Goal: Task Accomplishment & Management: Manage account settings

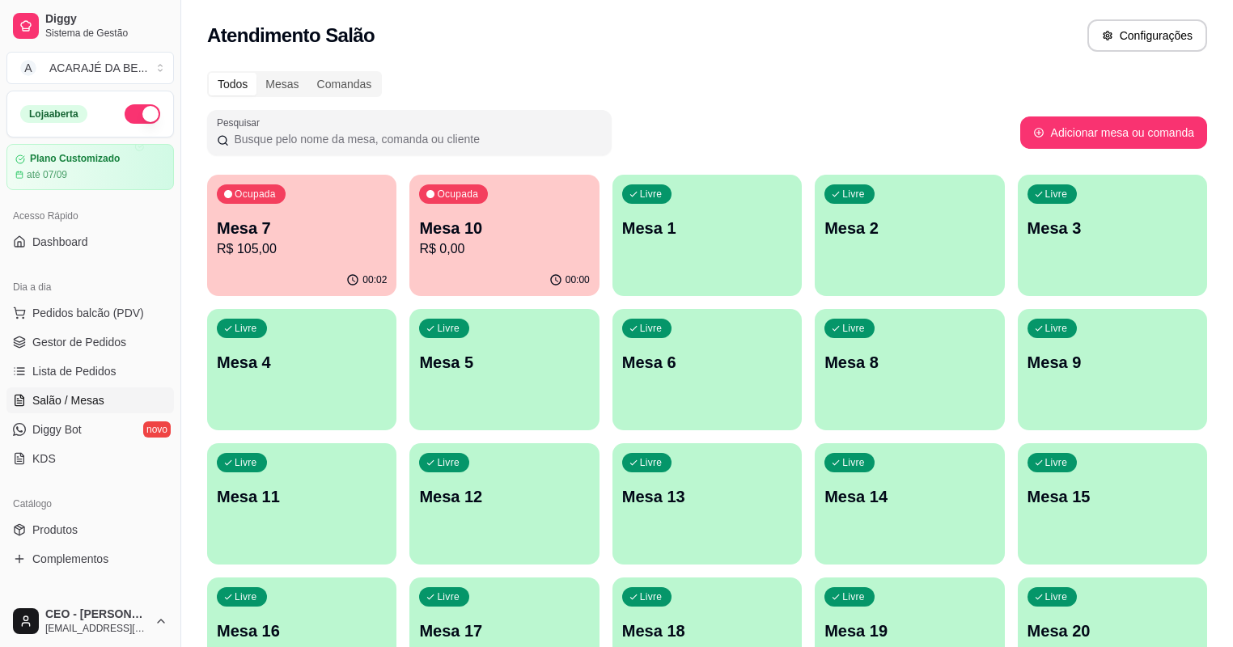
click at [317, 252] on p "R$ 105,00" at bounding box center [302, 249] width 170 height 19
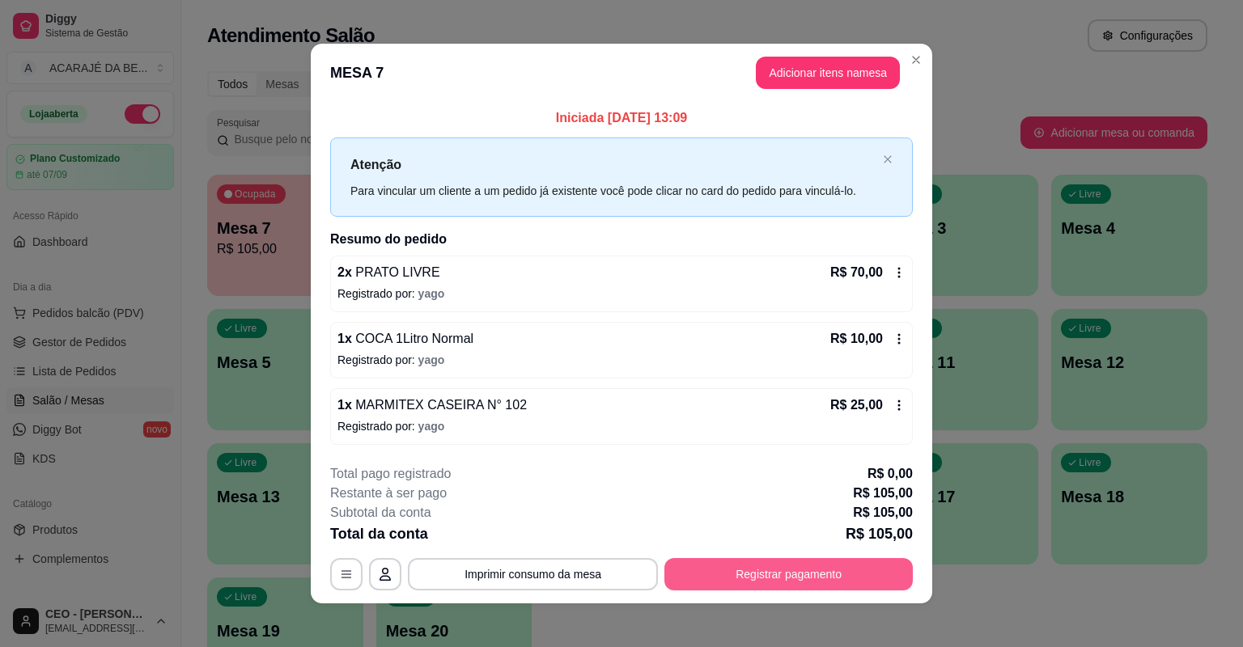
click at [795, 581] on button "Registrar pagamento" at bounding box center [788, 574] width 248 height 32
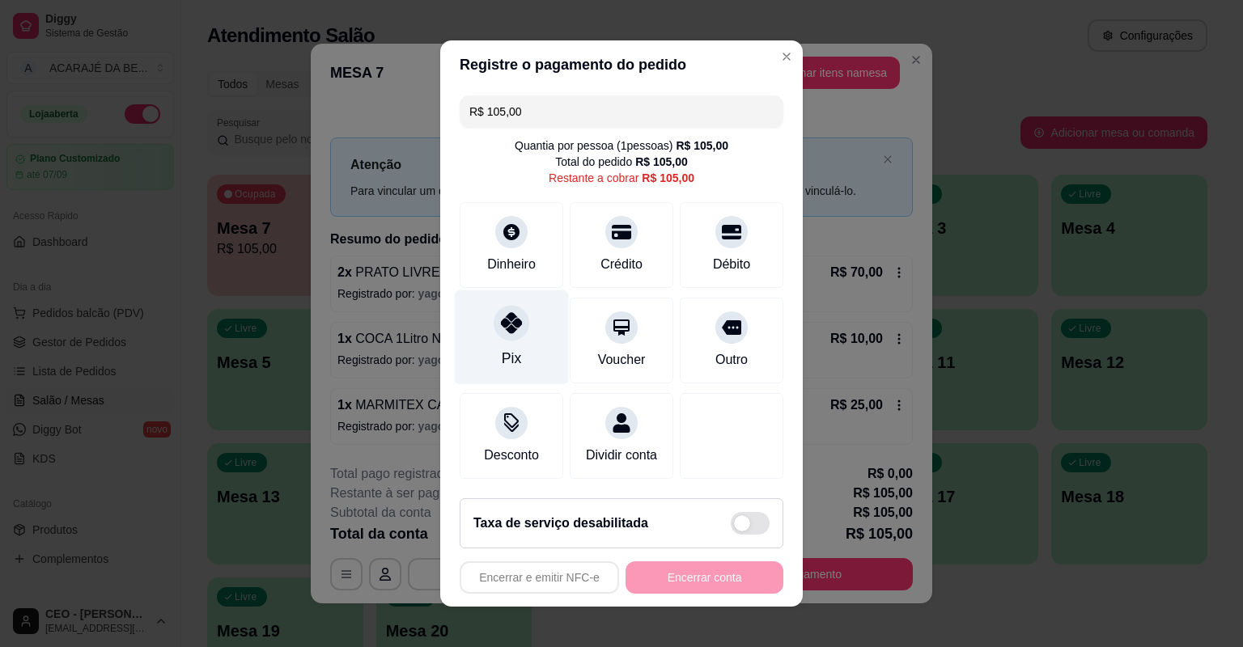
click at [527, 355] on div "Pix" at bounding box center [512, 338] width 114 height 95
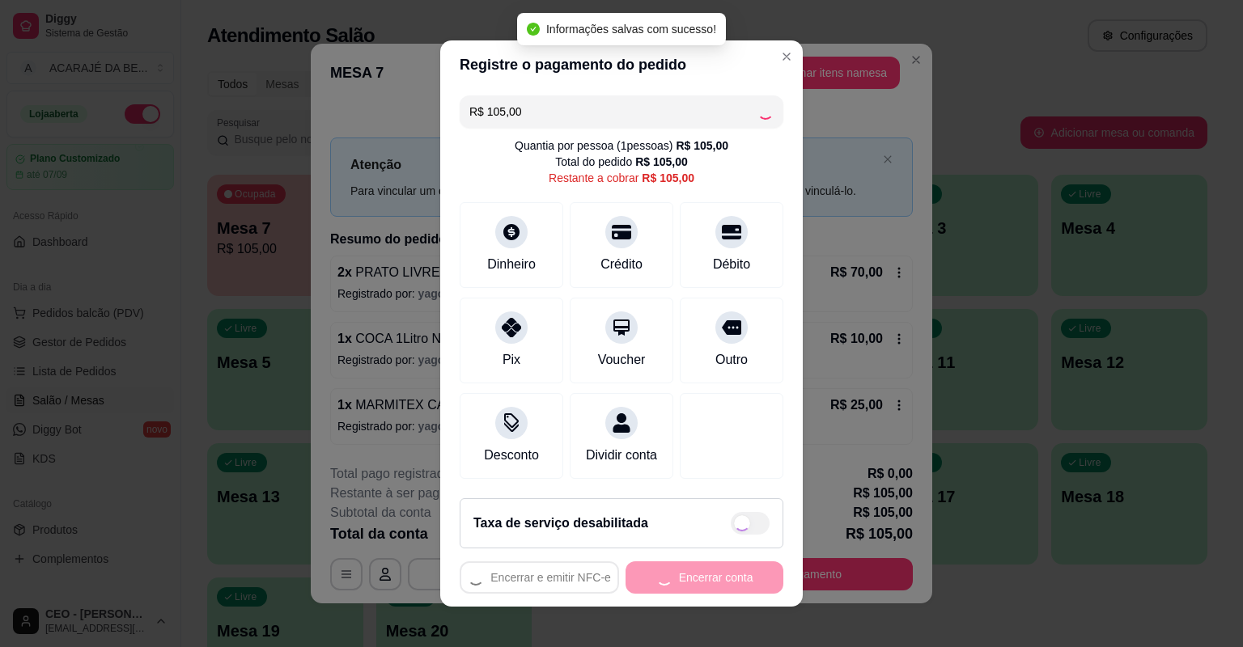
type input "R$ 0,00"
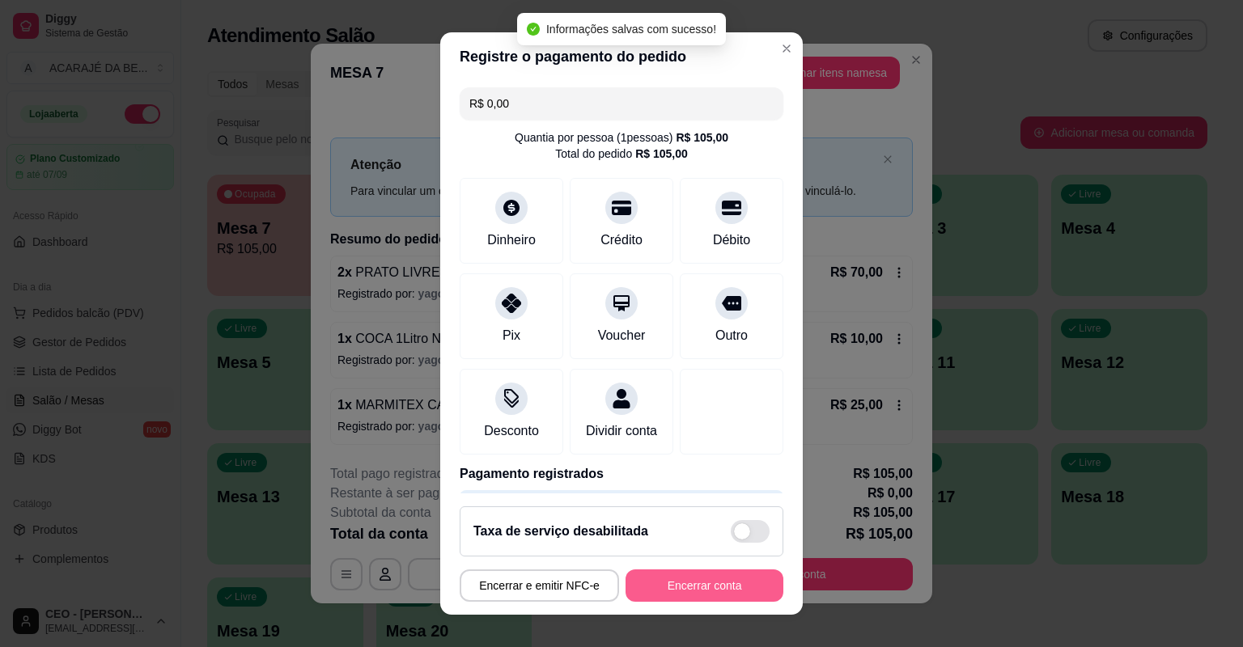
click at [713, 585] on button "Encerrar conta" at bounding box center [705, 586] width 158 height 32
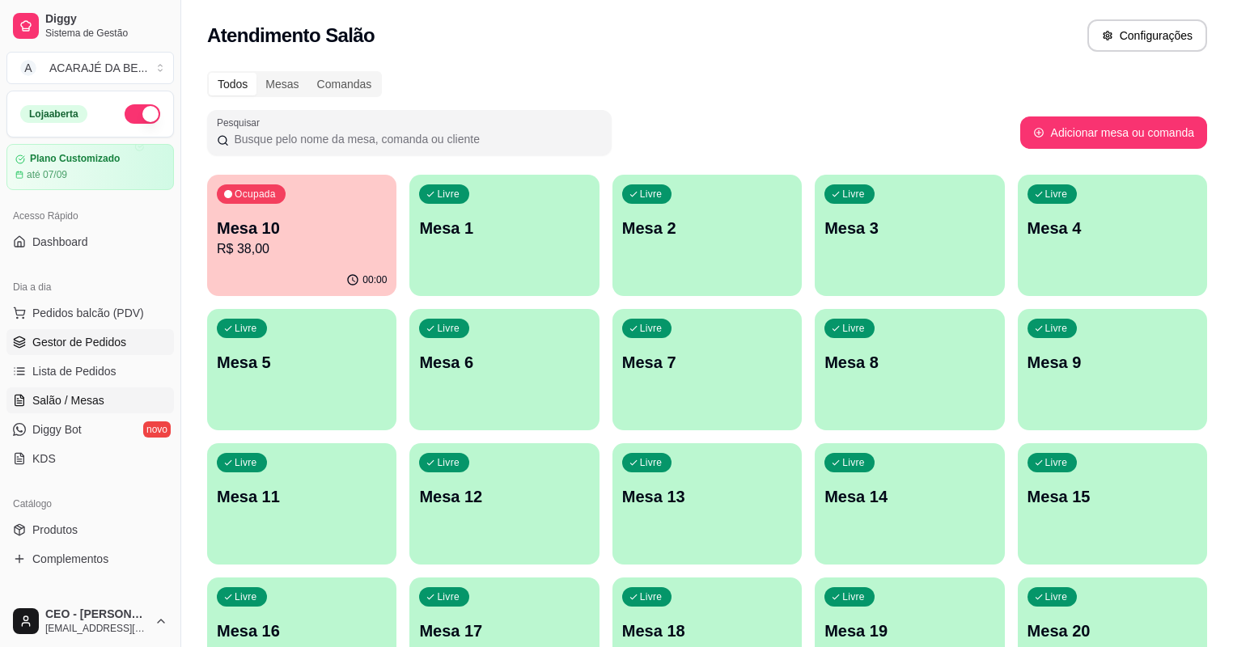
click at [125, 339] on link "Gestor de Pedidos" at bounding box center [90, 342] width 168 height 26
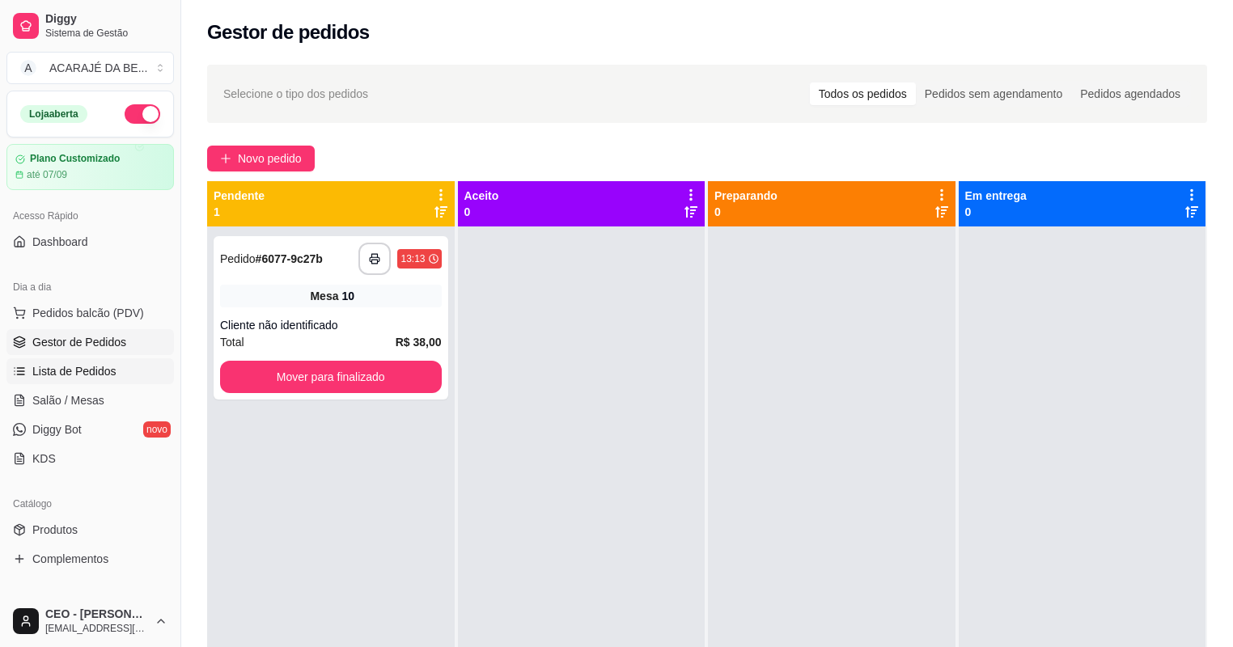
click at [84, 361] on link "Lista de Pedidos" at bounding box center [90, 371] width 168 height 26
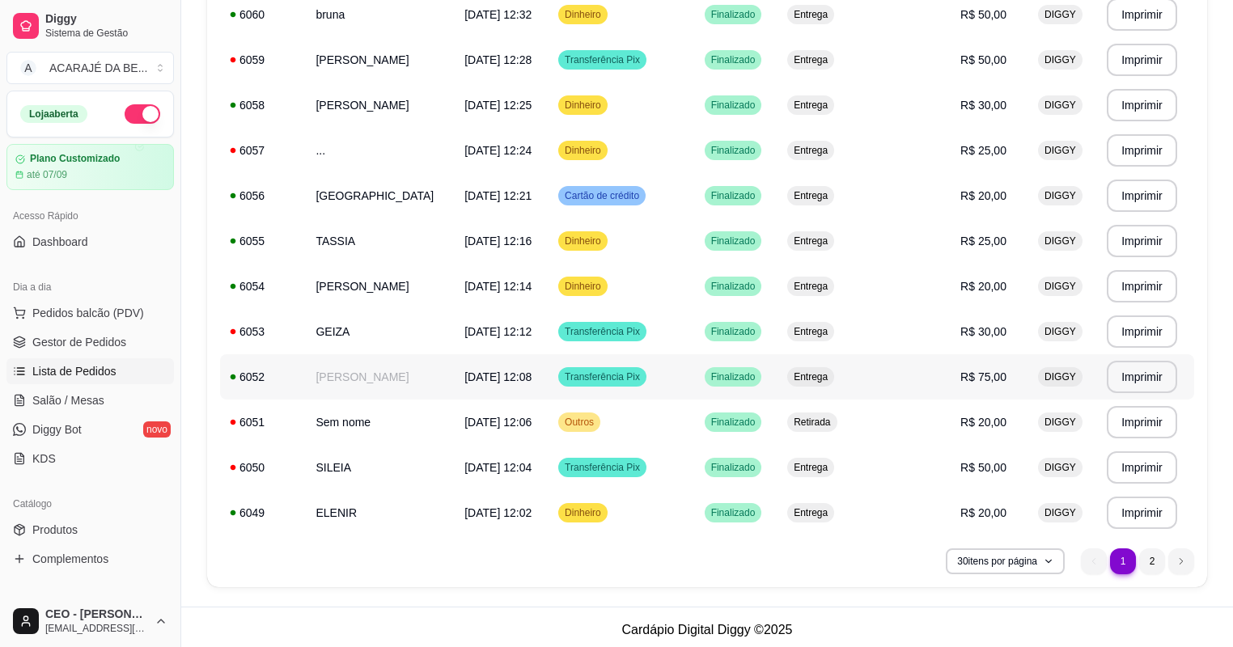
scroll to position [1062, 0]
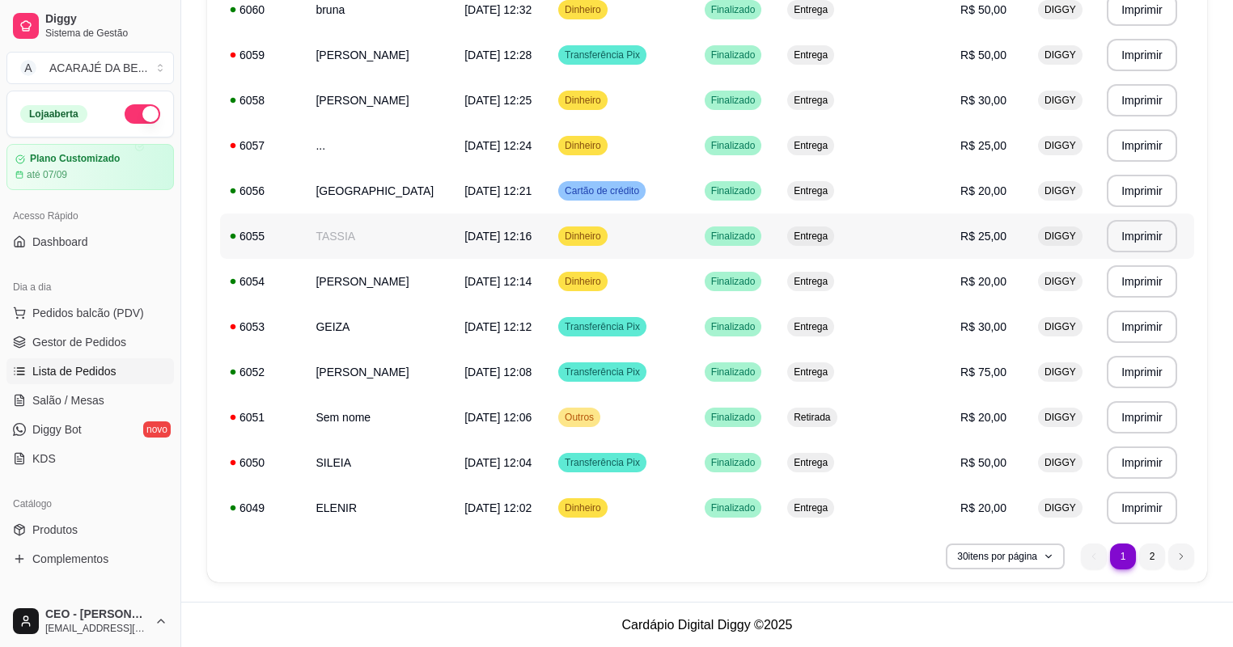
click at [421, 237] on td "TASSIA" at bounding box center [380, 236] width 149 height 45
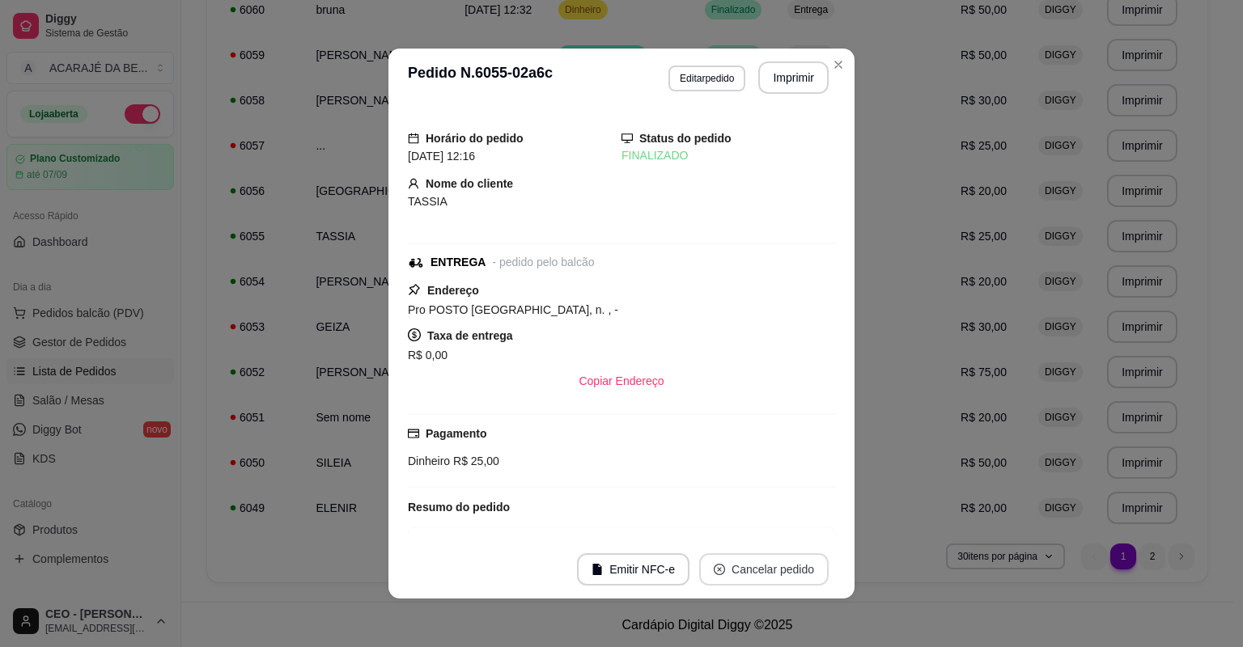
click at [749, 559] on button "Cancelar pedido" at bounding box center [763, 570] width 129 height 32
click at [749, 559] on button "Cancelar pedido" at bounding box center [763, 570] width 125 height 32
click at [766, 573] on button "Cancelar pedido" at bounding box center [763, 570] width 129 height 32
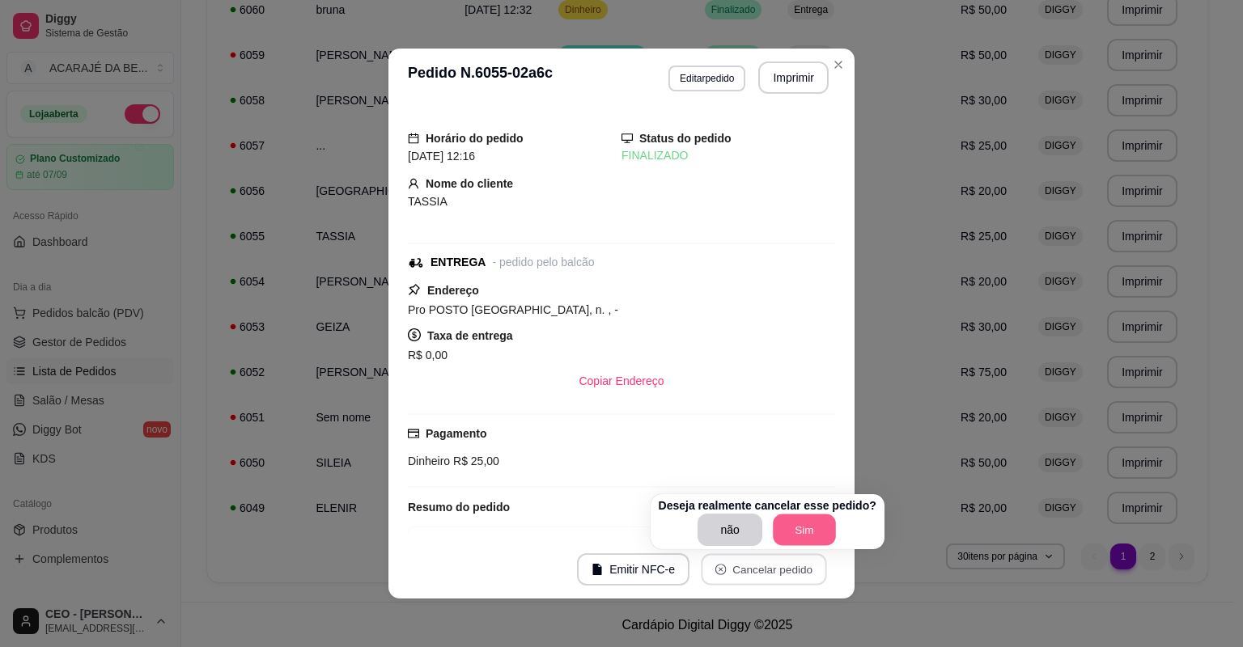
click at [810, 527] on button "Sim" at bounding box center [804, 531] width 63 height 32
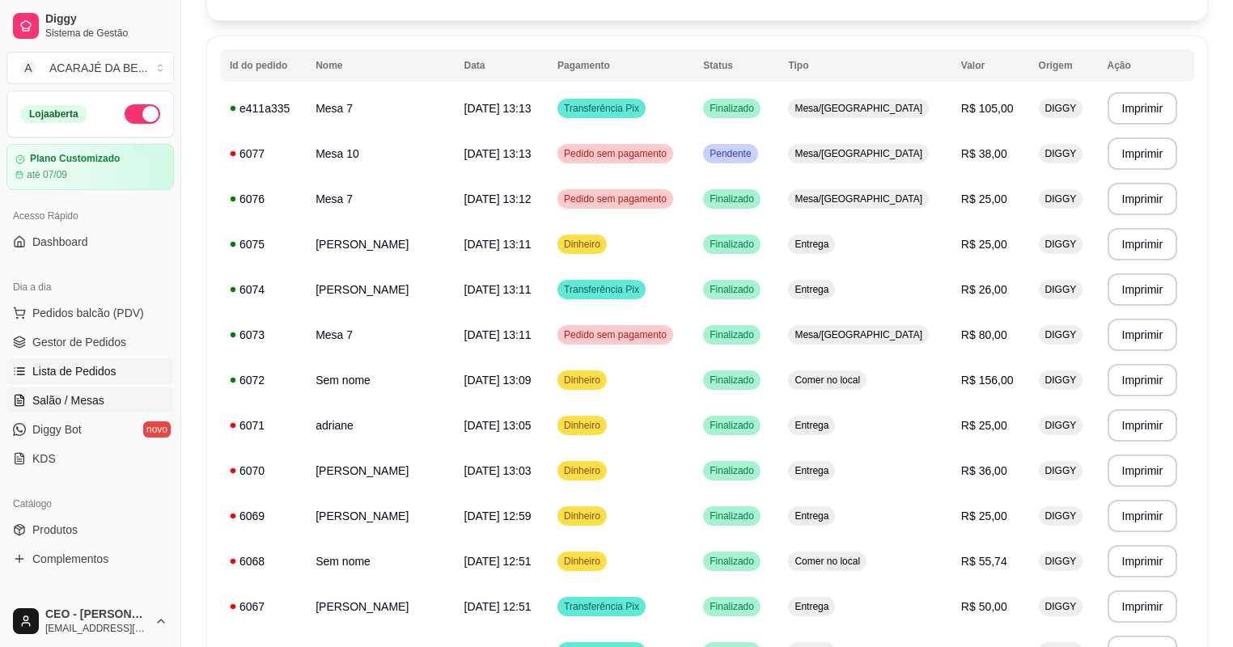
scroll to position [0, 0]
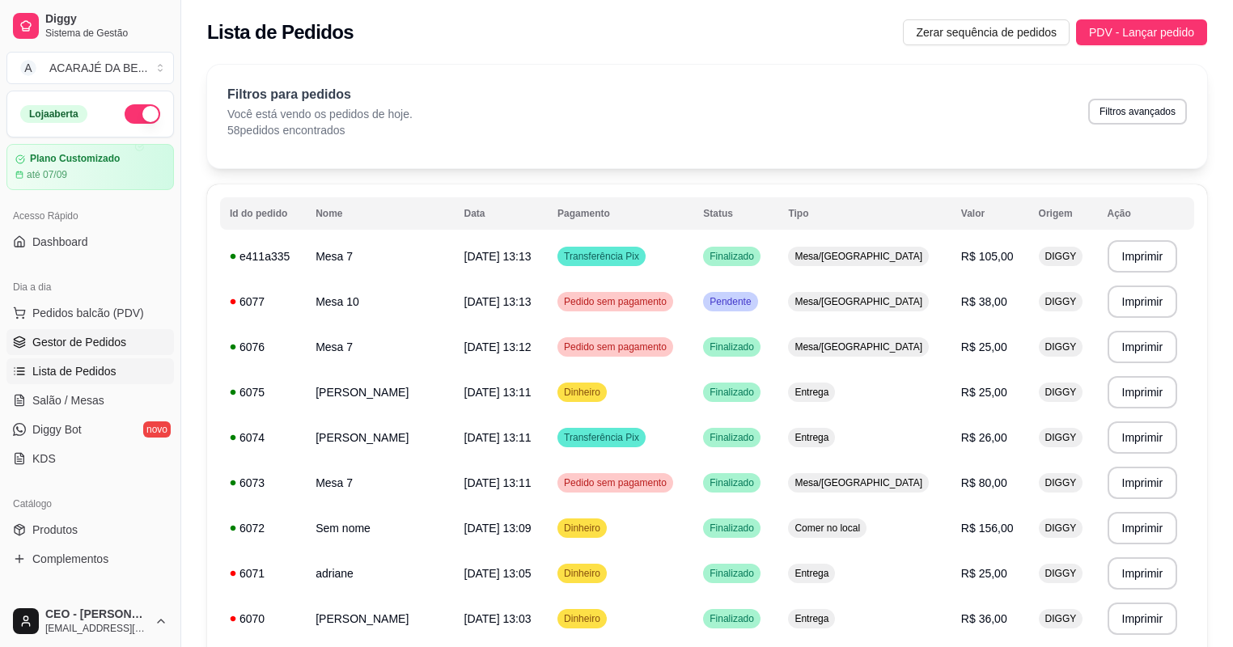
click at [97, 342] on span "Gestor de Pedidos" at bounding box center [79, 342] width 94 height 16
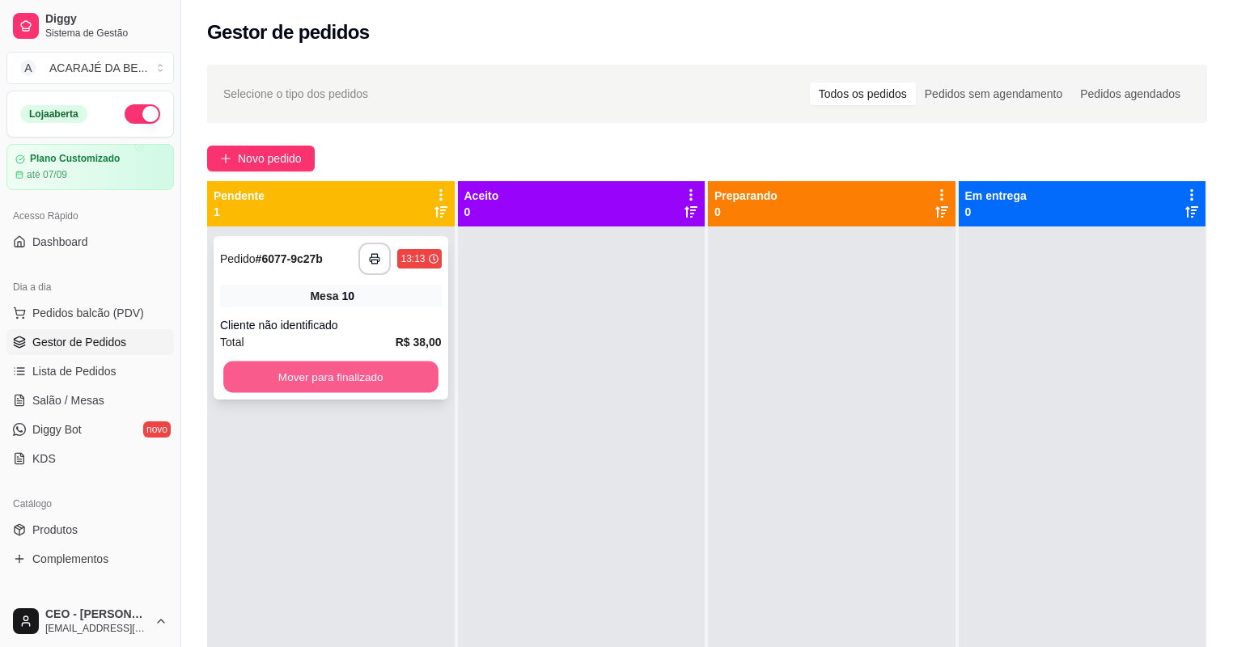
click at [405, 379] on button "Mover para finalizado" at bounding box center [330, 378] width 214 height 32
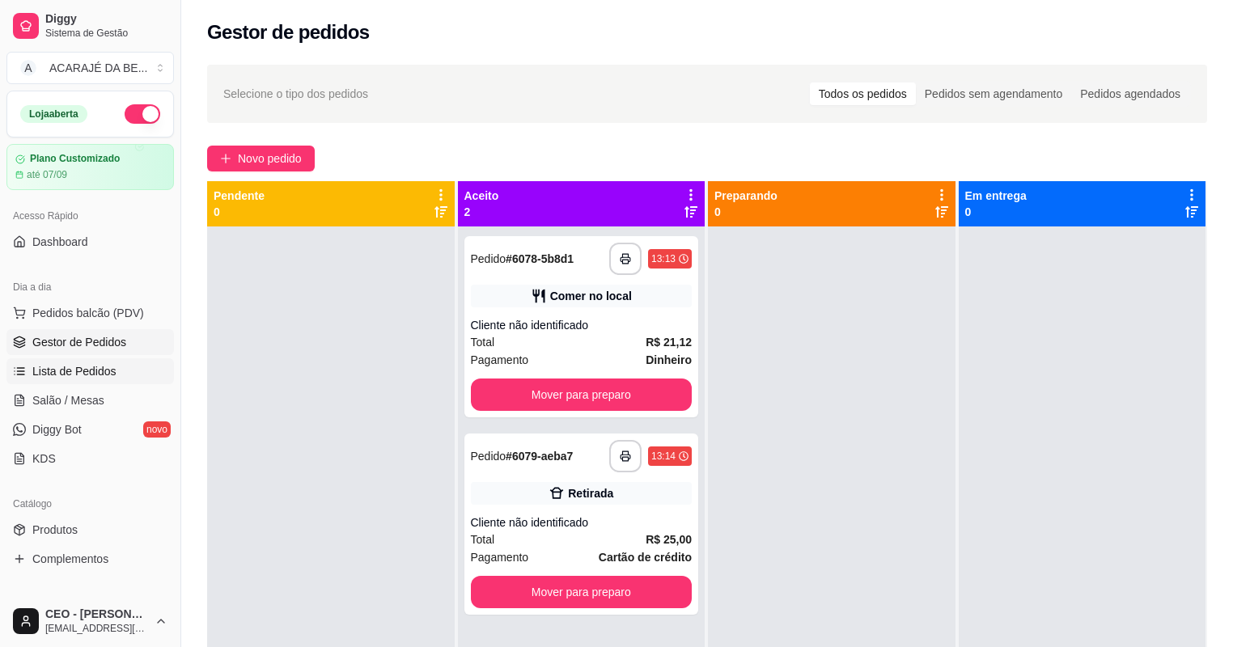
click at [78, 363] on span "Lista de Pedidos" at bounding box center [74, 371] width 84 height 16
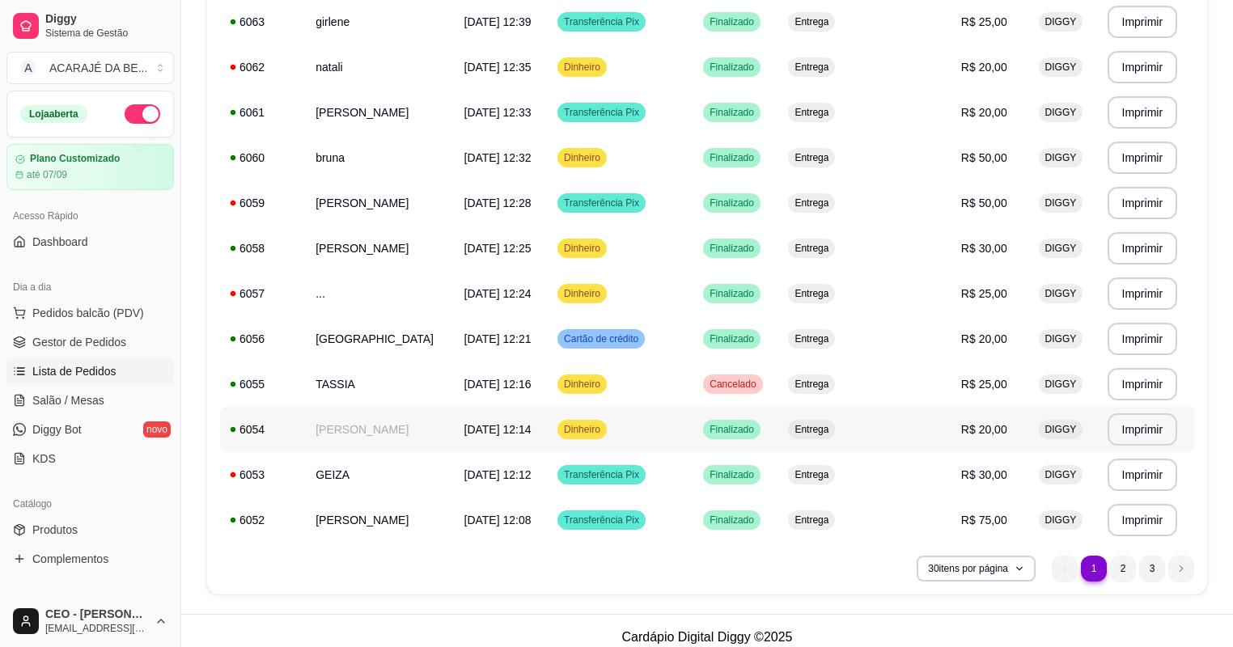
scroll to position [1062, 0]
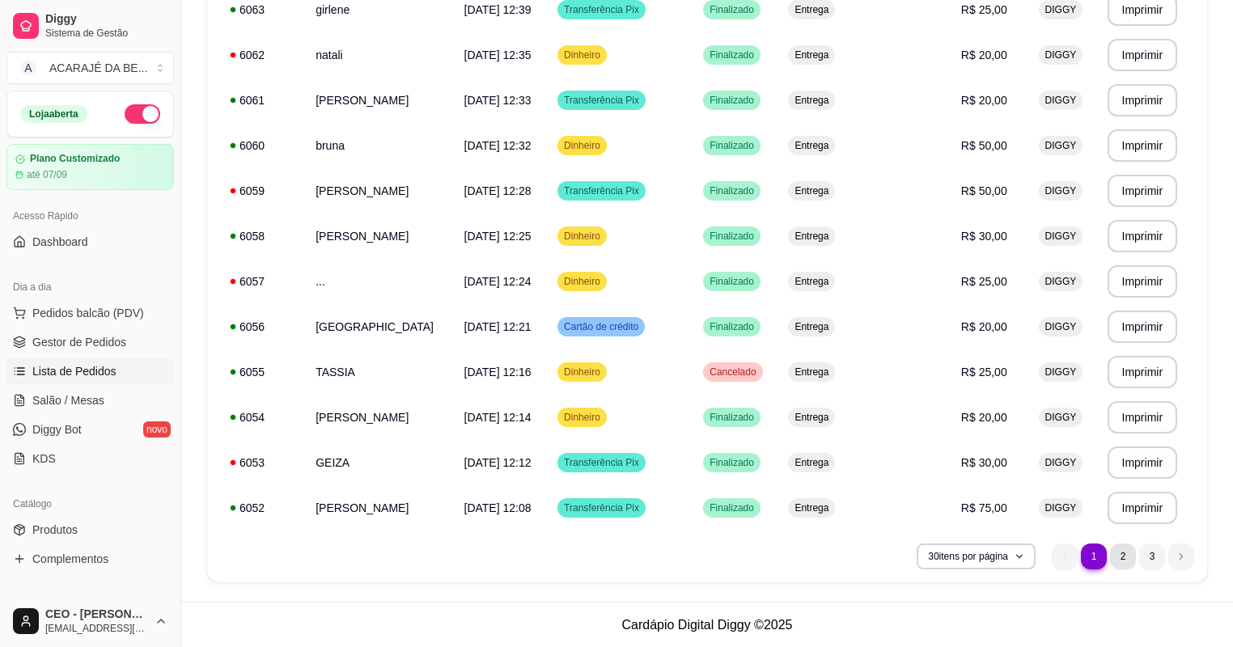
click at [1118, 560] on li "2" at bounding box center [1123, 557] width 26 height 26
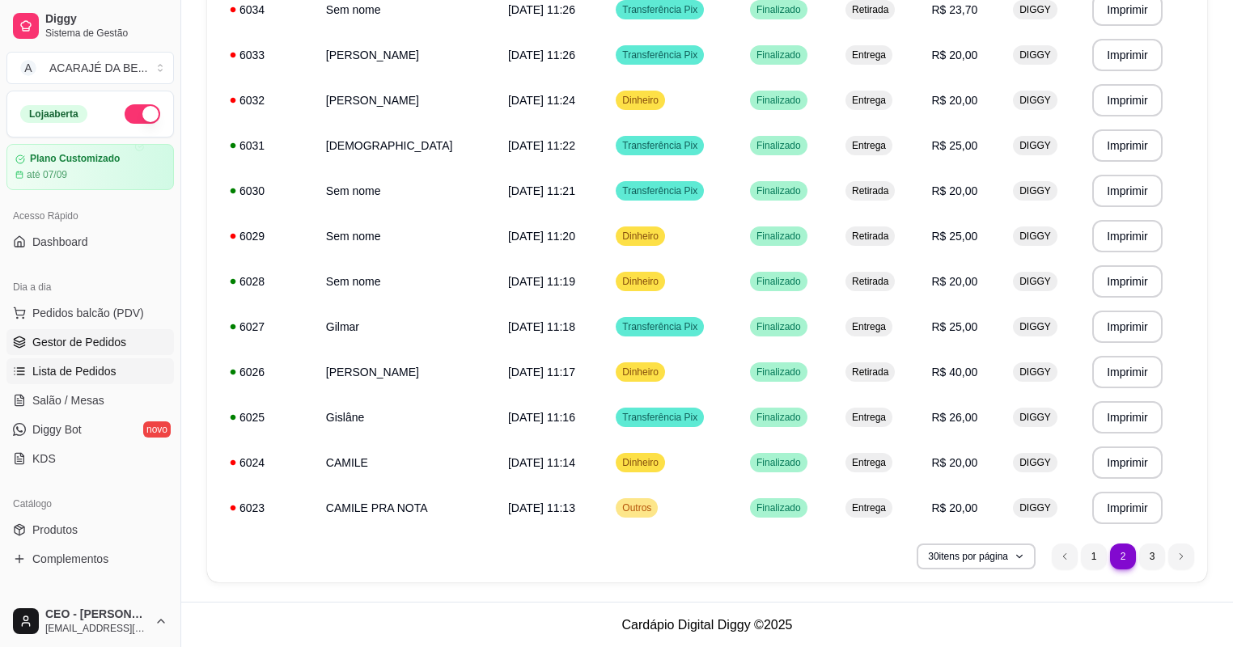
click at [80, 336] on span "Gestor de Pedidos" at bounding box center [79, 342] width 94 height 16
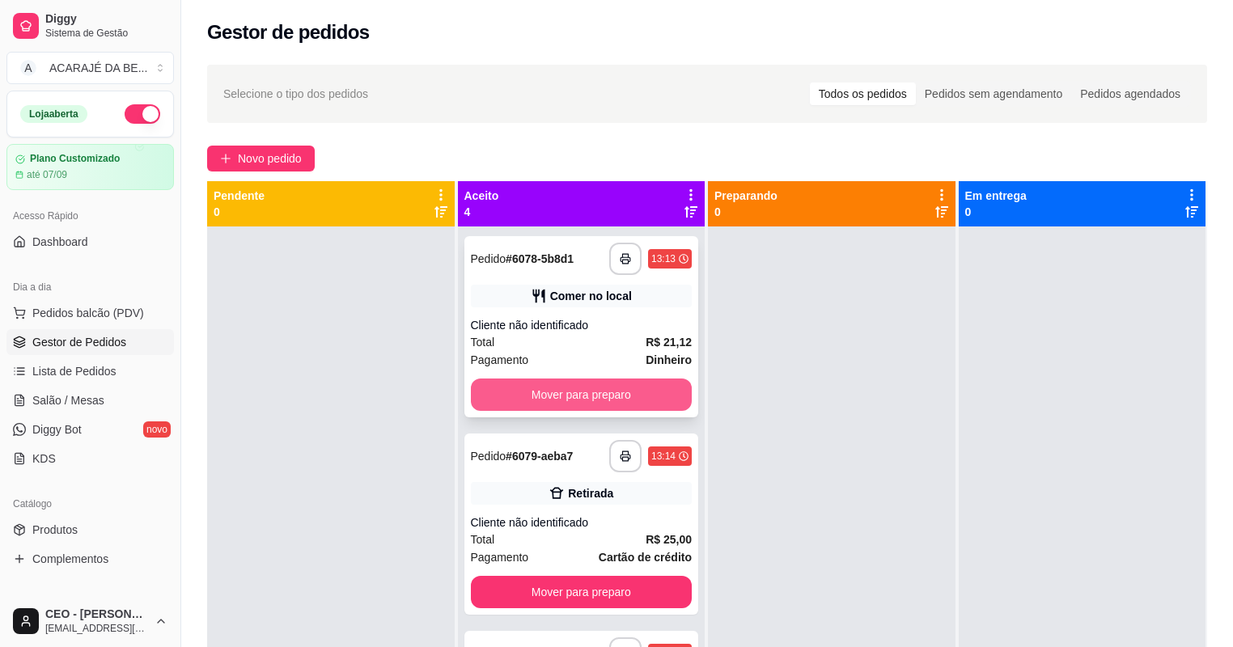
click at [587, 397] on button "Mover para preparo" at bounding box center [582, 395] width 222 height 32
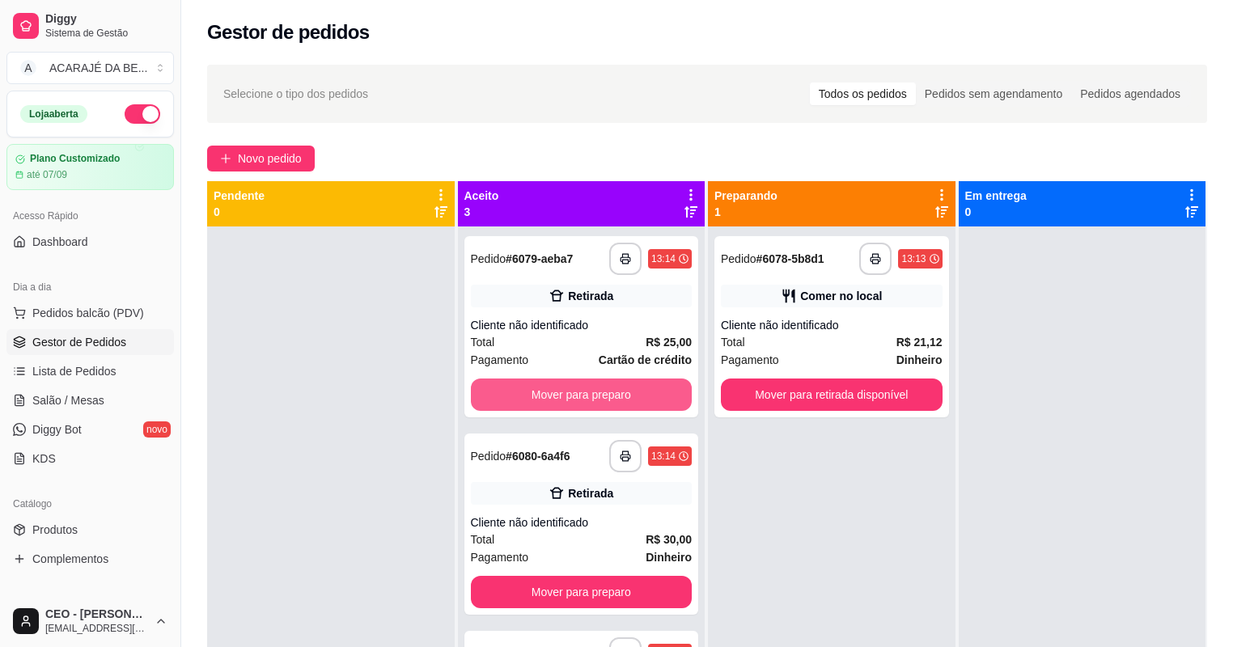
click at [587, 397] on button "Mover para preparo" at bounding box center [582, 395] width 222 height 32
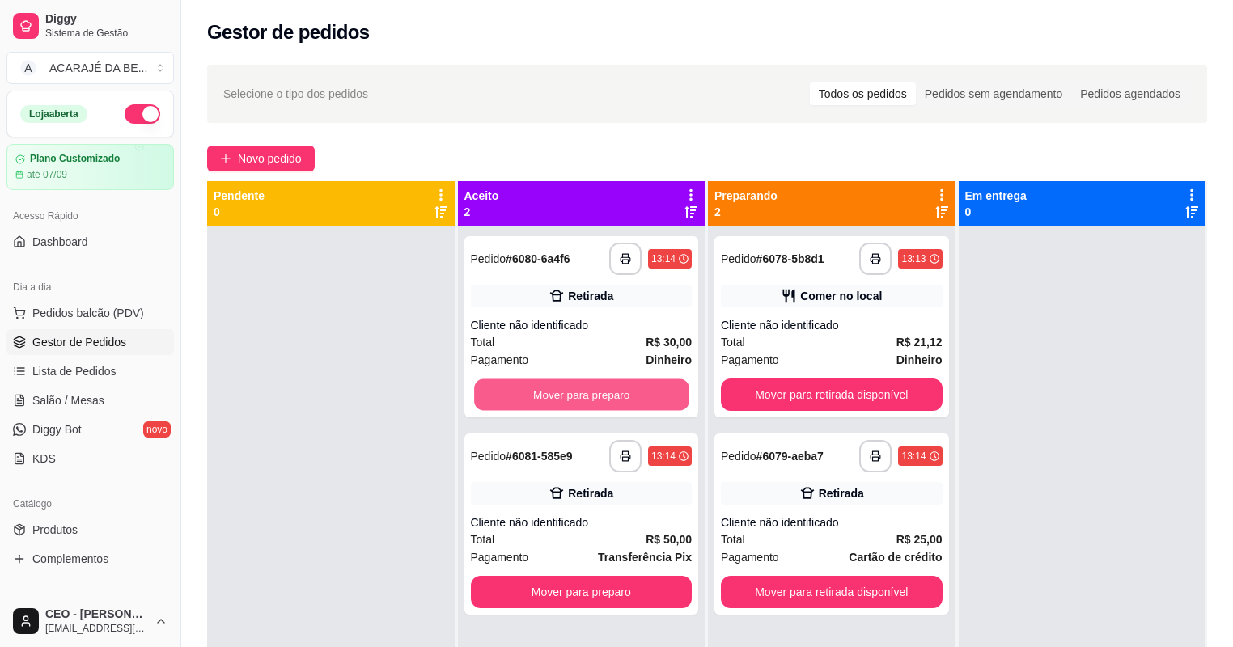
click at [587, 397] on button "Mover para preparo" at bounding box center [581, 396] width 214 height 32
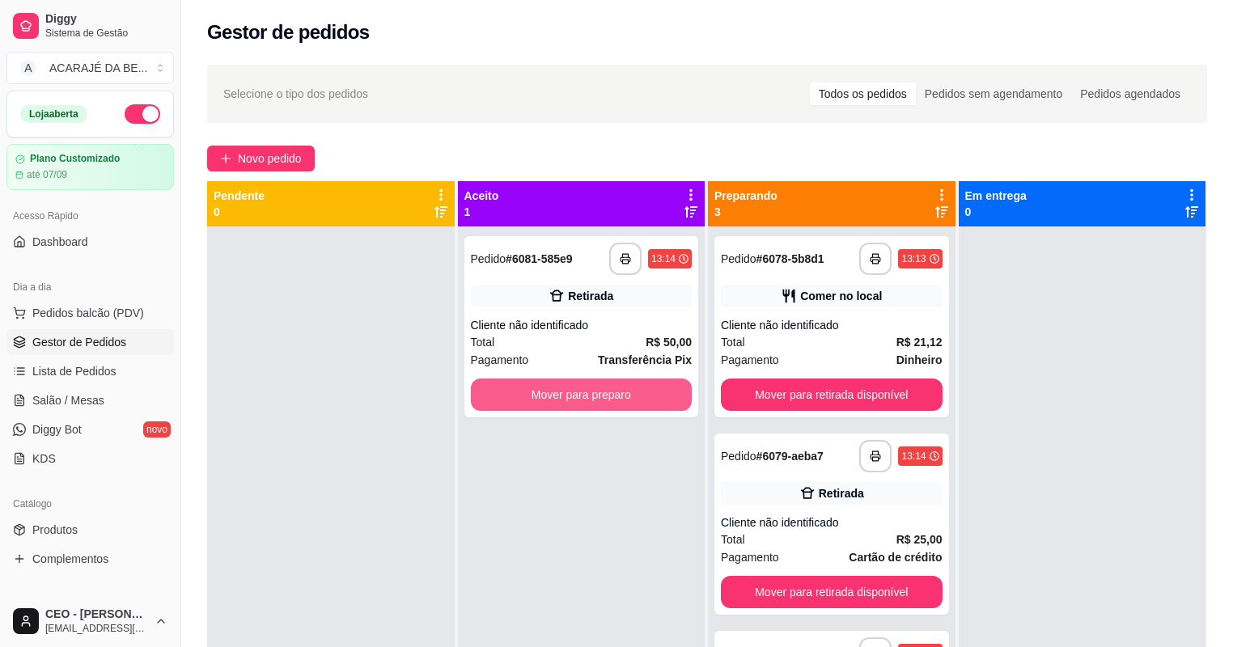
click at [589, 397] on button "Mover para preparo" at bounding box center [582, 395] width 222 height 32
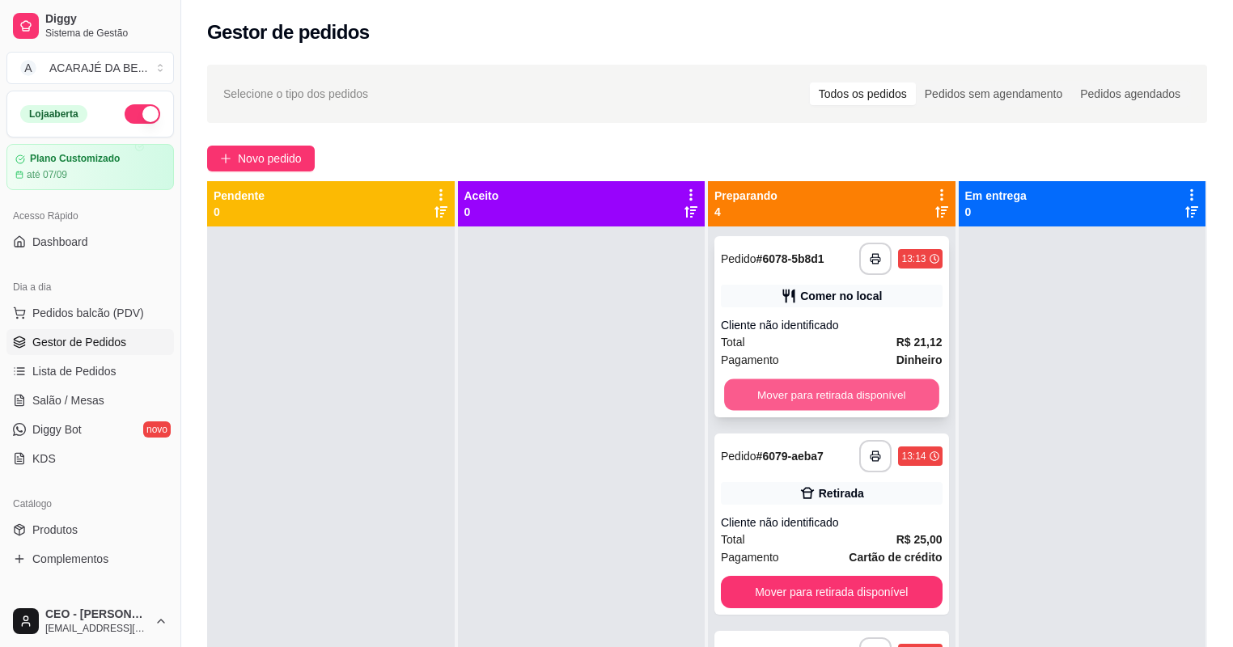
click at [793, 389] on button "Mover para retirada disponível" at bounding box center [831, 396] width 214 height 32
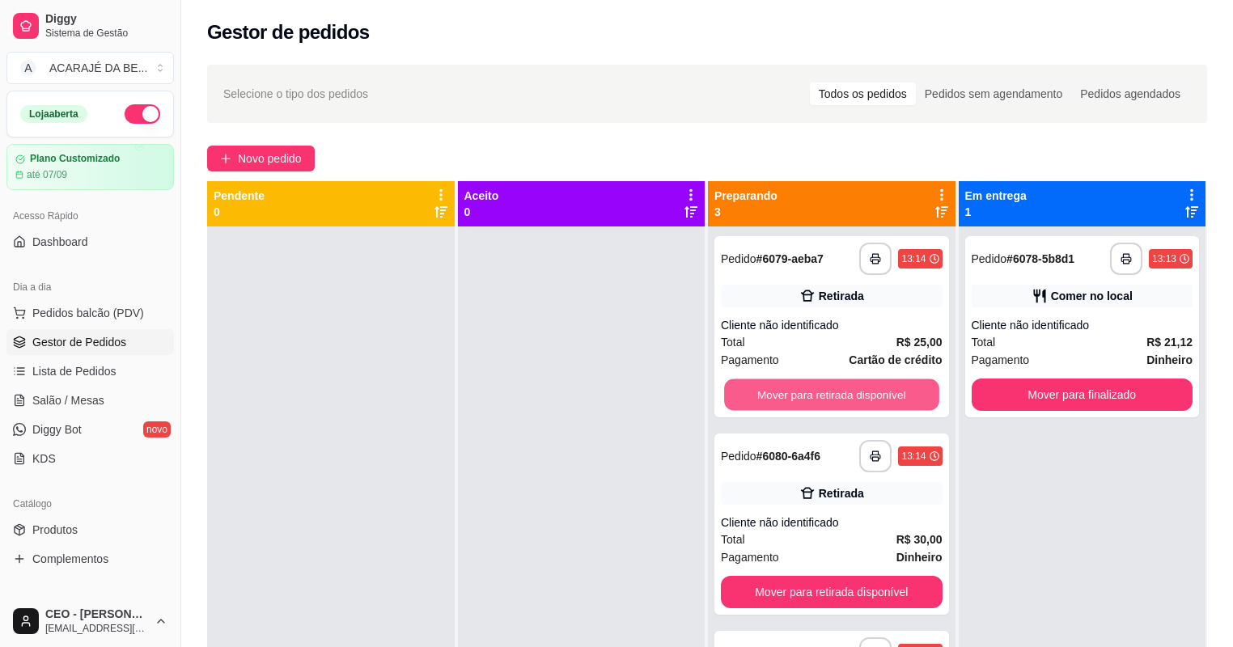
click at [794, 389] on button "Mover para retirada disponível" at bounding box center [831, 396] width 214 height 32
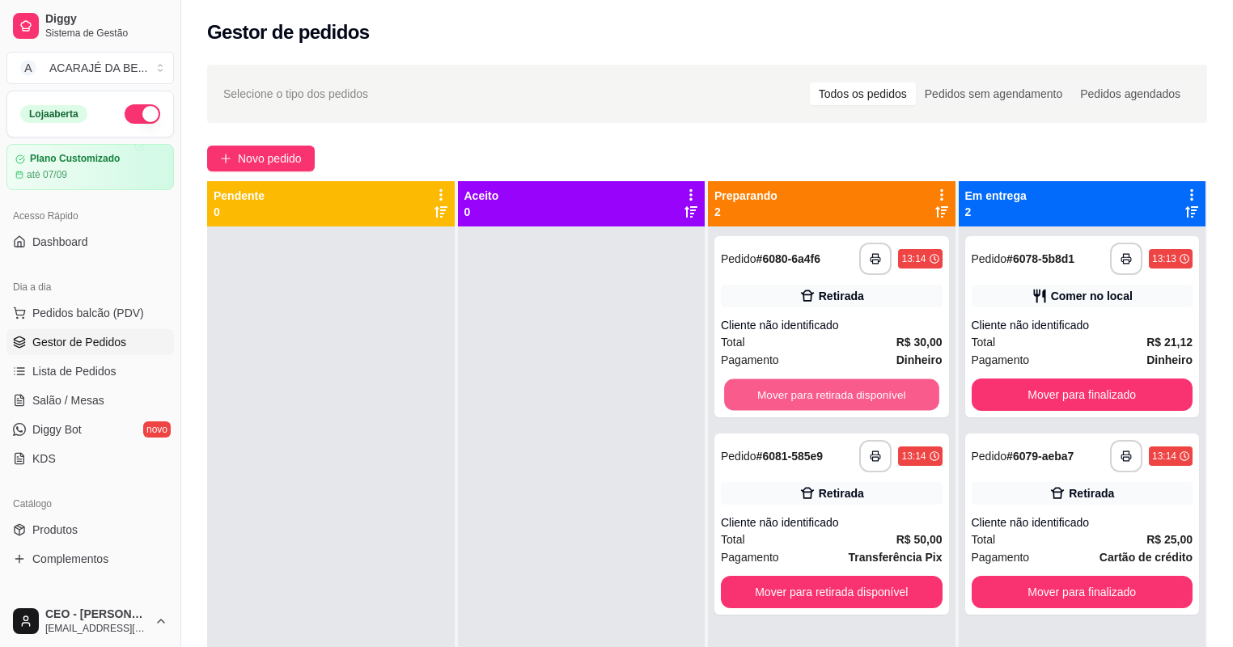
click at [795, 389] on button "Mover para retirada disponível" at bounding box center [831, 396] width 214 height 32
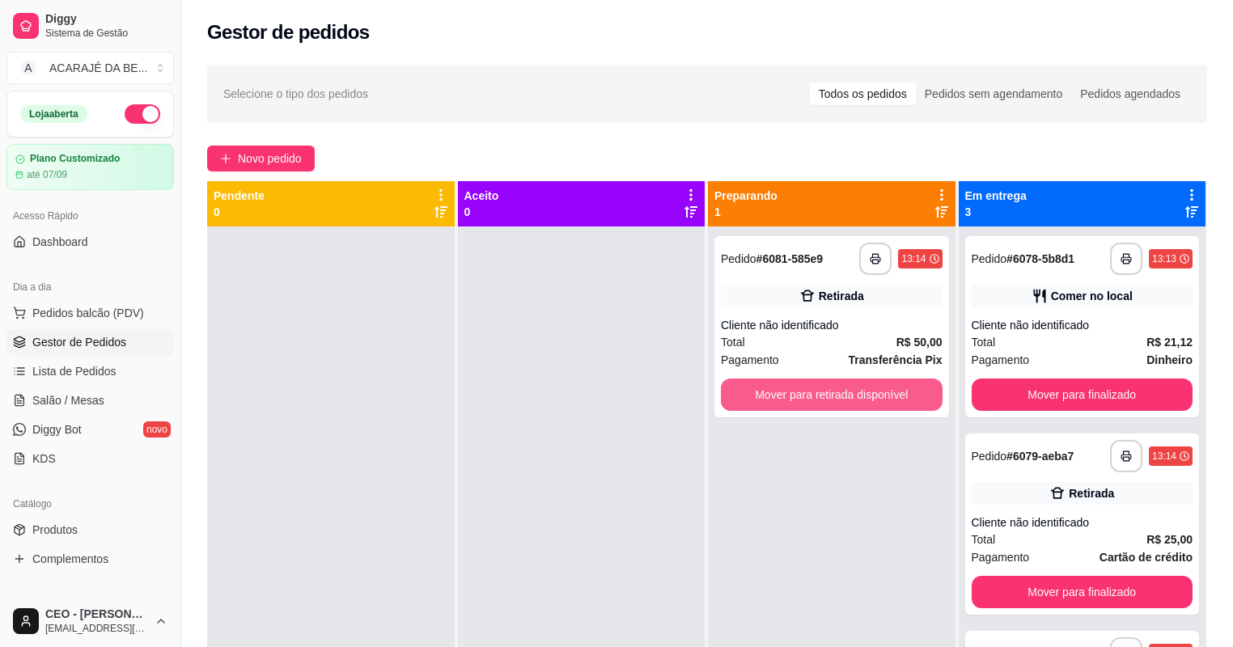
click at [795, 389] on button "Mover para retirada disponível" at bounding box center [832, 395] width 222 height 32
click at [795, 389] on div "Mover para retirada disponível" at bounding box center [832, 395] width 222 height 32
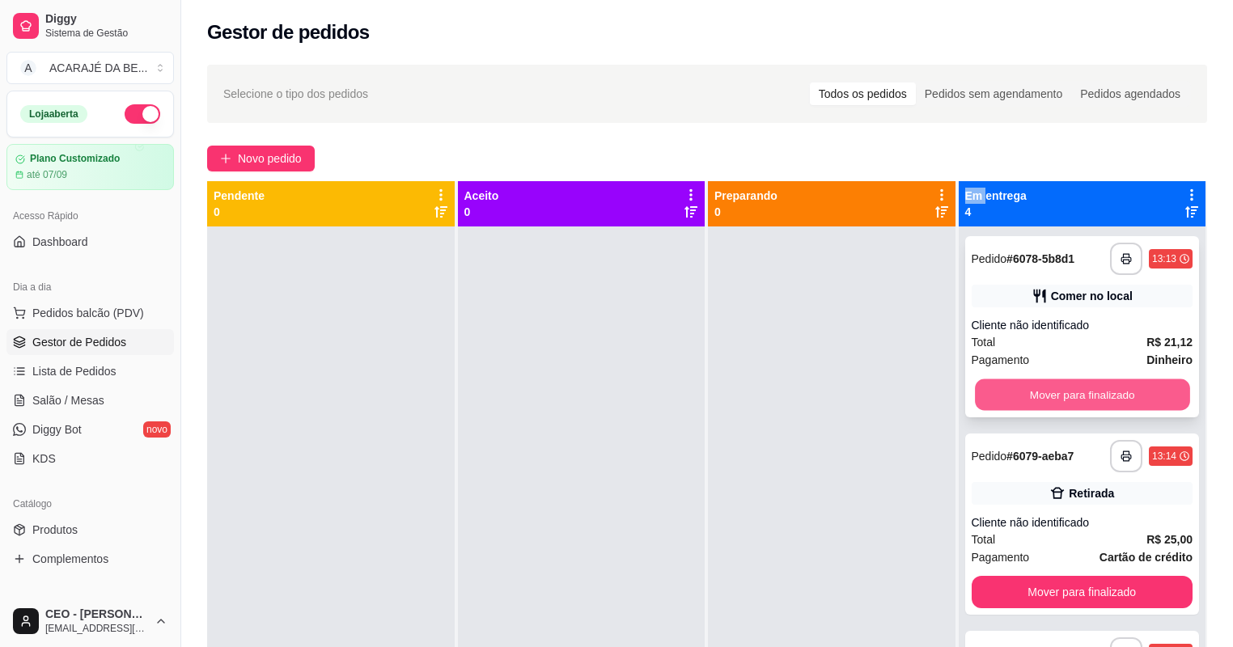
click at [1046, 398] on button "Mover para finalizado" at bounding box center [1082, 396] width 214 height 32
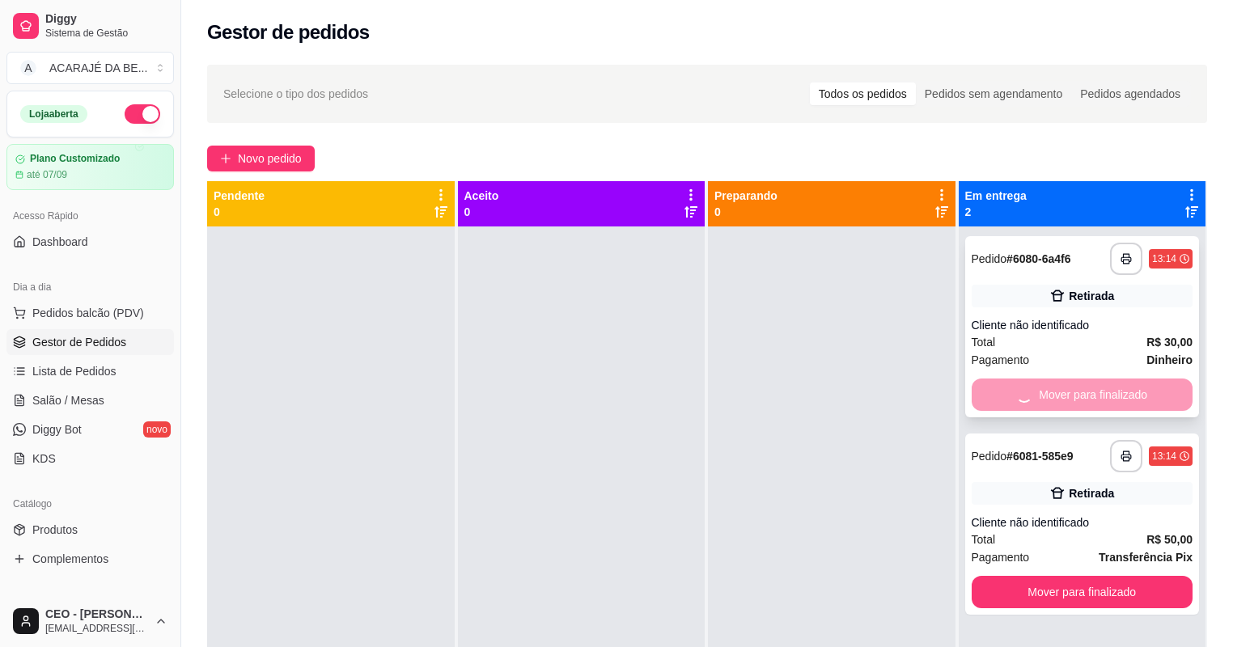
click at [1046, 398] on div "Mover para finalizado" at bounding box center [1083, 395] width 222 height 32
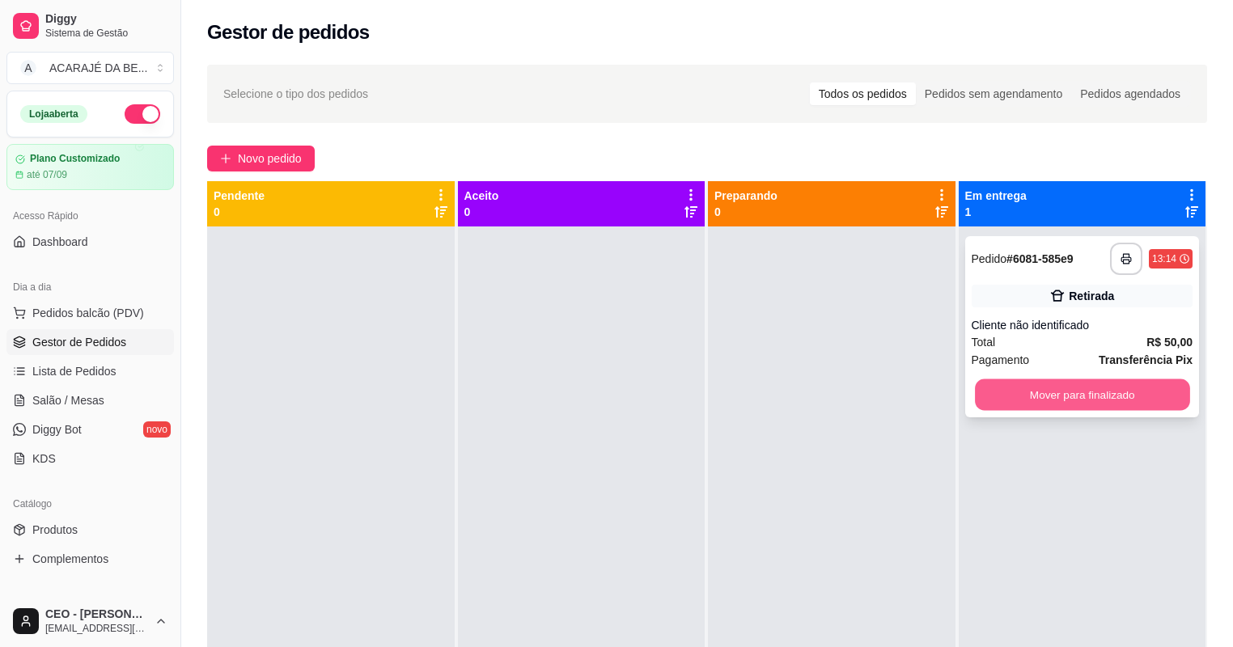
click at [1045, 397] on button "Mover para finalizado" at bounding box center [1082, 396] width 214 height 32
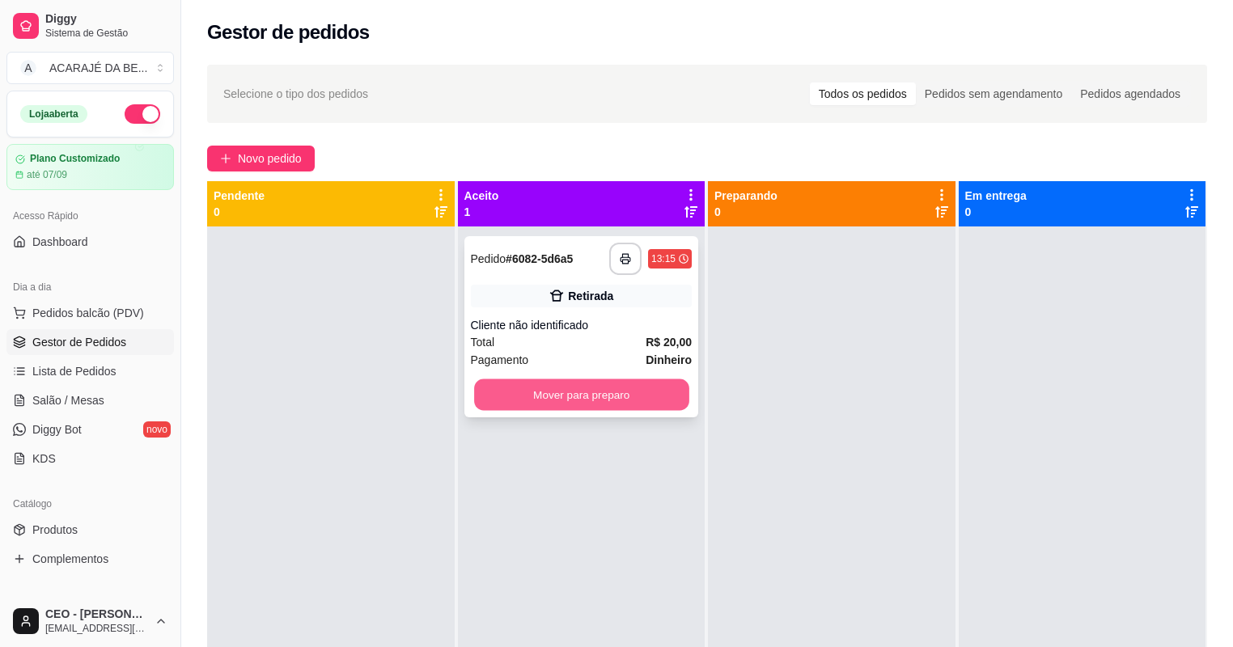
click at [651, 385] on button "Mover para preparo" at bounding box center [581, 396] width 214 height 32
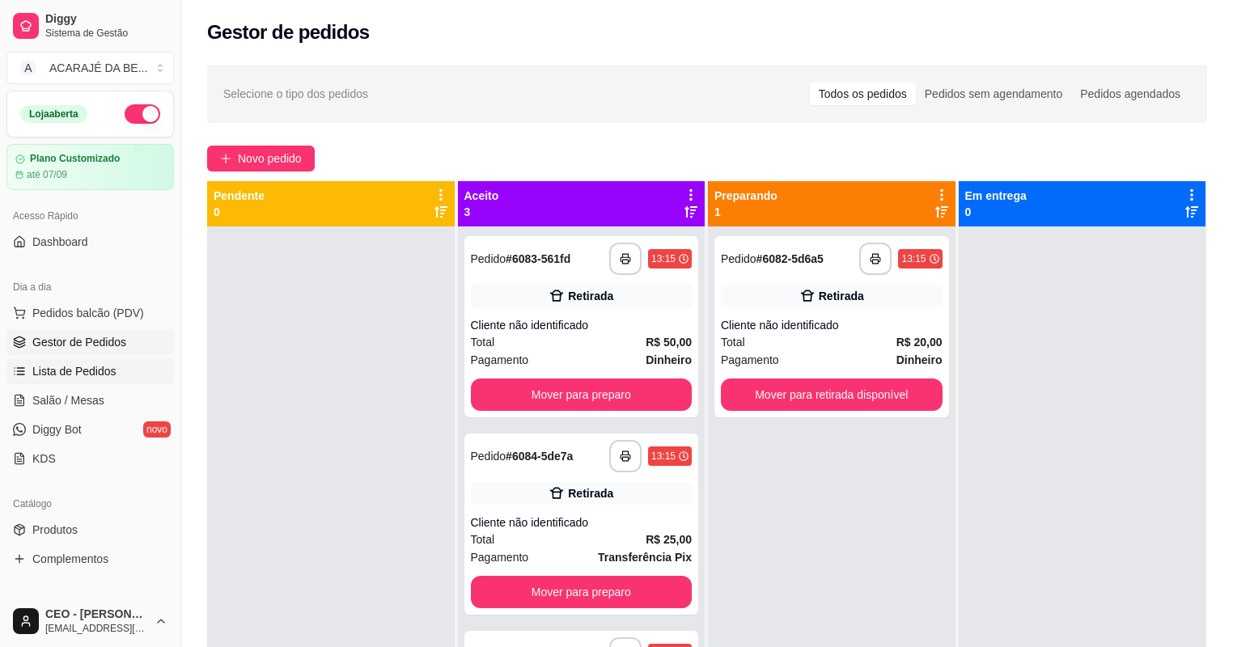
click at [59, 375] on span "Lista de Pedidos" at bounding box center [74, 371] width 84 height 16
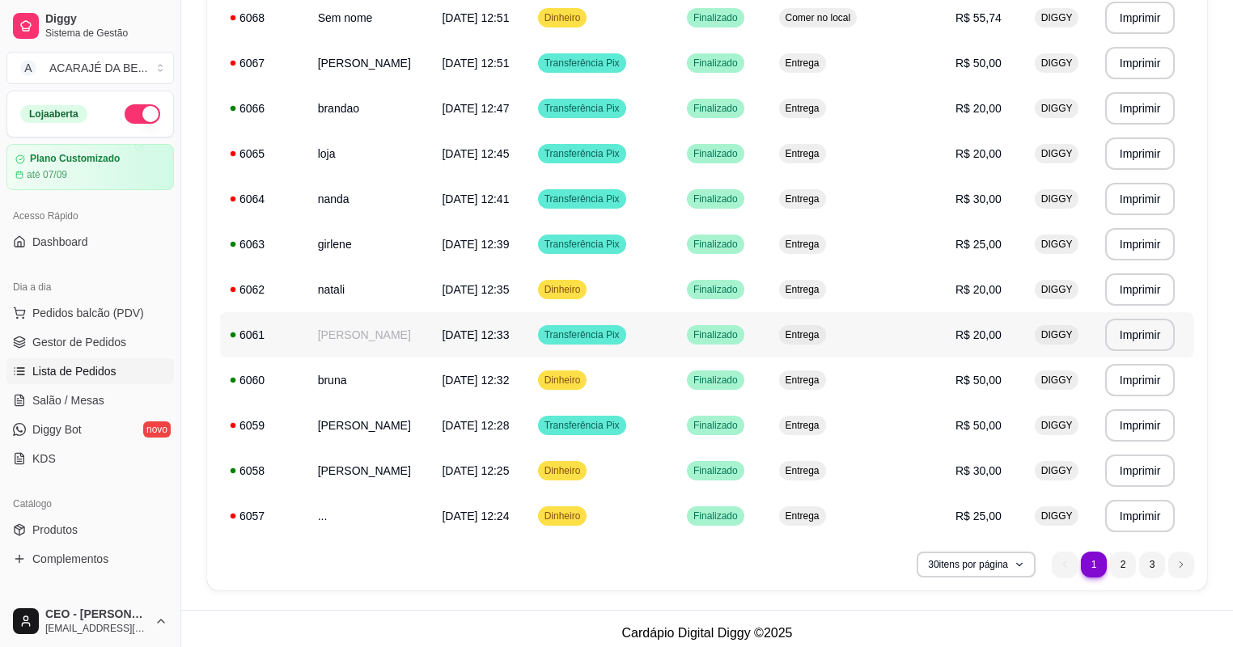
scroll to position [1062, 0]
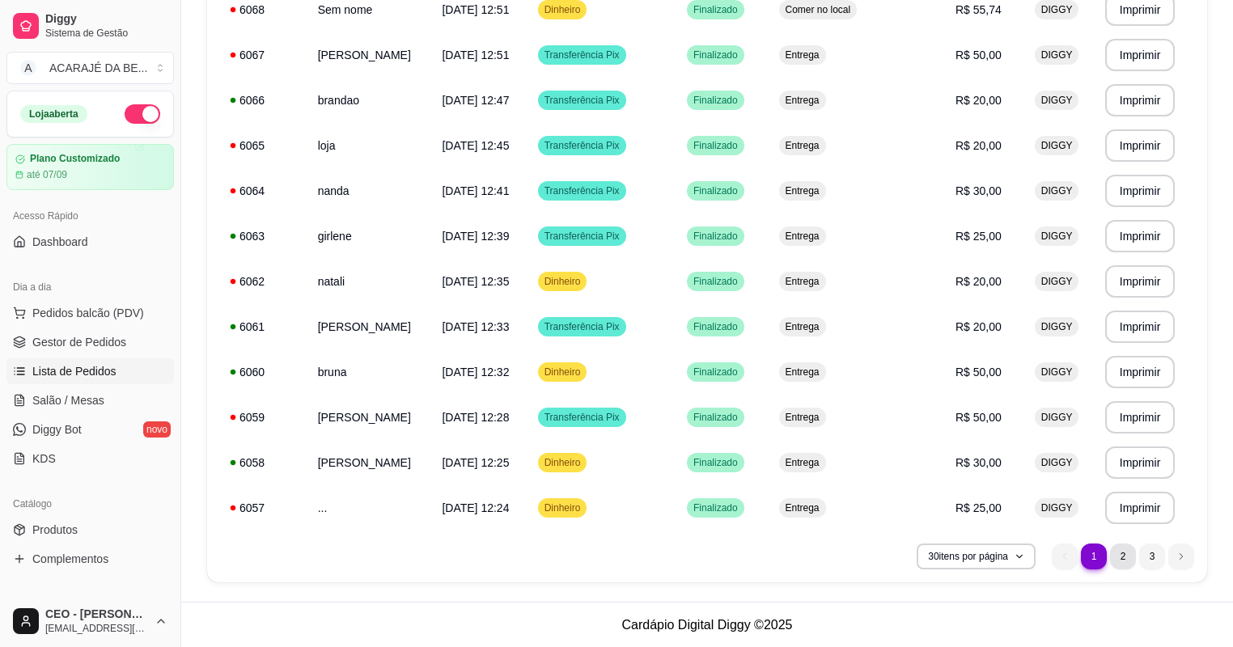
click at [1126, 557] on li "2" at bounding box center [1123, 557] width 26 height 26
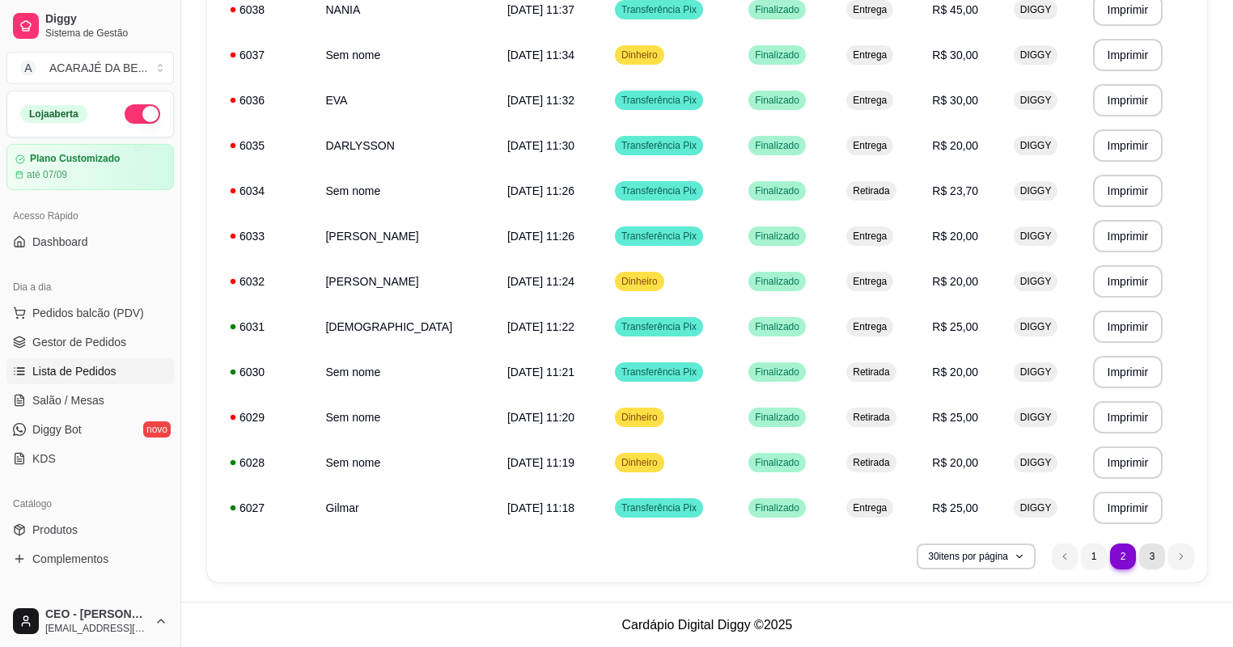
click at [1148, 558] on li "3" at bounding box center [1152, 557] width 26 height 26
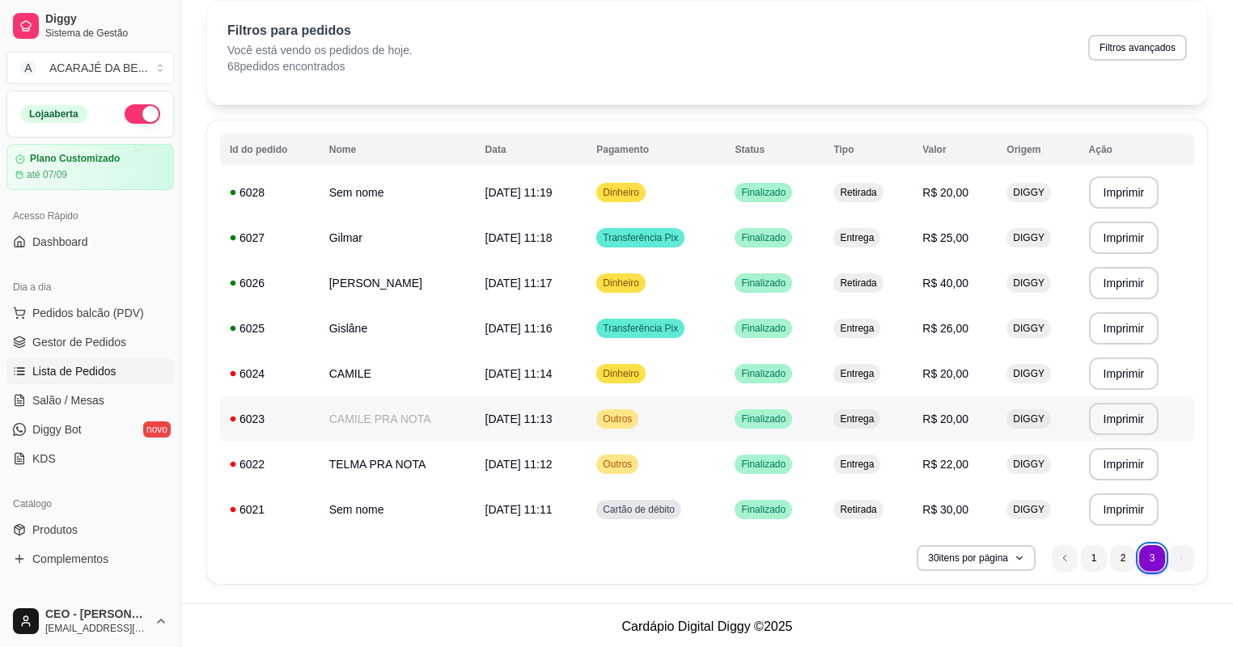
scroll to position [66, 0]
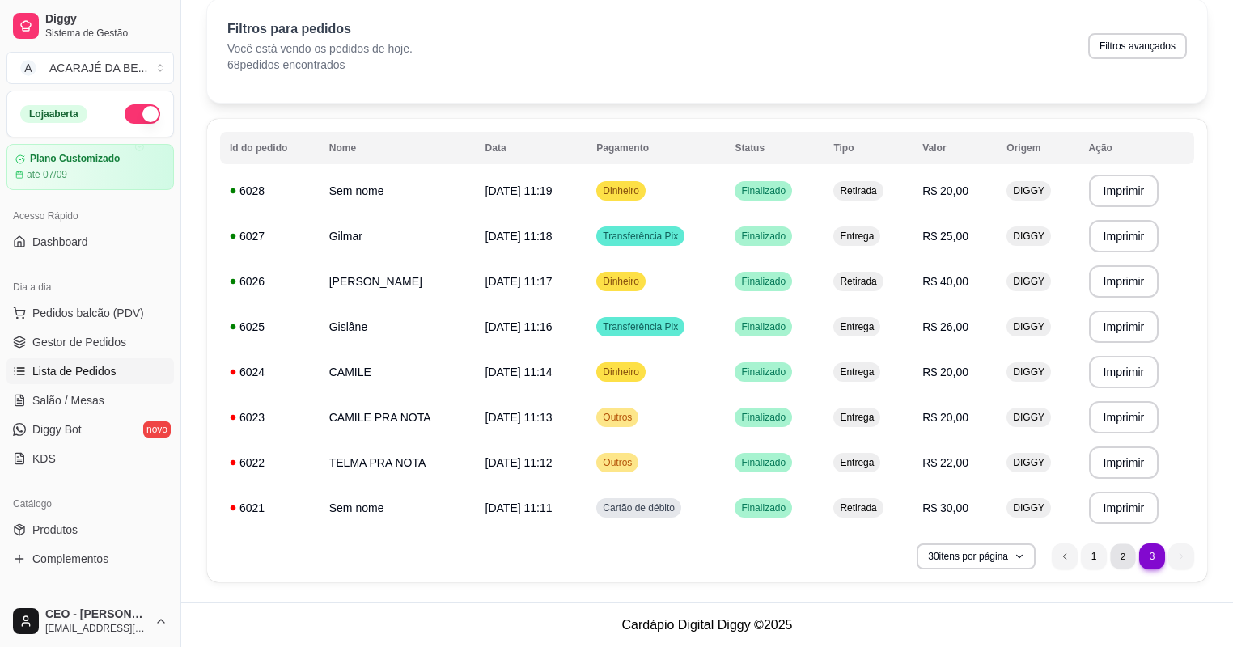
click at [1126, 564] on li "2" at bounding box center [1122, 556] width 25 height 25
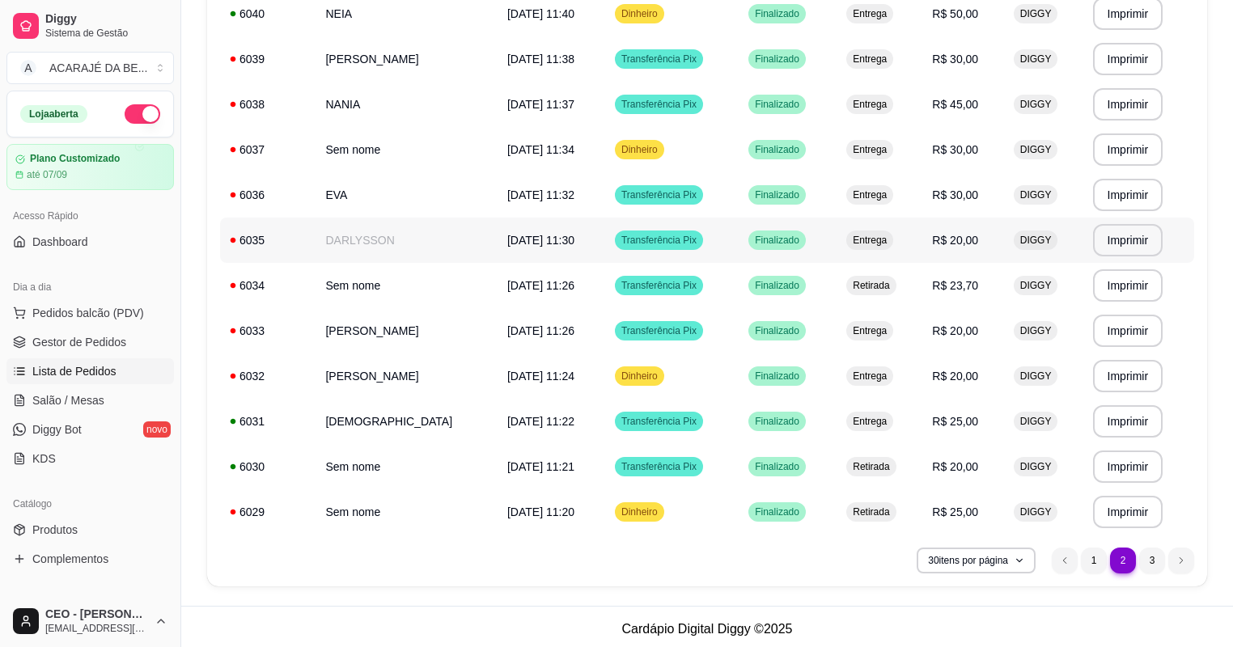
scroll to position [1062, 0]
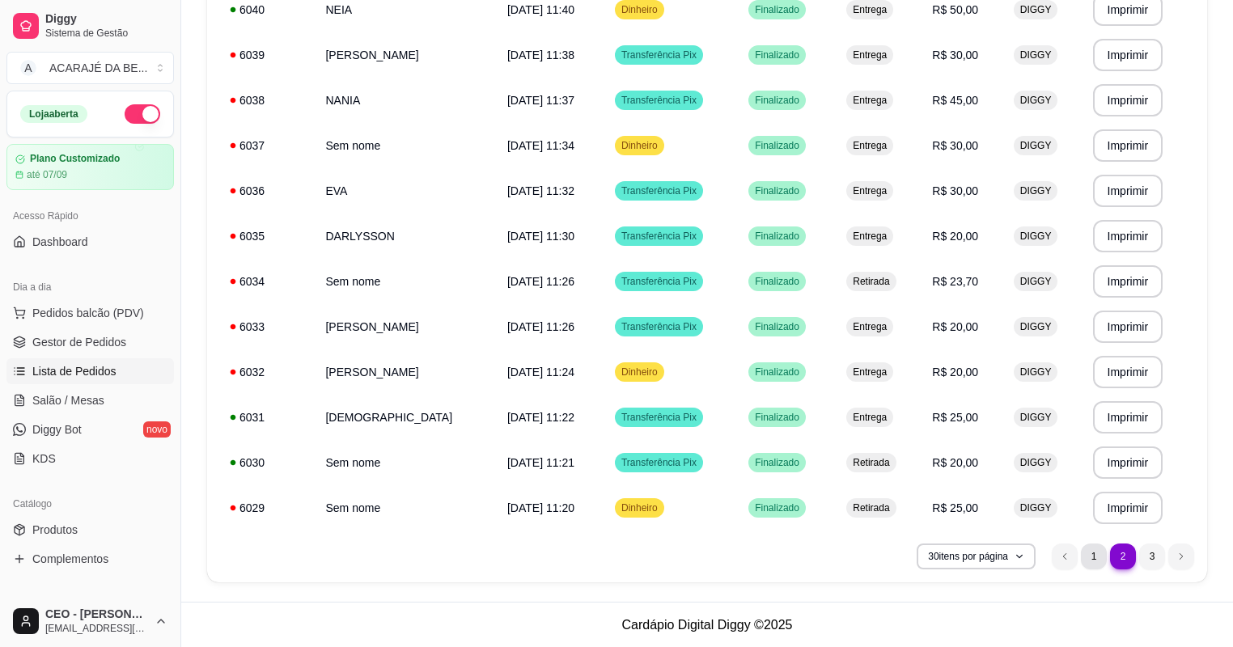
click at [1093, 554] on li "1" at bounding box center [1094, 557] width 26 height 26
click at [1092, 554] on li "1" at bounding box center [1094, 557] width 26 height 26
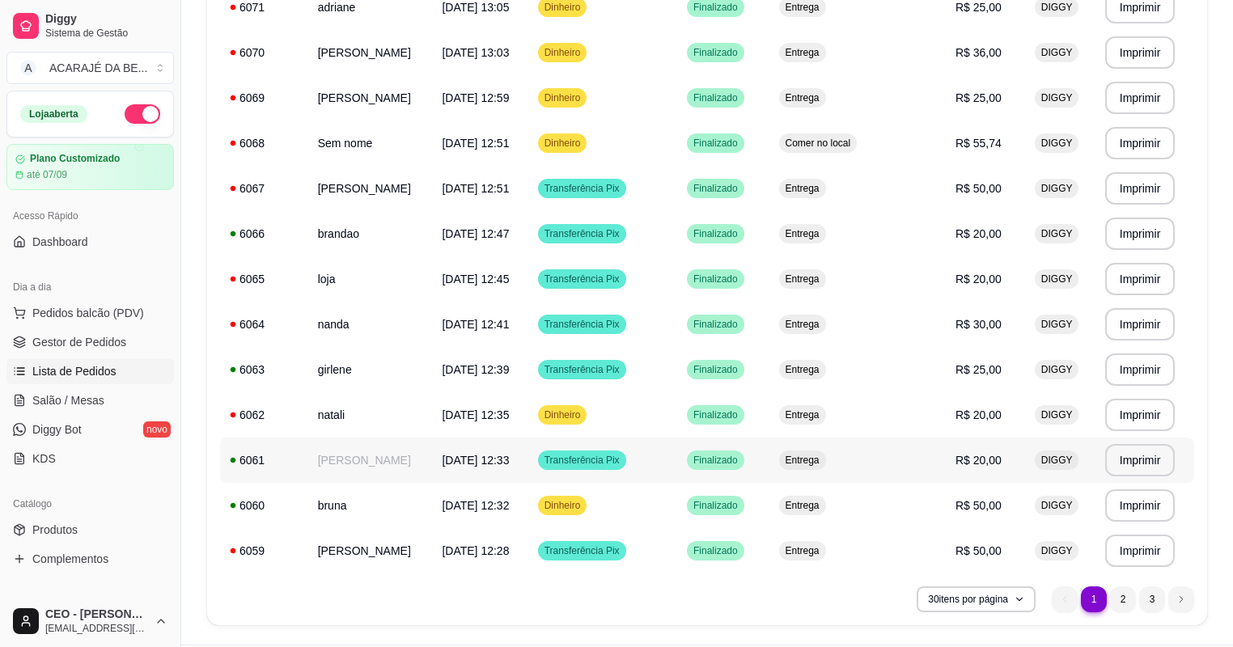
scroll to position [998, 0]
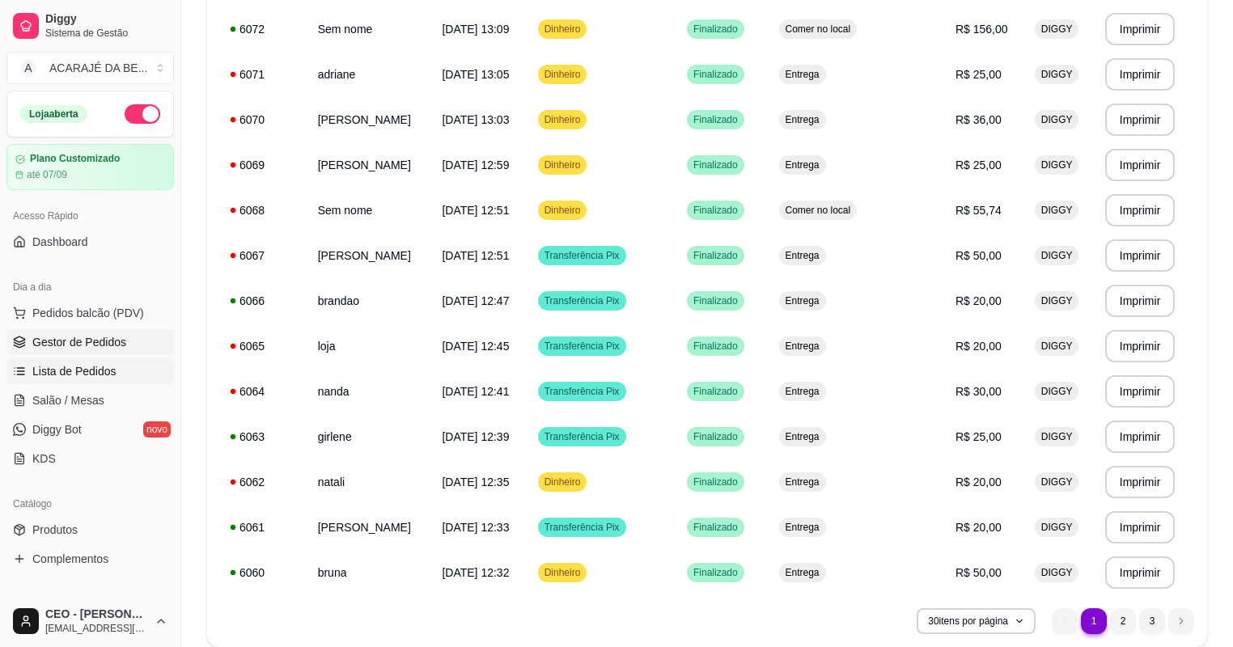
click at [86, 343] on span "Gestor de Pedidos" at bounding box center [79, 342] width 94 height 16
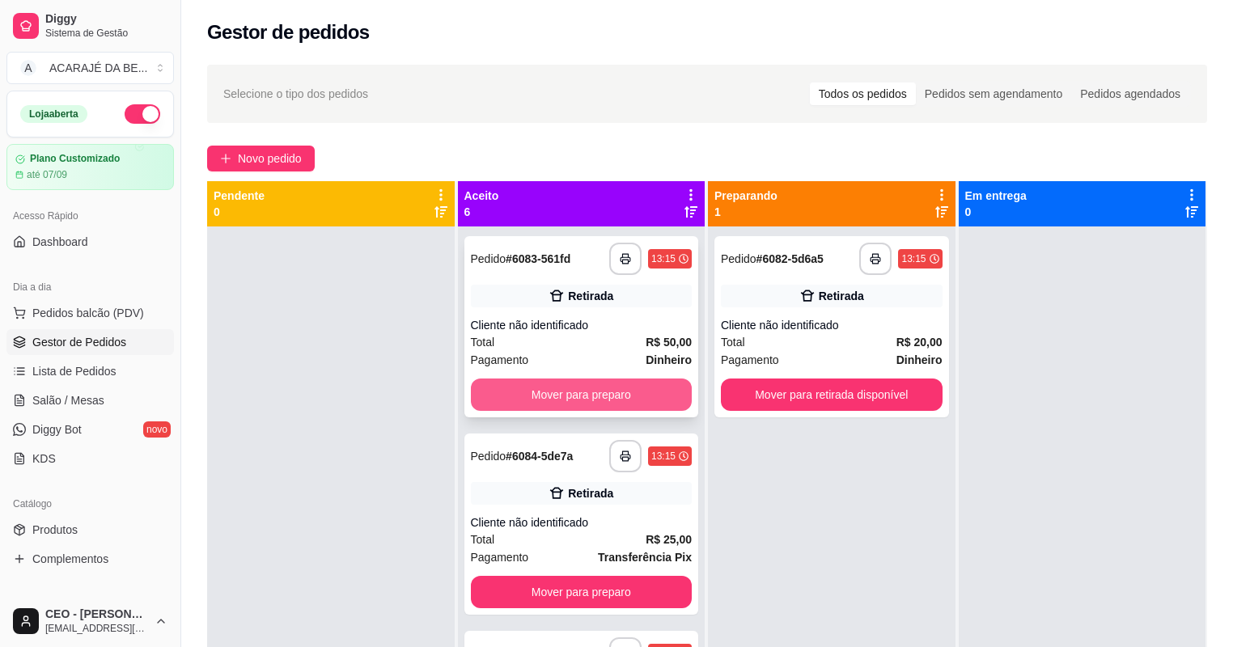
click at [554, 386] on button "Mover para preparo" at bounding box center [582, 395] width 222 height 32
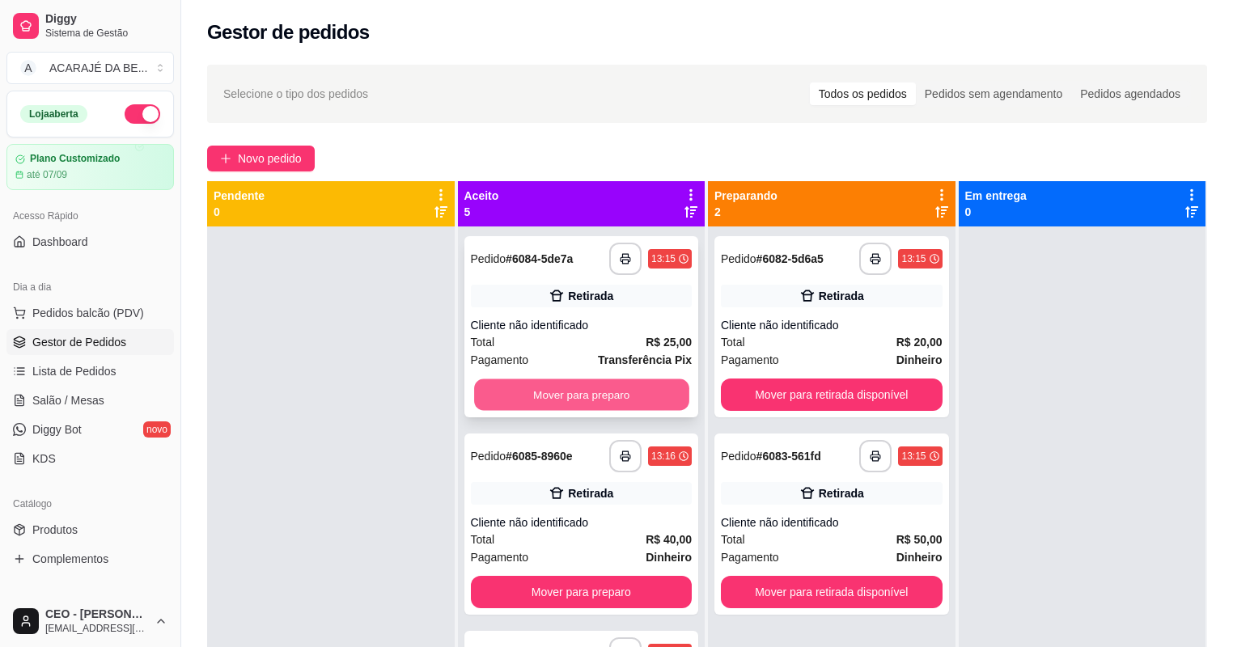
click at [644, 405] on button "Mover para preparo" at bounding box center [581, 396] width 214 height 32
click at [645, 402] on button "Mover para preparo" at bounding box center [582, 395] width 222 height 32
click at [645, 401] on button "Mover para preparo" at bounding box center [582, 395] width 222 height 32
click at [646, 392] on button "Mover para preparo" at bounding box center [582, 395] width 222 height 32
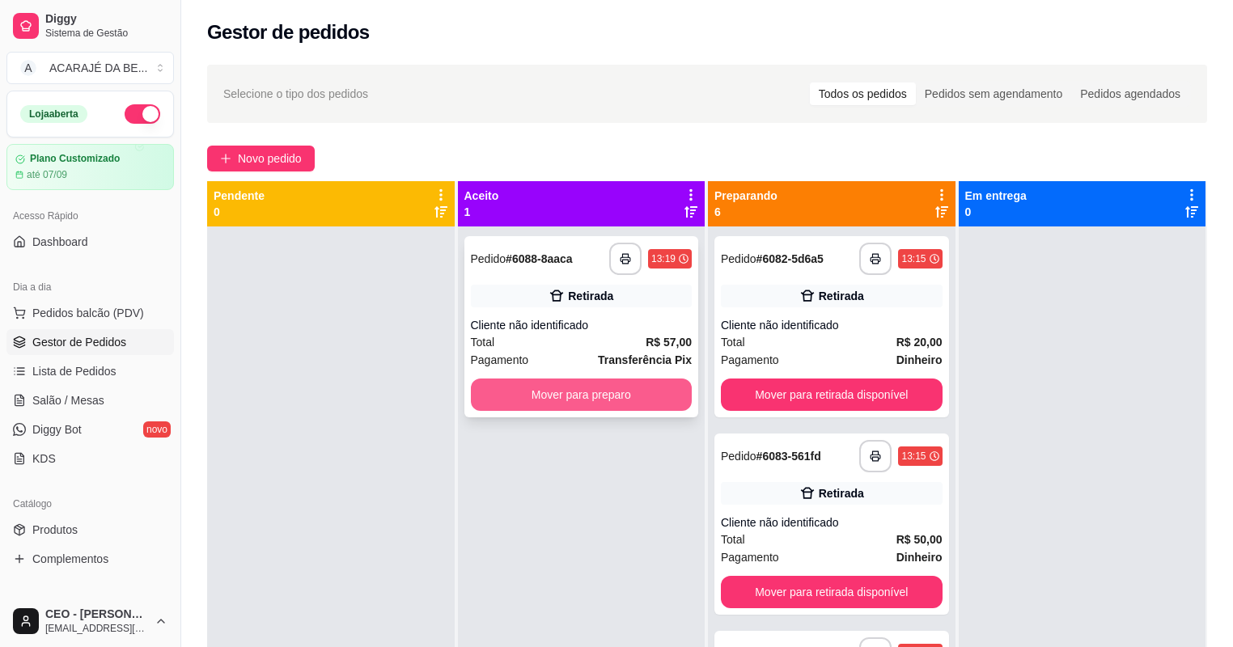
click at [659, 390] on button "Mover para preparo" at bounding box center [582, 395] width 222 height 32
click at [659, 390] on div "Mover para preparo" at bounding box center [582, 395] width 222 height 32
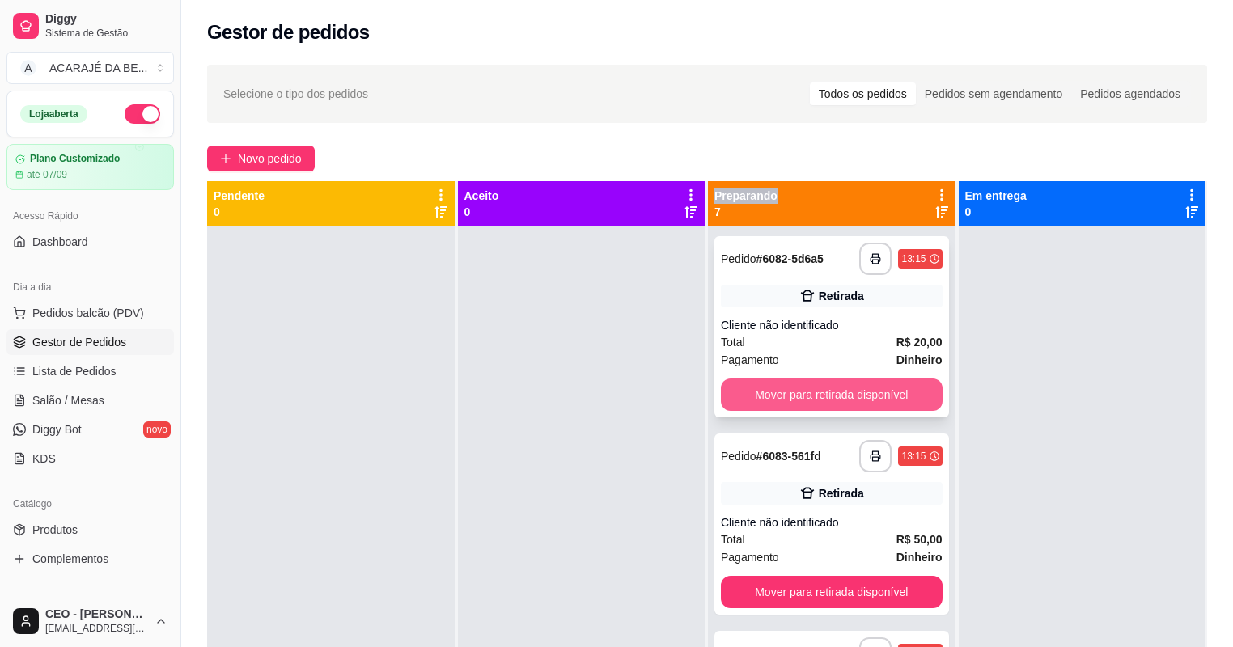
click at [878, 401] on button "Mover para retirada disponível" at bounding box center [832, 395] width 222 height 32
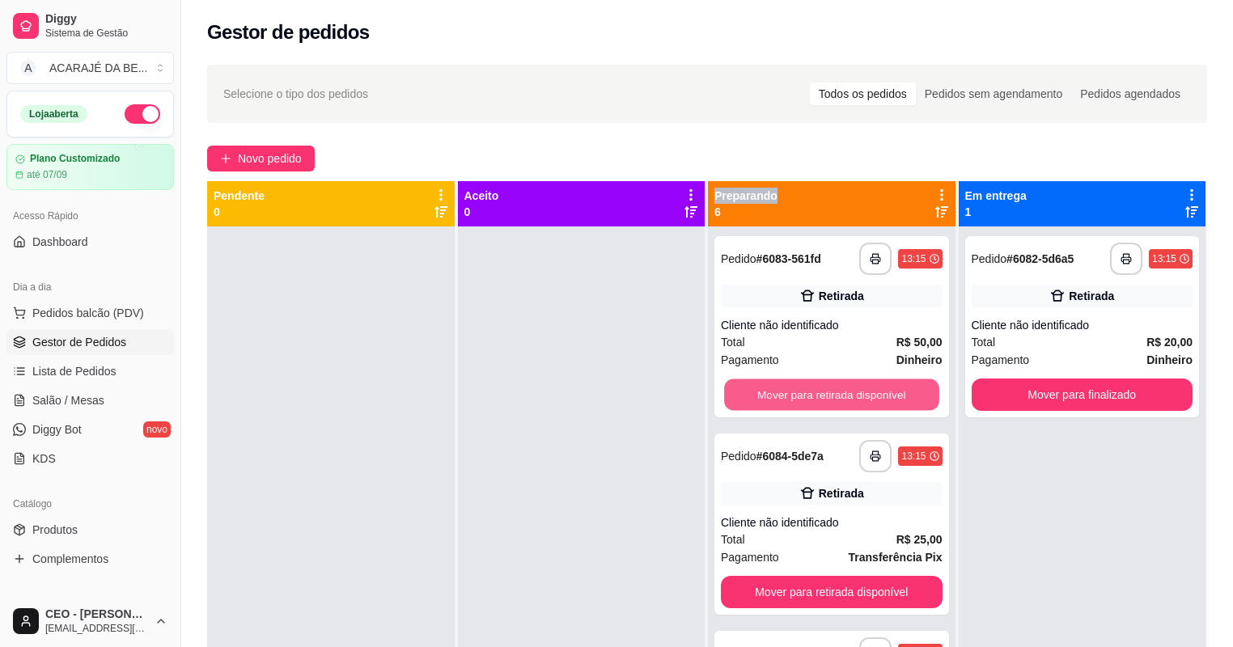
click at [878, 401] on button "Mover para retirada disponível" at bounding box center [831, 396] width 214 height 32
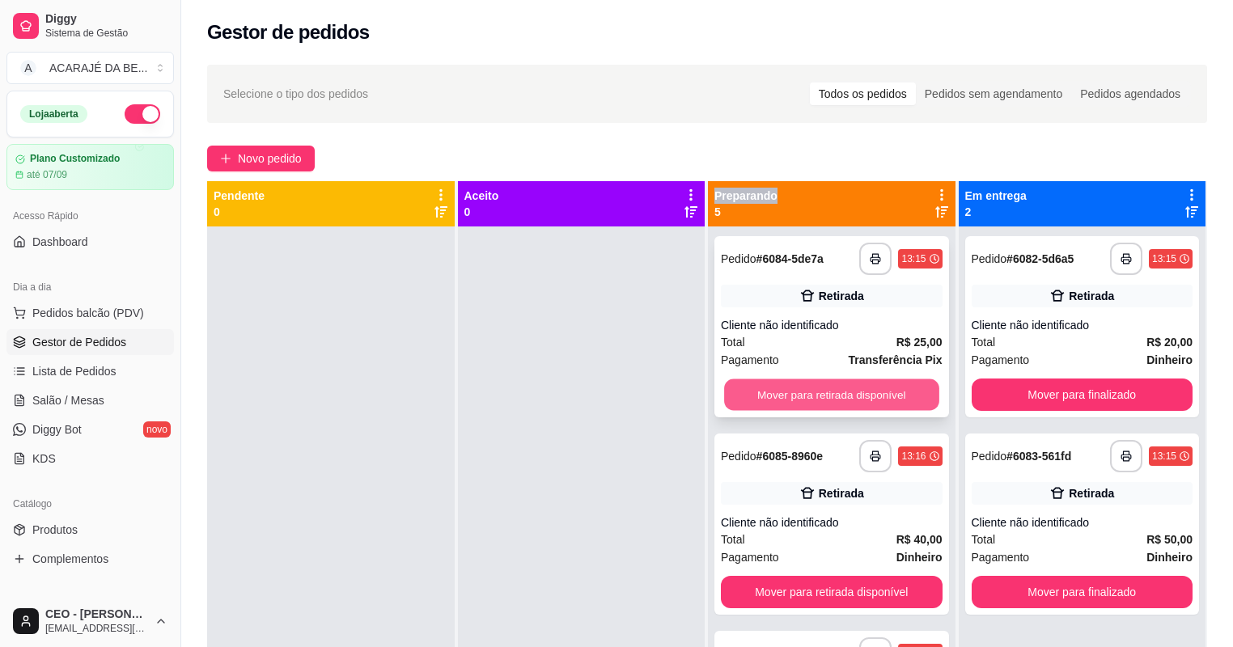
click at [879, 401] on button "Mover para retirada disponível" at bounding box center [831, 396] width 214 height 32
click at [879, 400] on button "Mover para retirada disponível" at bounding box center [831, 396] width 214 height 32
click at [880, 398] on button "Mover para retirada disponível" at bounding box center [831, 396] width 214 height 32
click at [880, 398] on div "Mover para retirada disponível" at bounding box center [832, 395] width 222 height 32
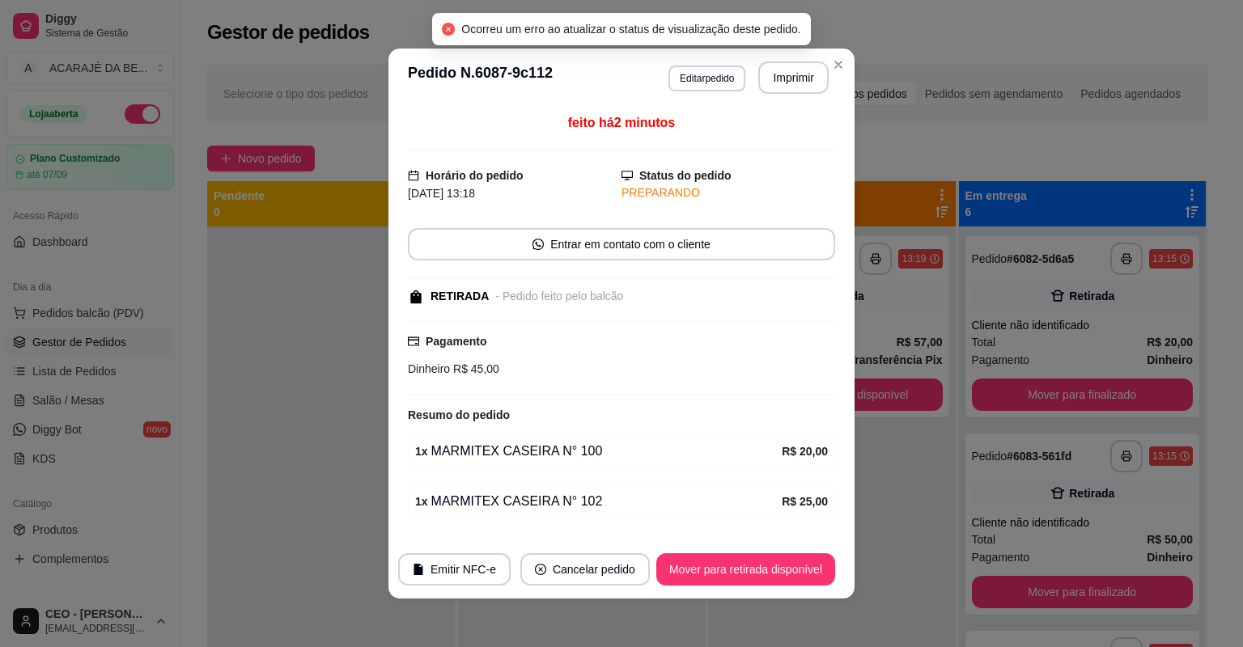
click at [880, 398] on button "Mover para retirada disponível" at bounding box center [832, 395] width 222 height 32
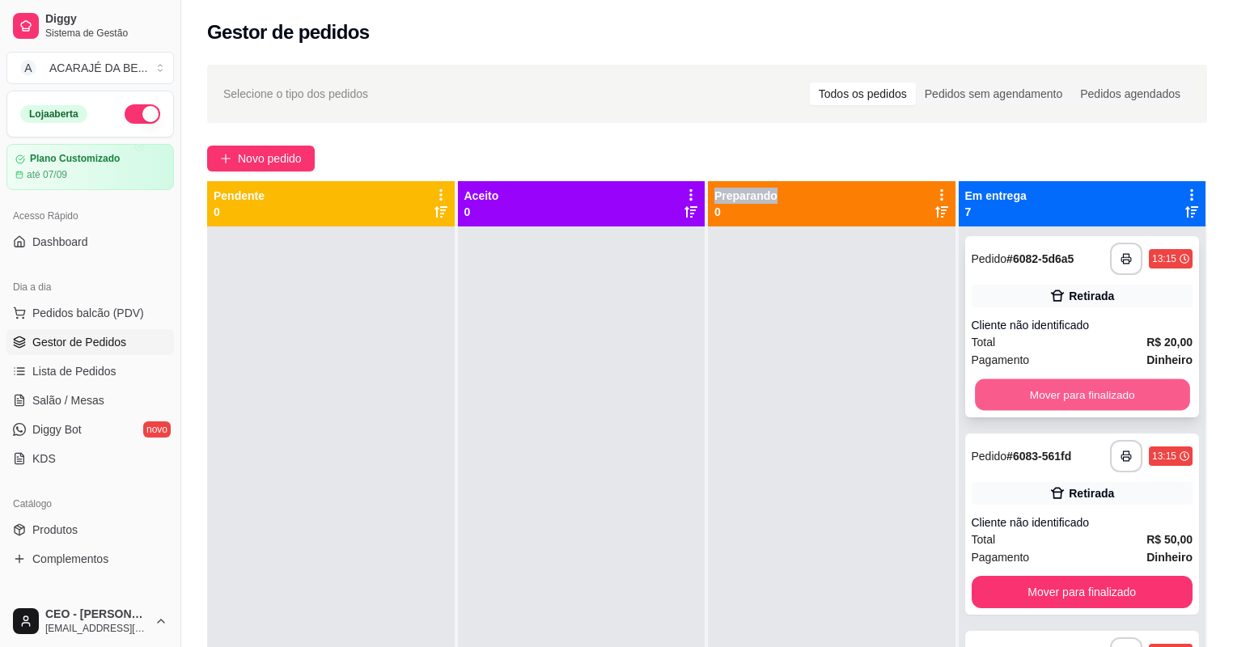
click at [1007, 392] on button "Mover para finalizado" at bounding box center [1082, 396] width 214 height 32
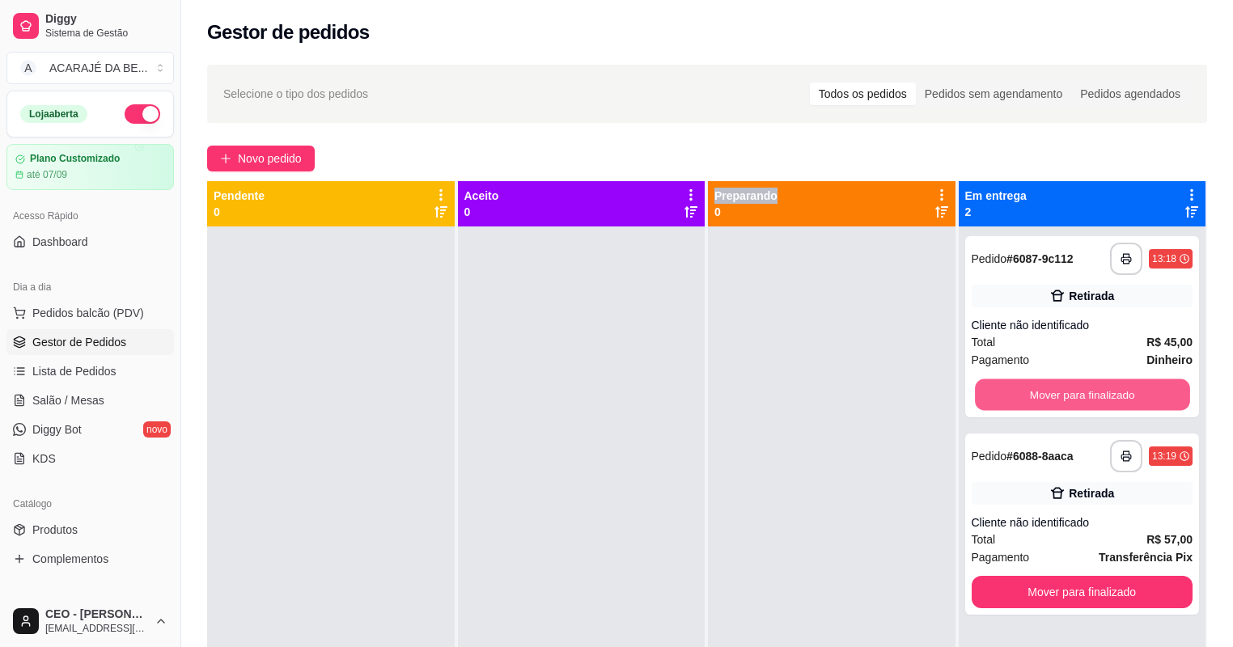
click at [1007, 392] on button "Mover para finalizado" at bounding box center [1082, 396] width 214 height 32
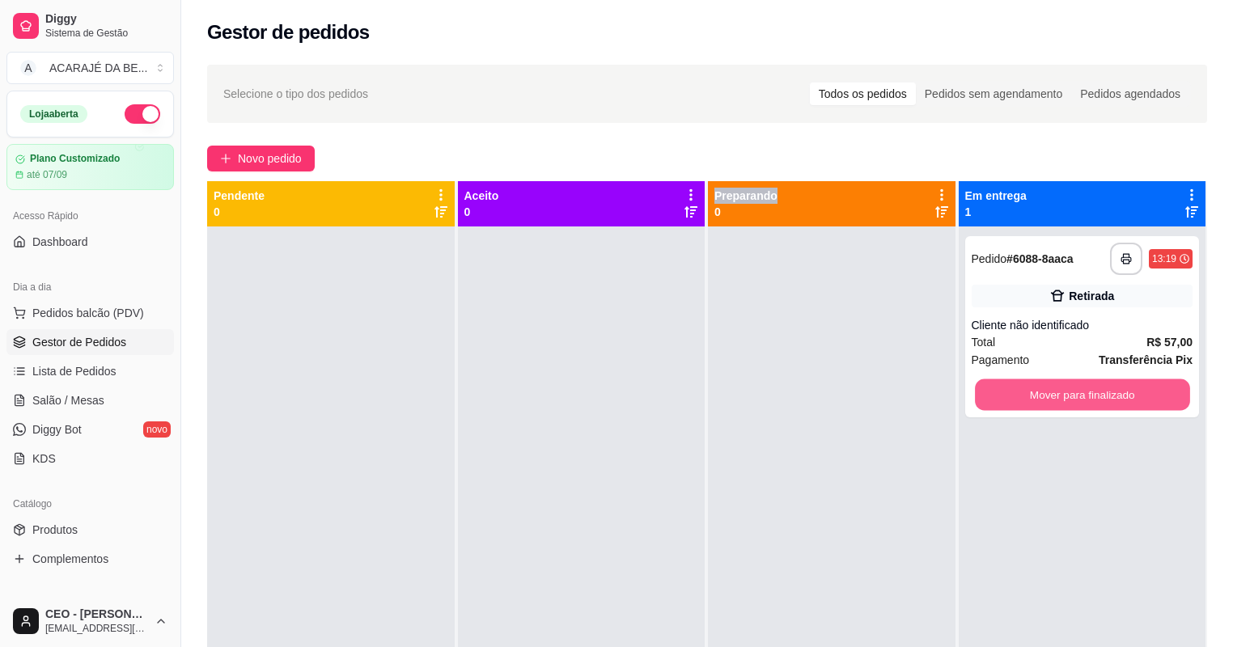
click at [1007, 392] on button "Mover para finalizado" at bounding box center [1082, 396] width 214 height 32
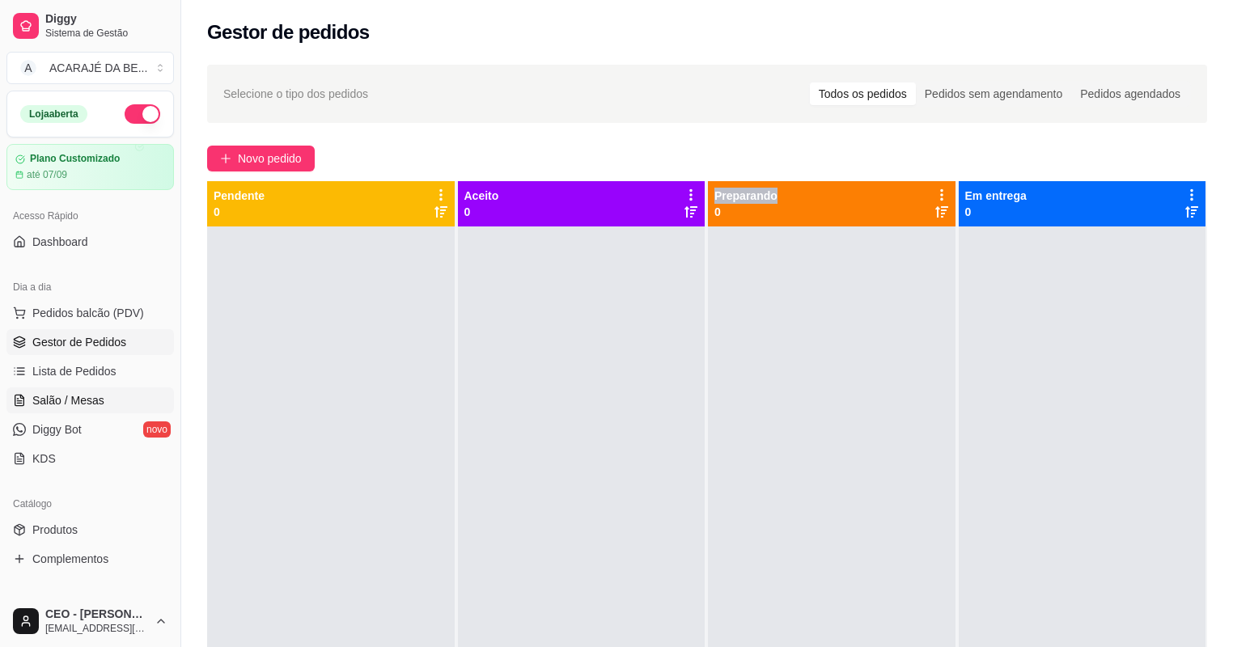
click at [80, 392] on span "Salão / Mesas" at bounding box center [68, 400] width 72 height 16
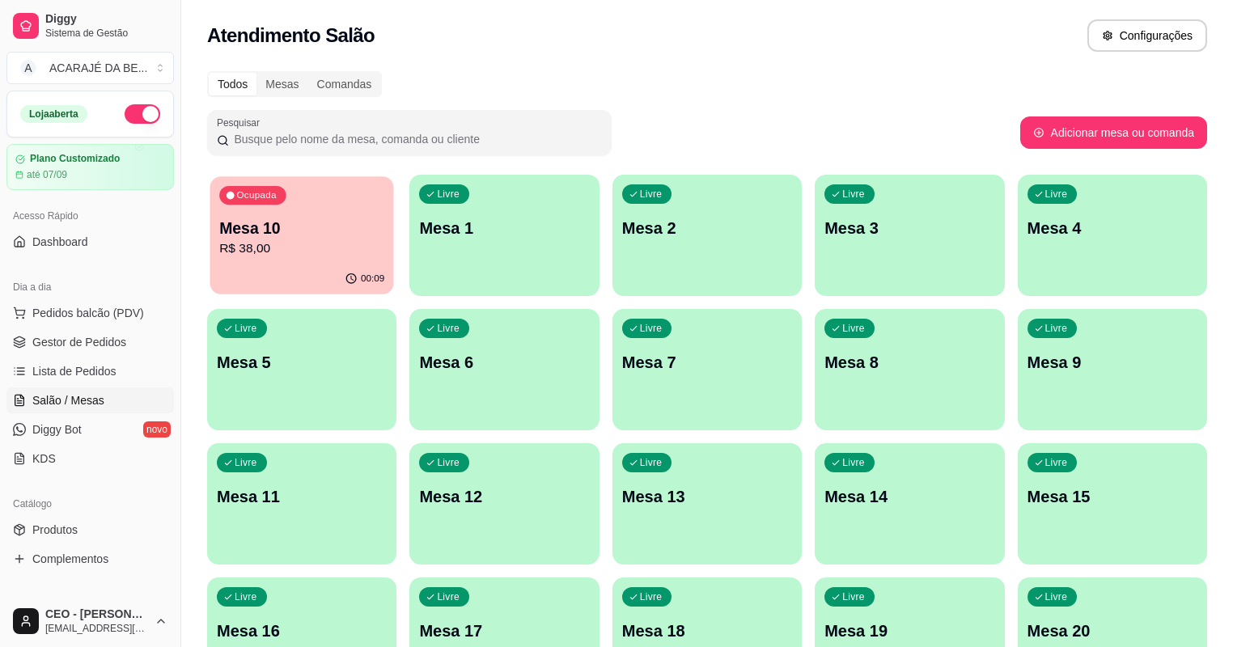
click at [317, 264] on button "Ocupada Mesa 10 R$ 38,00 00:09" at bounding box center [302, 235] width 184 height 118
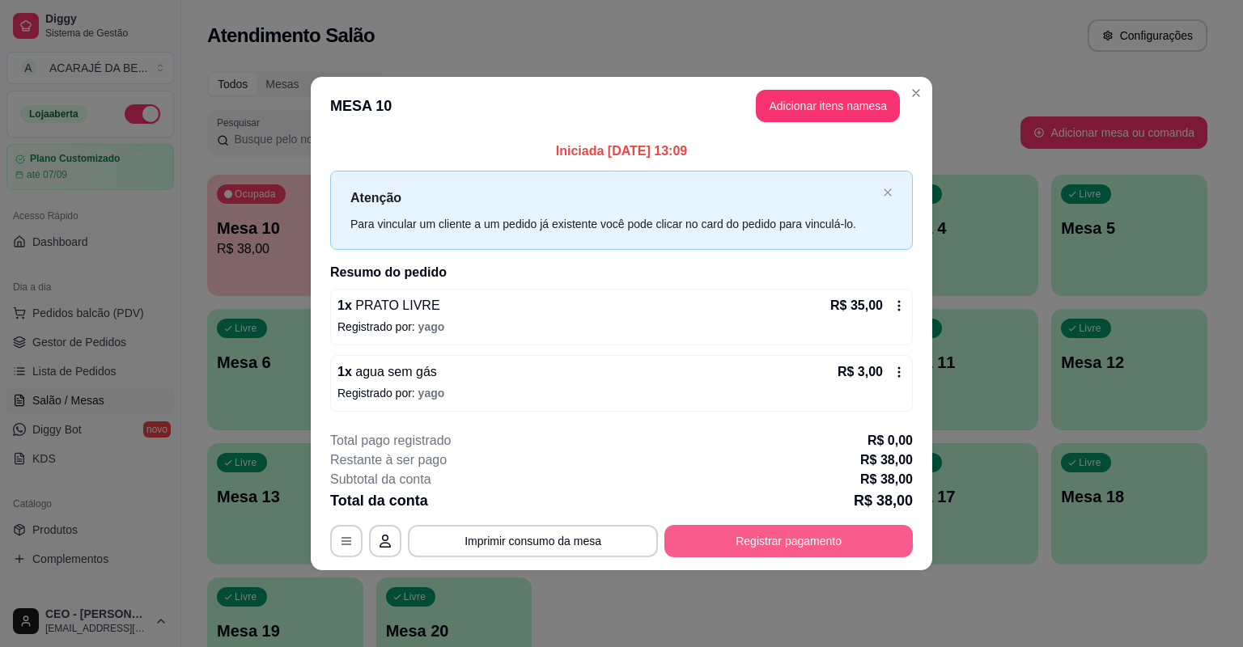
click at [832, 535] on button "Registrar pagamento" at bounding box center [788, 541] width 248 height 32
click at [759, 543] on button "Registrar pagamento" at bounding box center [788, 541] width 248 height 32
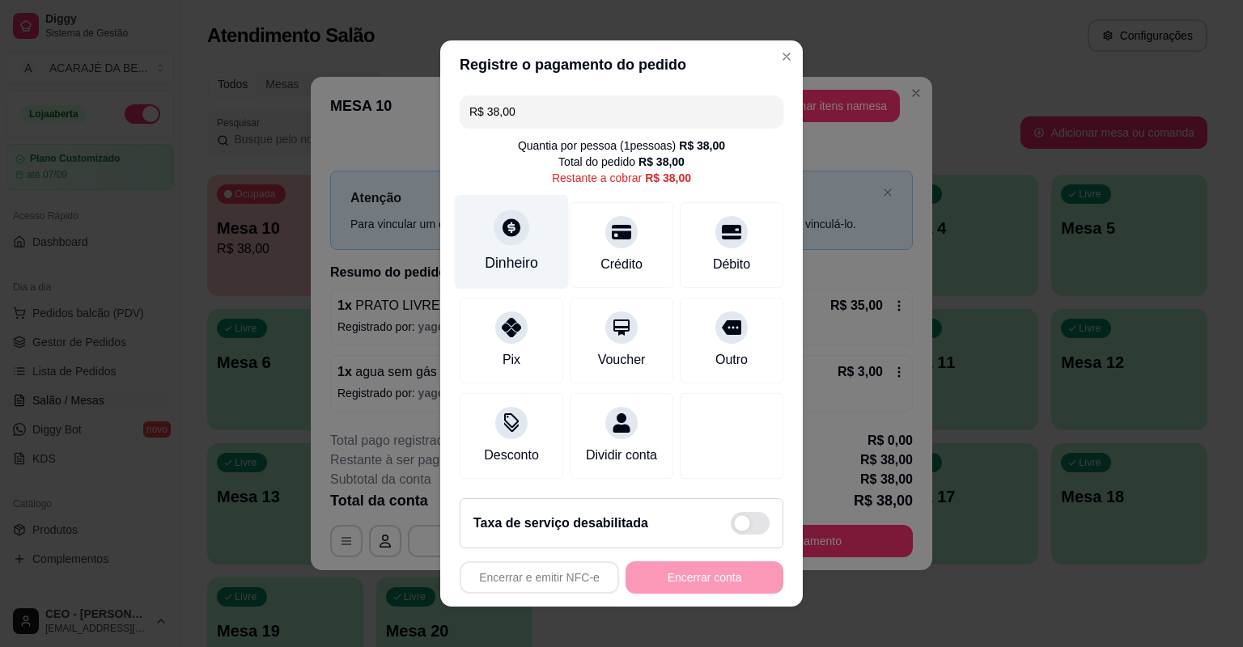
click at [521, 257] on div "Dinheiro" at bounding box center [511, 262] width 53 height 21
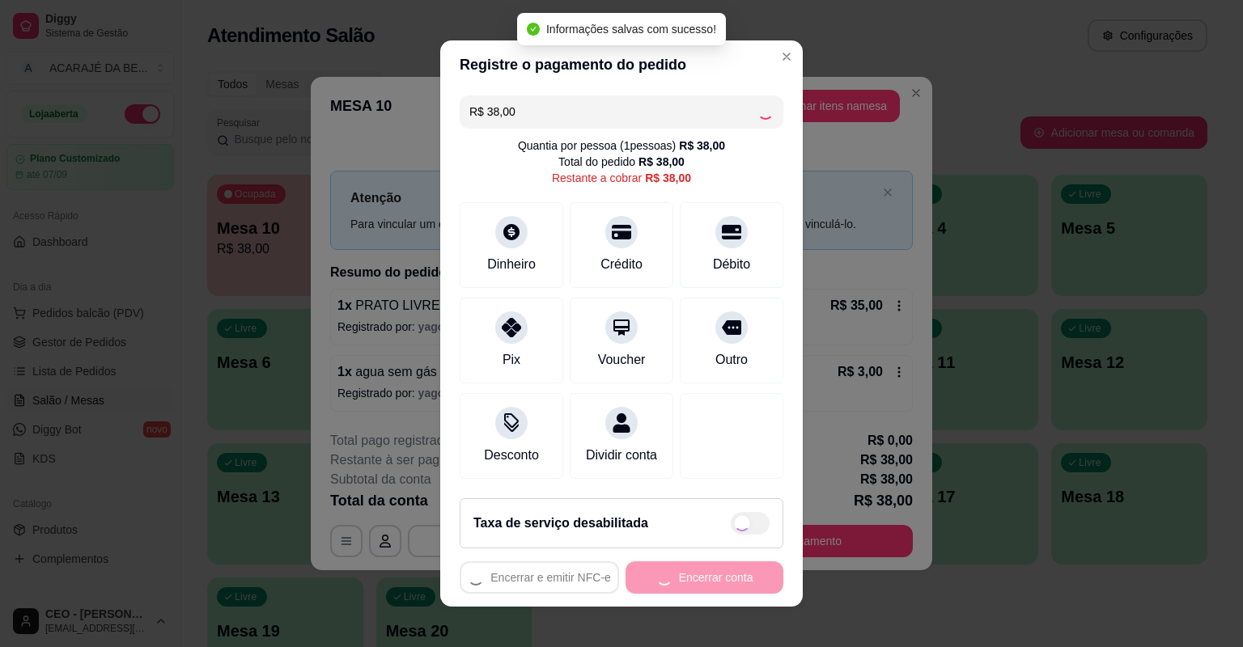
type input "R$ 0,00"
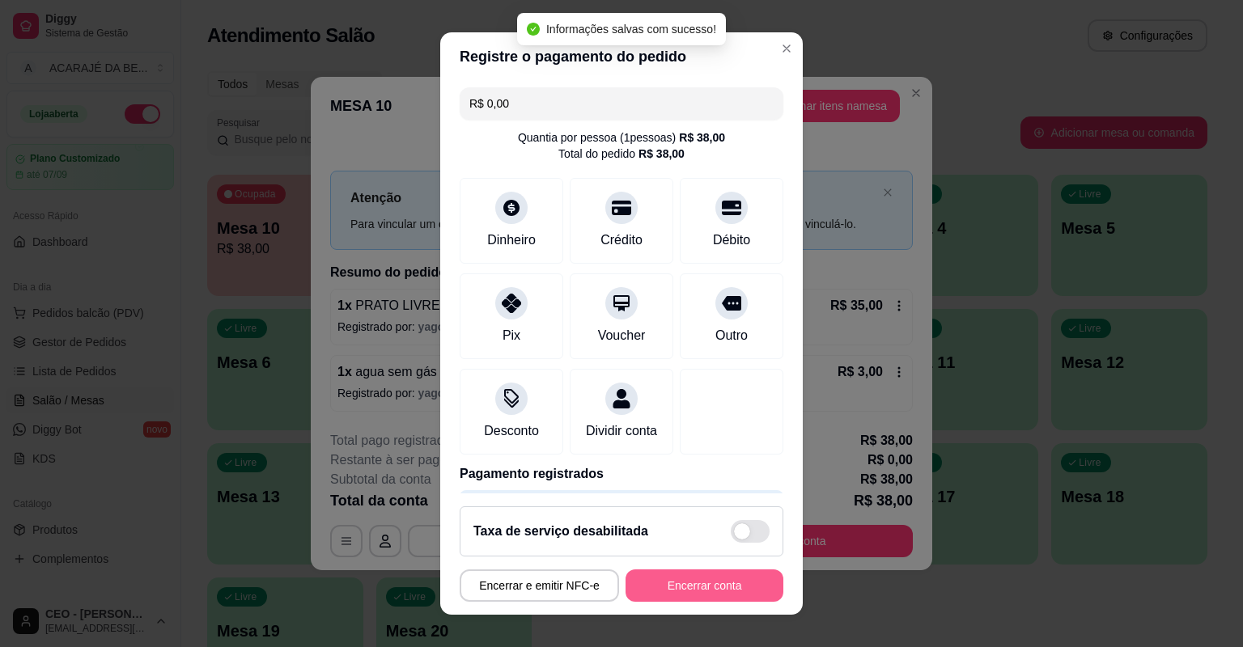
click at [731, 588] on button "Encerrar conta" at bounding box center [705, 586] width 158 height 32
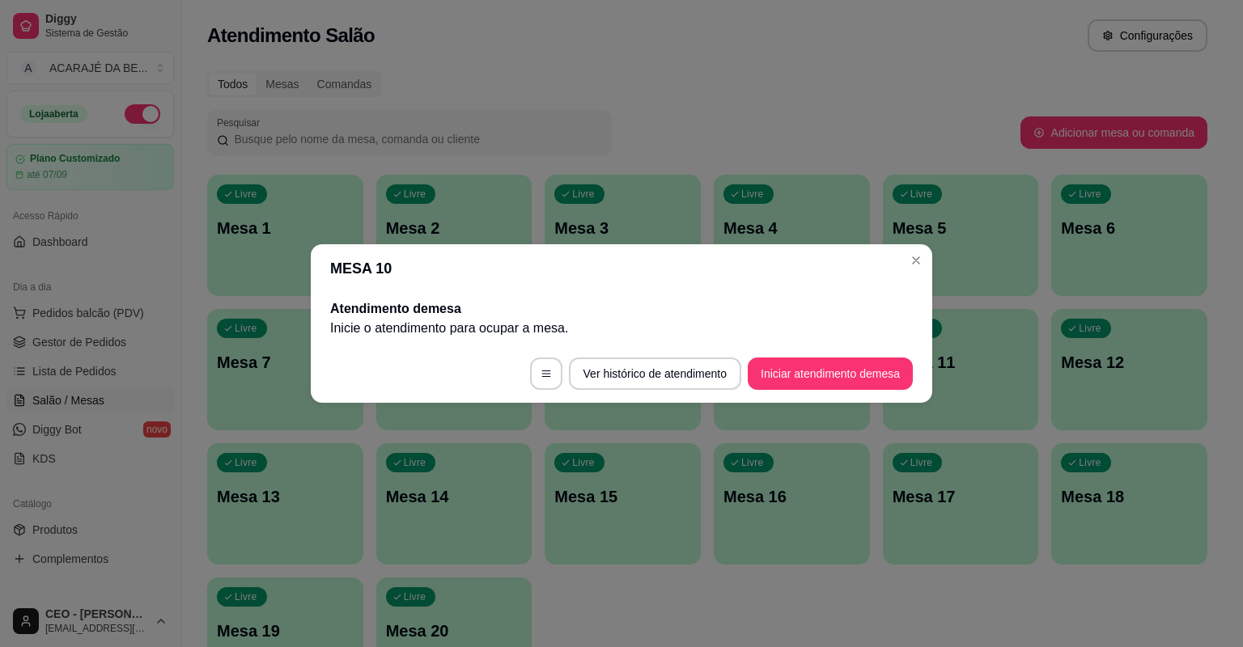
click at [109, 342] on span "Gestor de Pedidos" at bounding box center [79, 342] width 94 height 16
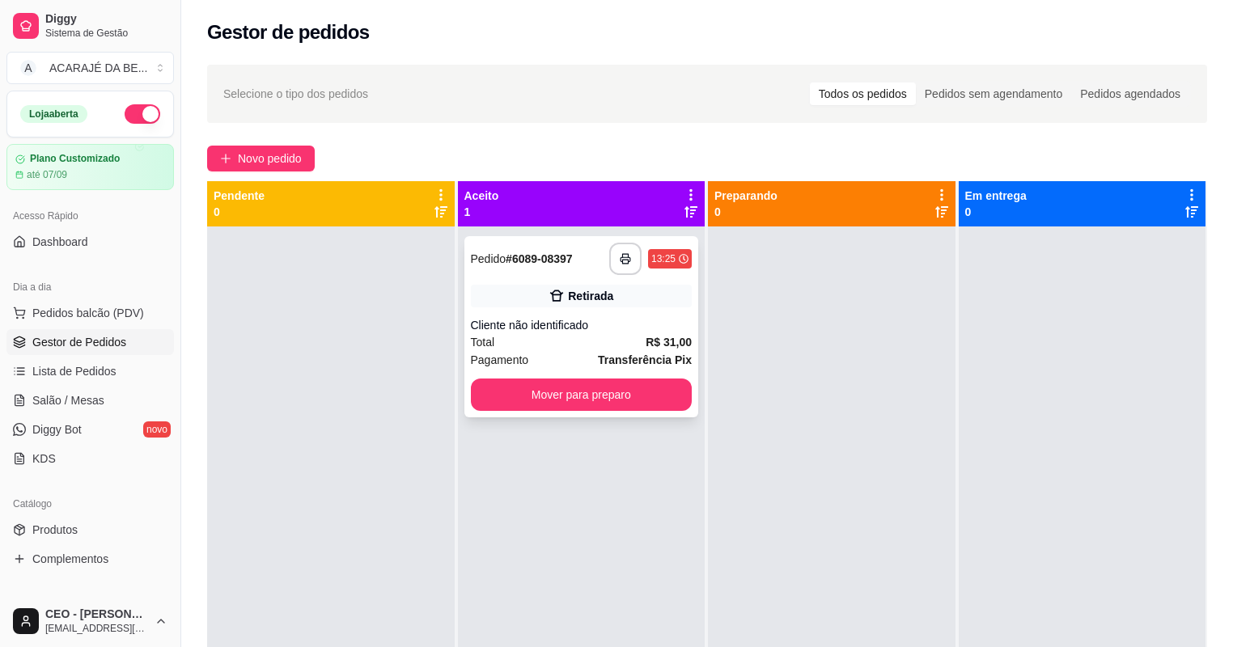
click at [672, 376] on div "**********" at bounding box center [581, 326] width 235 height 181
click at [659, 382] on button "Mover para preparo" at bounding box center [581, 396] width 214 height 32
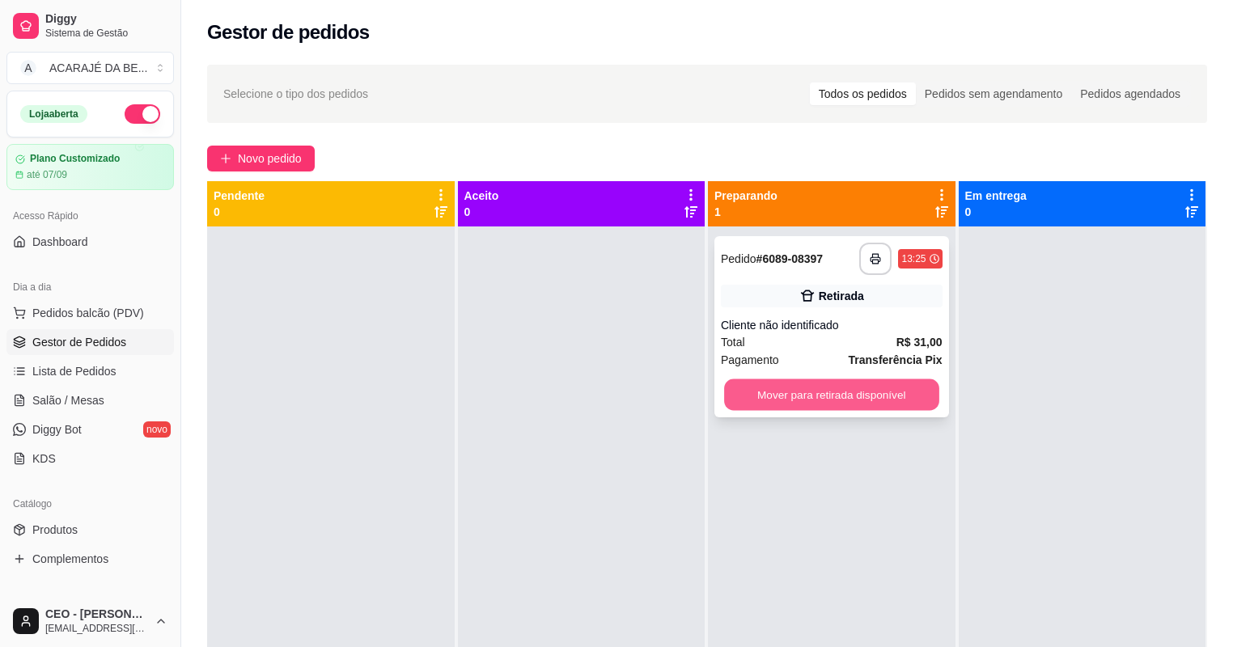
click at [774, 401] on button "Mover para retirada disponível" at bounding box center [831, 396] width 214 height 32
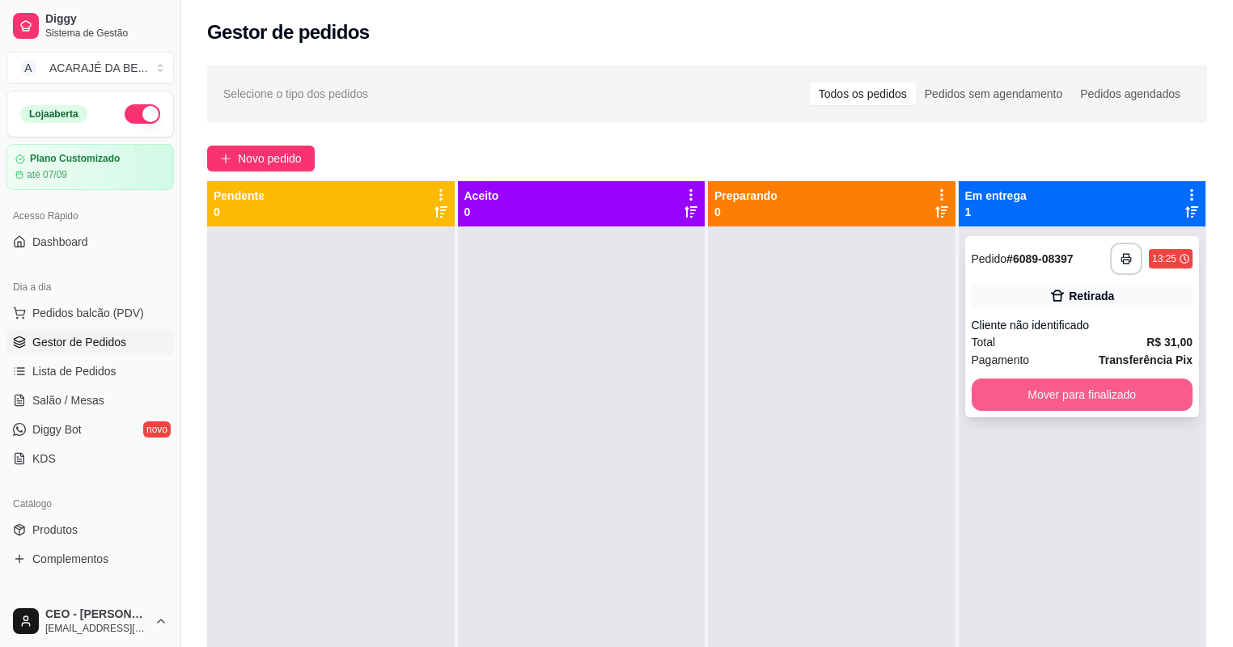
click at [1058, 394] on button "Mover para finalizado" at bounding box center [1083, 395] width 222 height 32
click at [1058, 394] on div "Mover para finalizado" at bounding box center [1083, 395] width 222 height 32
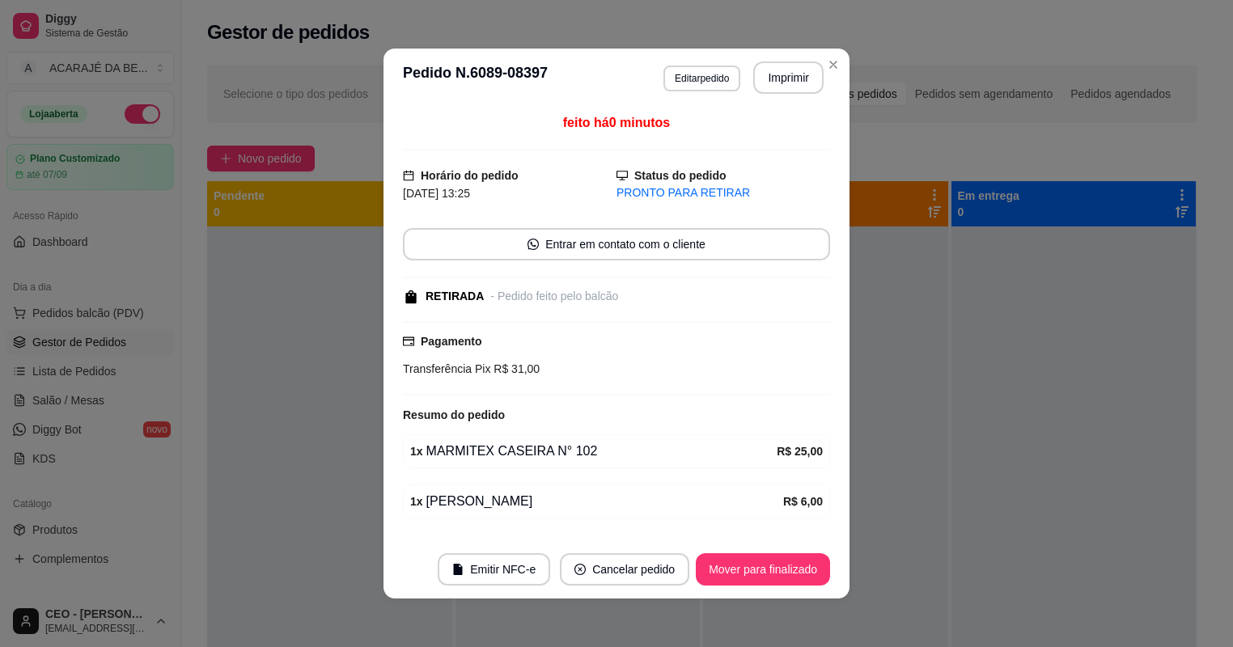
click at [1017, 430] on div at bounding box center [1074, 550] width 245 height 647
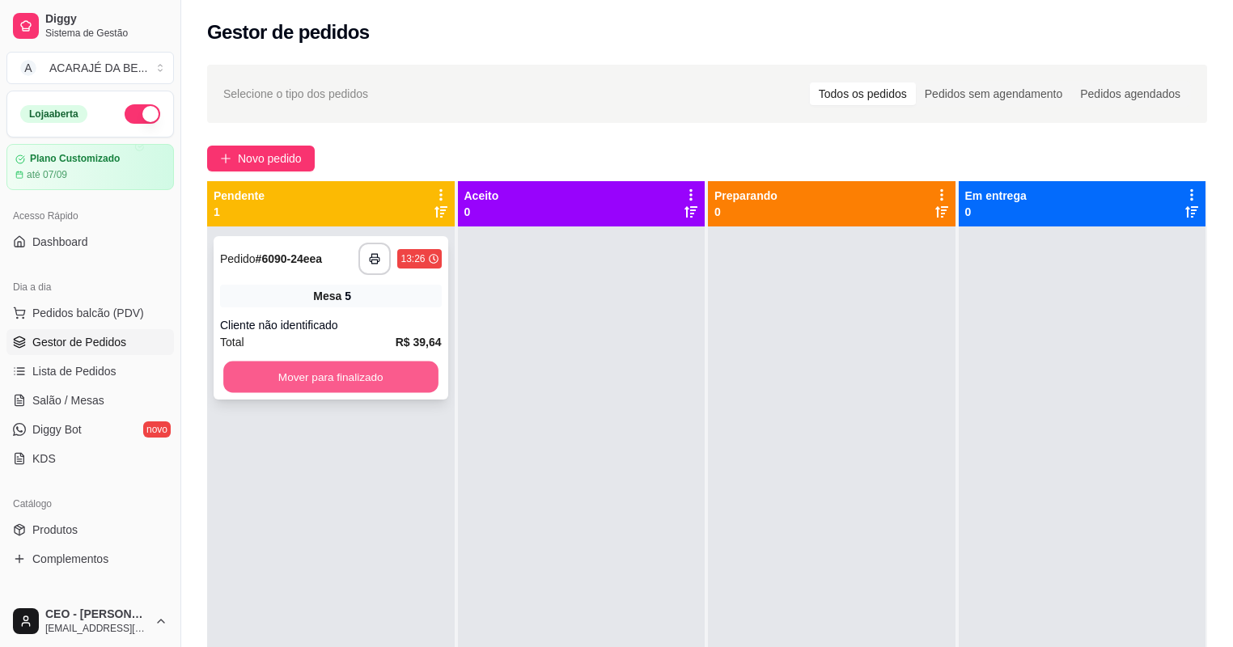
click at [414, 363] on button "Mover para finalizado" at bounding box center [330, 378] width 214 height 32
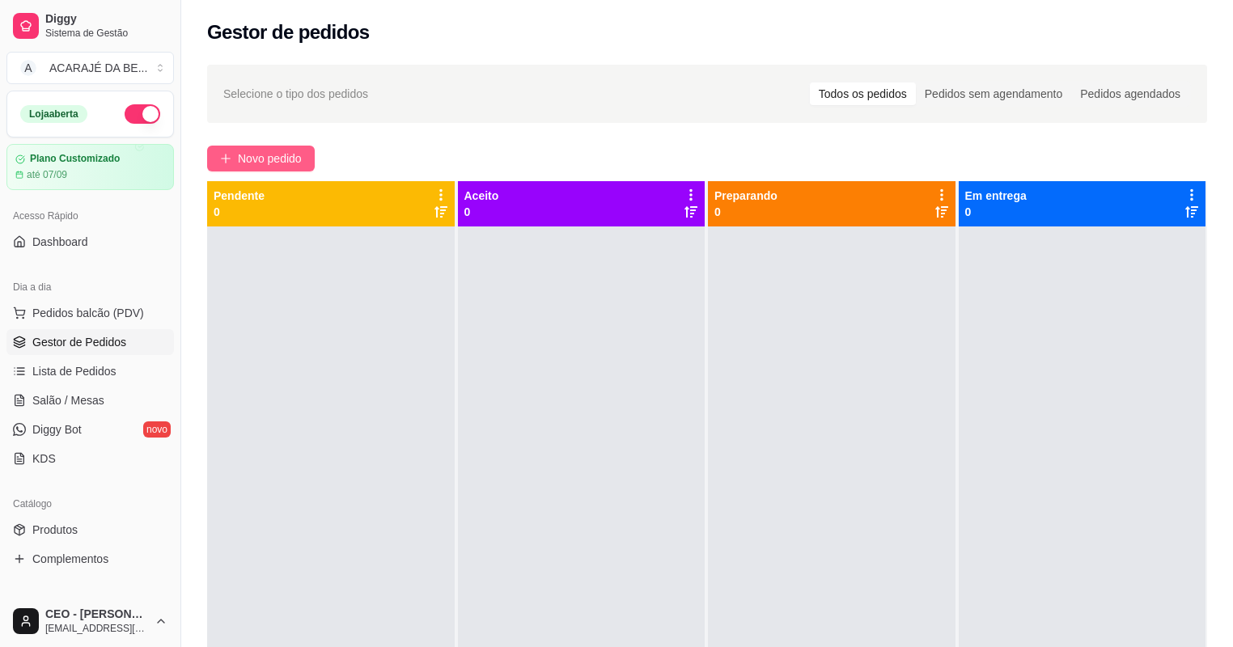
click at [269, 163] on span "Novo pedido" at bounding box center [270, 159] width 64 height 18
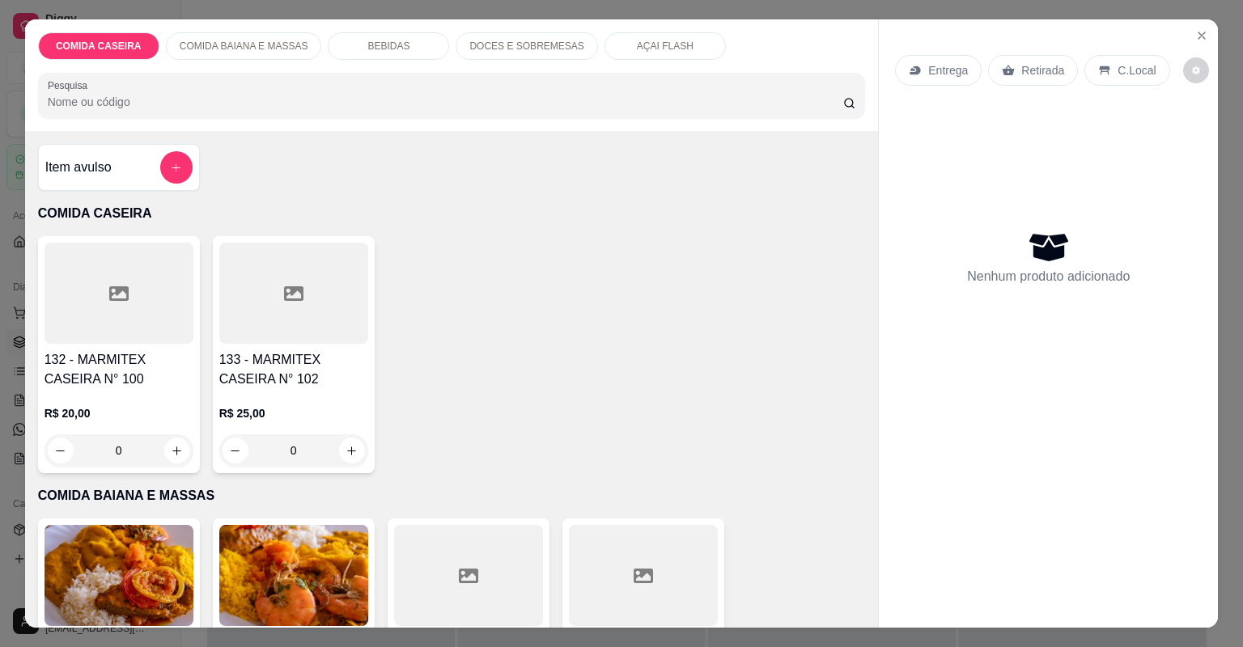
click at [514, 589] on div at bounding box center [468, 575] width 149 height 101
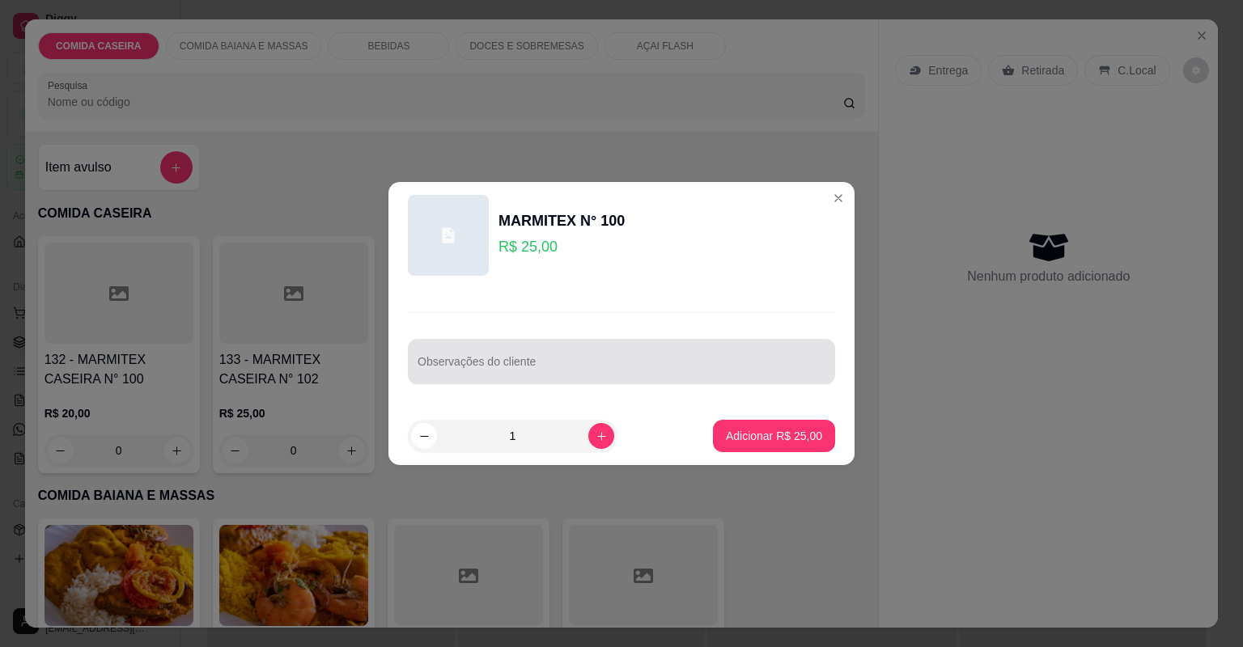
click at [683, 366] on input "Observações do cliente" at bounding box center [622, 368] width 408 height 16
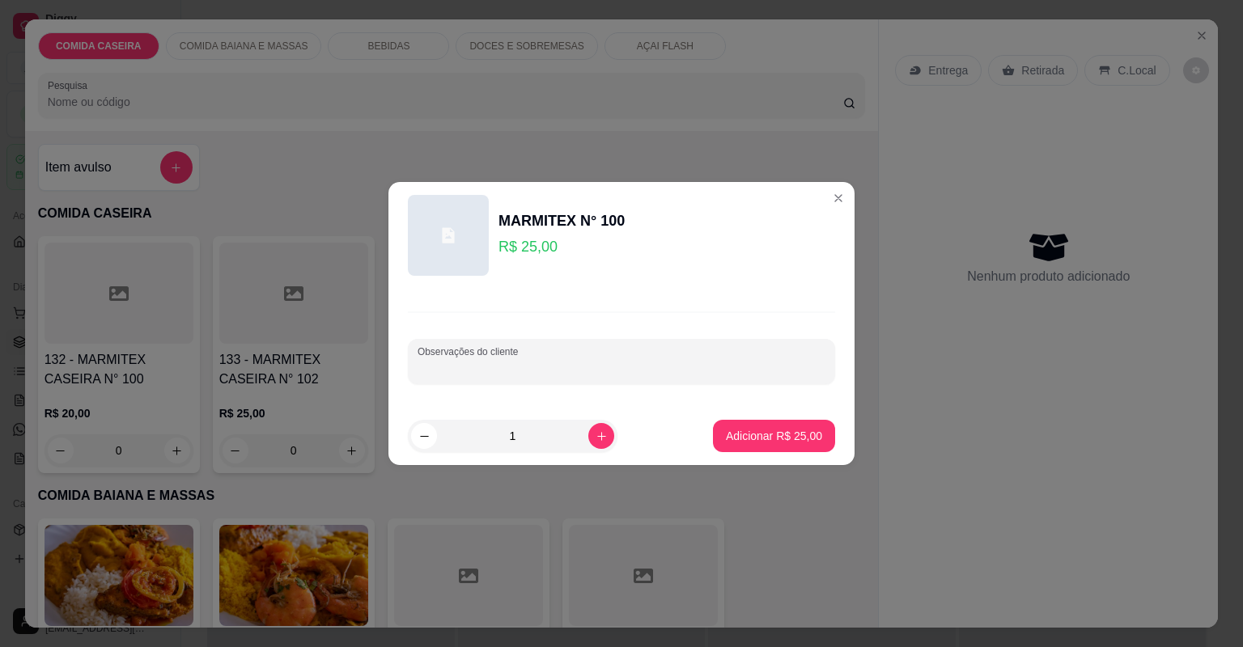
paste input "feijão fradinho Arroz branco Farofa de dendê [GEOGRAPHIC_DATA] [GEOGRAPHIC_DATA…"
type input "feijão fradinho Arroz branco Farofa de dendê [GEOGRAPHIC_DATA] [GEOGRAPHIC_DATA…"
click at [780, 442] on p "Adicionar R$ 25,00" at bounding box center [774, 436] width 96 height 16
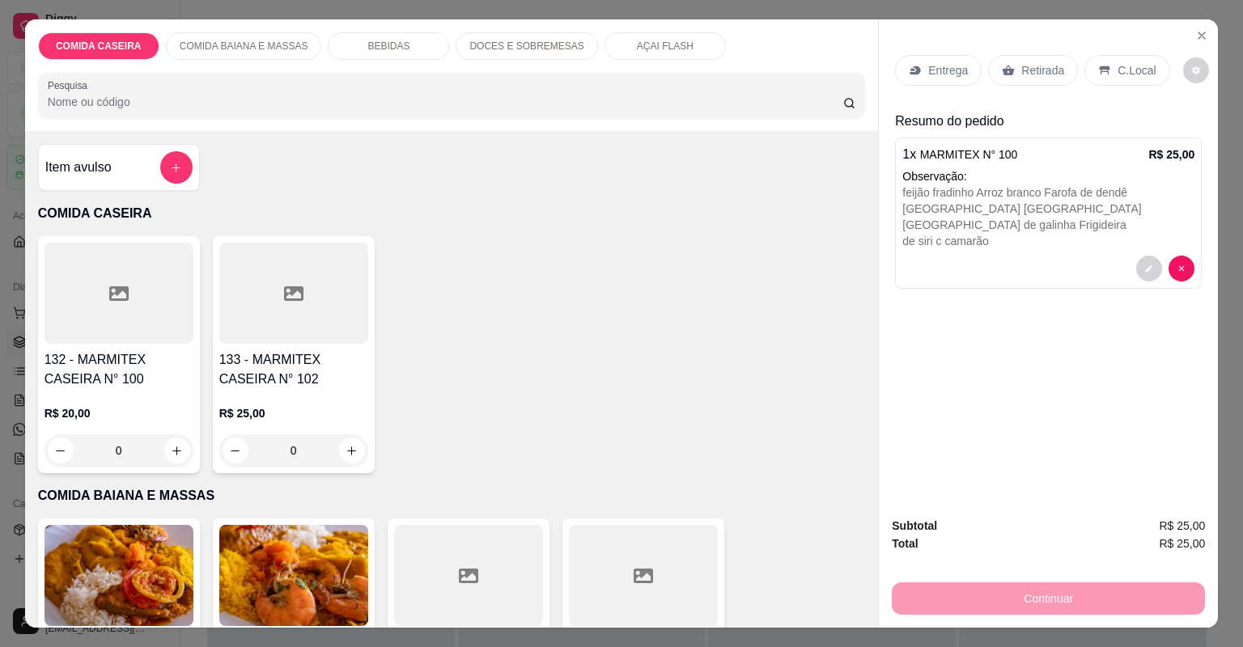
click at [940, 68] on p "Entrega" at bounding box center [948, 70] width 40 height 16
click at [956, 66] on p "Entrega" at bounding box center [948, 70] width 40 height 16
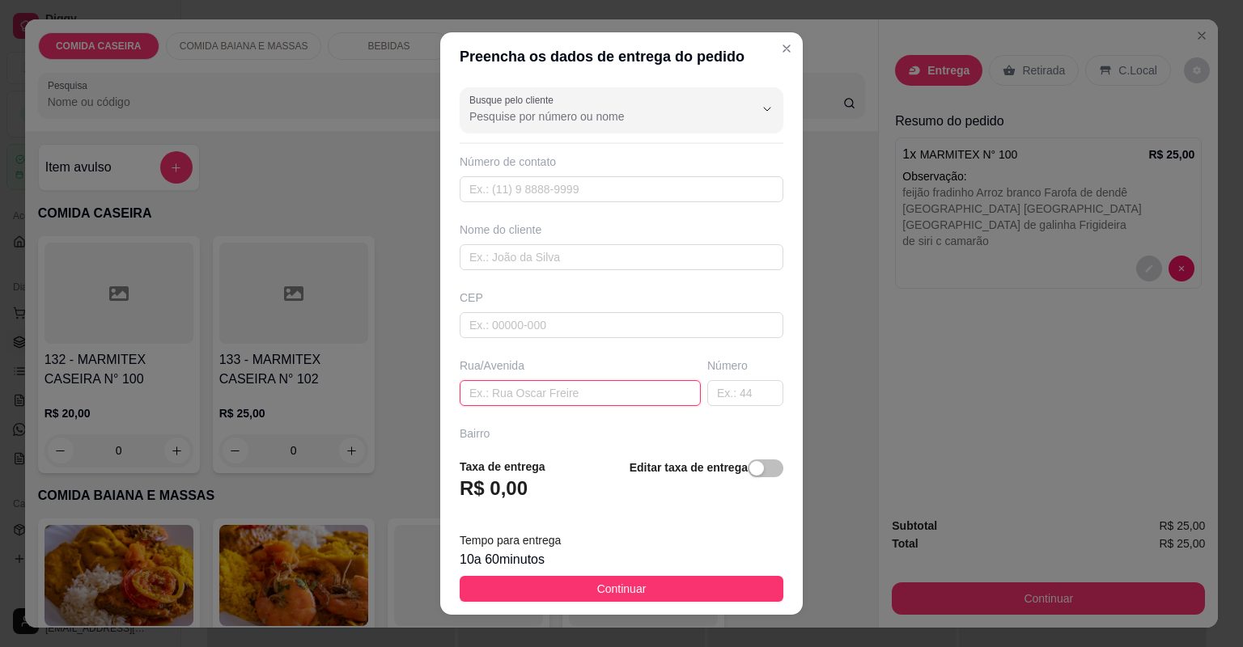
click at [624, 392] on input "text" at bounding box center [580, 393] width 241 height 26
paste input "Endereço: Rua [PERSON_NAME] #S/N ° - [GEOGRAPHIC_DATA] - [GEOGRAPHIC_DATA] - Ao…"
type input "Endereço: Rua [PERSON_NAME] #S/N ° - [GEOGRAPHIC_DATA] - [GEOGRAPHIC_DATA] - Ao…"
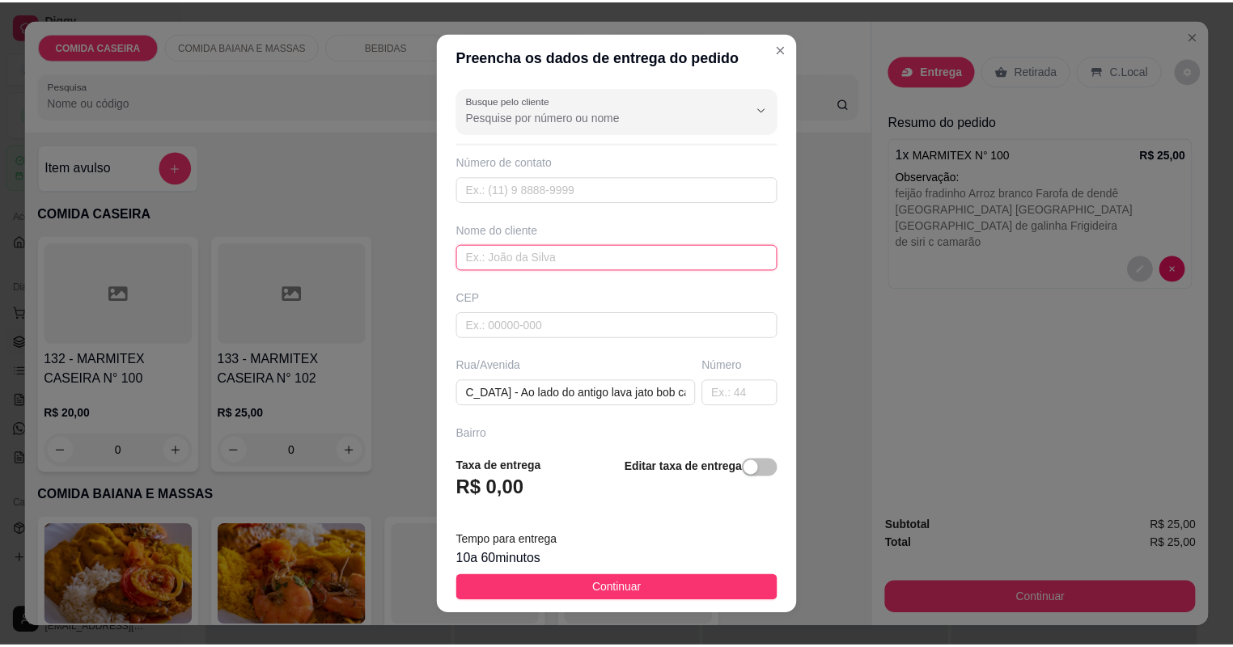
scroll to position [0, 0]
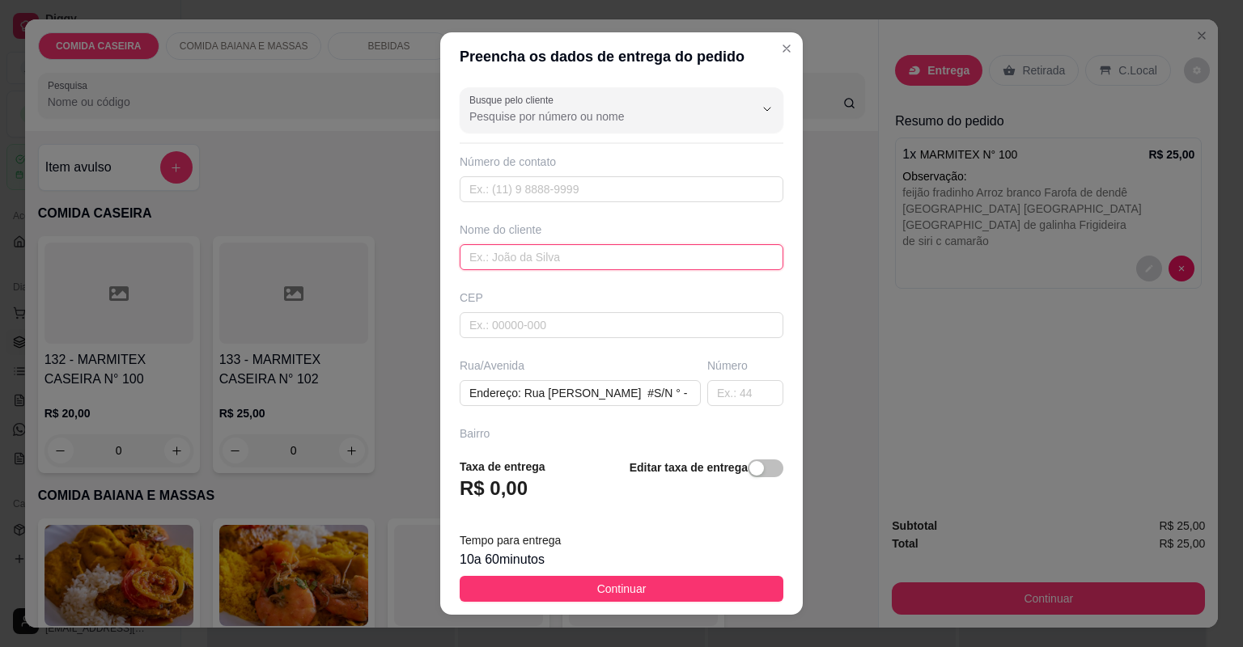
drag, startPoint x: 600, startPoint y: 261, endPoint x: 600, endPoint y: 249, distance: 11.3
click at [600, 249] on input "text" at bounding box center [622, 257] width 324 height 26
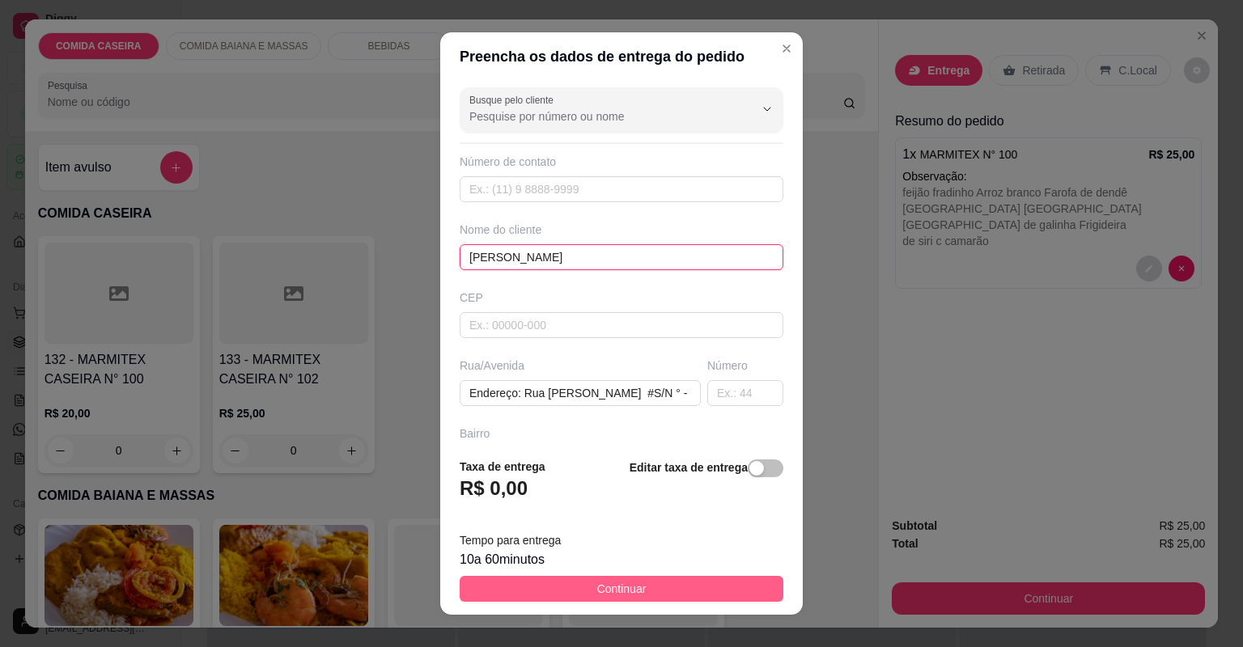
type input "[PERSON_NAME]"
click at [689, 582] on button "Continuar" at bounding box center [622, 589] width 324 height 26
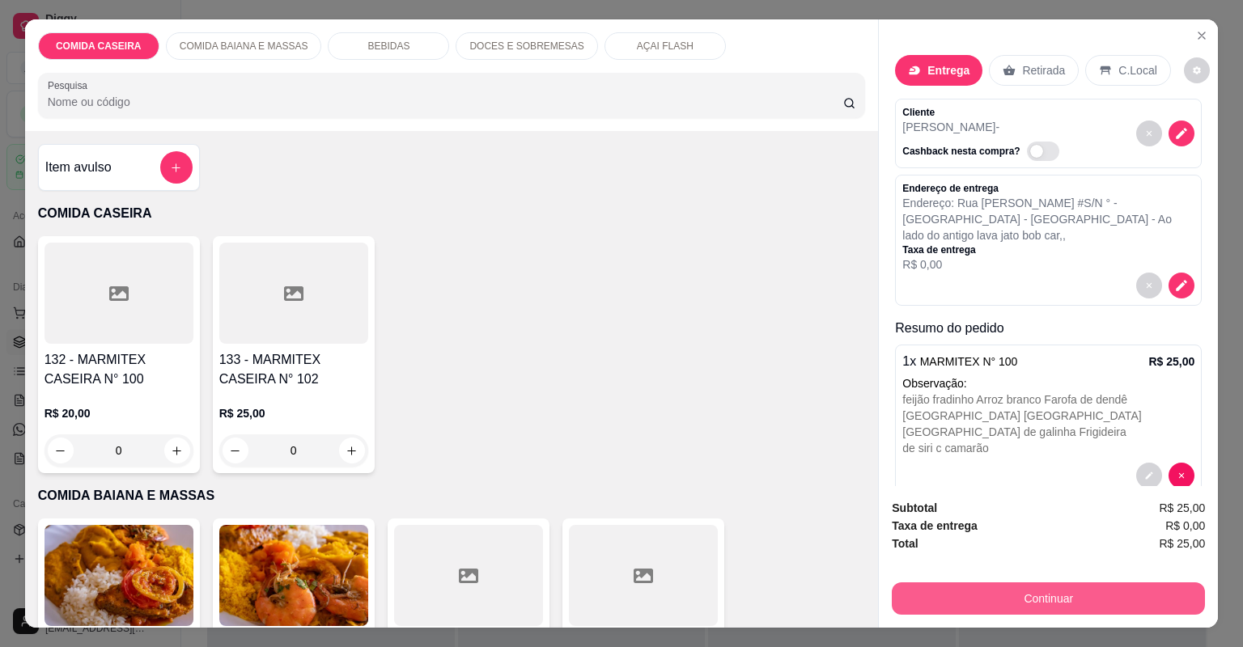
click at [949, 604] on button "Continuar" at bounding box center [1048, 599] width 313 height 32
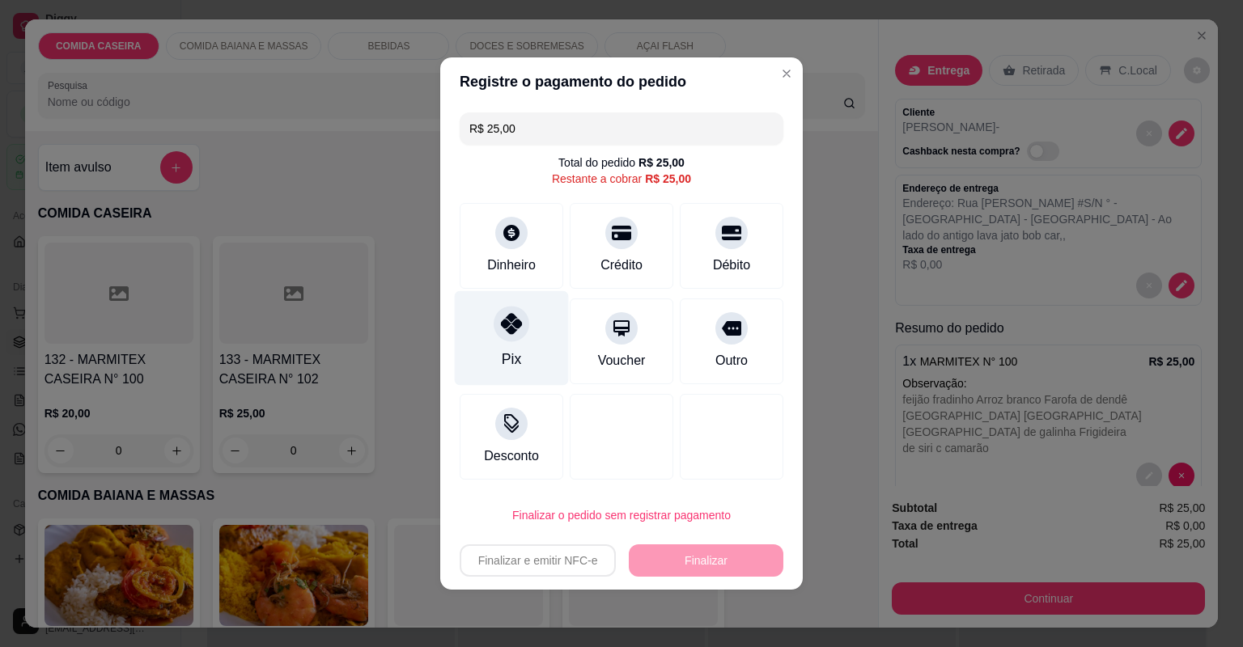
click at [511, 335] on div at bounding box center [512, 324] width 36 height 36
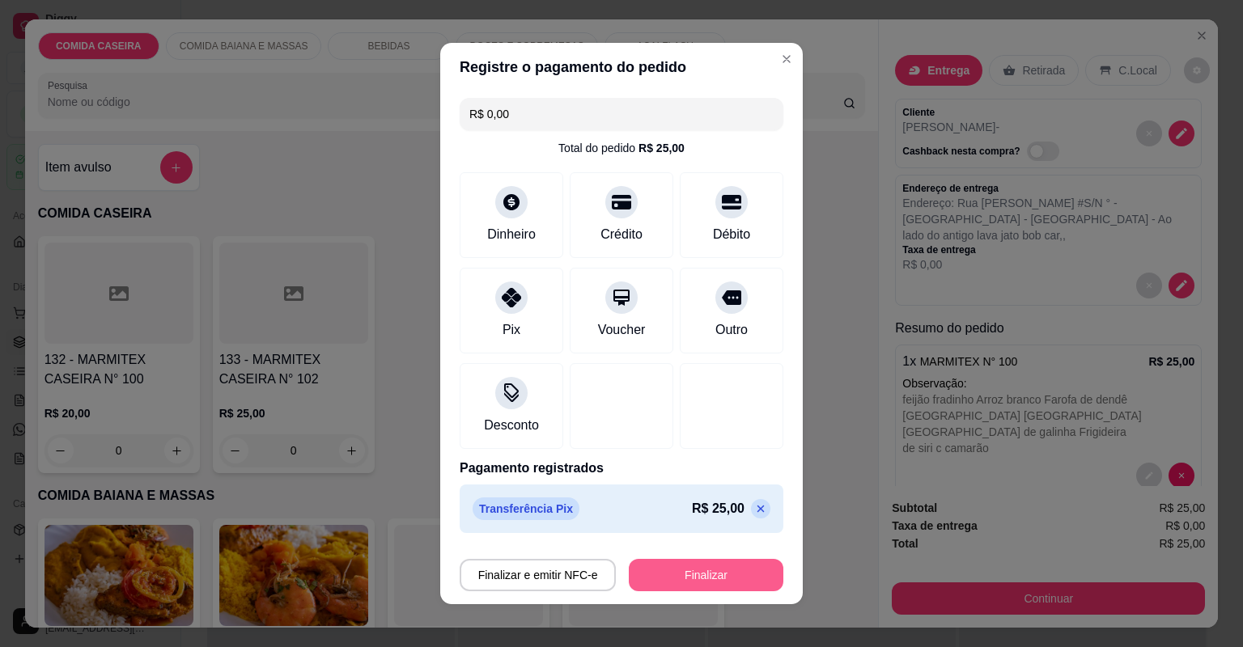
click at [716, 583] on button "Finalizar" at bounding box center [706, 575] width 155 height 32
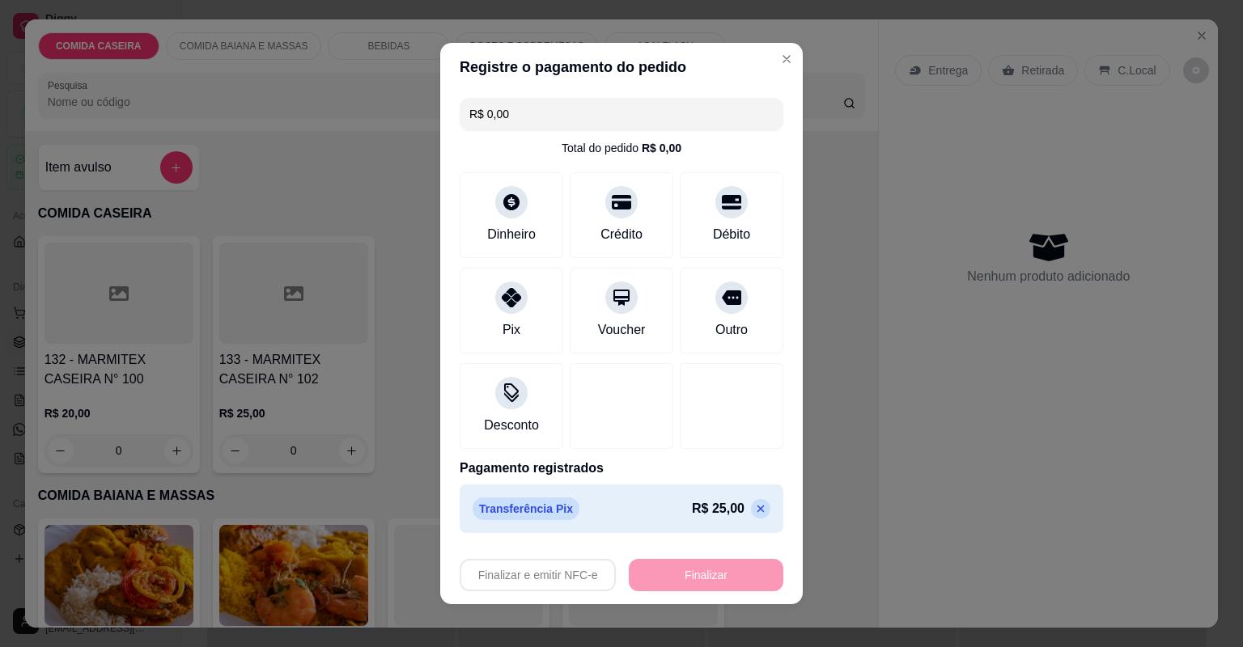
type input "-R$ 25,00"
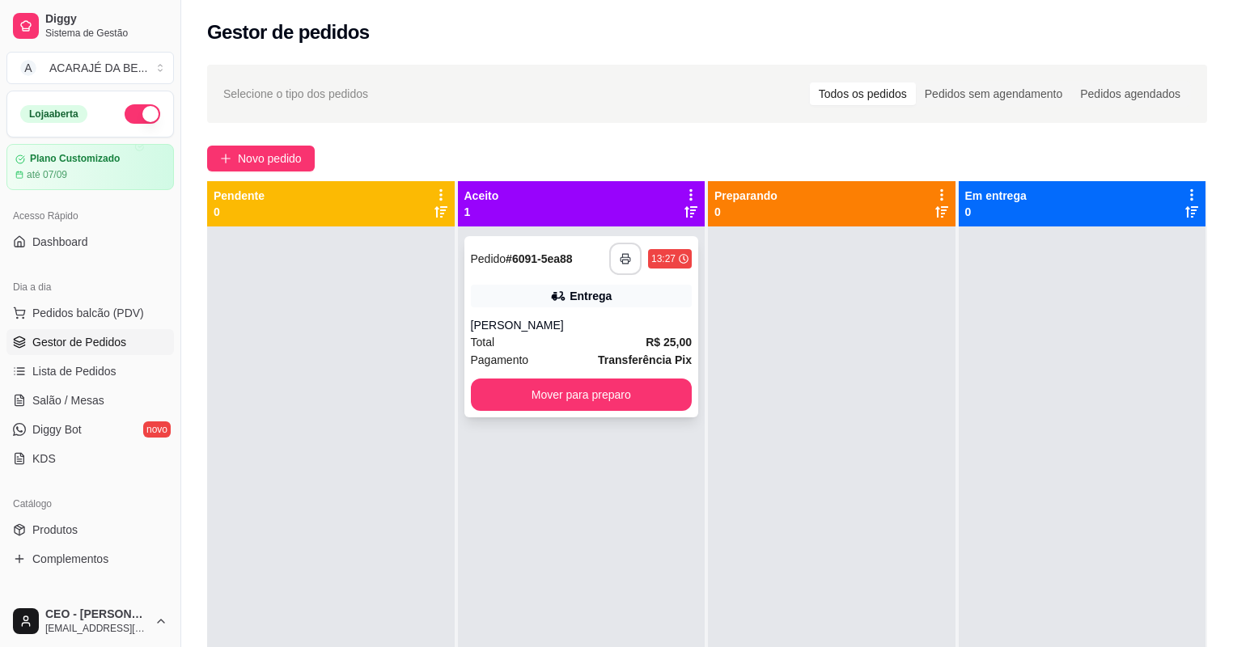
click at [621, 265] on button "button" at bounding box center [625, 259] width 32 height 32
click at [515, 392] on button "Mover para preparo" at bounding box center [582, 395] width 222 height 32
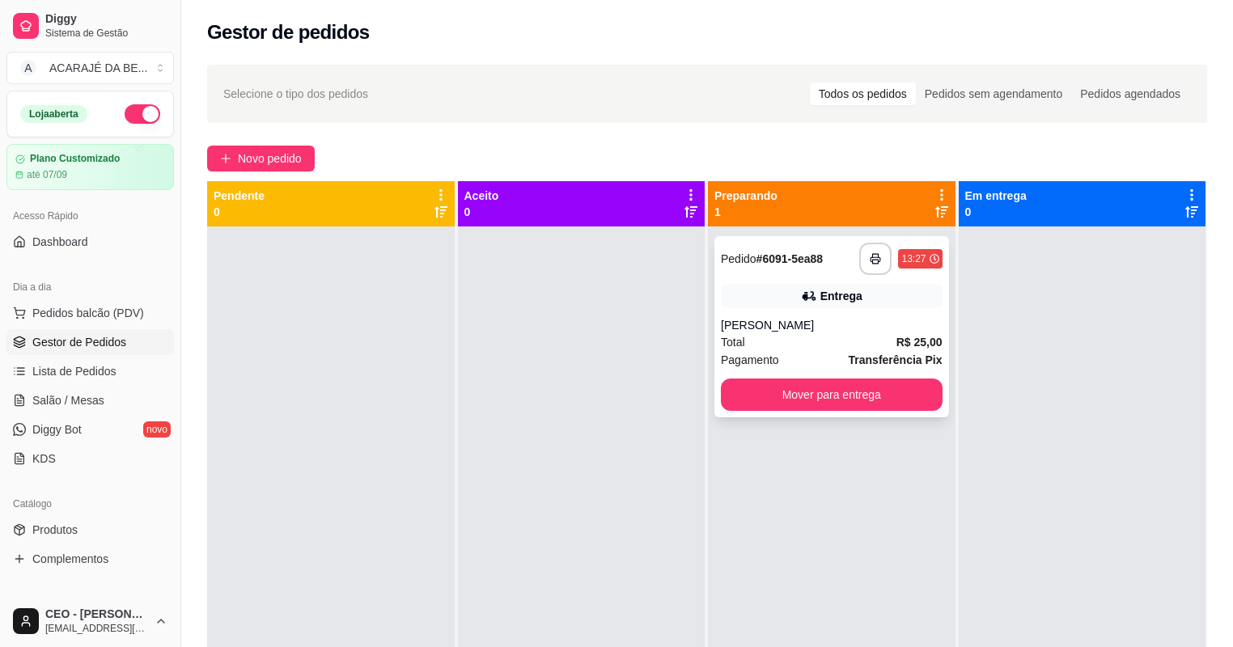
click at [908, 414] on div "**********" at bounding box center [832, 326] width 235 height 181
click at [917, 394] on button "Mover para entrega" at bounding box center [832, 395] width 222 height 32
click at [917, 394] on div "Mover para entrega" at bounding box center [832, 395] width 222 height 32
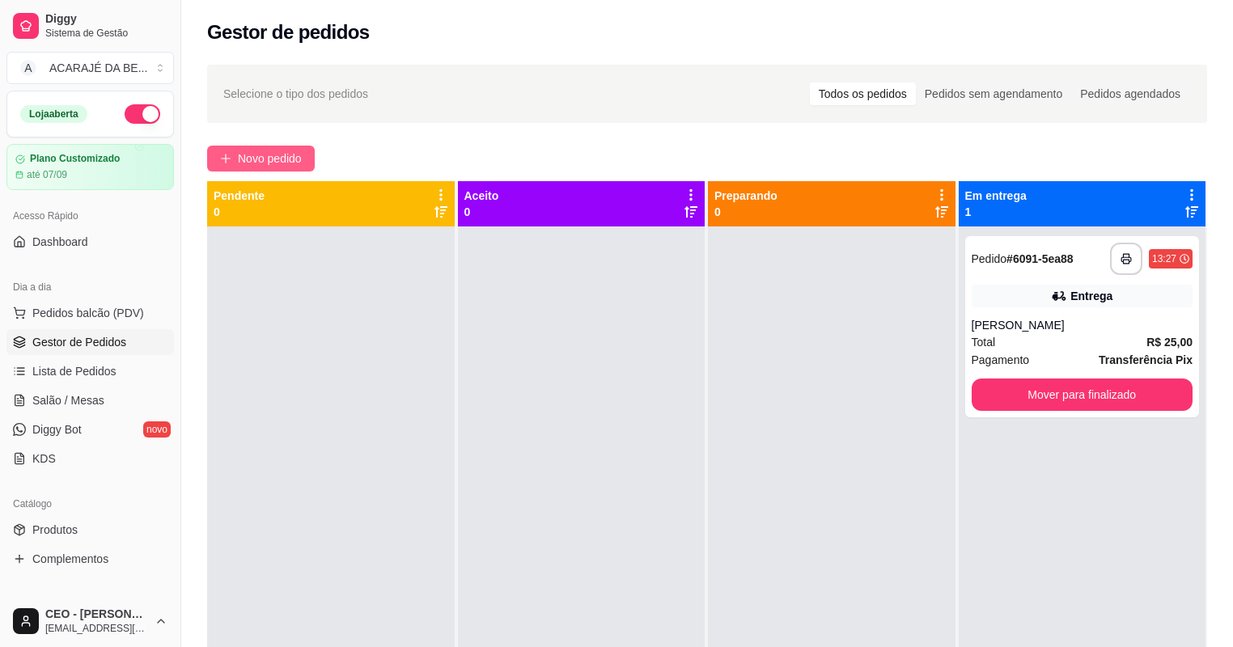
click at [298, 151] on span "Novo pedido" at bounding box center [270, 159] width 64 height 18
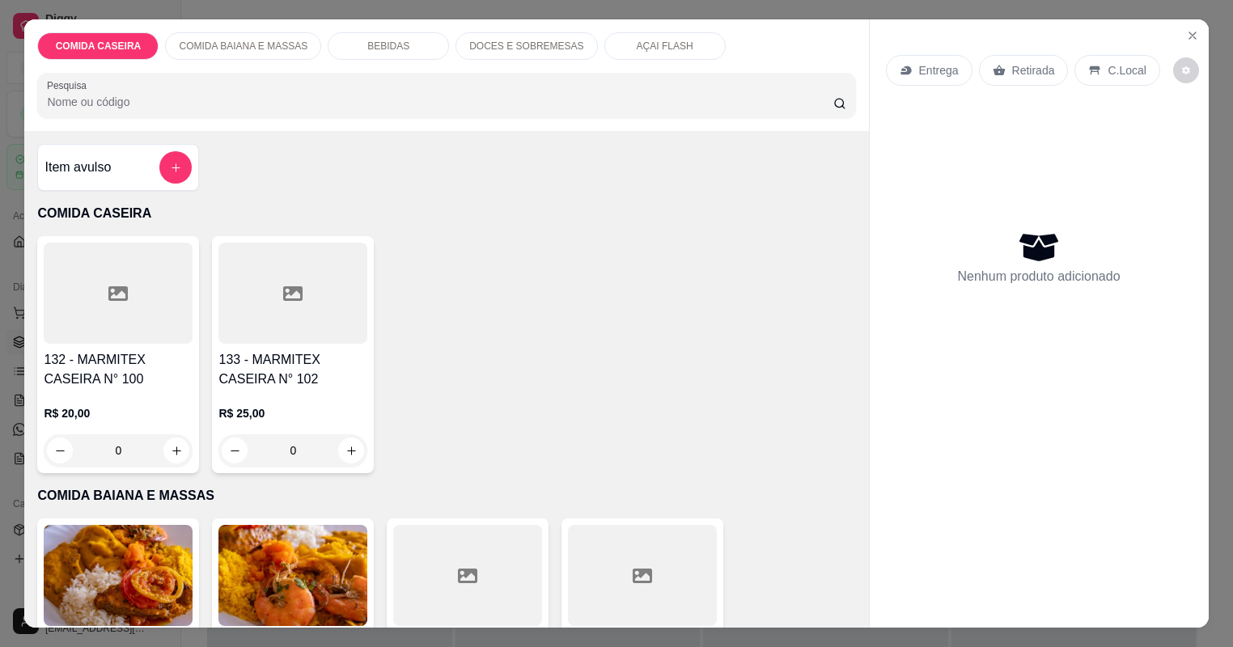
click at [476, 591] on div at bounding box center [467, 575] width 149 height 101
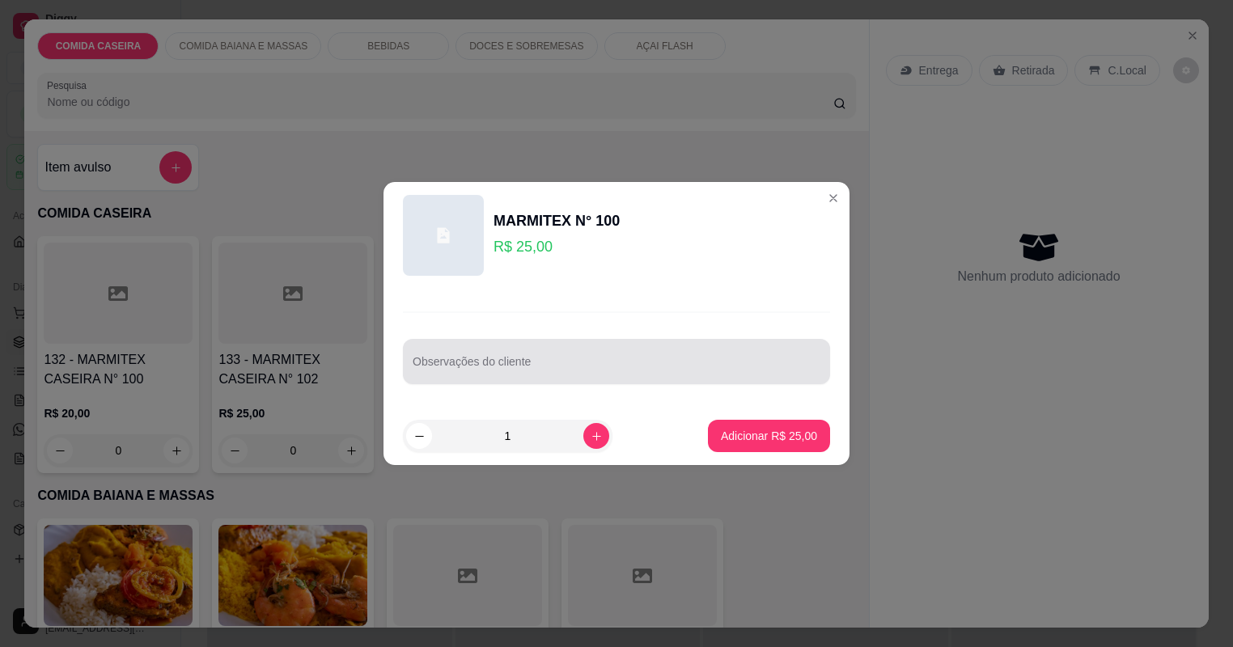
click at [673, 367] on input "Observações do cliente" at bounding box center [617, 368] width 408 height 16
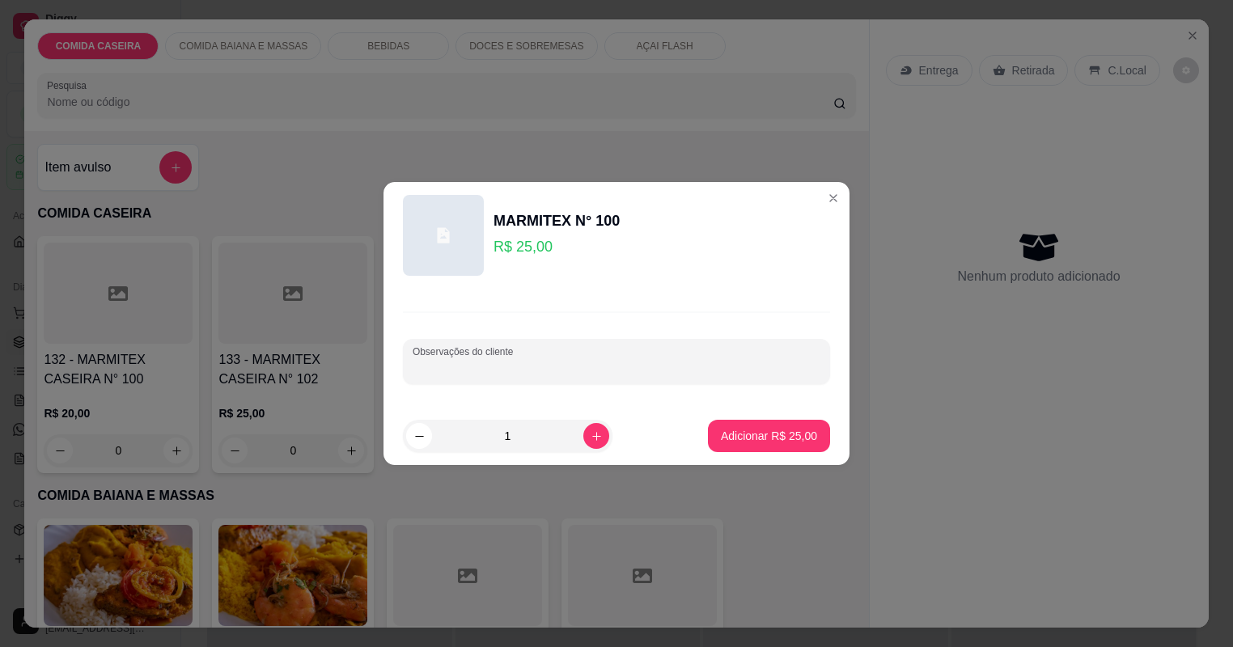
paste input "Feijão fradinho ,vatapá, arroz, abóbora e carne assada e calabresa sem aquele m…"
type input "Feijão fradinho ,vatapá, arroz, abóbora e carne assada e calabresa sem aquele m…"
click at [787, 431] on p "Adicionar R$ 25,00" at bounding box center [770, 435] width 94 height 15
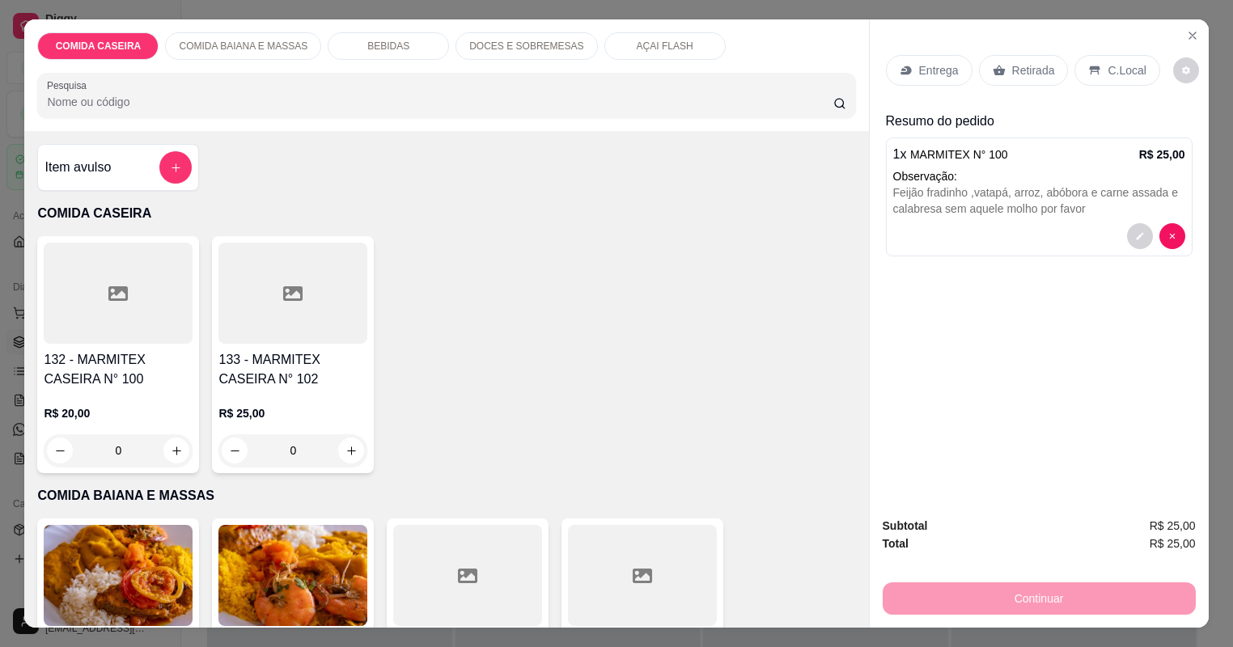
click at [949, 66] on p "Entrega" at bounding box center [939, 70] width 40 height 16
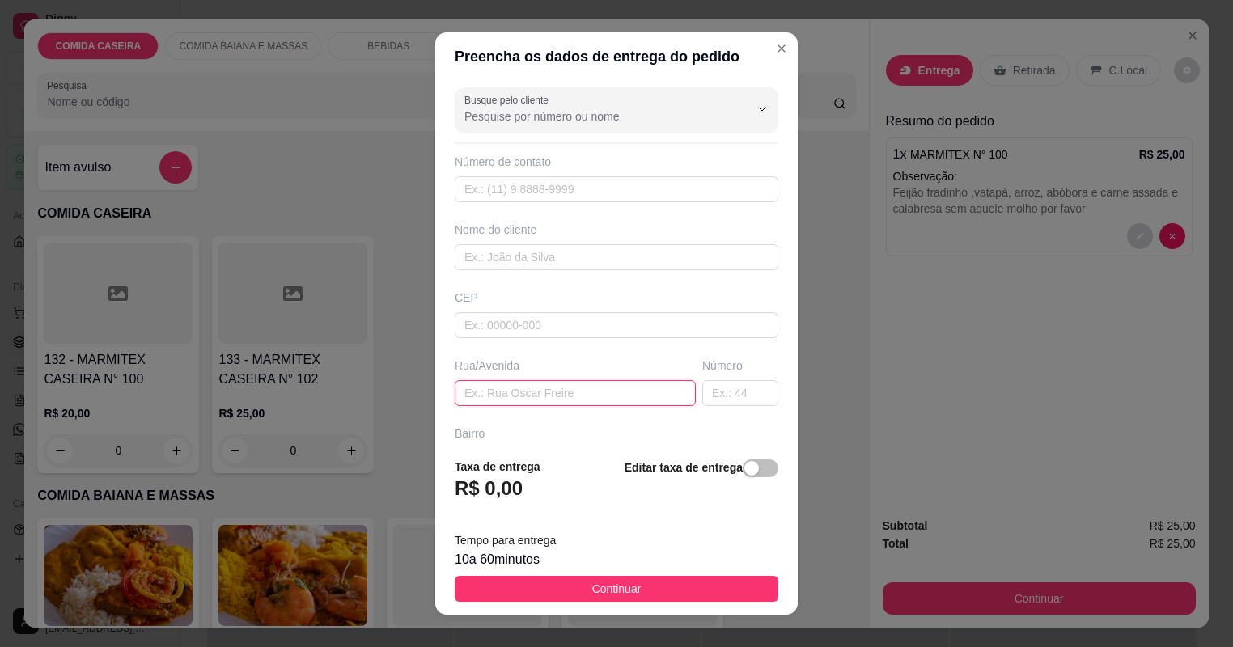
click at [604, 395] on input "text" at bounding box center [575, 393] width 241 height 26
paste input "[STREET_ADDRESS][PERSON_NAME] referência adega do Fiat"
type input "[STREET_ADDRESS][PERSON_NAME] referência adega do Fiat"
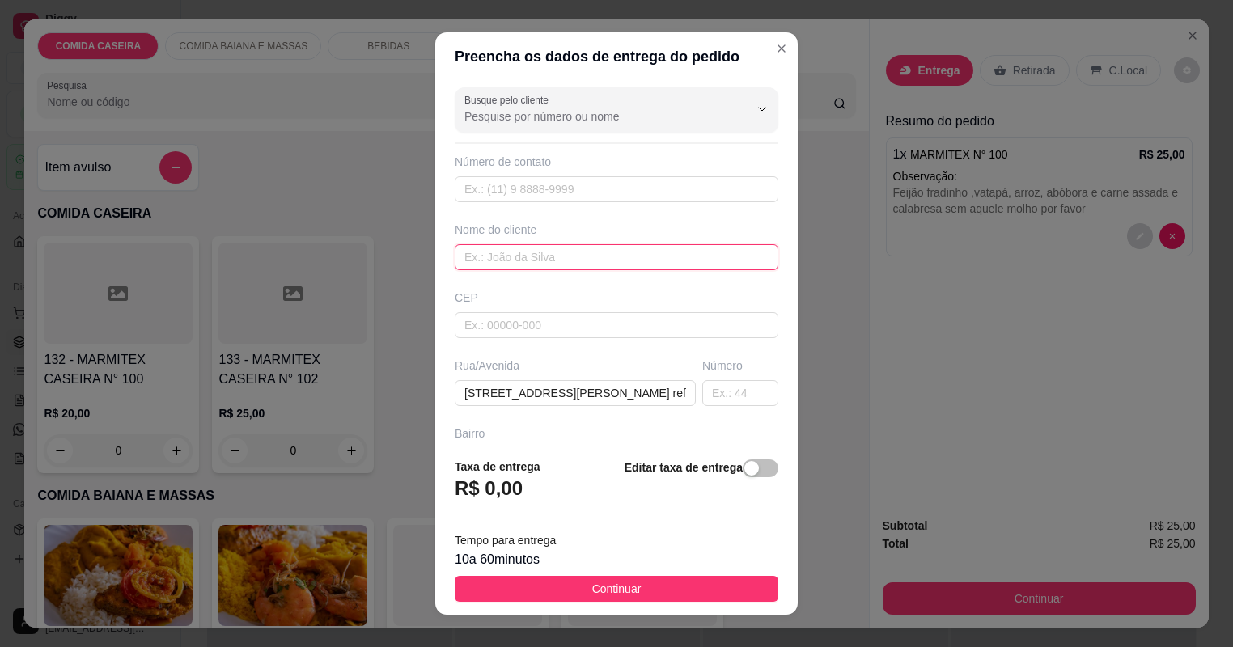
click at [602, 257] on input "text" at bounding box center [617, 257] width 324 height 26
click at [602, 256] on input "text" at bounding box center [617, 257] width 324 height 26
type input "janine"
drag, startPoint x: 715, startPoint y: 595, endPoint x: 707, endPoint y: 570, distance: 26.4
click at [716, 589] on button "Continuar" at bounding box center [617, 589] width 324 height 26
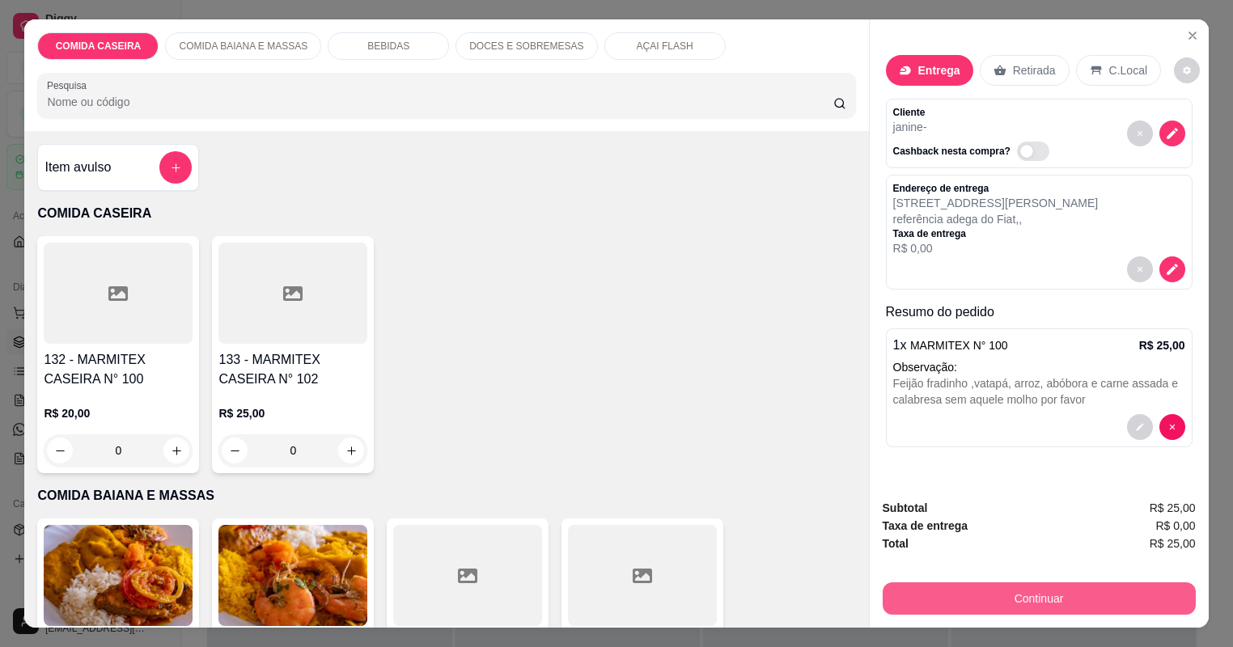
click at [1079, 599] on button "Continuar" at bounding box center [1039, 599] width 313 height 32
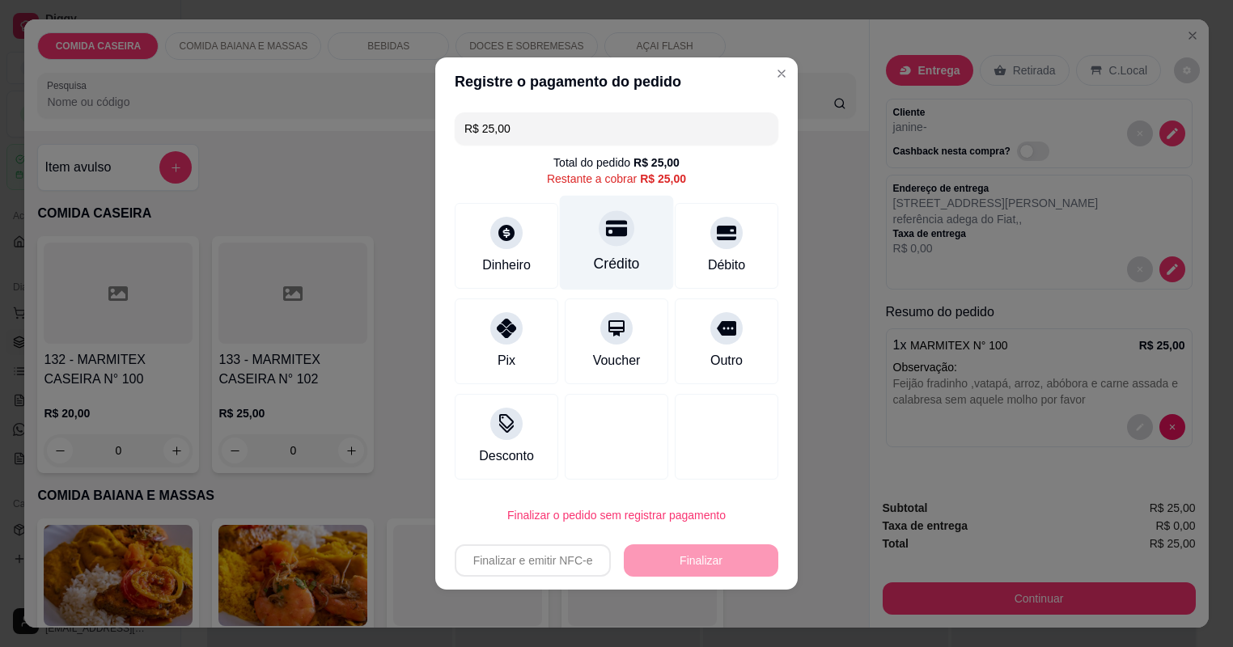
click at [647, 241] on div "Crédito" at bounding box center [617, 243] width 114 height 95
type input "R$ 0,00"
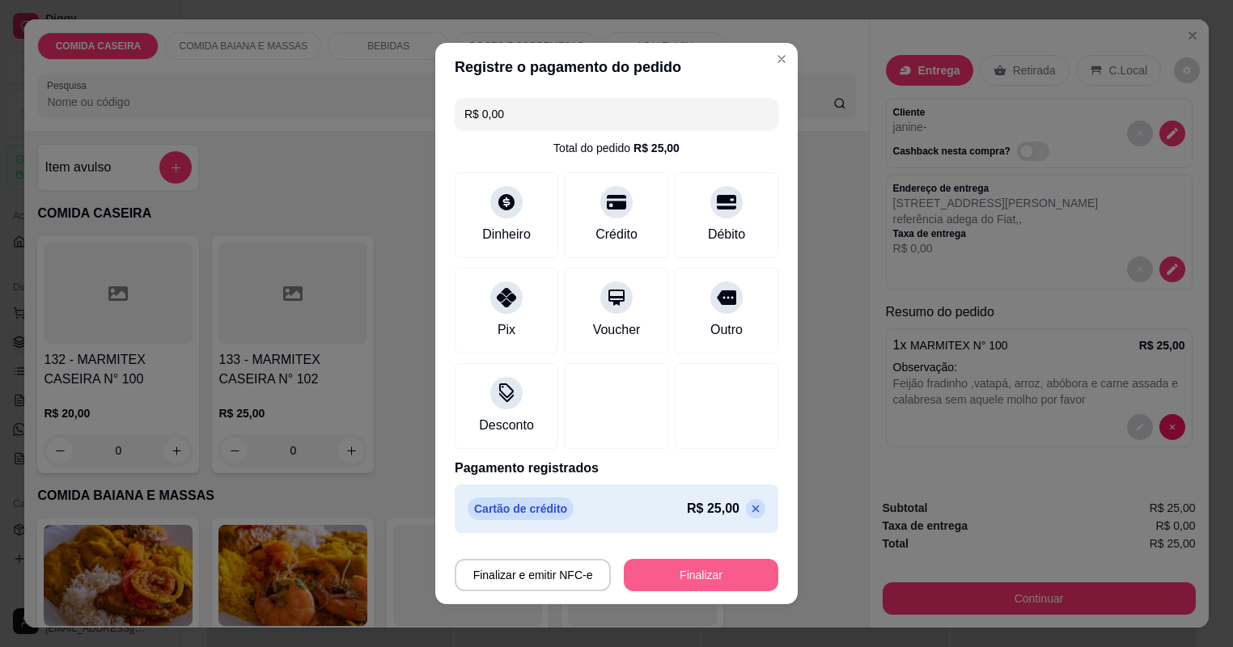
click at [705, 573] on button "Finalizar" at bounding box center [701, 575] width 155 height 32
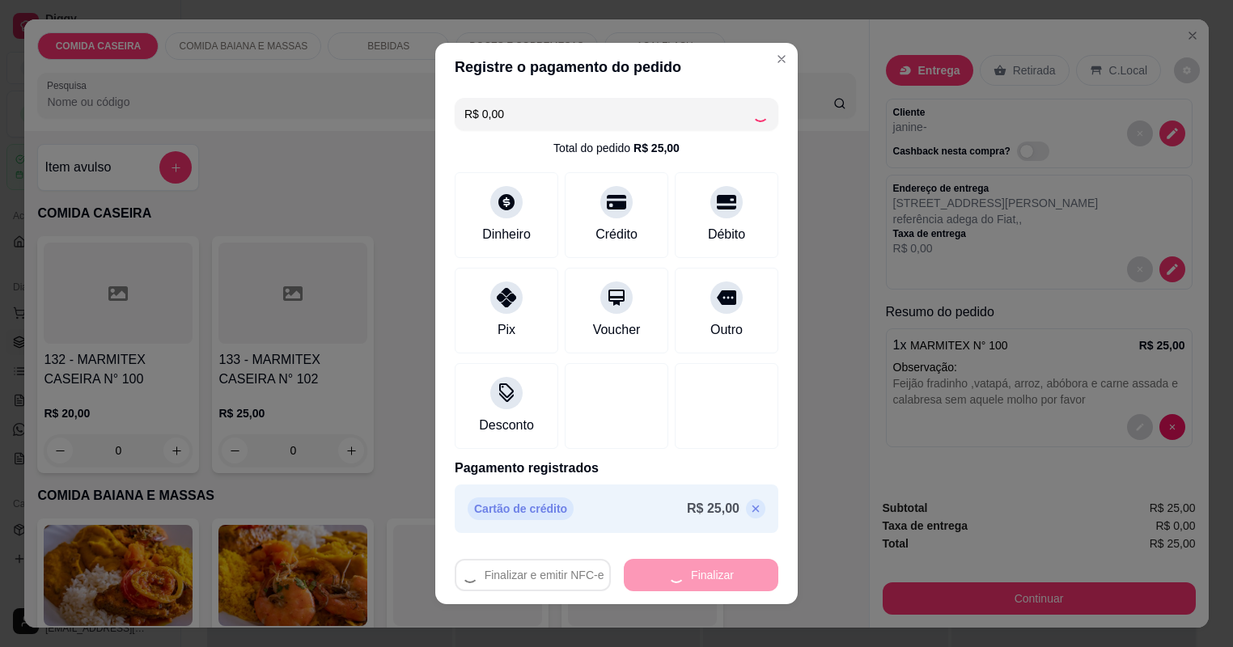
click at [705, 573] on div "Finalizar e emitir NFC-e Finalizar" at bounding box center [617, 575] width 324 height 32
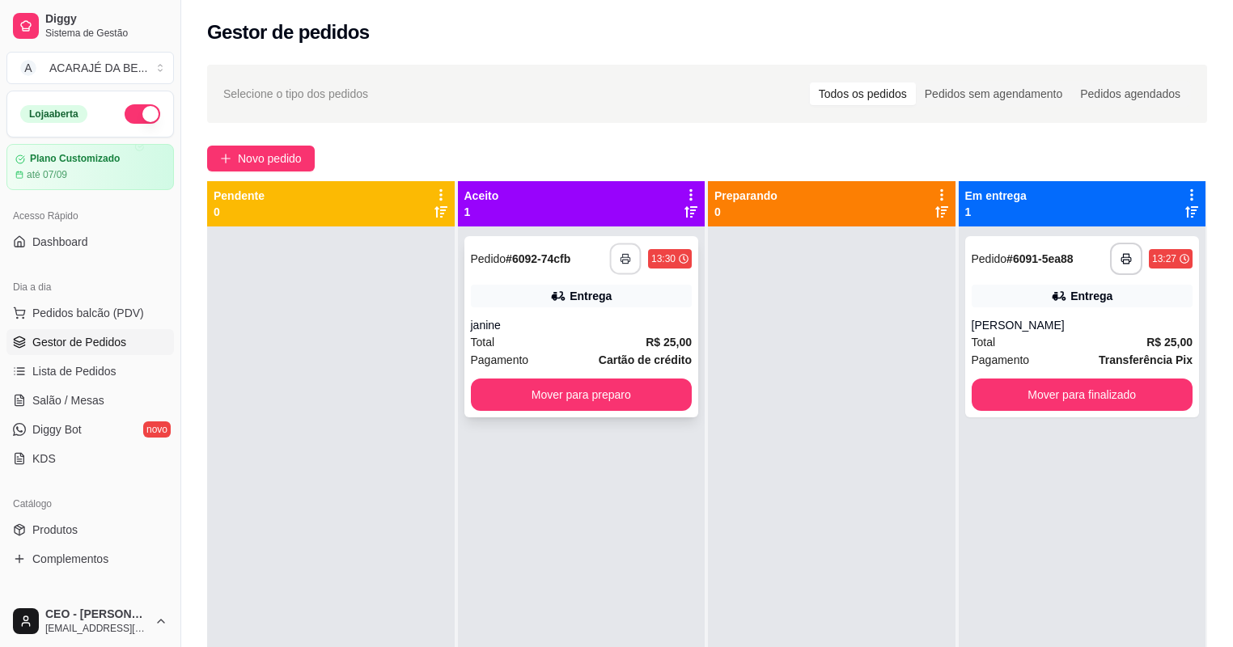
click at [630, 262] on button "button" at bounding box center [626, 260] width 32 height 32
click at [663, 400] on button "Mover para preparo" at bounding box center [581, 396] width 214 height 32
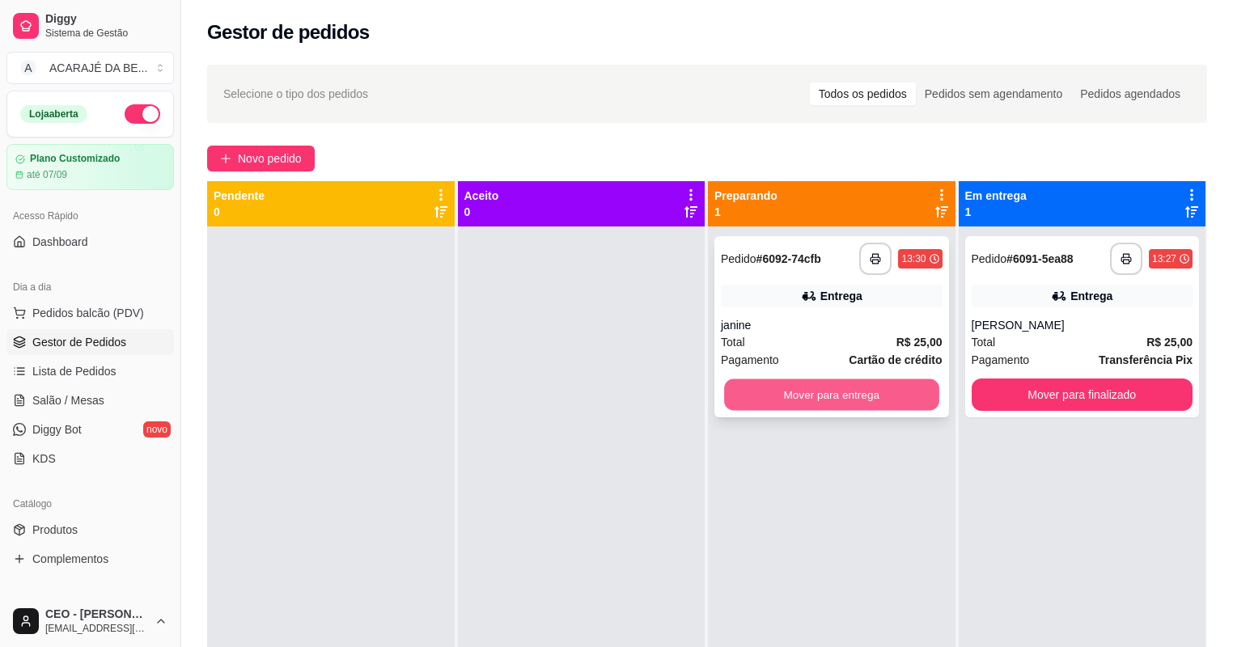
click at [813, 389] on button "Mover para entrega" at bounding box center [831, 396] width 214 height 32
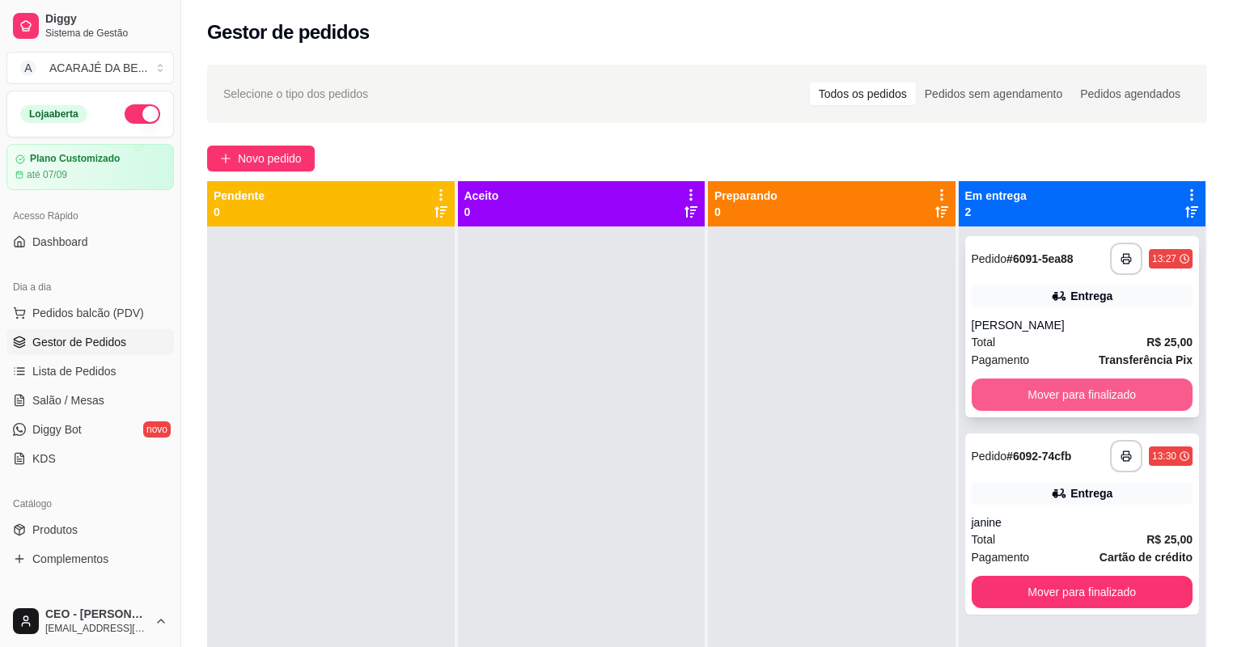
click at [1092, 392] on button "Mover para finalizado" at bounding box center [1083, 395] width 222 height 32
click at [1092, 392] on div "Mover para finalizado" at bounding box center [1083, 395] width 222 height 32
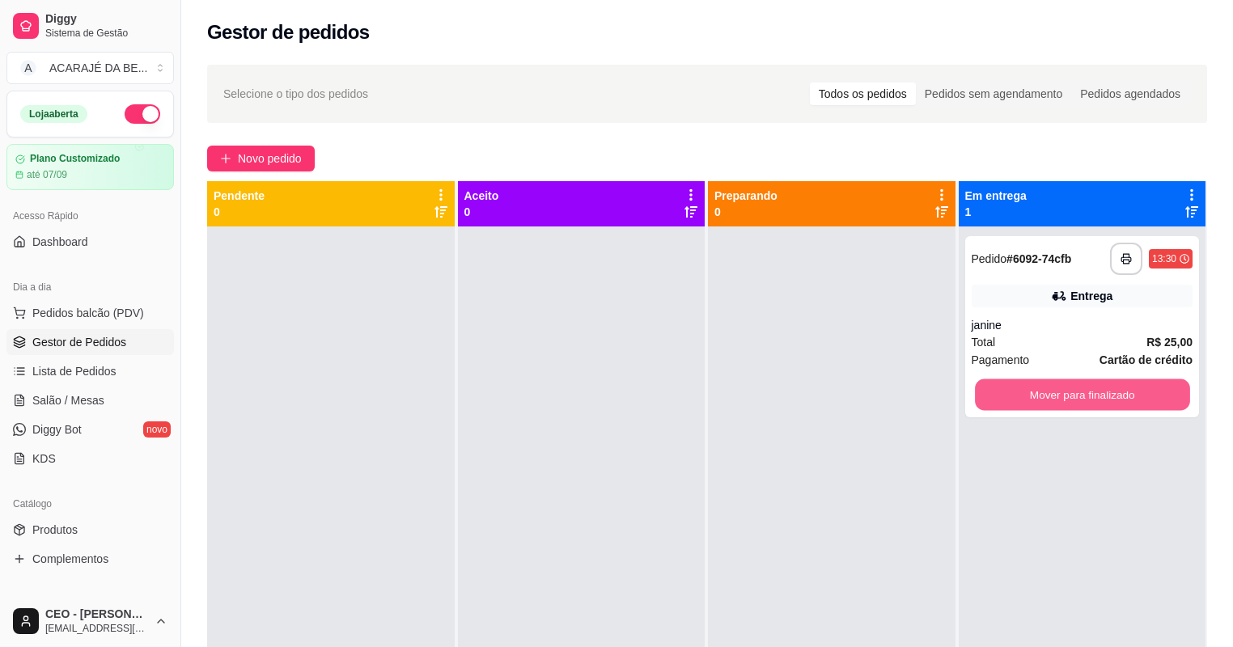
click at [1092, 392] on button "Mover para finalizado" at bounding box center [1082, 396] width 214 height 32
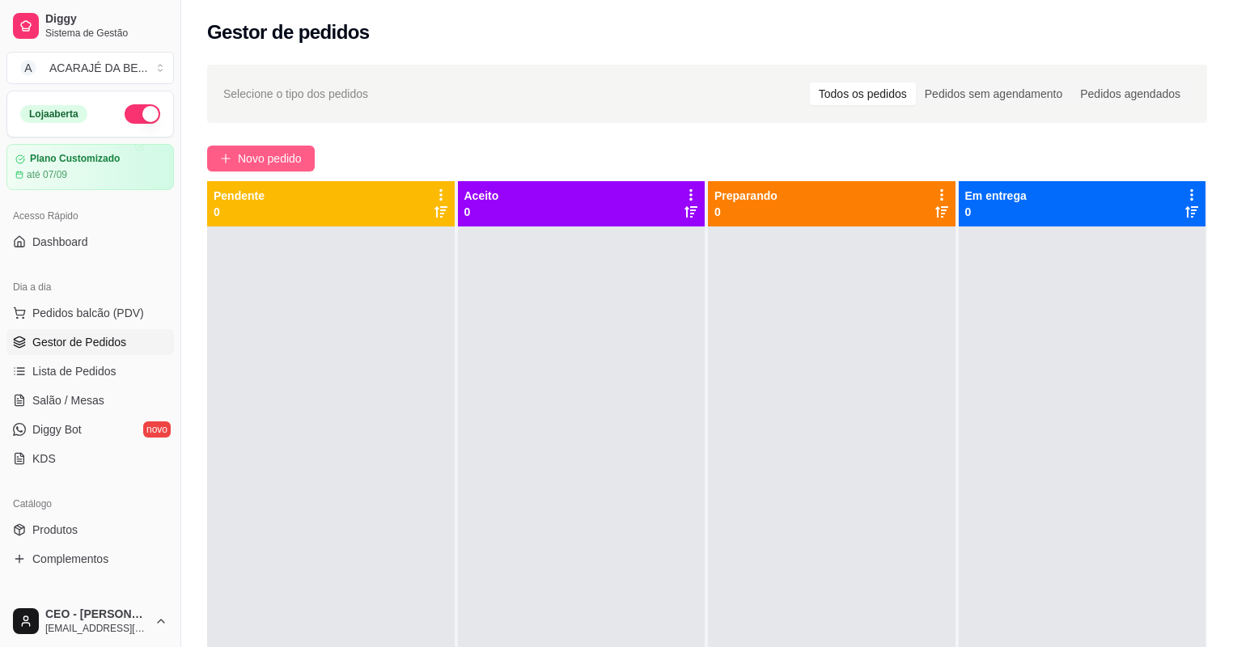
click at [287, 150] on span "Novo pedido" at bounding box center [270, 159] width 64 height 18
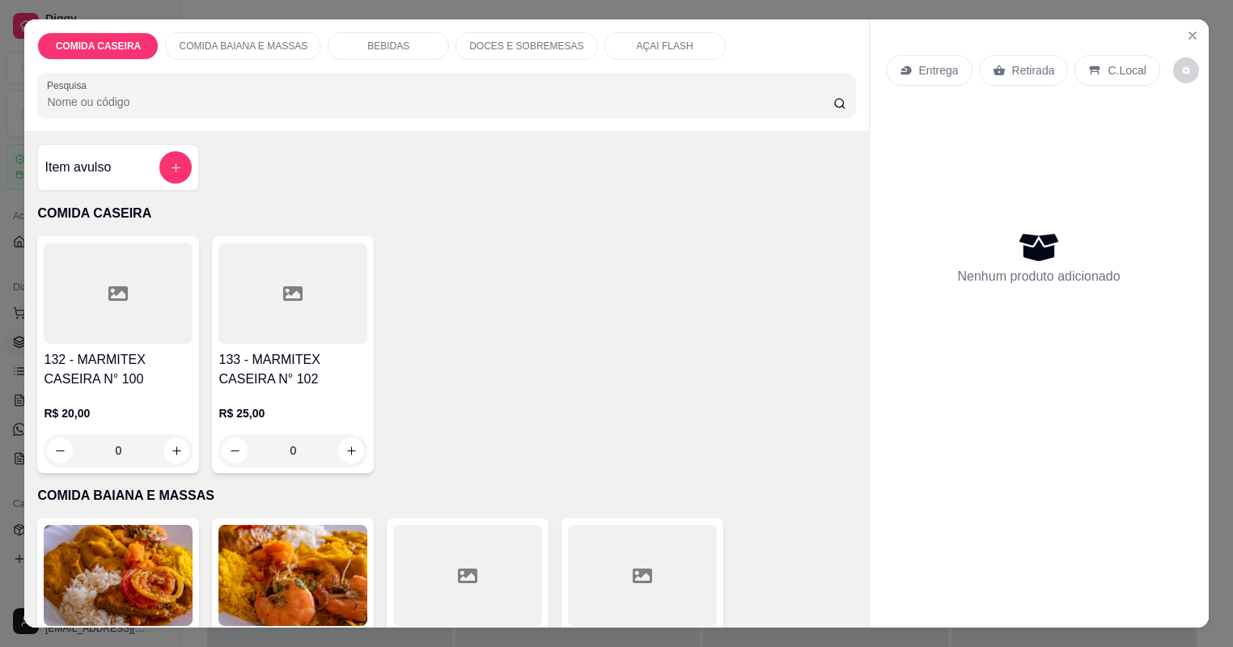
click at [137, 286] on div at bounding box center [118, 293] width 149 height 101
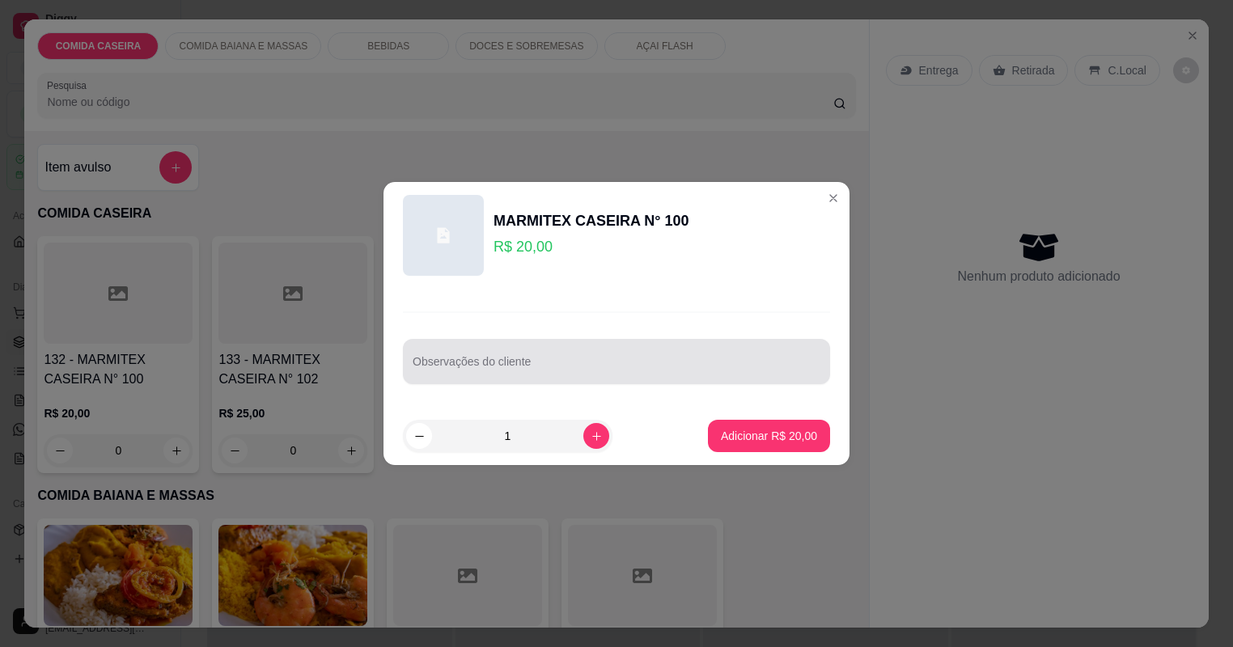
click at [563, 371] on input "Observações do cliente" at bounding box center [617, 368] width 408 height 16
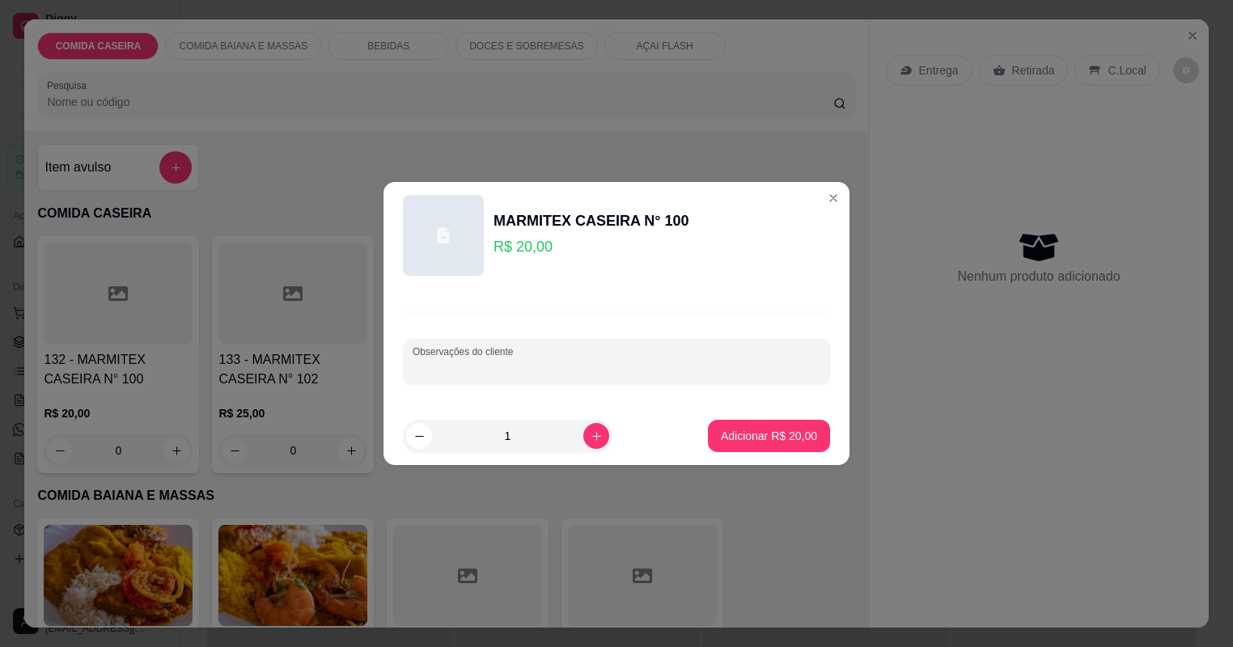
paste input "[PERSON_NAME], feijão d caldo, macarrão purê de batata churrasc"
type input "[PERSON_NAME], feijão d caldo, macarrão purê de batata churrasc"
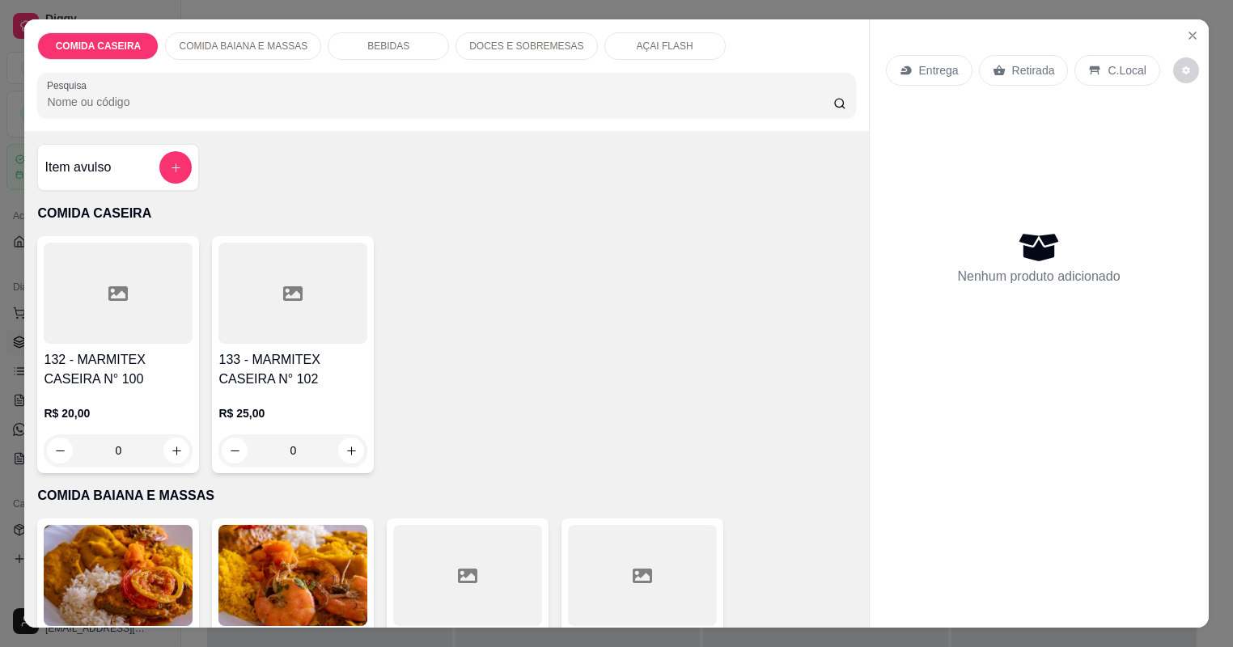
click at [324, 299] on div at bounding box center [292, 293] width 149 height 101
click at [268, 287] on div at bounding box center [292, 293] width 149 height 101
click at [286, 311] on div at bounding box center [292, 293] width 149 height 101
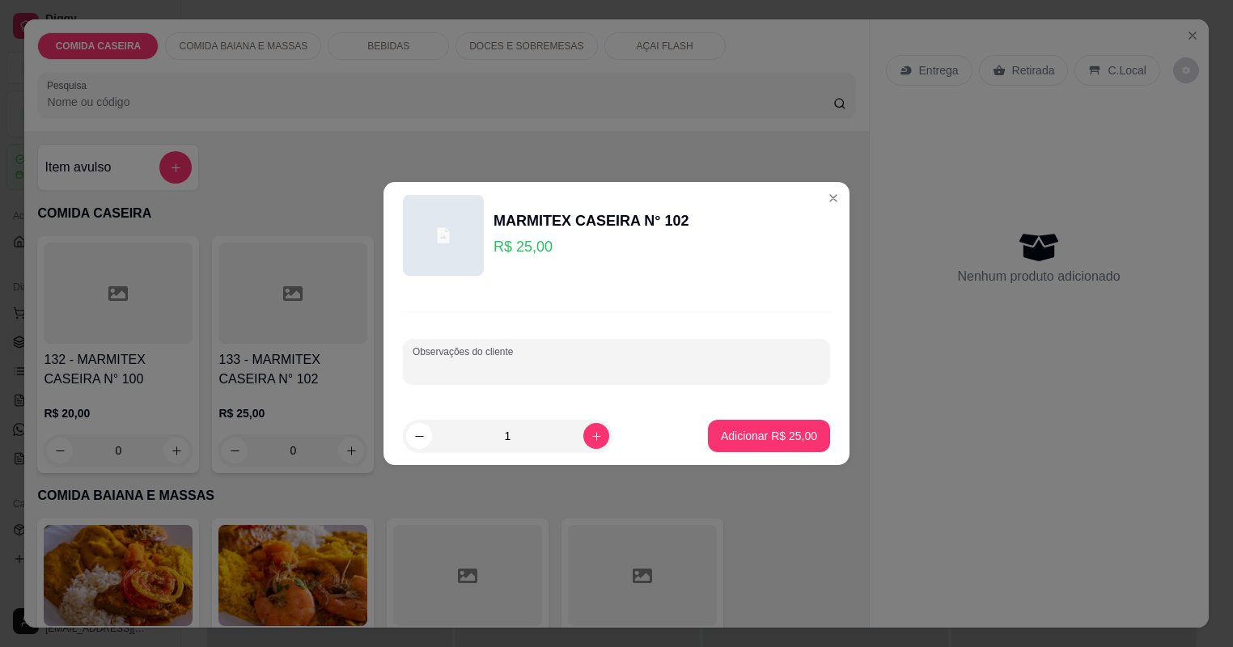
click at [534, 369] on input "Observações do cliente" at bounding box center [617, 368] width 408 height 16
click at [797, 439] on p "Adicionar R$ 25,00" at bounding box center [769, 436] width 96 height 16
click at [797, 439] on div "132 - MARMITEX CASEIRA N° 100 R$ 20,00 0 133 - MARMITEX CASEIRA N° 102 R$ 25,00…" at bounding box center [446, 354] width 818 height 237
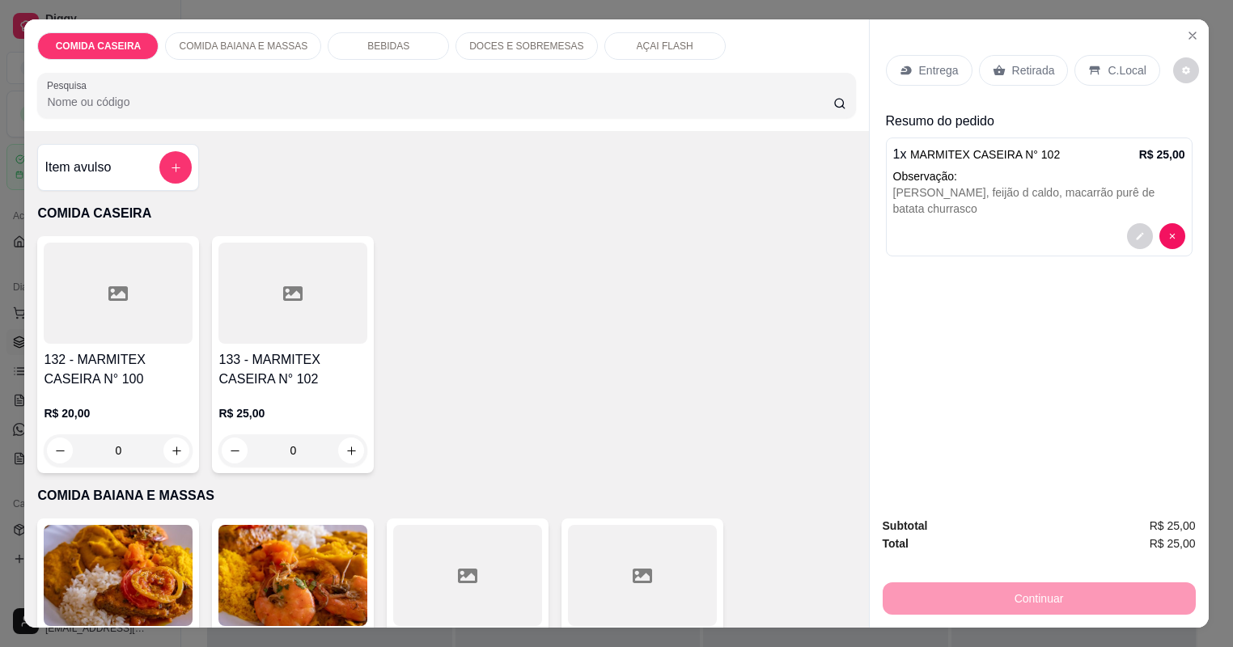
click at [958, 70] on p "Entrega" at bounding box center [939, 70] width 40 height 16
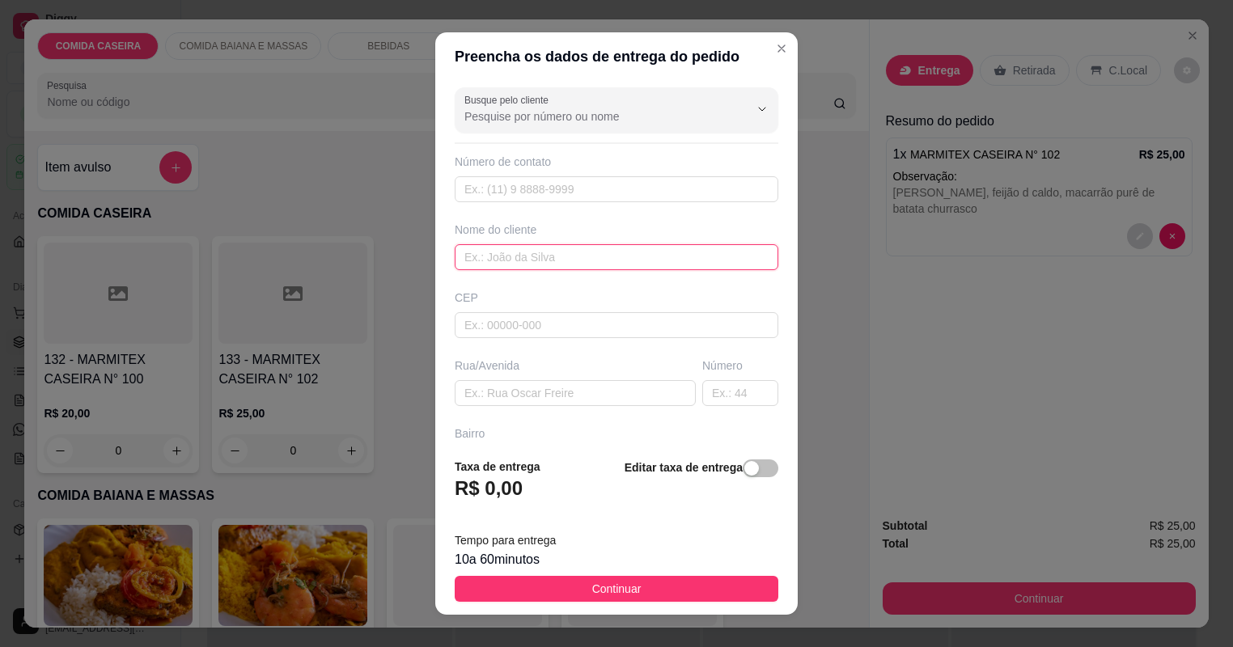
click at [592, 257] on input "text" at bounding box center [617, 257] width 324 height 26
type input "eduarda"
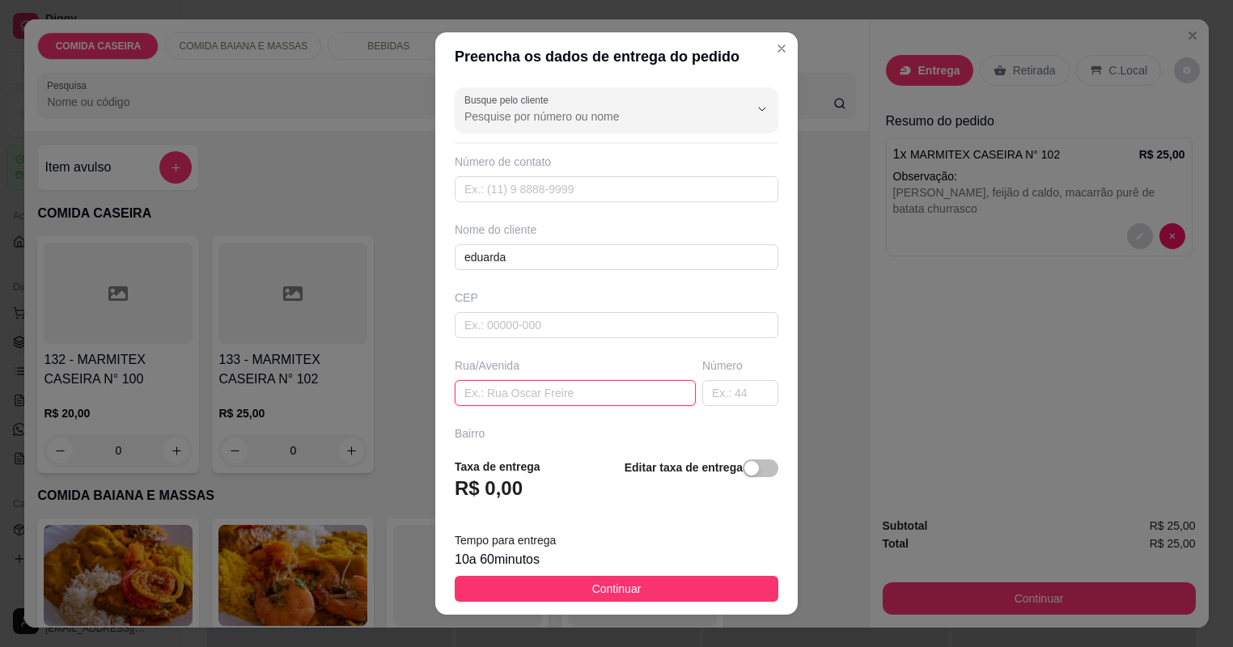
click at [621, 385] on input "text" at bounding box center [575, 393] width 241 height 26
paste input "Rua da invasão terceira cs"
type input "Rua da invasão terceira cs"
click at [718, 391] on input "text" at bounding box center [740, 393] width 76 height 26
type input "46"
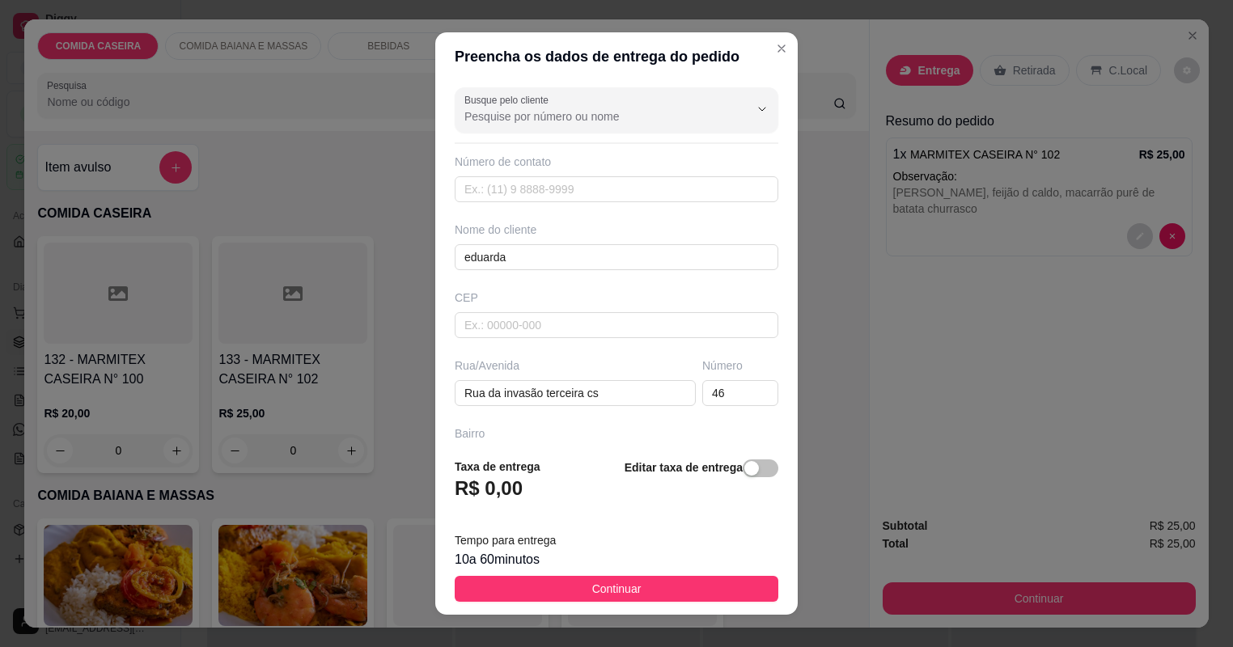
click at [710, 569] on div "10 a 60 minutos" at bounding box center [617, 559] width 324 height 19
click at [706, 579] on button "Continuar" at bounding box center [617, 589] width 324 height 26
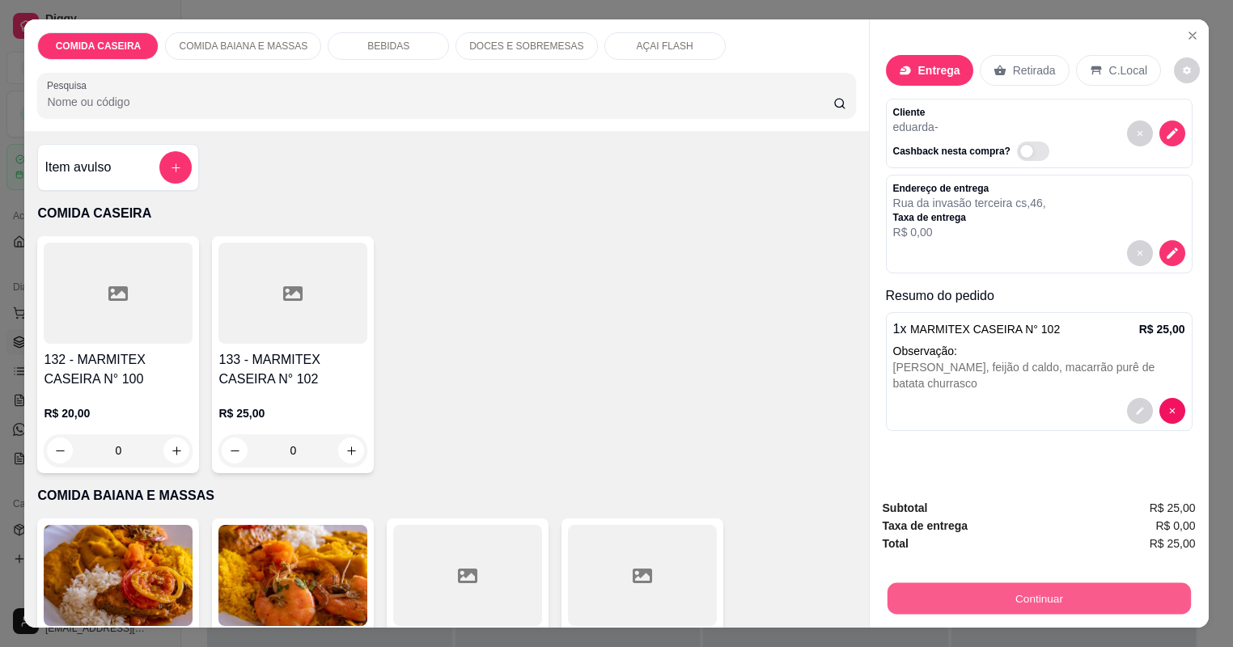
click at [966, 605] on button "Continuar" at bounding box center [1038, 599] width 303 height 32
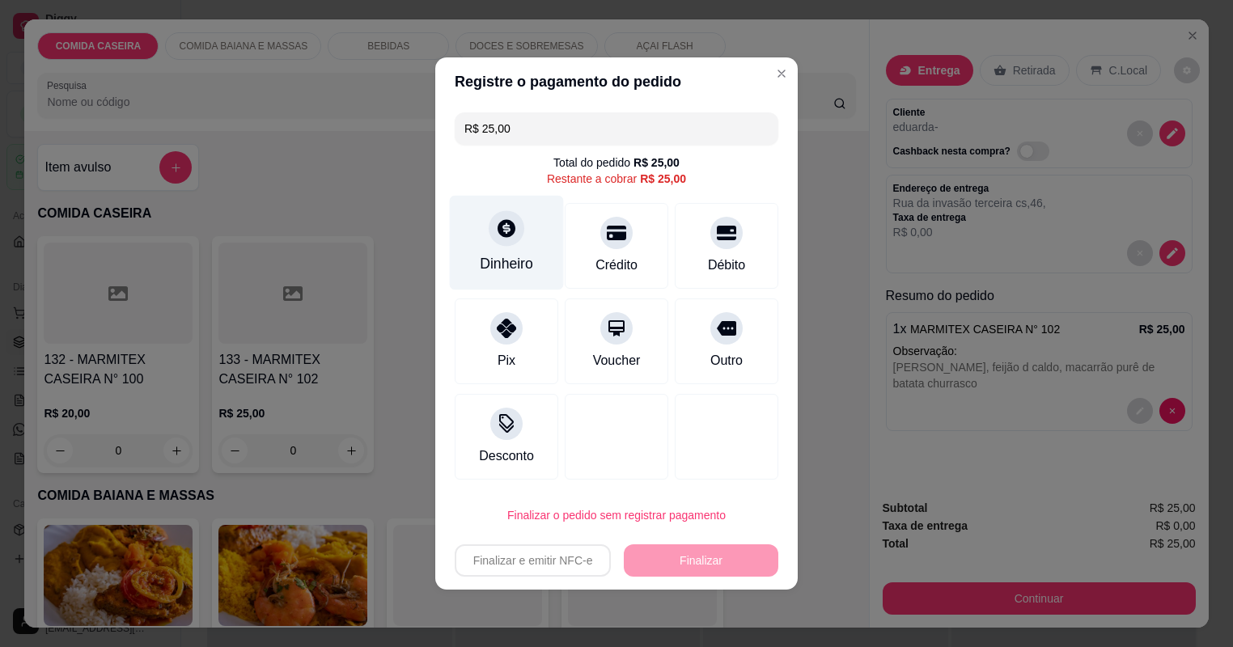
click at [554, 249] on div "Dinheiro" at bounding box center [507, 243] width 114 height 95
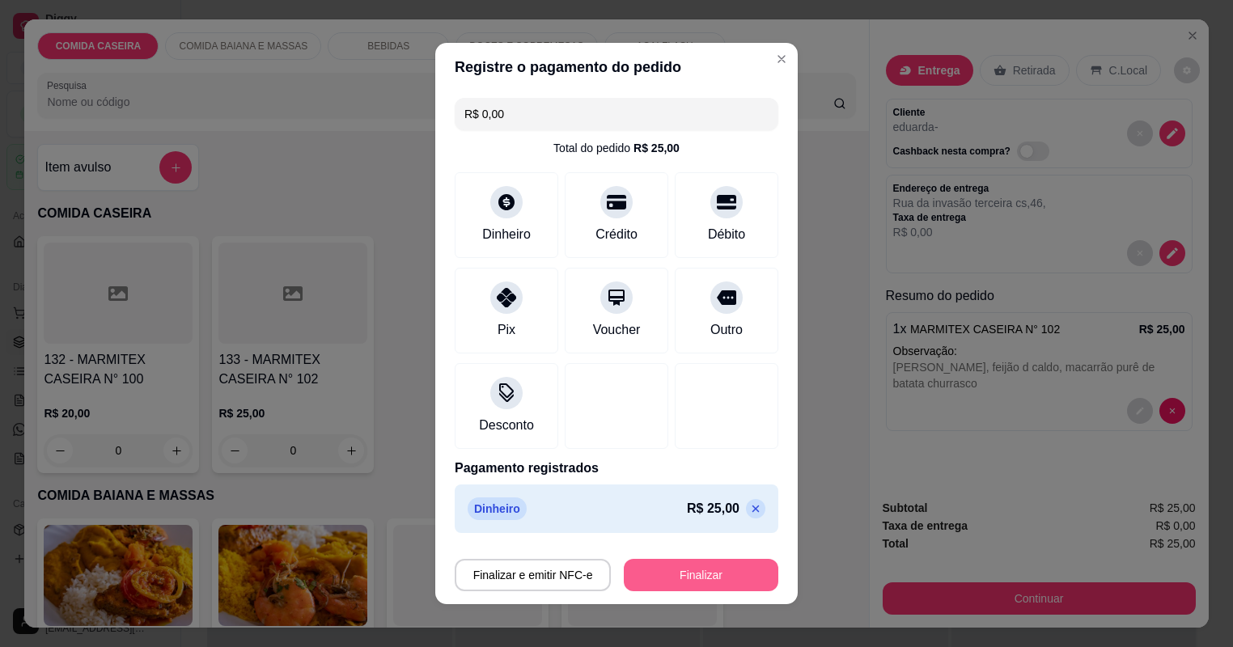
click at [723, 566] on button "Finalizar" at bounding box center [701, 575] width 155 height 32
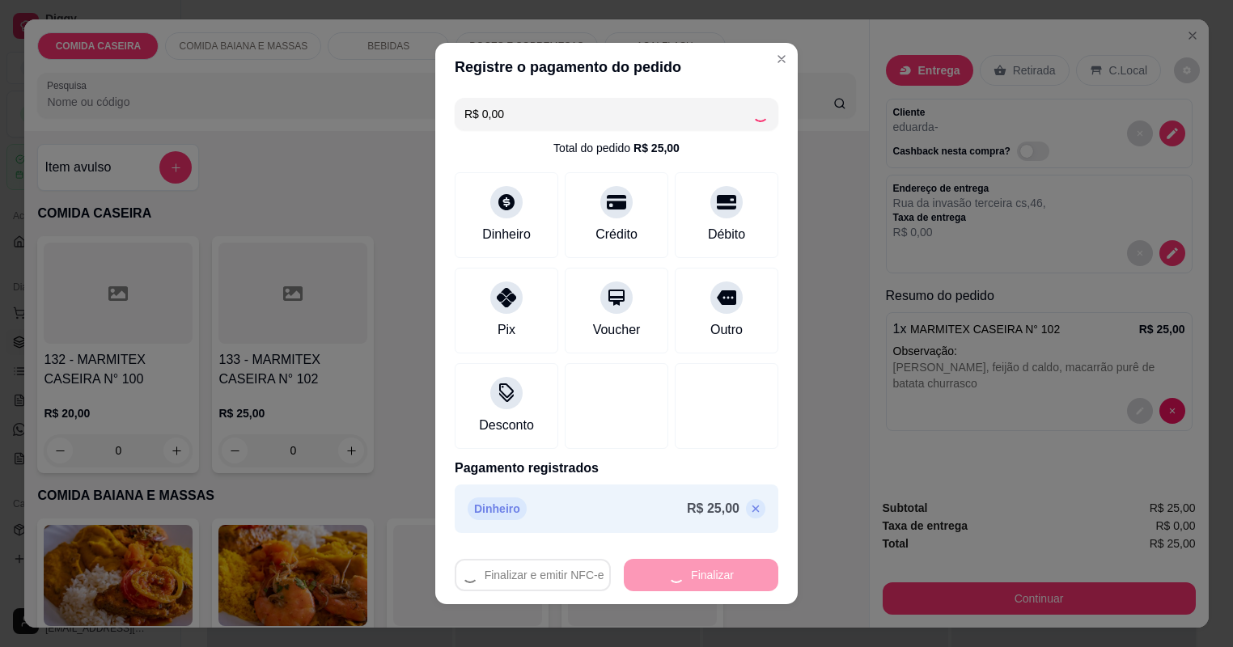
click at [722, 566] on div "Finalizar e emitir NFC-e Finalizar" at bounding box center [617, 575] width 324 height 32
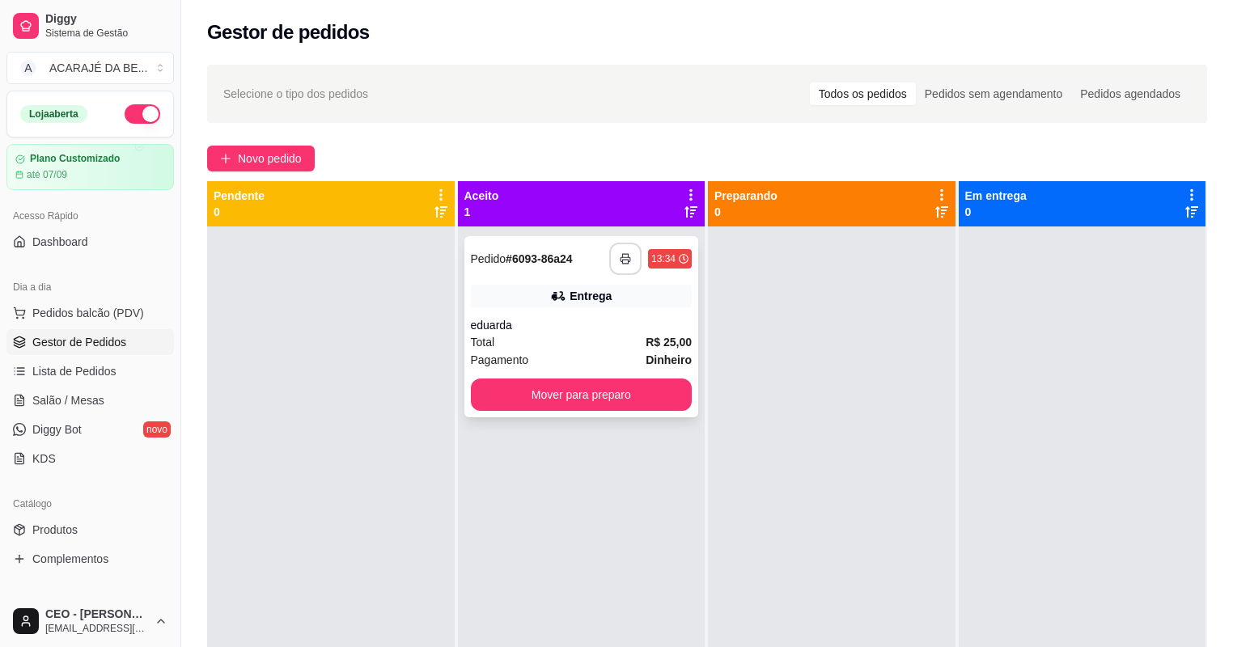
click at [636, 262] on button "button" at bounding box center [625, 259] width 32 height 32
click at [651, 395] on button "Mover para preparo" at bounding box center [581, 396] width 214 height 32
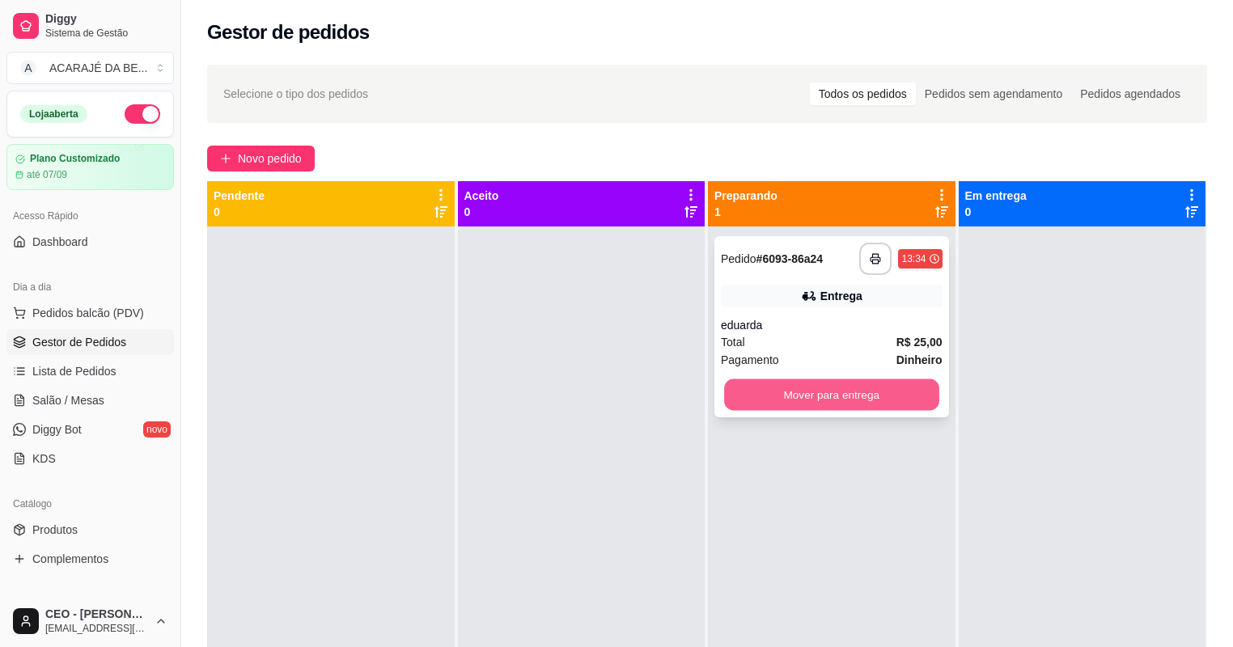
click at [778, 385] on button "Mover para entrega" at bounding box center [831, 396] width 214 height 32
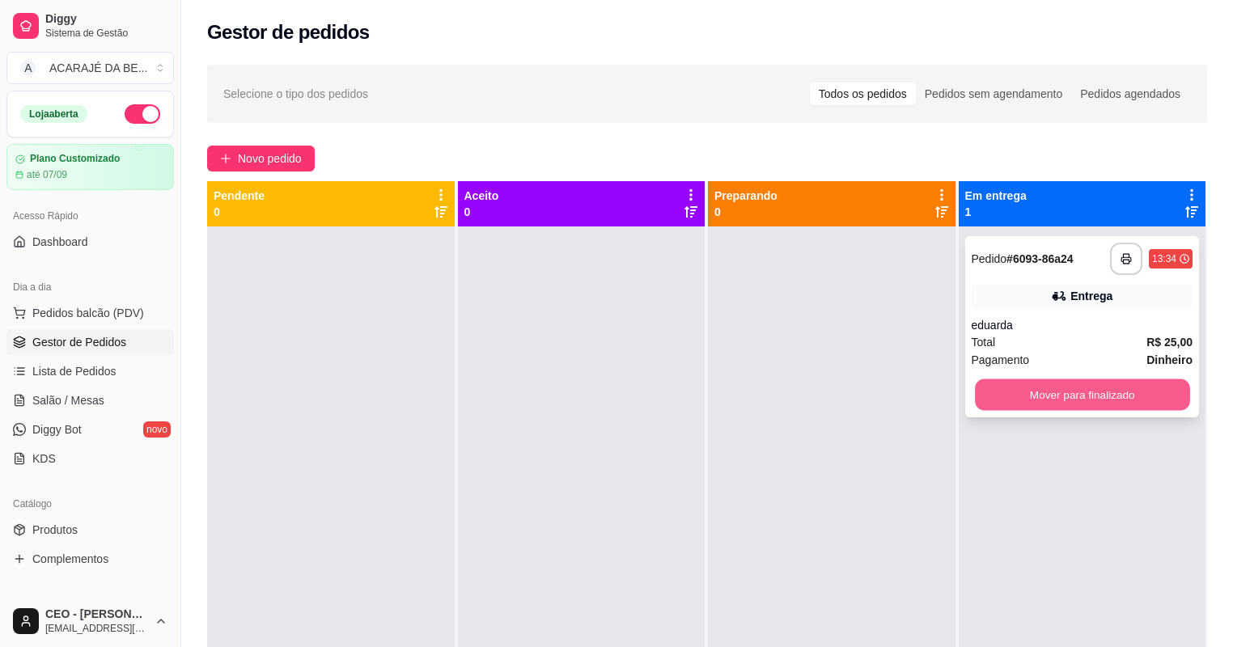
click at [1007, 399] on button "Mover para finalizado" at bounding box center [1082, 396] width 214 height 32
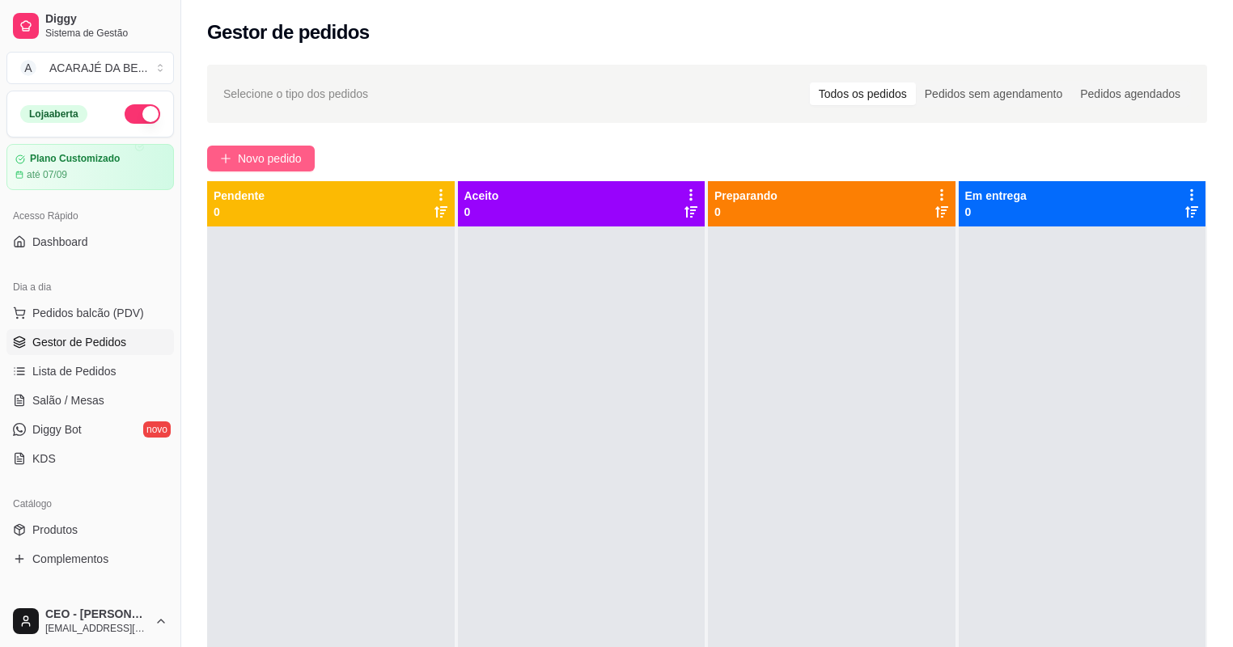
click at [295, 165] on span "Novo pedido" at bounding box center [270, 159] width 64 height 18
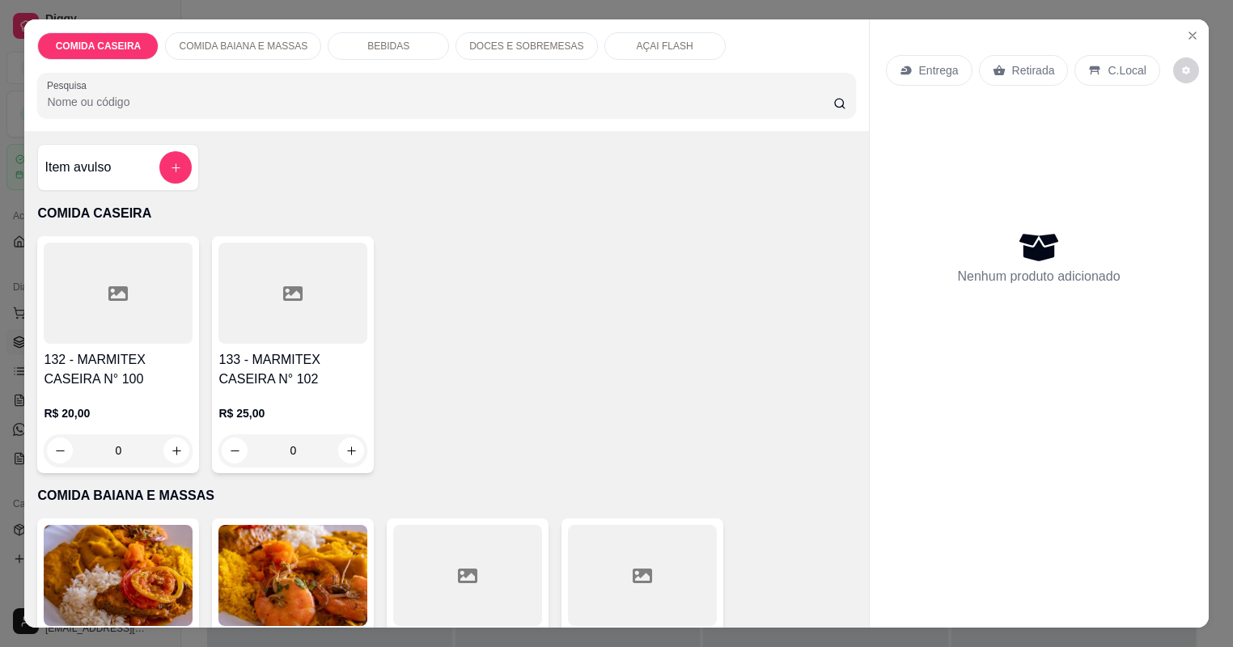
click at [149, 291] on div at bounding box center [118, 293] width 149 height 101
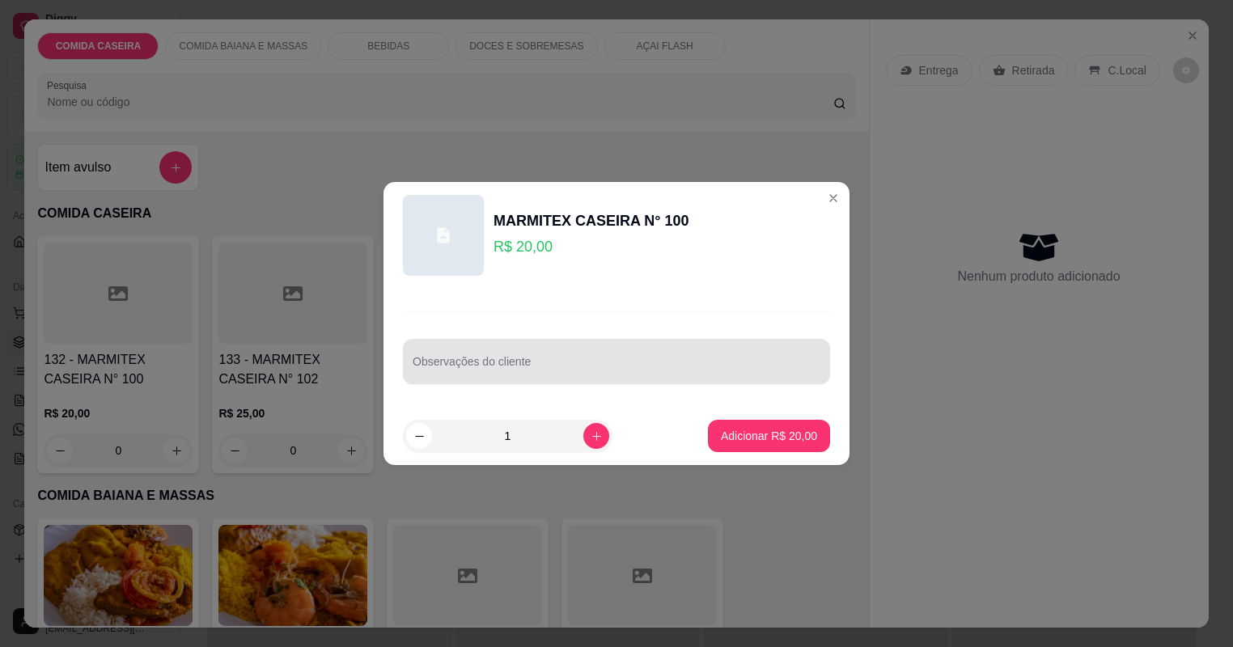
click at [547, 373] on input "Observações do cliente" at bounding box center [617, 368] width 408 height 16
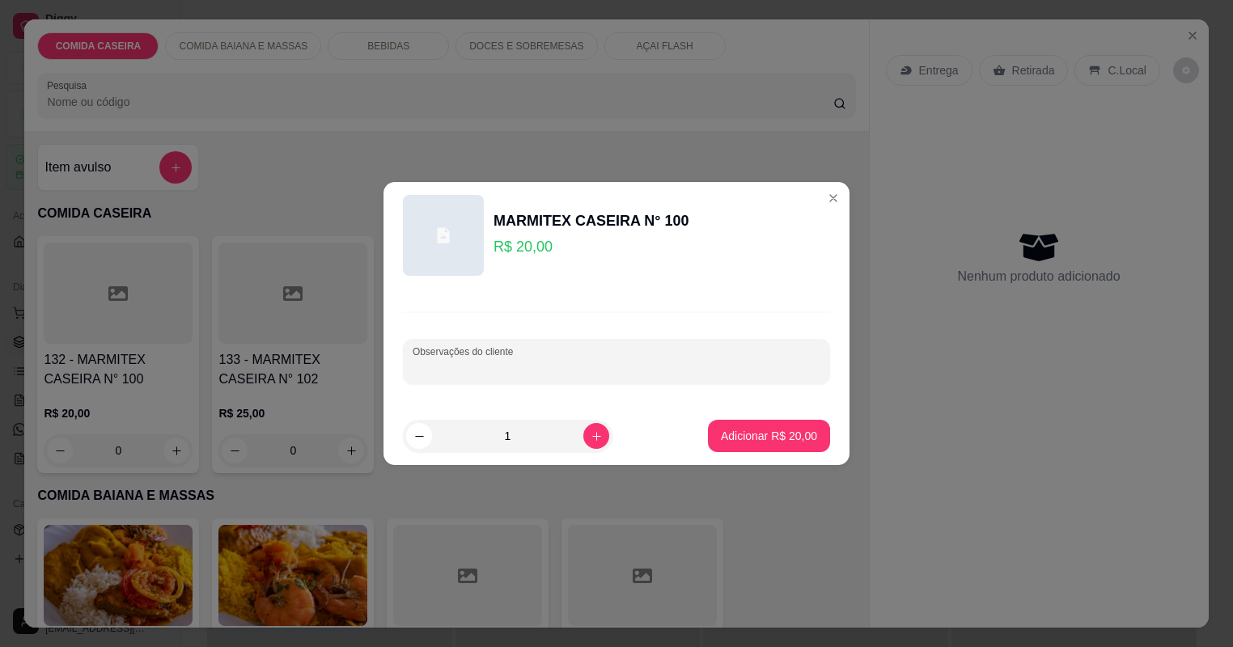
paste input "Feijão de caldo Arroz Branco Batata frita Coxa de frango assada Linguiça de fra…"
type input "Feijão de caldo Arroz Branco Batata frita Coxa de frango assada Linguiça de fra…"
click at [802, 434] on p "Adicionar R$ 20,00" at bounding box center [769, 436] width 96 height 16
click at [802, 434] on div "132 - MARMITEX CASEIRA N° 100 R$ 20,00 0 133 - MARMITEX CASEIRA N° 102 R$ 25,00…" at bounding box center [446, 354] width 818 height 237
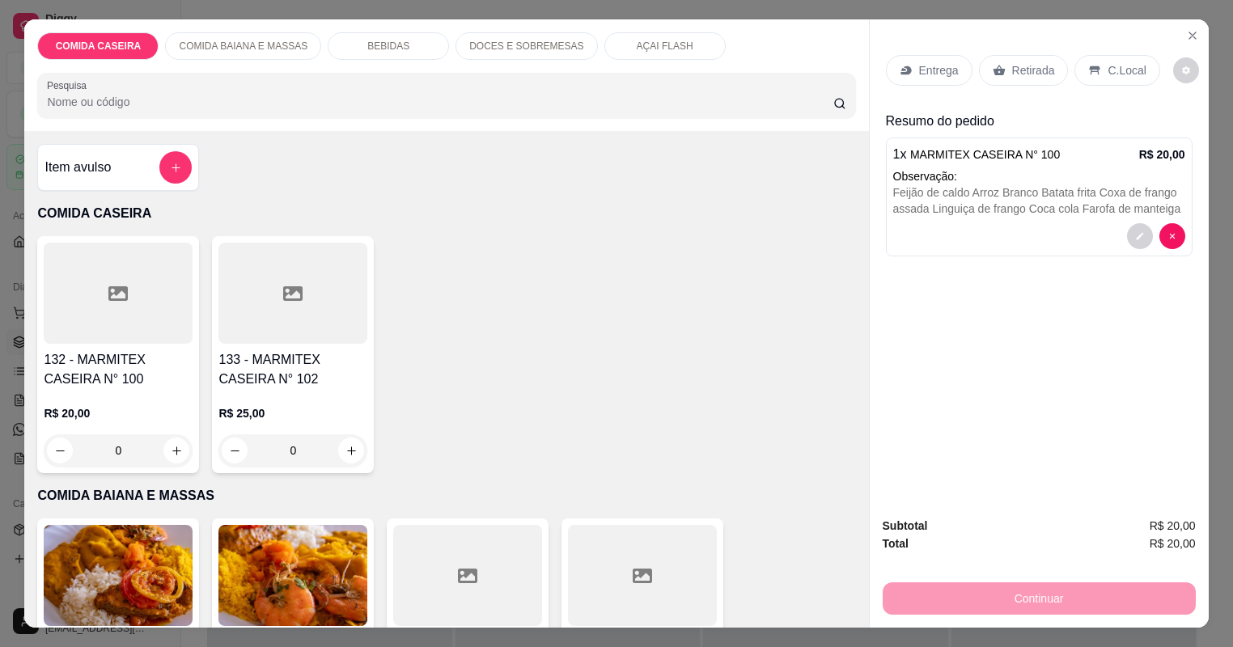
click at [954, 67] on p "Entrega" at bounding box center [939, 70] width 40 height 16
click at [944, 66] on p "Entrega" at bounding box center [939, 70] width 40 height 16
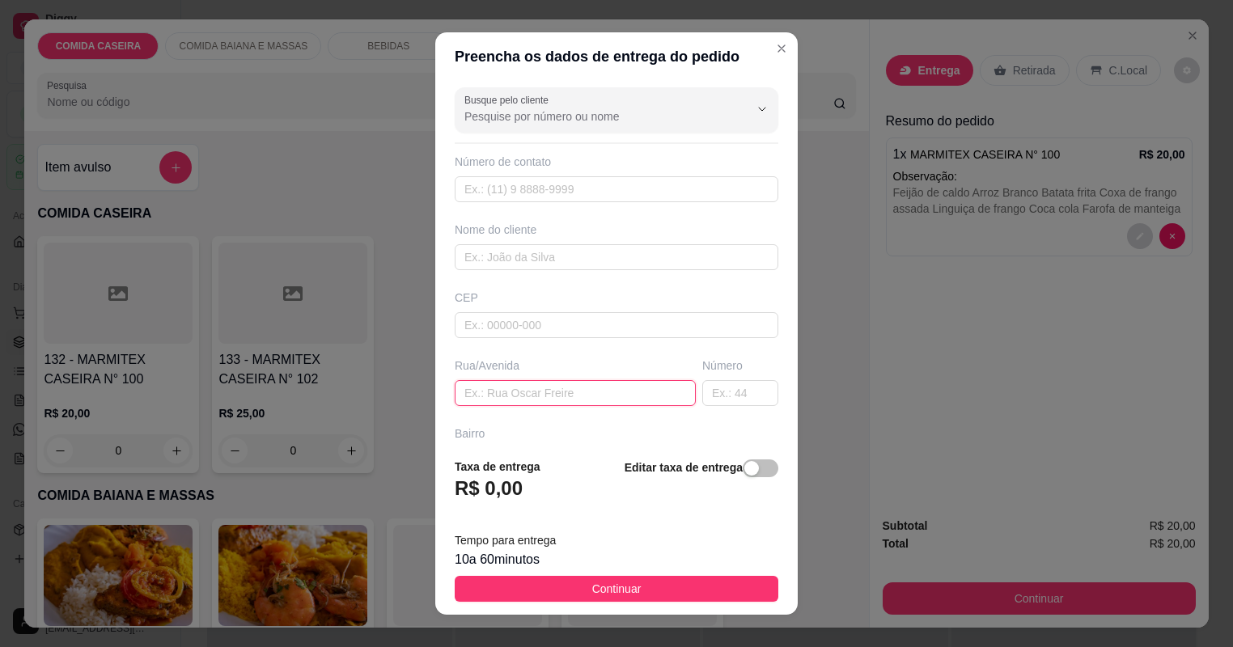
click at [591, 393] on input "text" at bounding box center [575, 393] width 241 height 26
paste input "Pede a moto p trazer aqui no churrascao na porta da gontijo esse ponto de ônibus"
type input "Pede a moto p trazer aqui no churrascao na porta da gontijo esse ponto de ônibus"
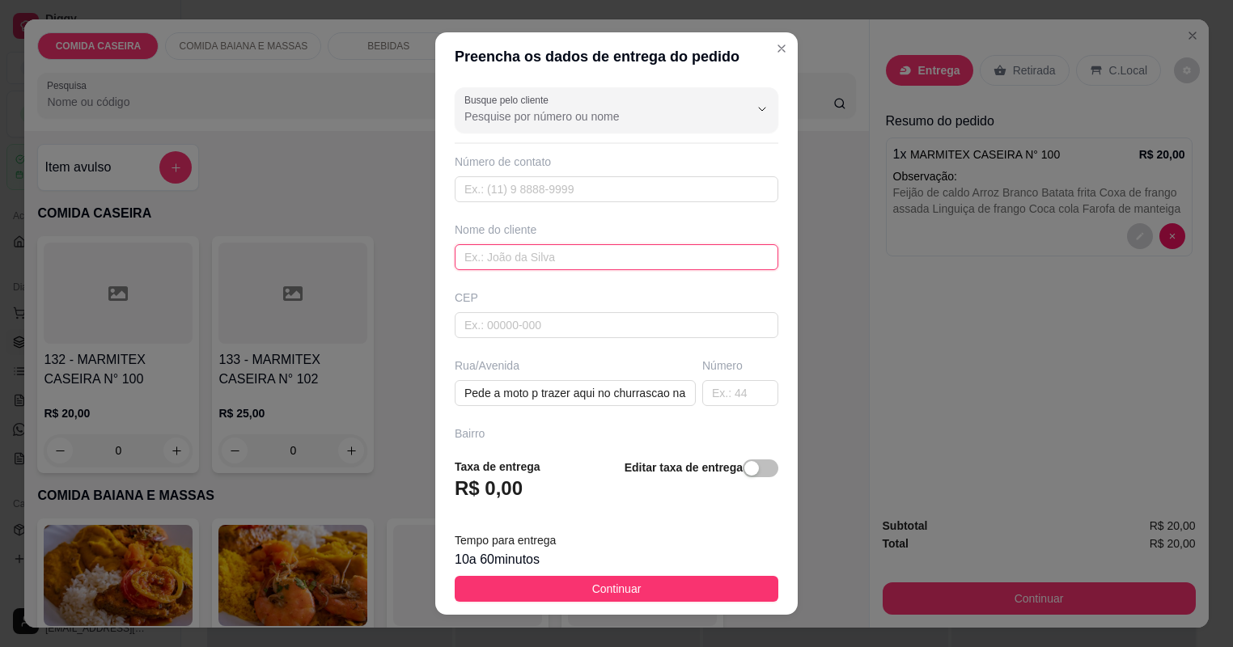
click at [587, 259] on input "text" at bounding box center [617, 257] width 324 height 26
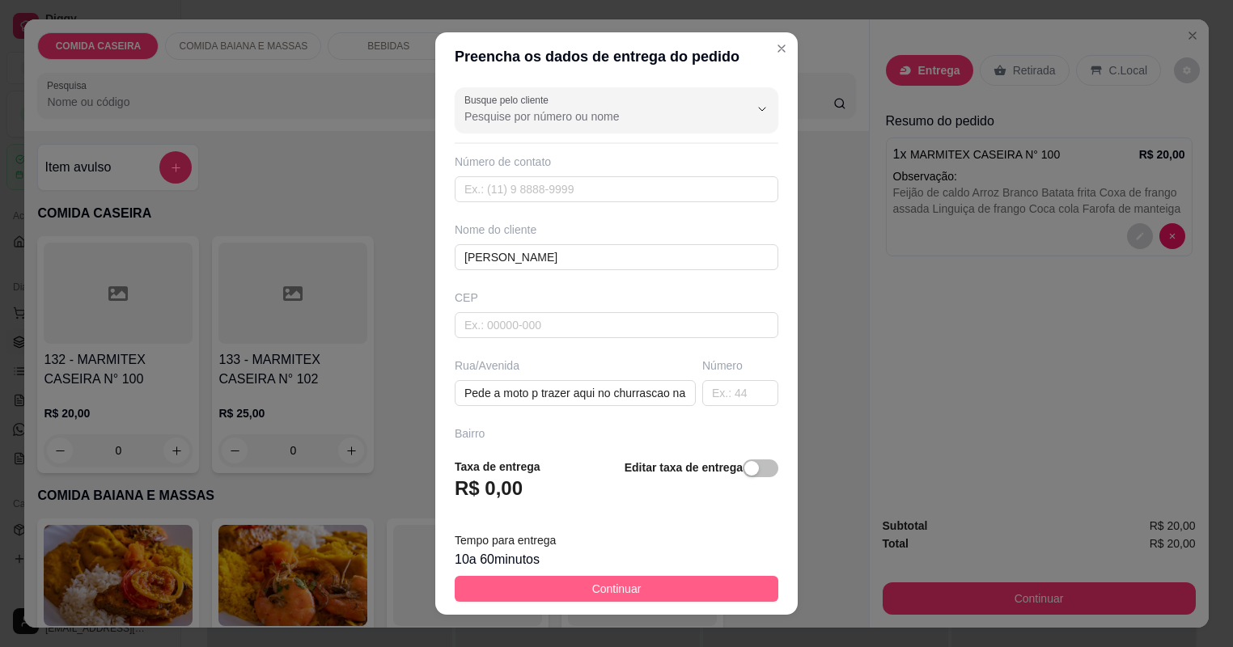
click at [723, 594] on button "Continuar" at bounding box center [617, 589] width 324 height 26
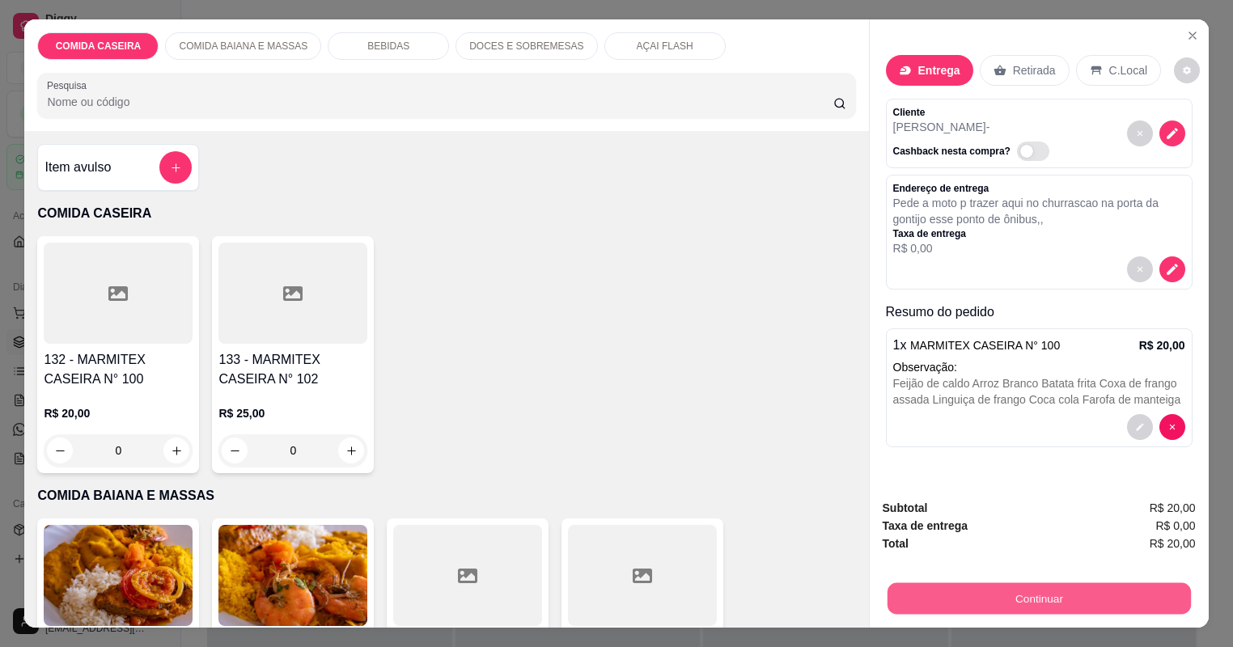
click at [942, 584] on button "Continuar" at bounding box center [1038, 599] width 303 height 32
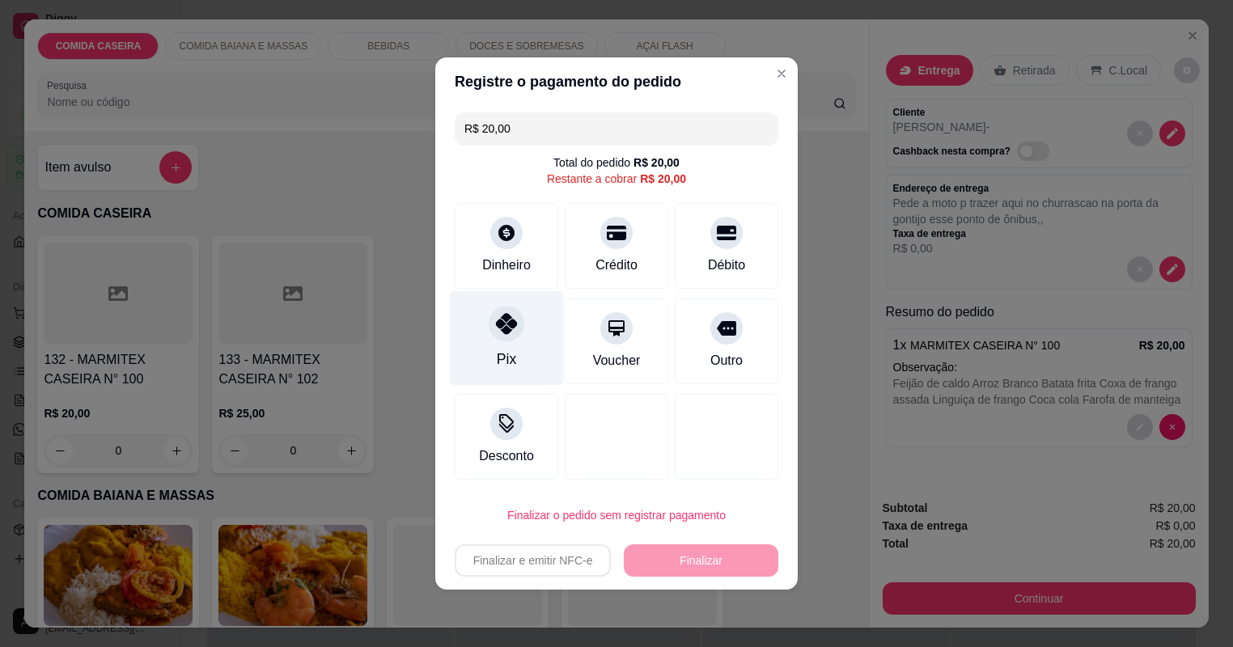
click at [511, 351] on div "Pix" at bounding box center [506, 359] width 19 height 21
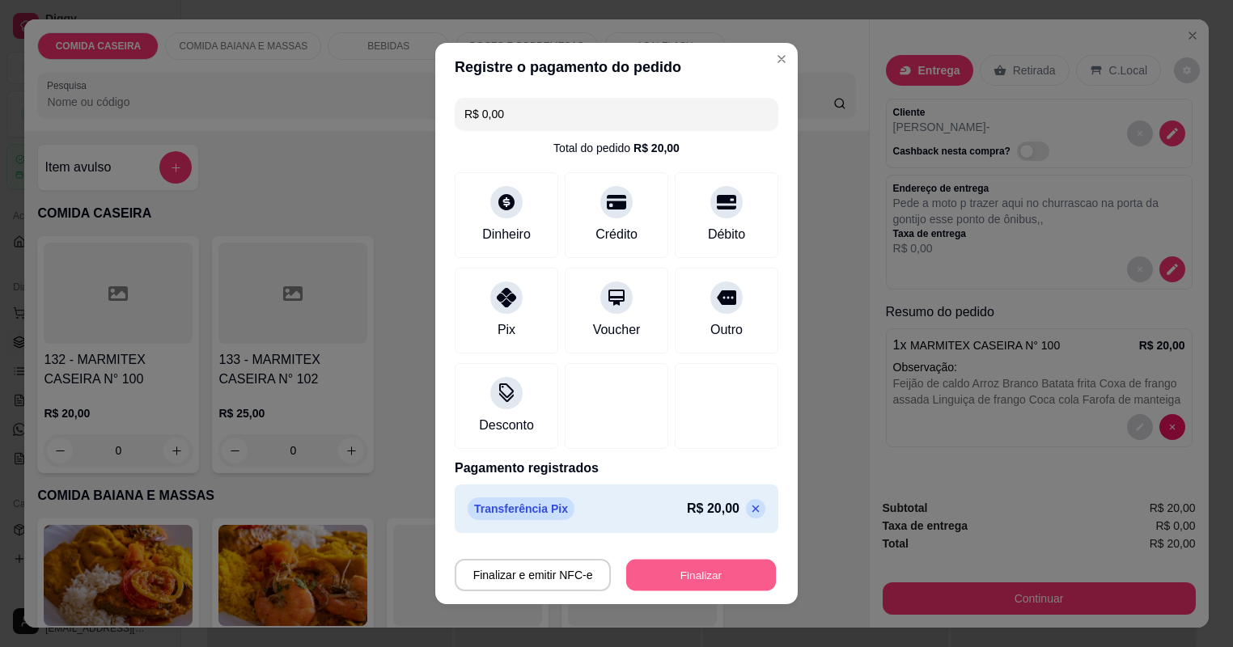
click at [751, 577] on button "Finalizar" at bounding box center [701, 576] width 150 height 32
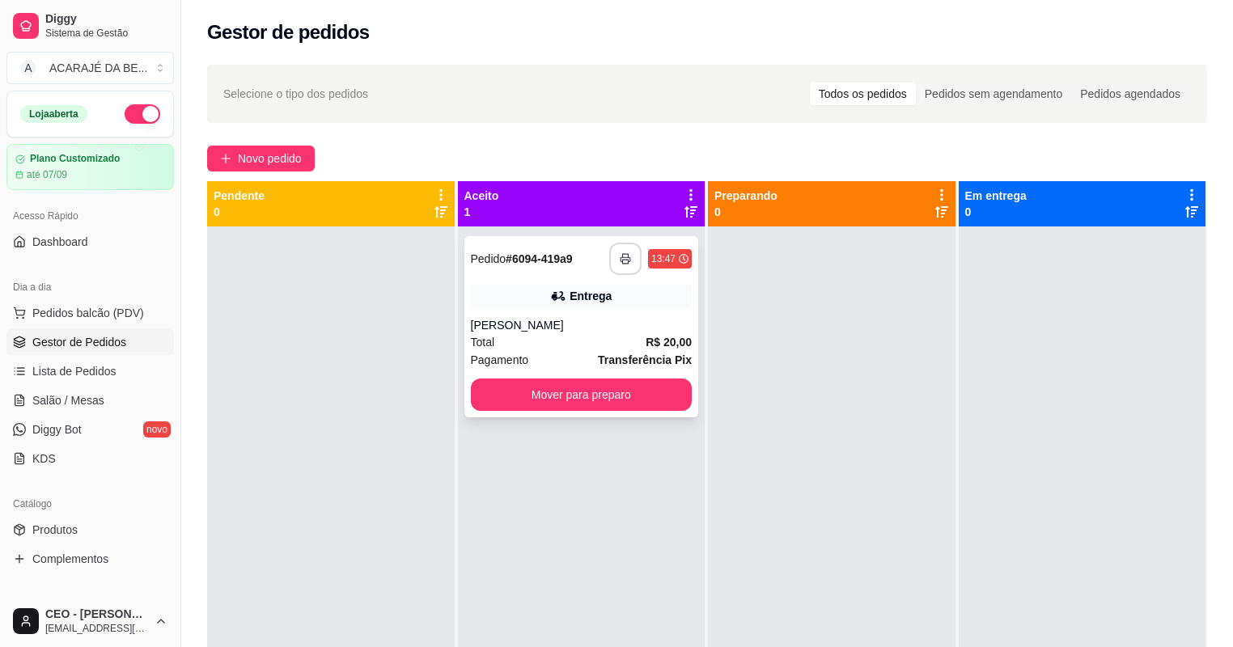
click at [622, 265] on button "button" at bounding box center [625, 259] width 32 height 32
click at [632, 388] on button "Mover para preparo" at bounding box center [582, 395] width 222 height 32
click at [637, 394] on div "Mover para preparo" at bounding box center [582, 395] width 222 height 32
click at [676, 401] on button "Mover para preparo" at bounding box center [581, 396] width 214 height 32
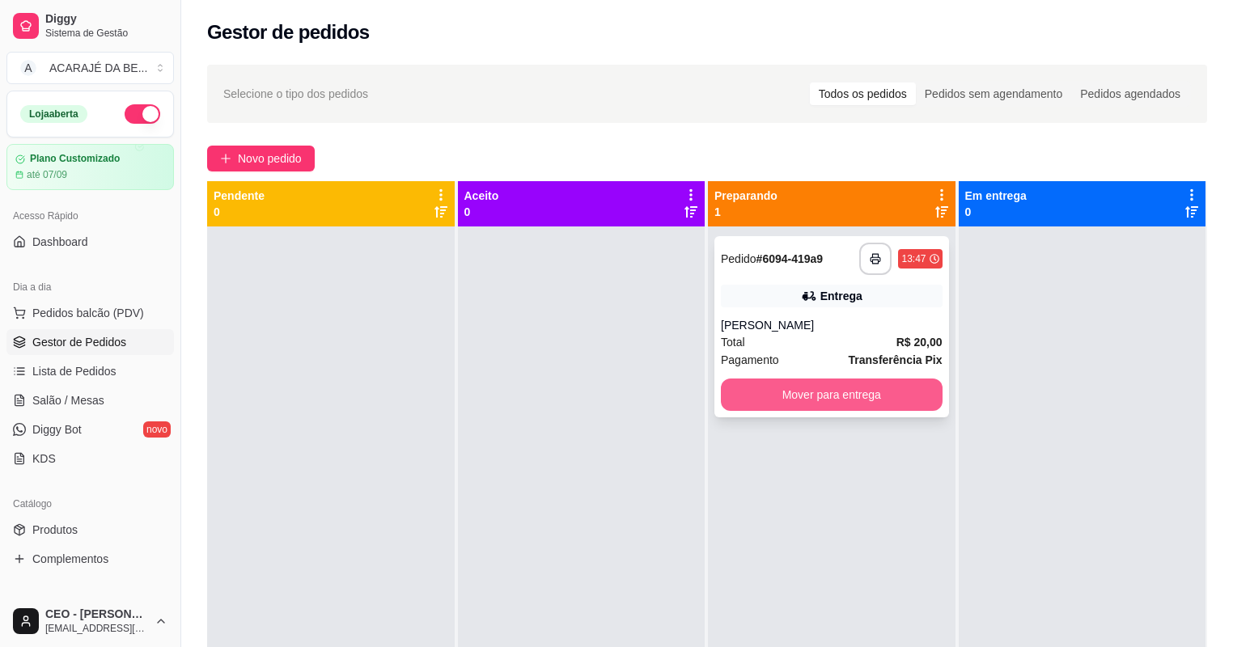
click at [891, 389] on button "Mover para entrega" at bounding box center [832, 395] width 222 height 32
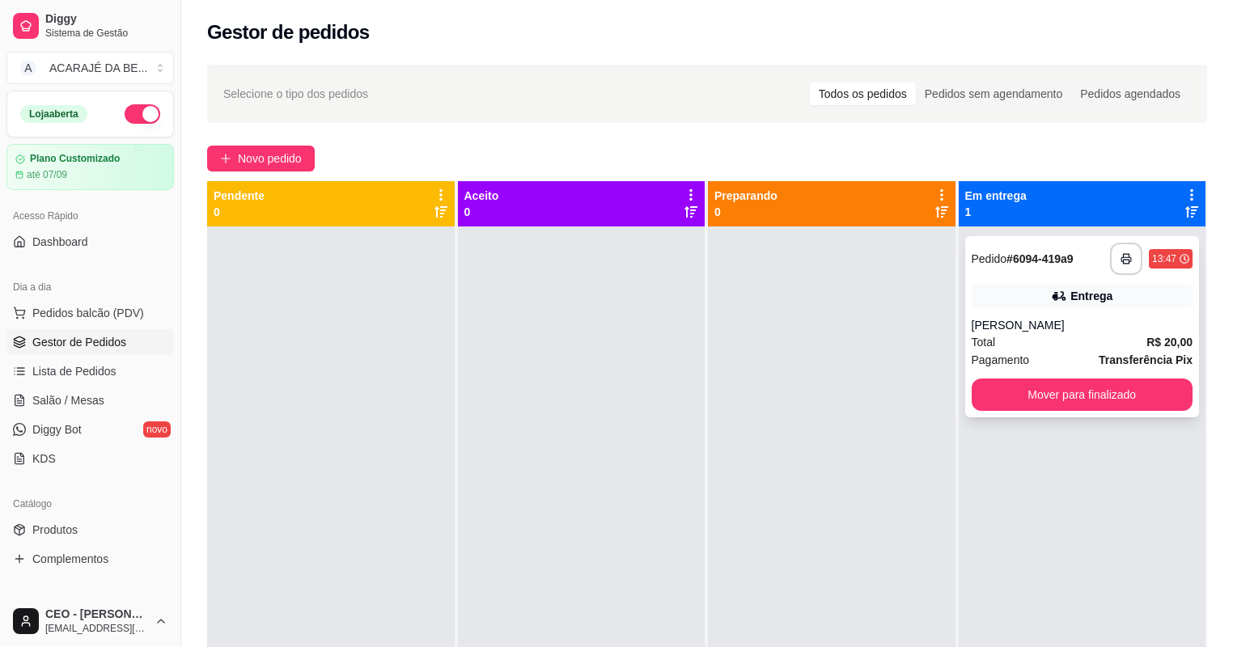
click at [960, 403] on div "**********" at bounding box center [1083, 550] width 248 height 647
click at [978, 398] on button "Mover para finalizado" at bounding box center [1083, 395] width 222 height 32
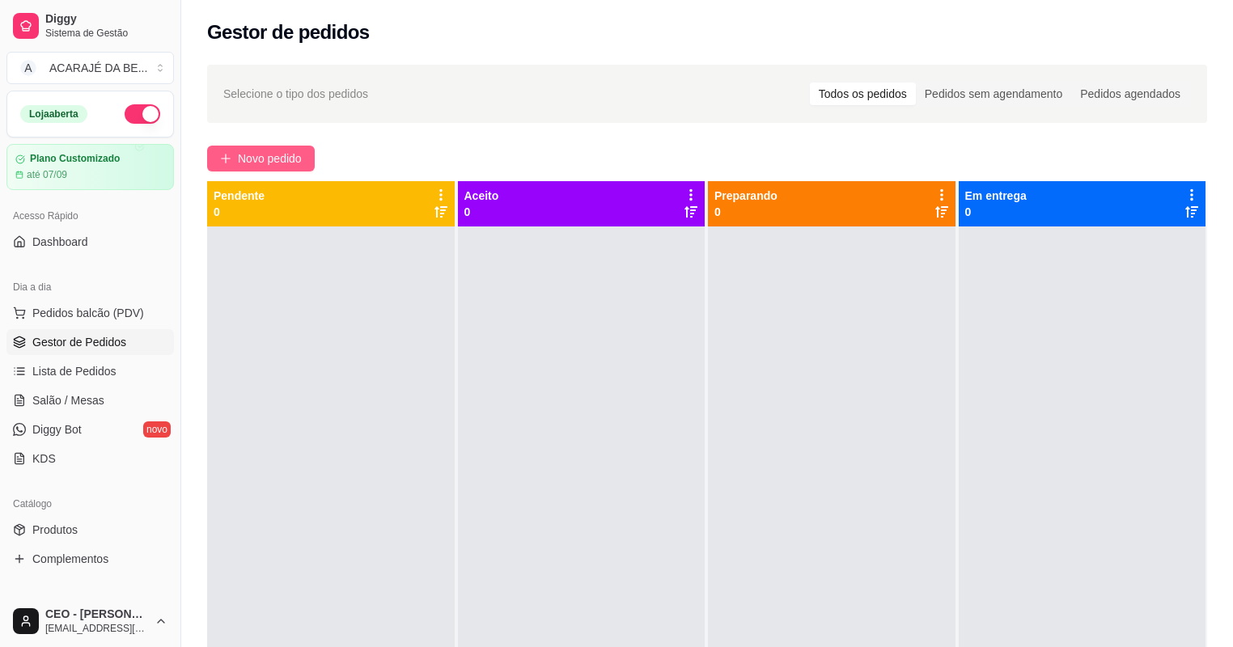
click at [278, 162] on span "Novo pedido" at bounding box center [270, 159] width 64 height 18
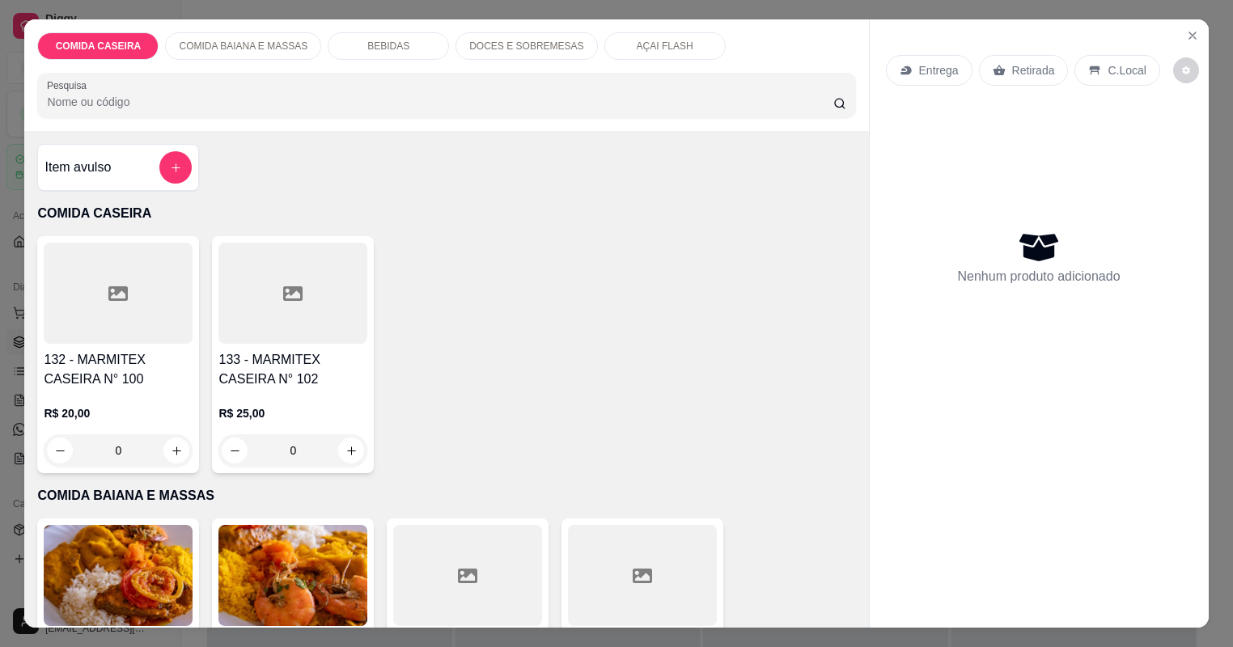
type input "1"
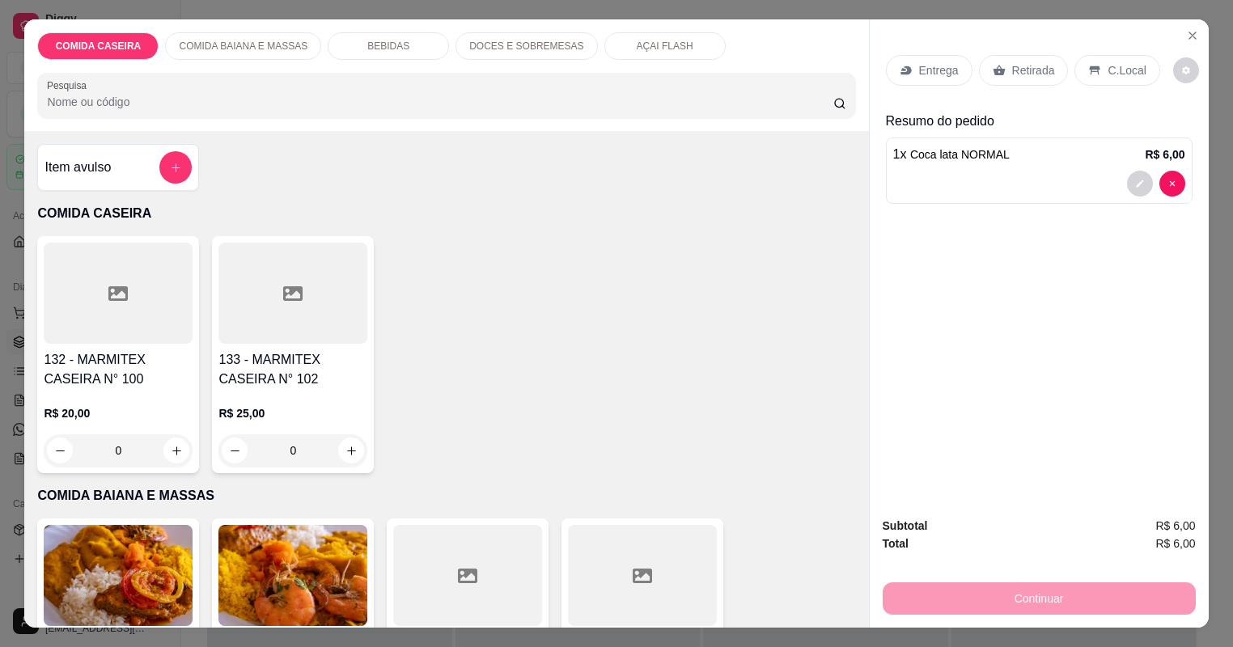
click at [944, 70] on p "Entrega" at bounding box center [939, 70] width 40 height 16
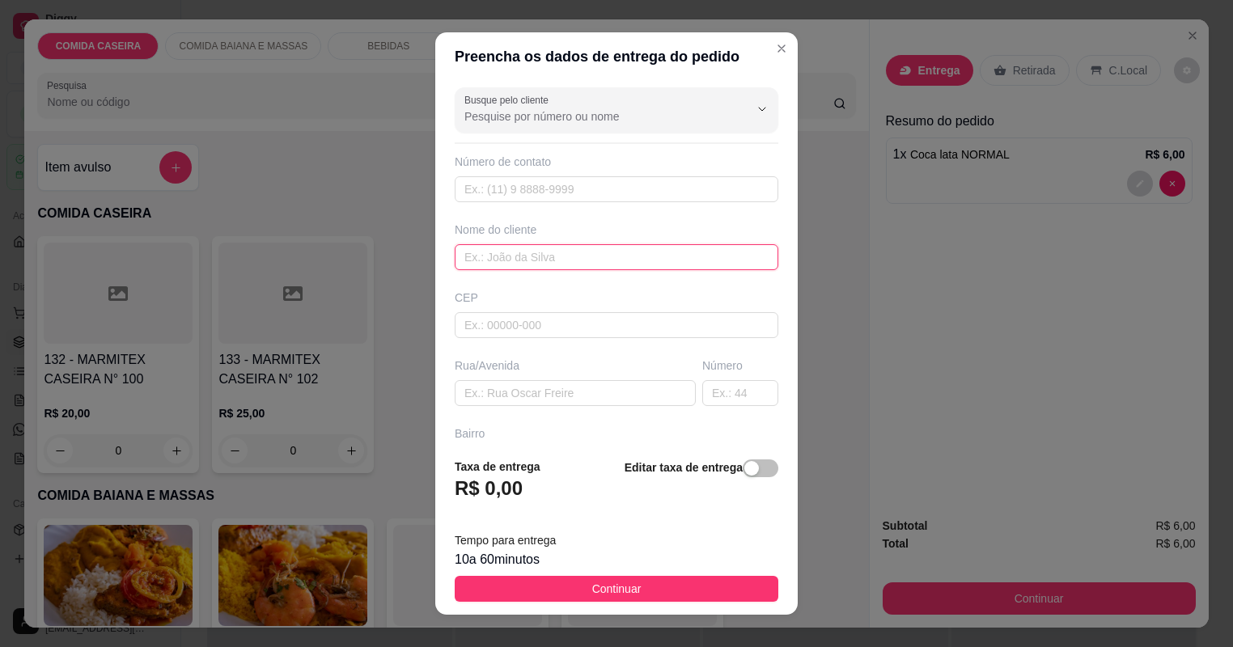
click at [575, 265] on input "text" at bounding box center [617, 257] width 324 height 26
type input "[PERSON_NAME]"
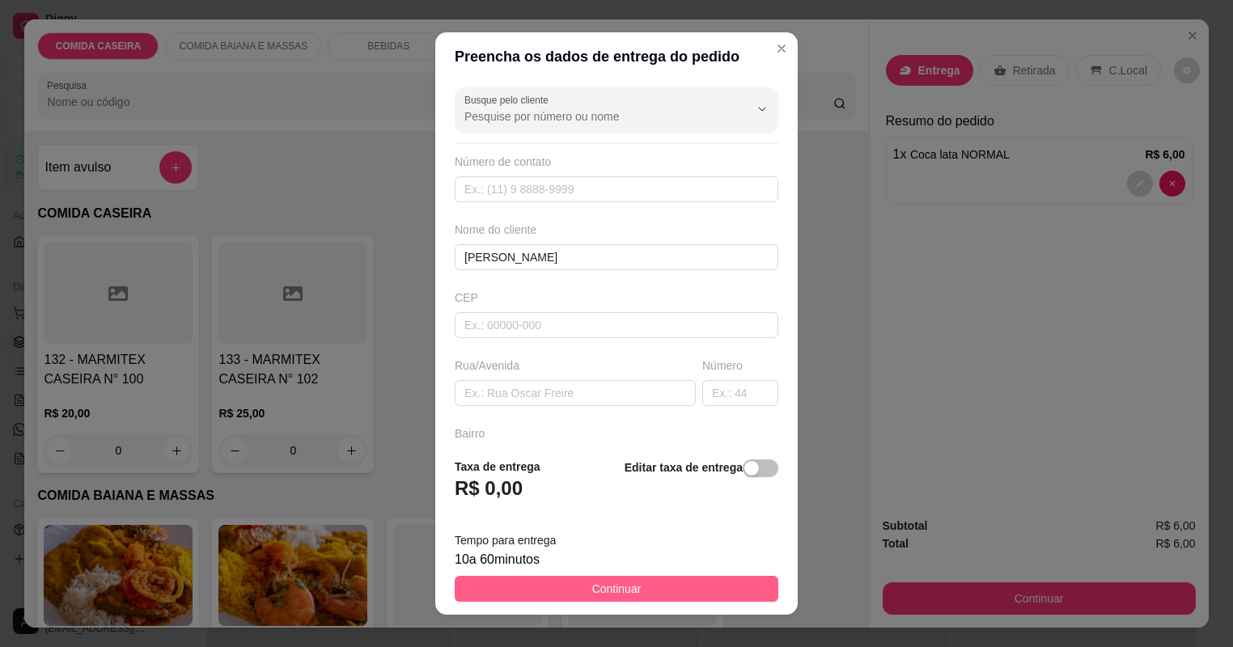
click at [620, 594] on span "Continuar" at bounding box center [616, 589] width 49 height 18
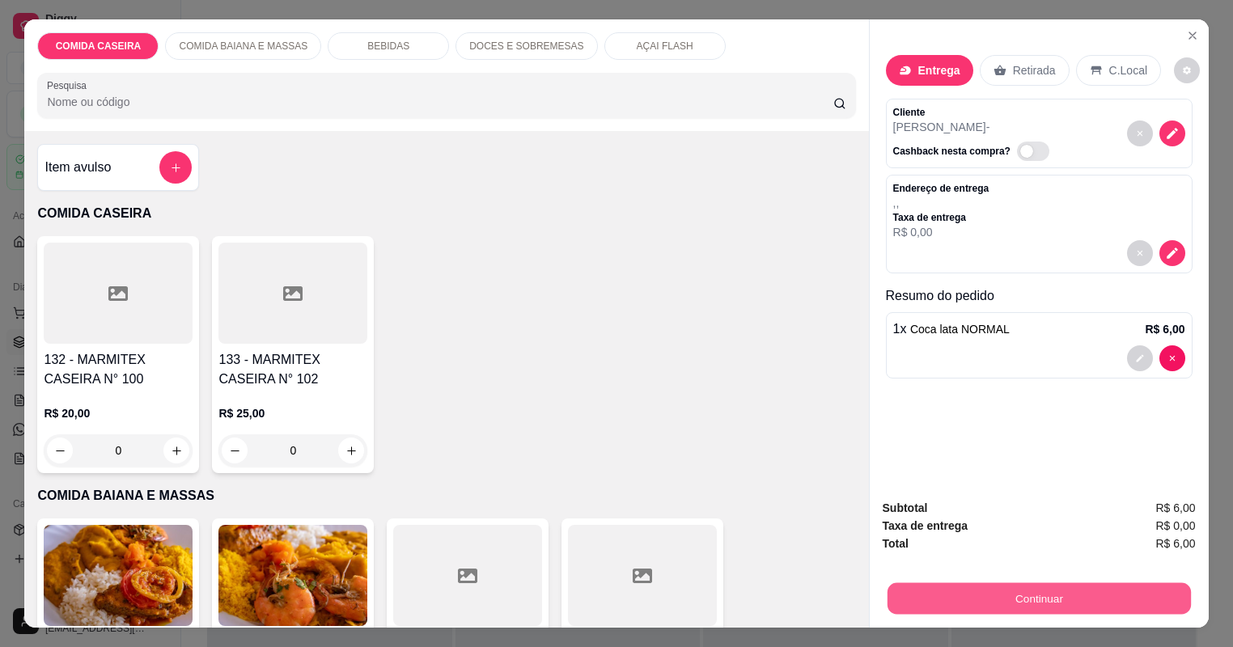
click at [943, 605] on button "Continuar" at bounding box center [1038, 599] width 303 height 32
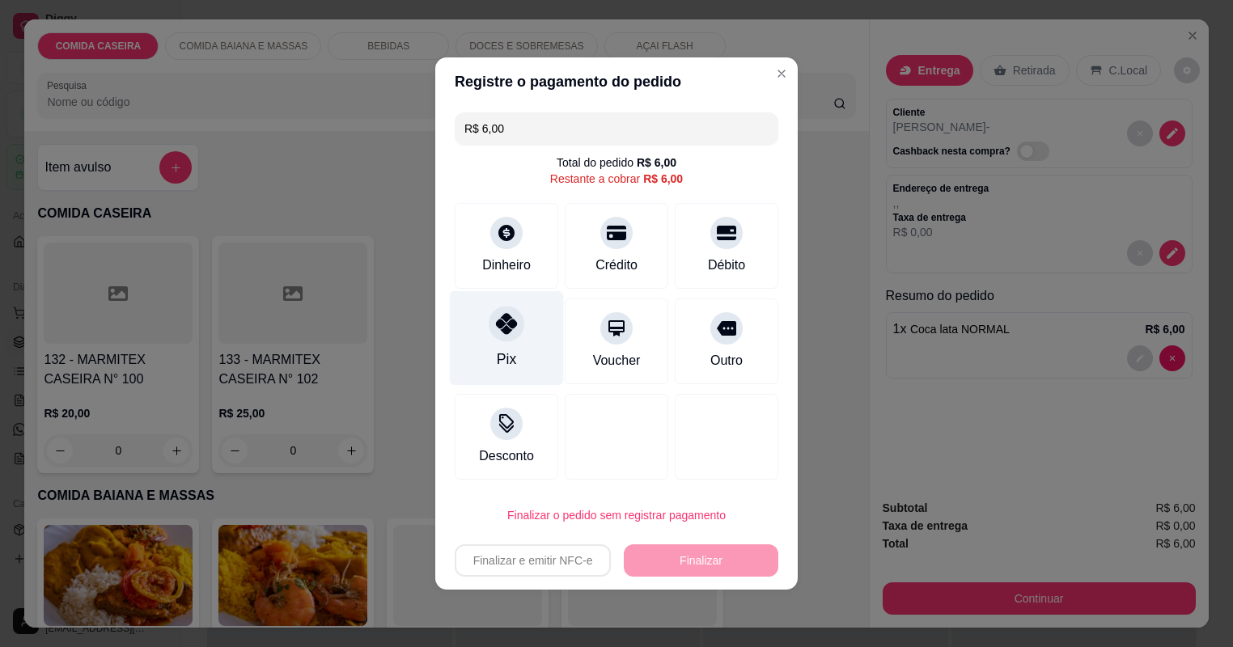
click at [520, 343] on div "Pix" at bounding box center [507, 338] width 114 height 95
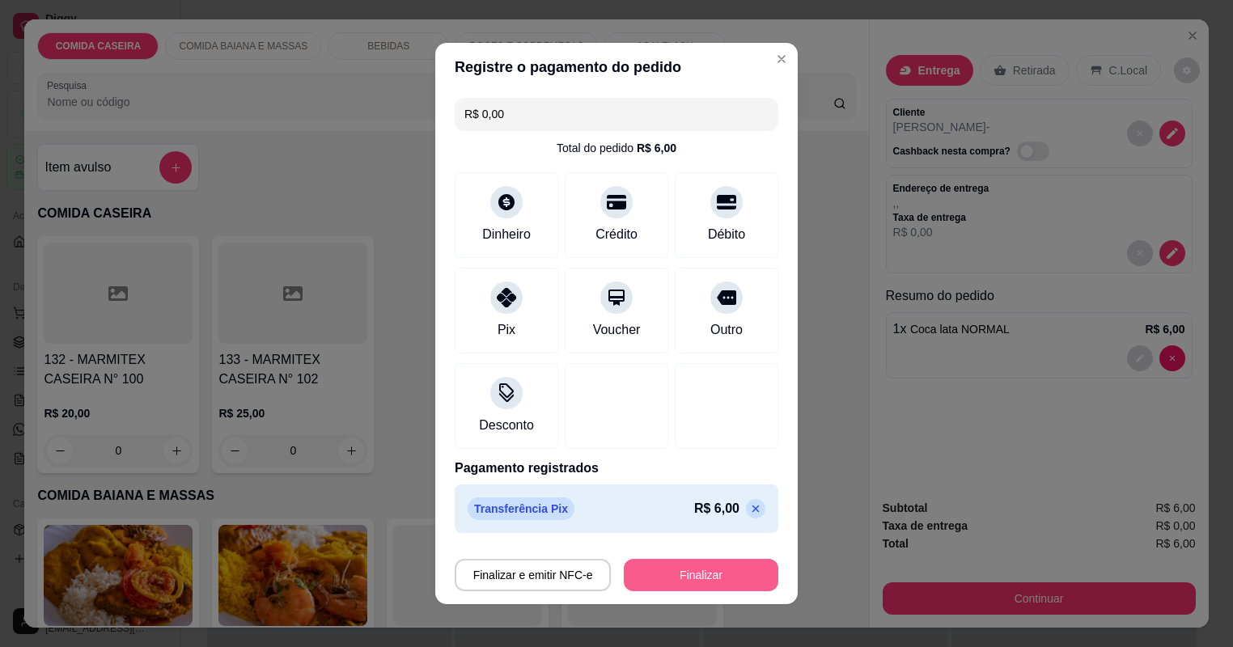
click at [696, 574] on button "Finalizar" at bounding box center [701, 575] width 155 height 32
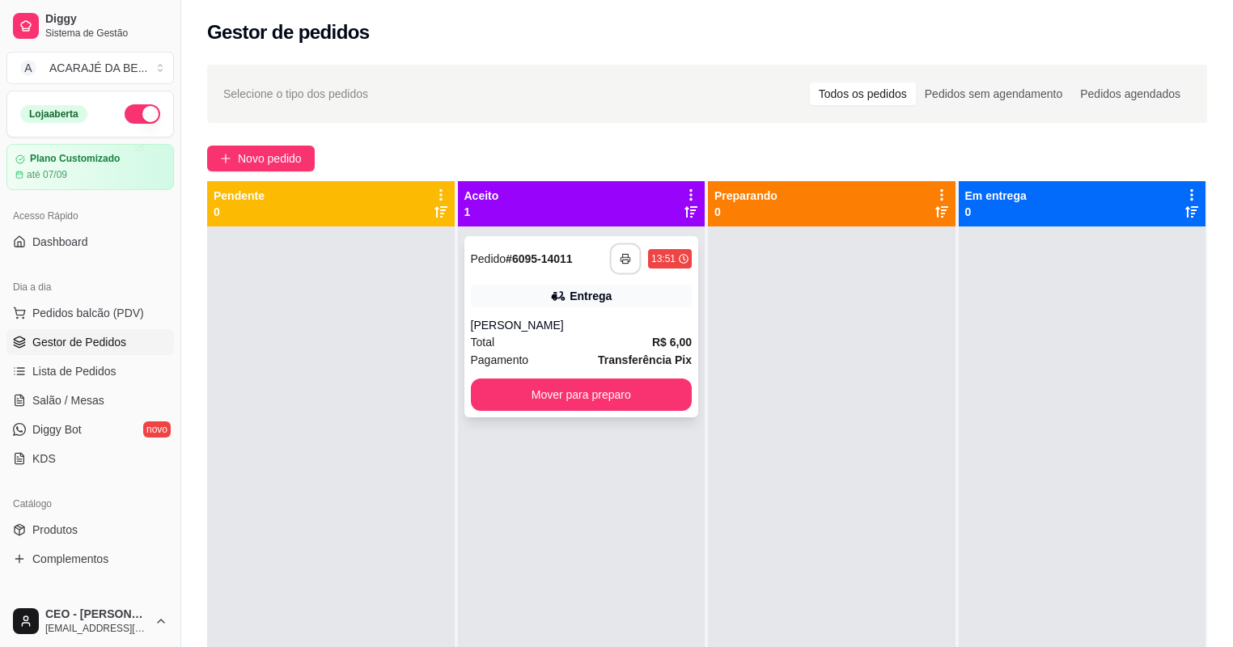
click at [620, 261] on icon "button" at bounding box center [625, 258] width 11 height 11
click at [615, 401] on button "Mover para preparo" at bounding box center [582, 395] width 222 height 32
click at [615, 401] on div "Mover para preparo" at bounding box center [582, 395] width 222 height 32
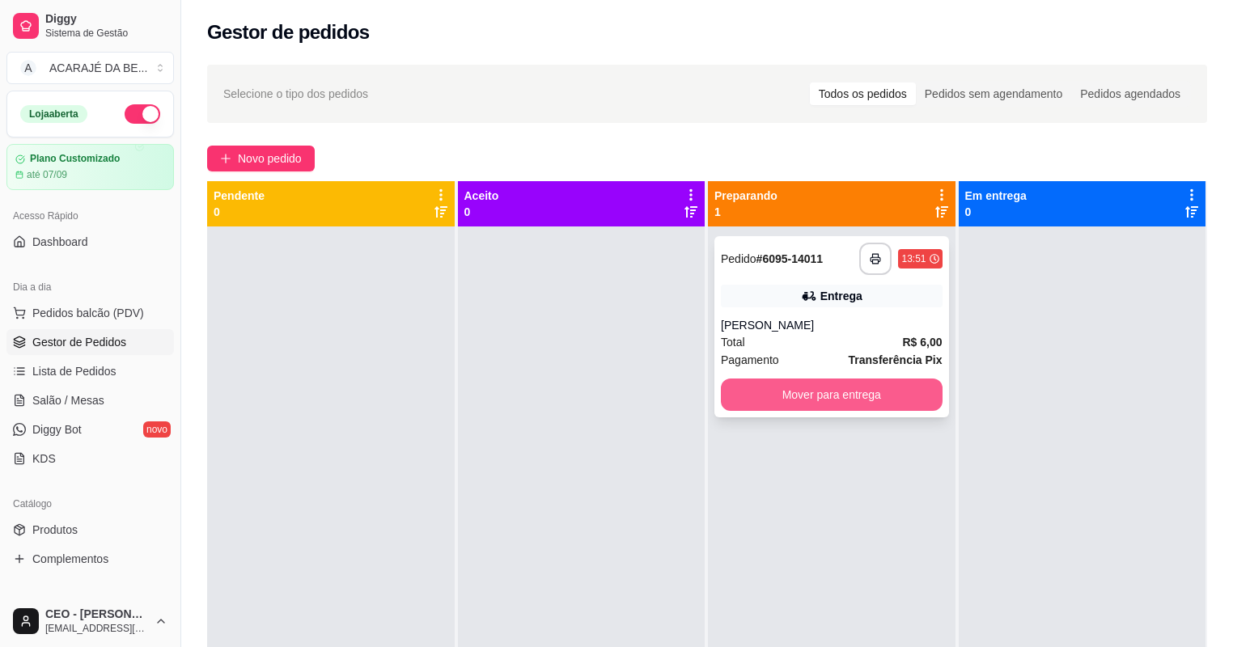
click at [897, 401] on button "Mover para entrega" at bounding box center [832, 395] width 222 height 32
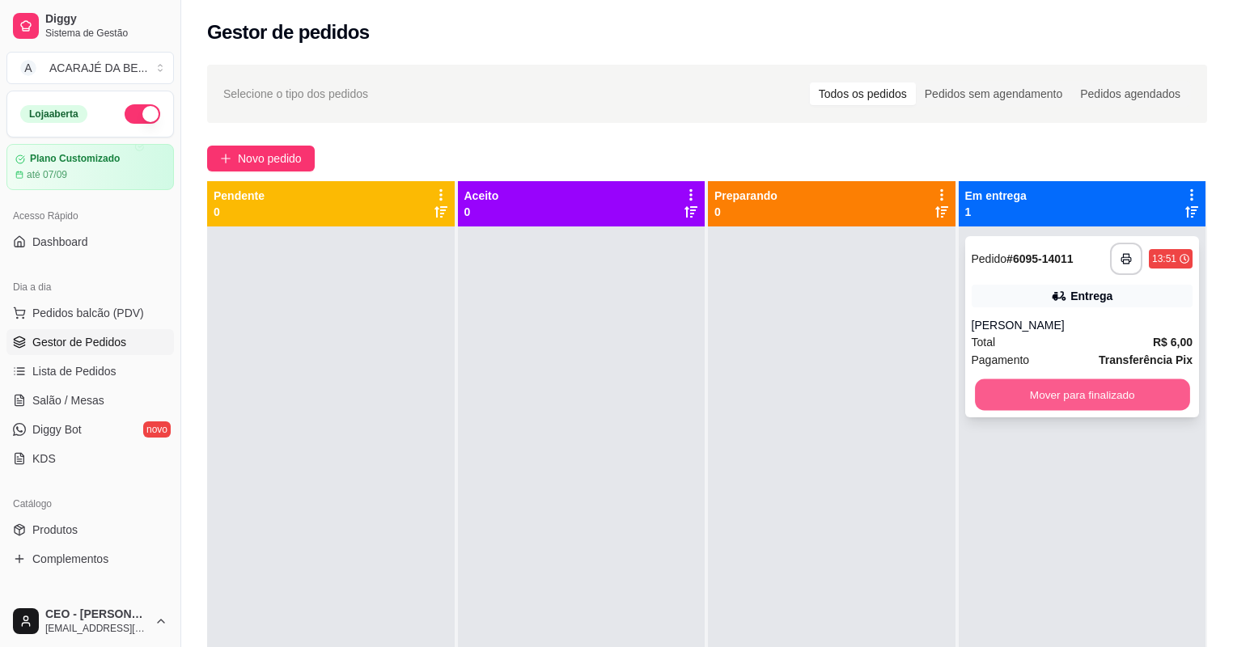
click at [1088, 394] on button "Mover para finalizado" at bounding box center [1082, 396] width 214 height 32
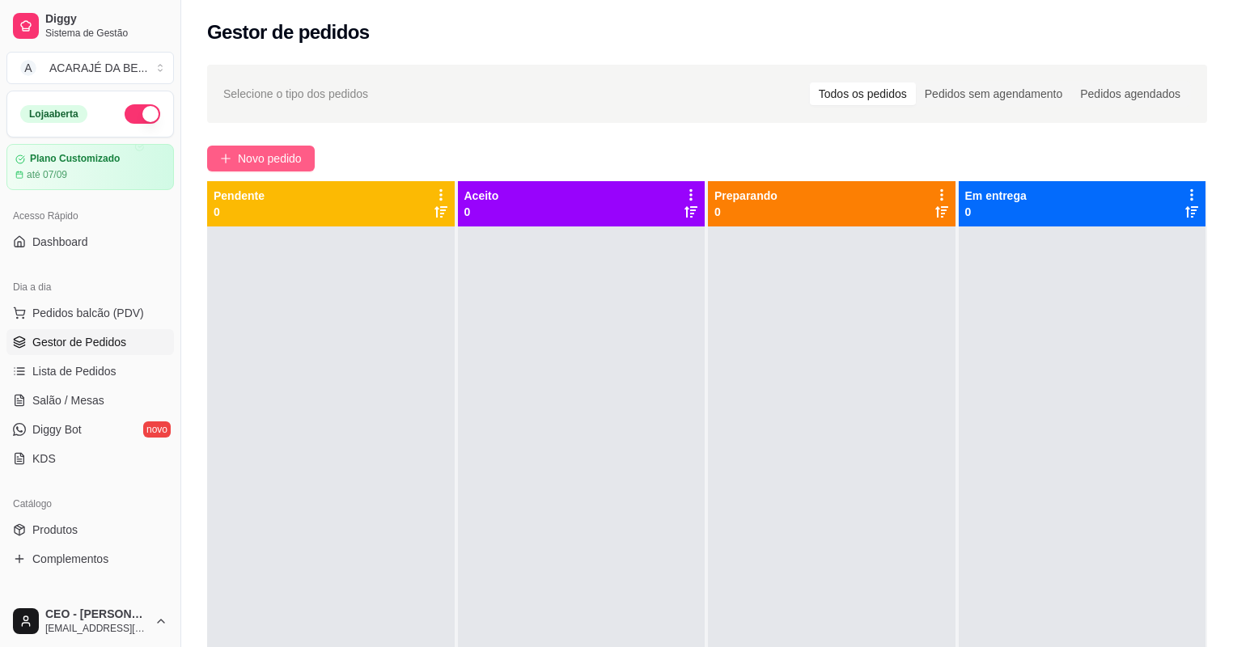
click at [278, 154] on span "Novo pedido" at bounding box center [270, 159] width 64 height 18
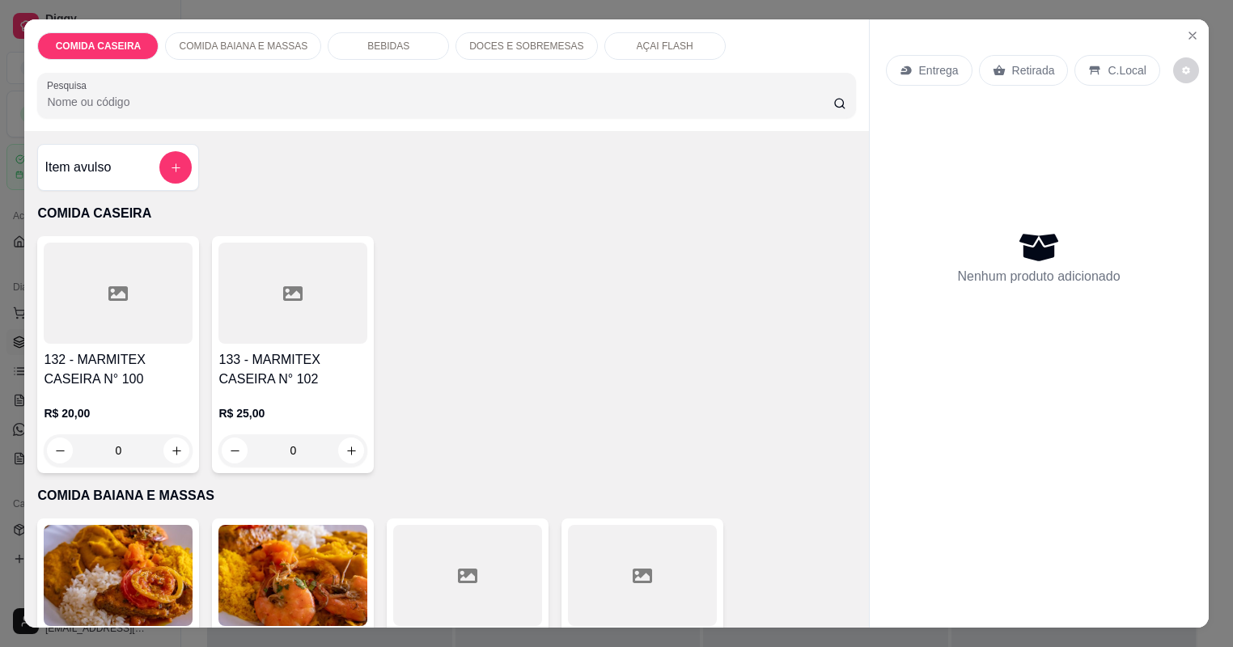
click at [473, 602] on div at bounding box center [467, 575] width 149 height 101
click at [439, 573] on div at bounding box center [467, 575] width 149 height 101
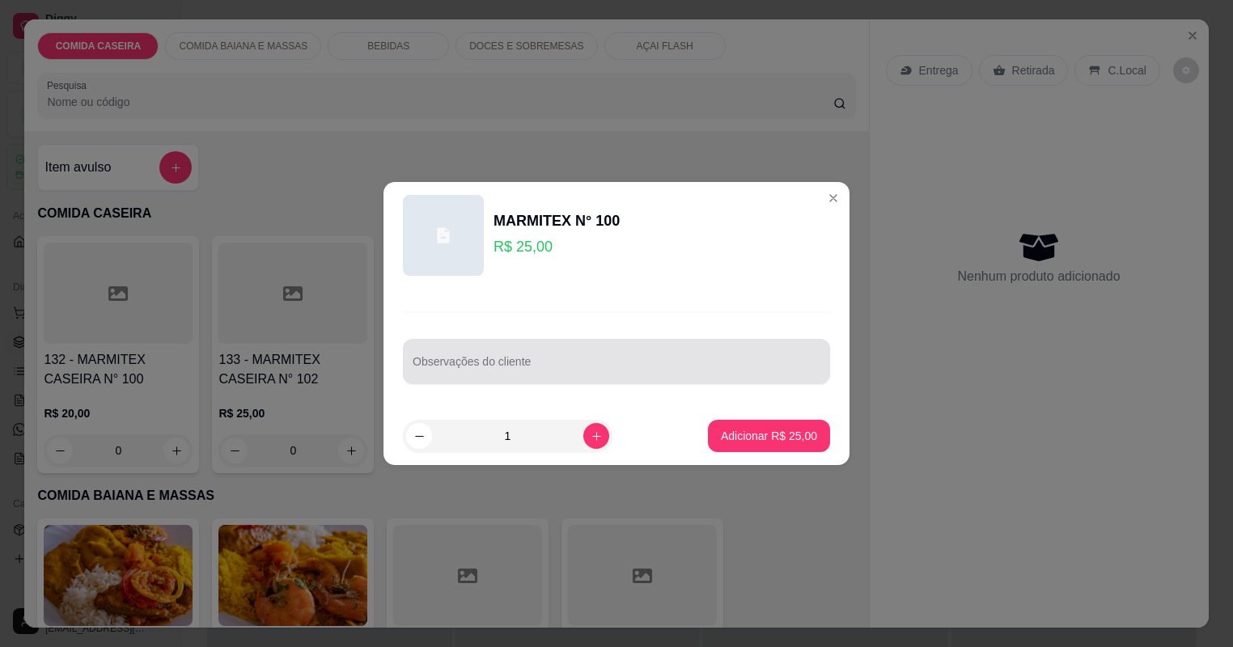
click at [638, 355] on div at bounding box center [617, 362] width 408 height 32
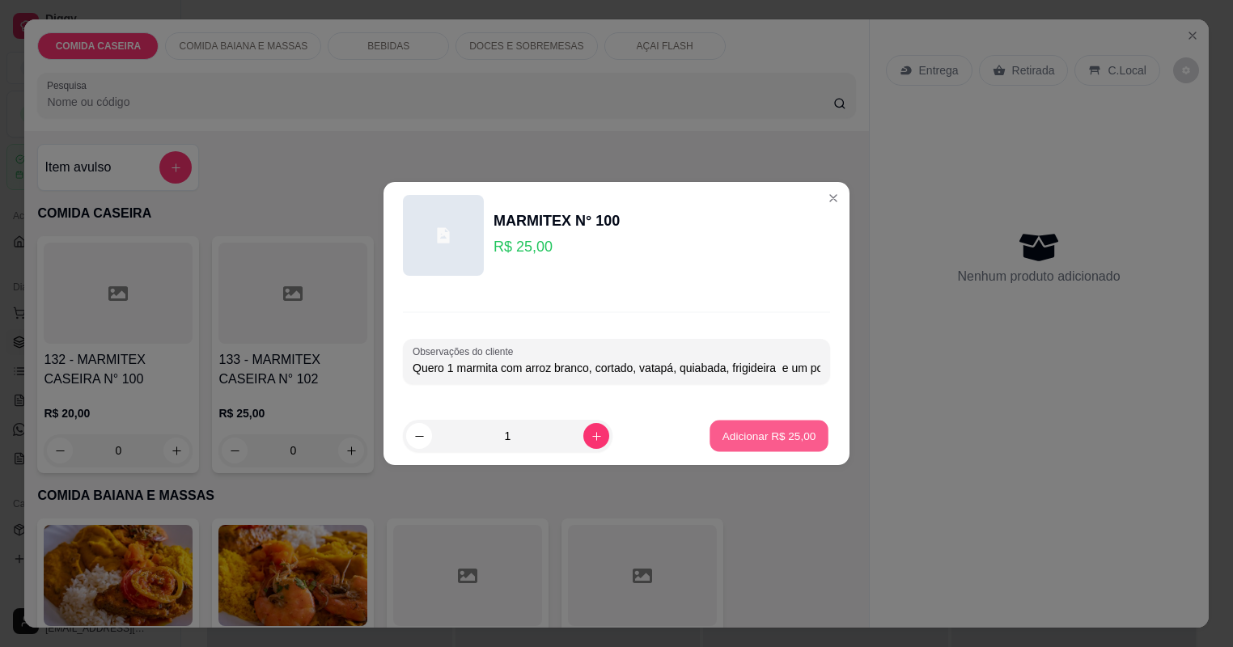
click at [757, 424] on button "Adicionar R$ 25,00" at bounding box center [769, 437] width 119 height 32
click at [757, 424] on div "132 - MARMITEX CASEIRA N° 100 R$ 20,00 0 133 - MARMITEX CASEIRA N° 102 R$ 25,00…" at bounding box center [446, 354] width 818 height 237
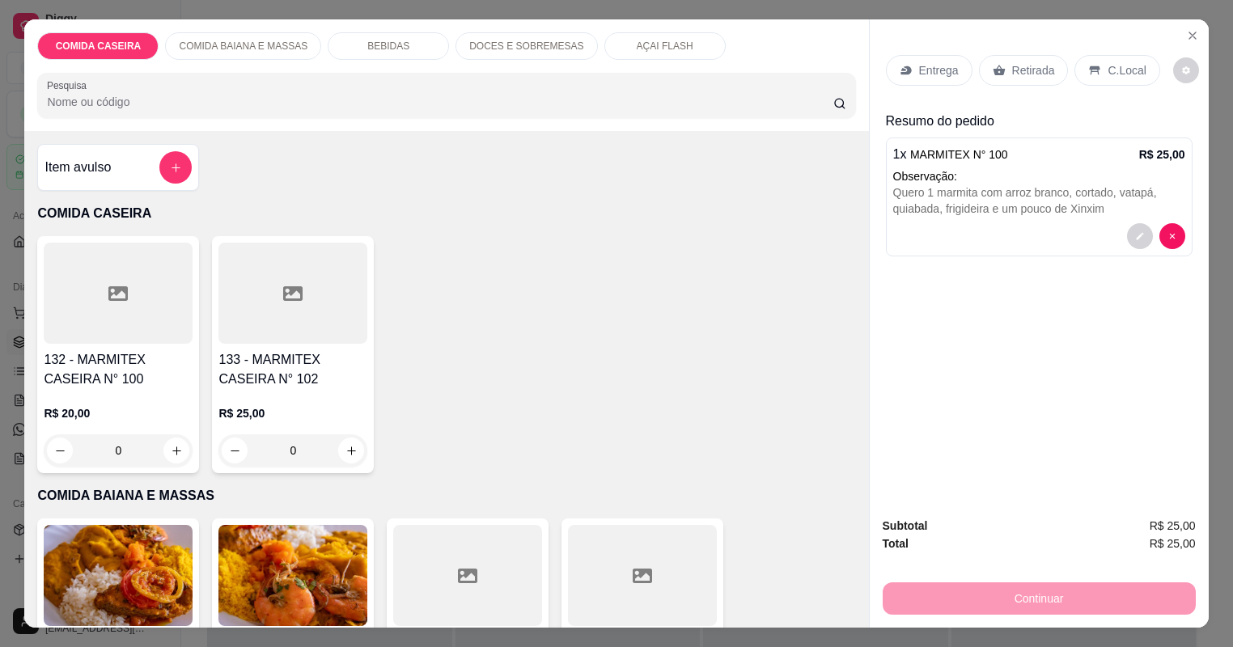
click at [942, 62] on div "Entrega" at bounding box center [929, 70] width 87 height 31
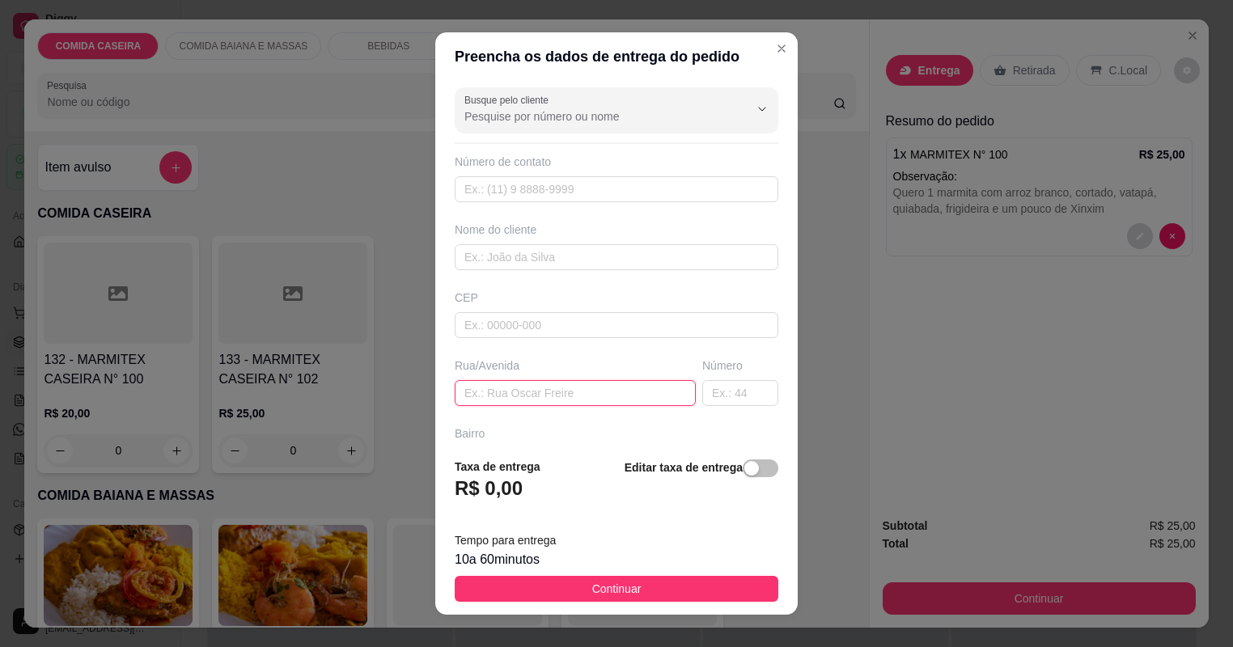
click at [573, 384] on input "text" at bounding box center [575, 393] width 241 height 26
paste input "[STREET_ADDRESS]"
drag, startPoint x: 670, startPoint y: 385, endPoint x: 676, endPoint y: 392, distance: 8.6
click at [676, 392] on input "[STREET_ADDRESS]" at bounding box center [575, 393] width 241 height 26
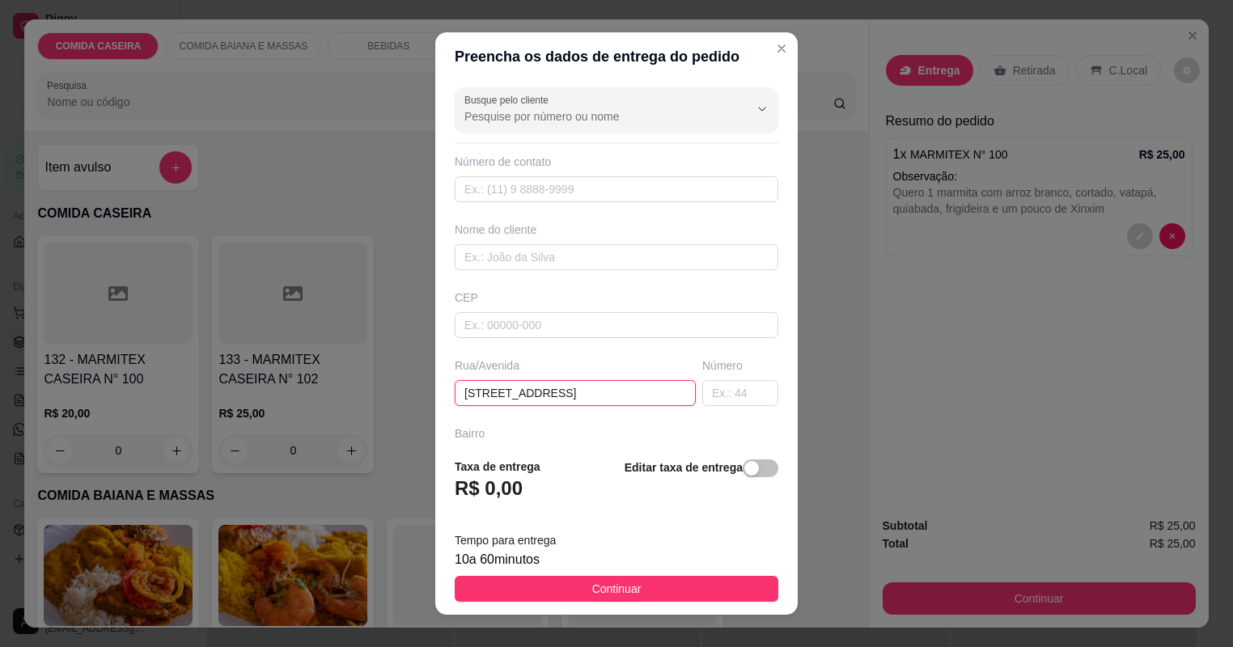
paste input "No fundo do postinho que era hospital"
type input "[STREET_ADDRESS][PERSON_NAME] No fundo do postinho que era hospital"
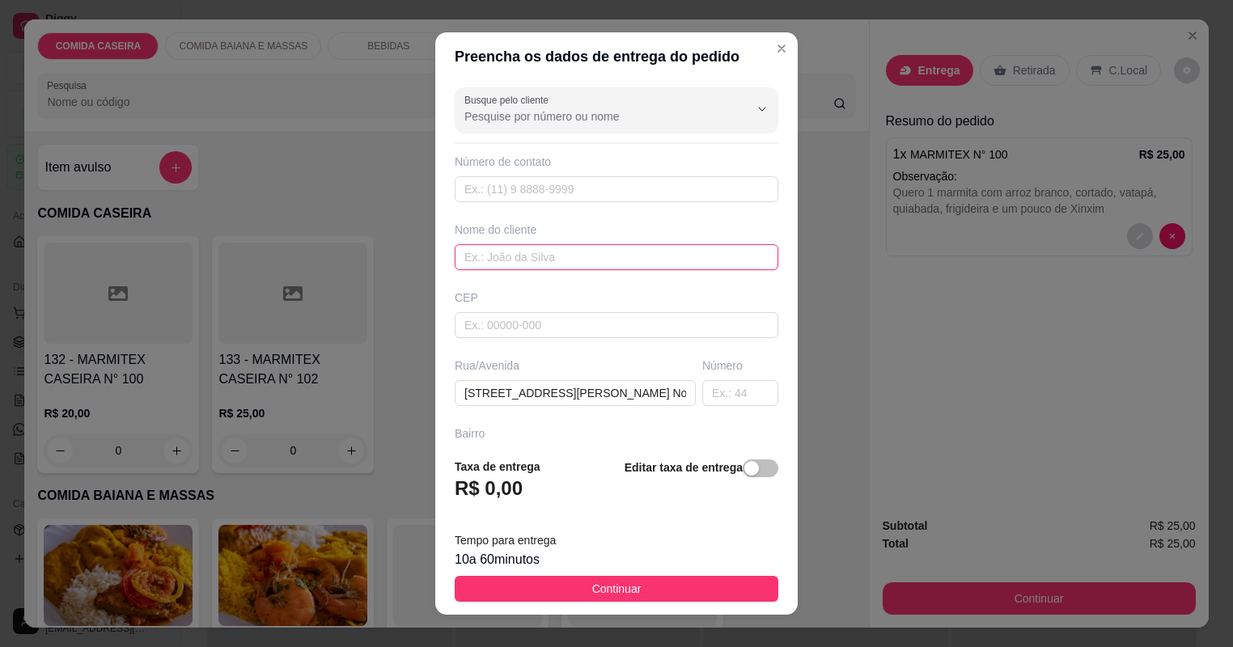
click at [565, 257] on input "text" at bounding box center [617, 257] width 324 height 26
type input "ISLA"
click at [739, 592] on button "Continuar" at bounding box center [617, 589] width 324 height 26
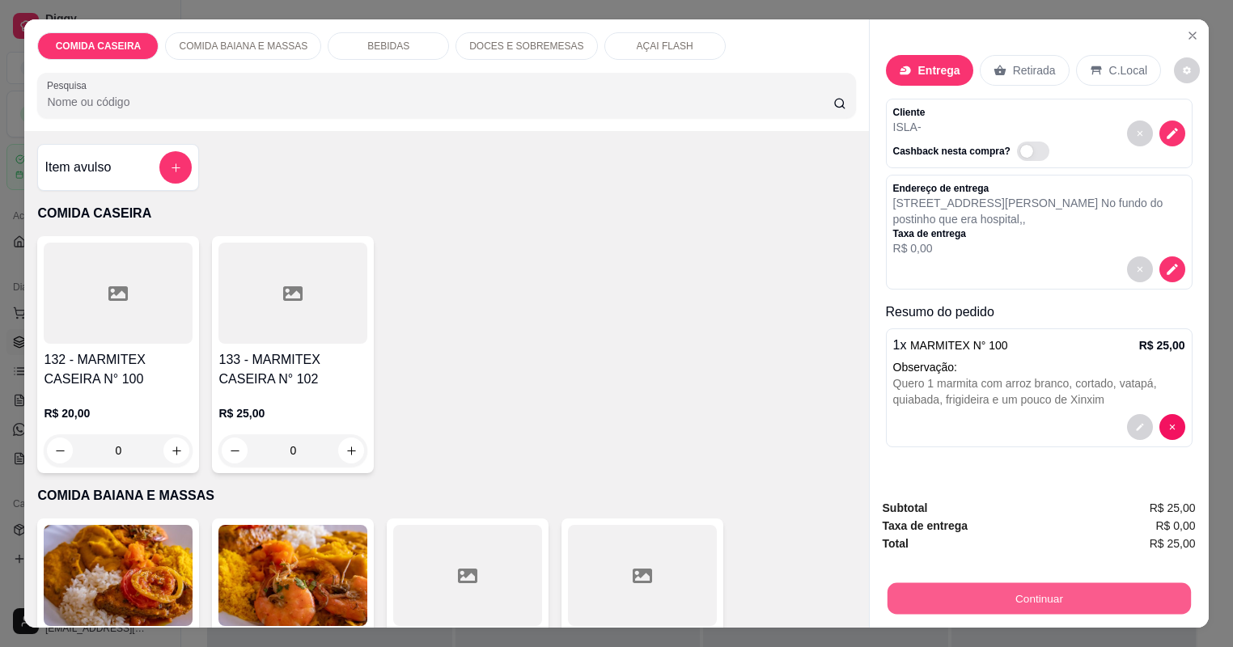
click at [1032, 600] on button "Continuar" at bounding box center [1038, 599] width 303 height 32
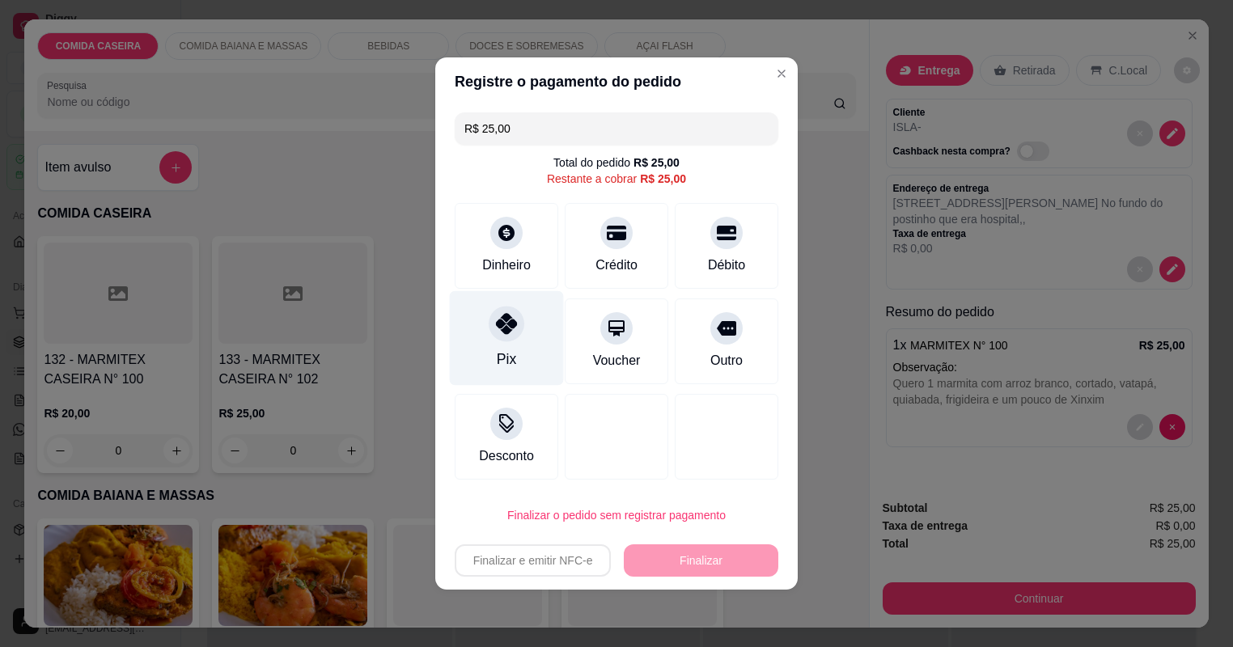
click at [527, 360] on div "Pix" at bounding box center [507, 338] width 114 height 95
type input "R$ 0,00"
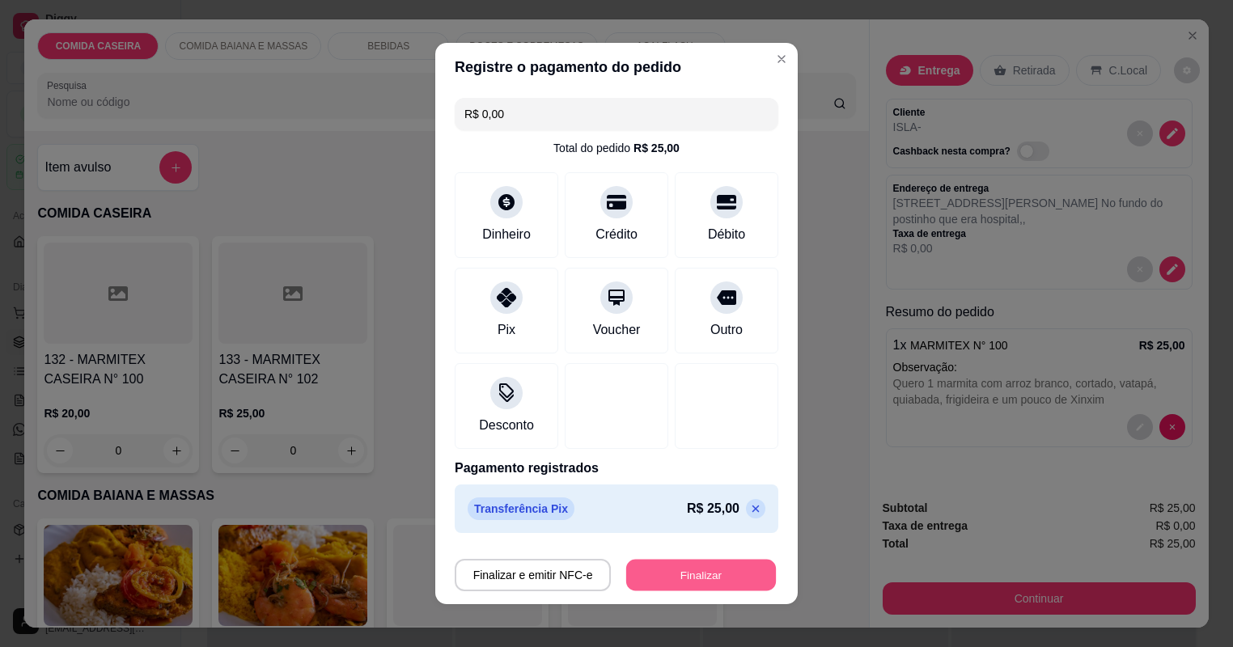
click at [715, 568] on button "Finalizar" at bounding box center [701, 576] width 150 height 32
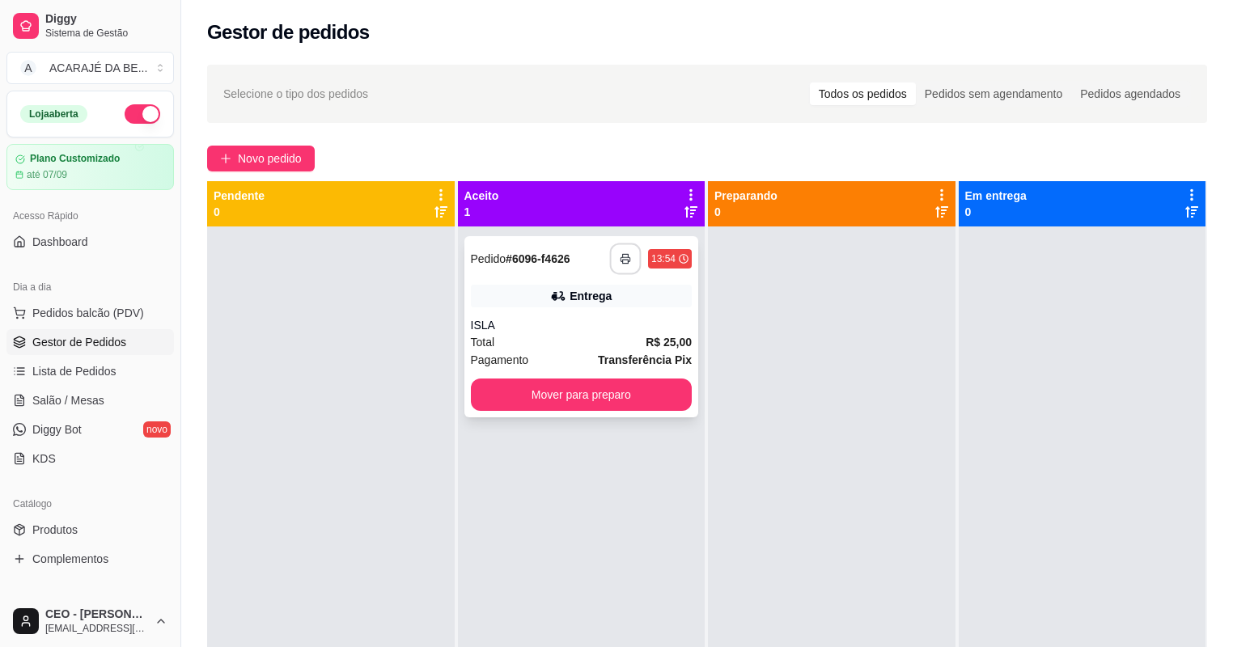
click at [631, 249] on button "button" at bounding box center [626, 260] width 32 height 32
click at [673, 390] on button "Mover para preparo" at bounding box center [581, 396] width 214 height 32
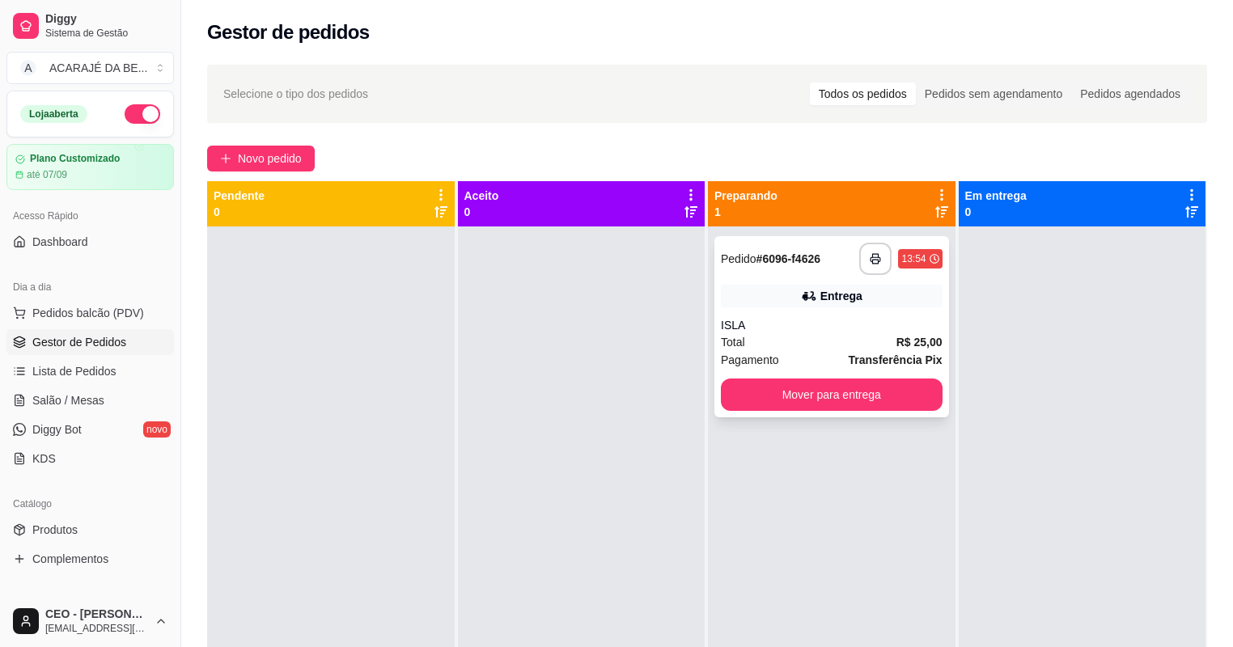
drag, startPoint x: 942, startPoint y: 379, endPoint x: 936, endPoint y: 396, distance: 17.9
click at [942, 381] on div "**********" at bounding box center [832, 550] width 248 height 647
click at [915, 404] on button "Mover para entrega" at bounding box center [831, 396] width 214 height 32
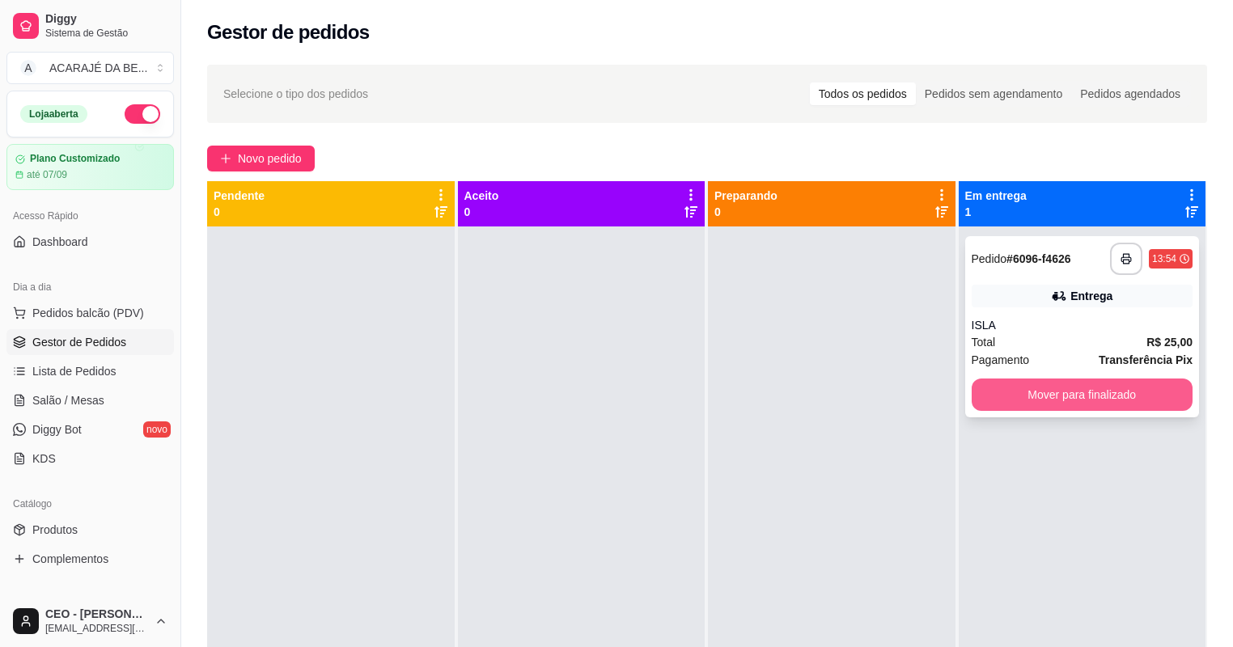
click at [1010, 388] on button "Mover para finalizado" at bounding box center [1083, 395] width 222 height 32
click at [1010, 388] on div "Mover para finalizado" at bounding box center [1083, 395] width 222 height 32
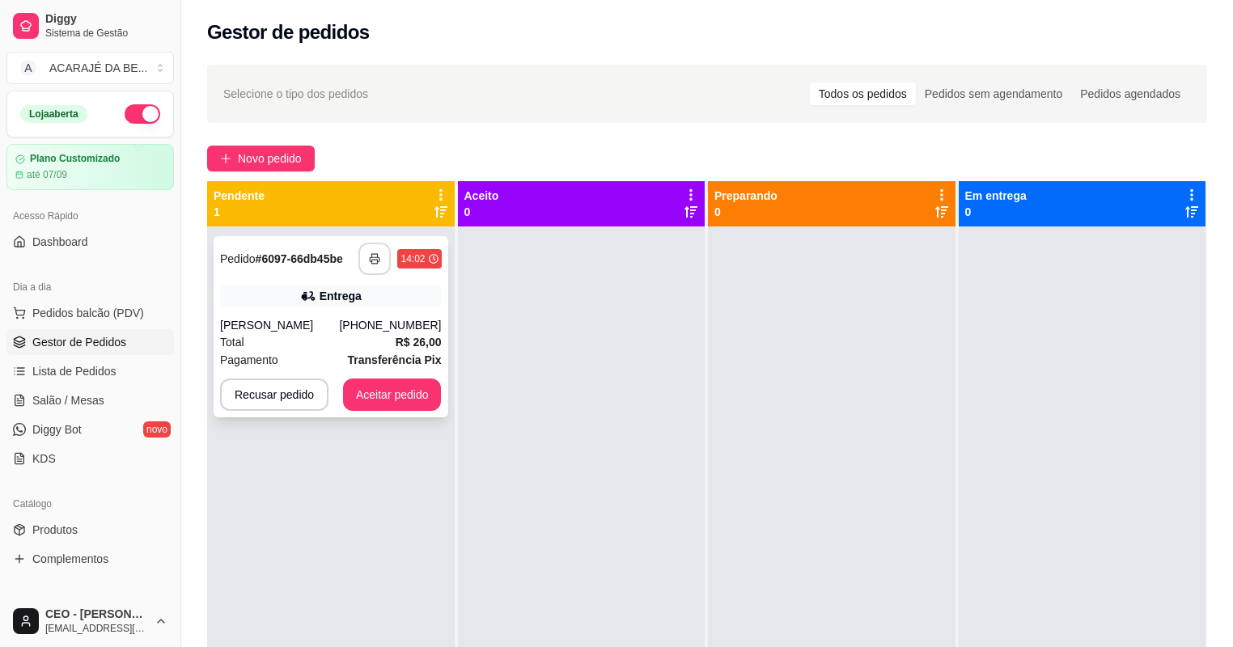
click at [372, 265] on button "button" at bounding box center [374, 259] width 32 height 32
click at [418, 401] on button "Aceitar pedido" at bounding box center [392, 395] width 99 height 32
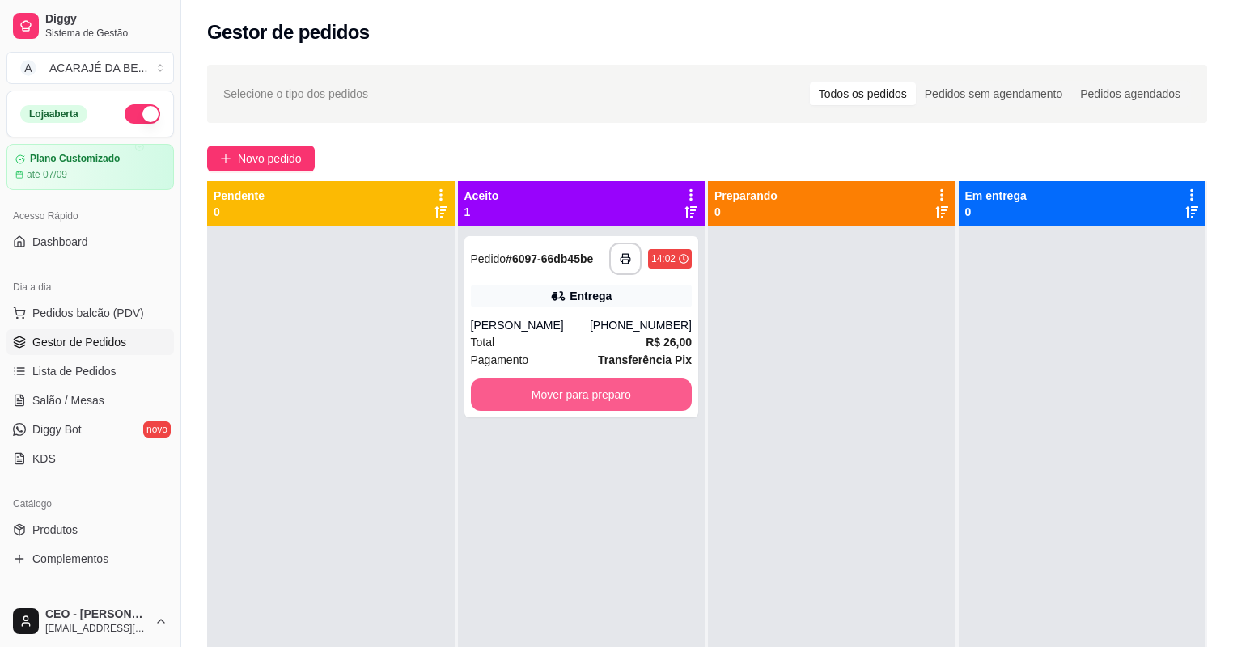
click at [507, 393] on button "Mover para preparo" at bounding box center [582, 395] width 222 height 32
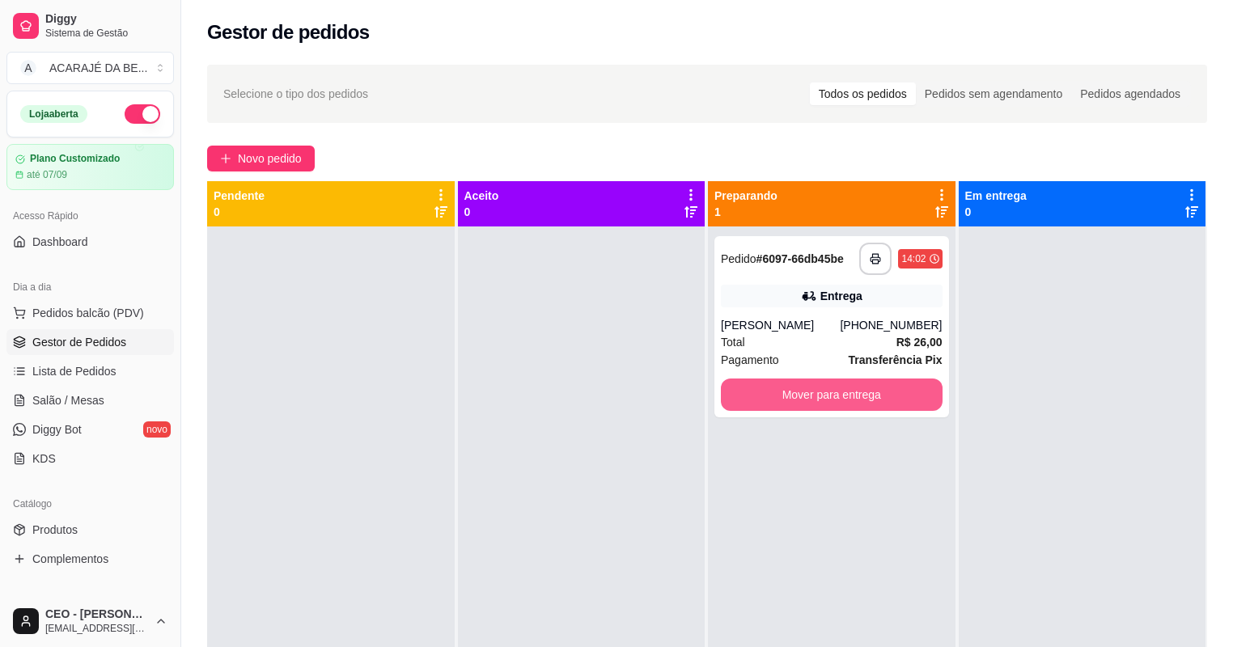
click at [753, 385] on button "Mover para entrega" at bounding box center [832, 395] width 222 height 32
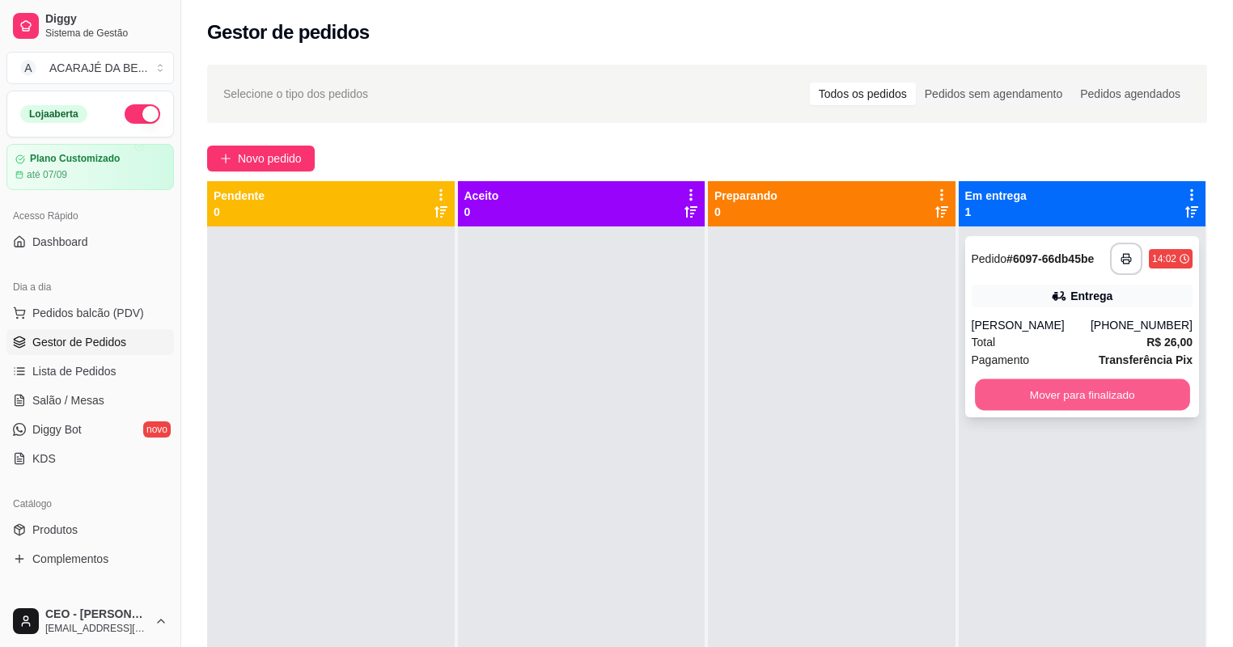
click at [1002, 381] on button "Mover para finalizado" at bounding box center [1082, 396] width 214 height 32
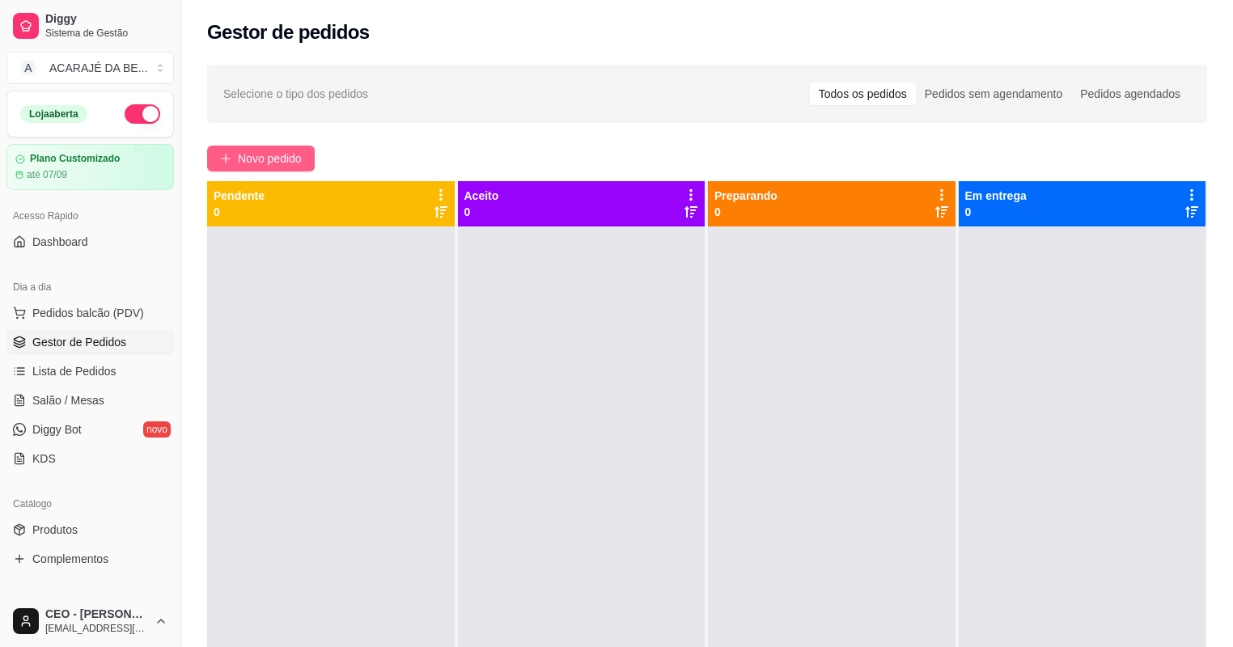
click at [311, 153] on button "Novo pedido" at bounding box center [261, 159] width 108 height 26
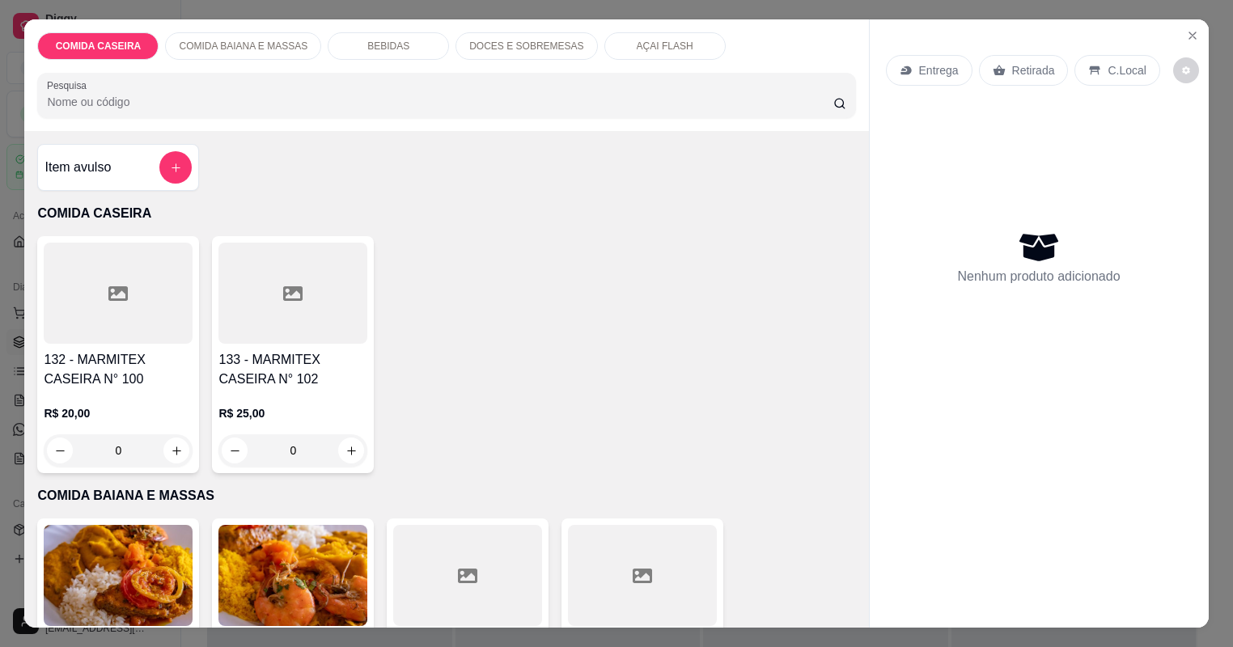
click at [152, 172] on div "Item avulso" at bounding box center [118, 167] width 147 height 32
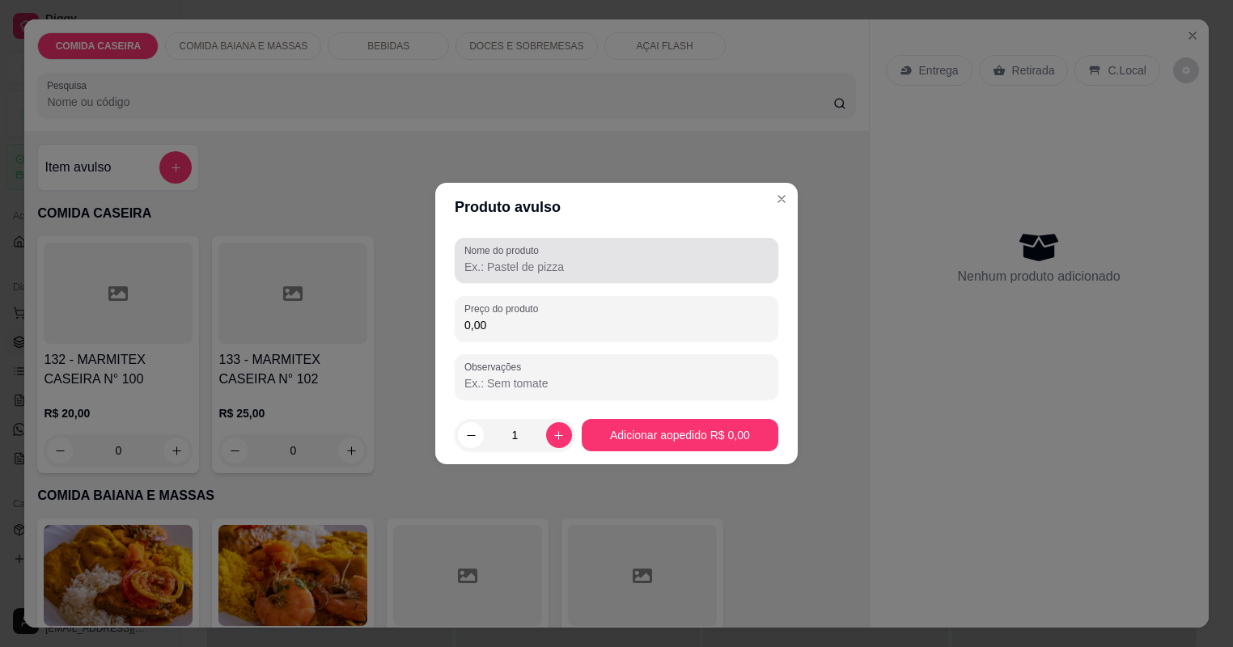
click at [504, 249] on label "Nome do produto" at bounding box center [504, 251] width 80 height 14
click at [504, 259] on input "Nome do produto" at bounding box center [616, 267] width 304 height 16
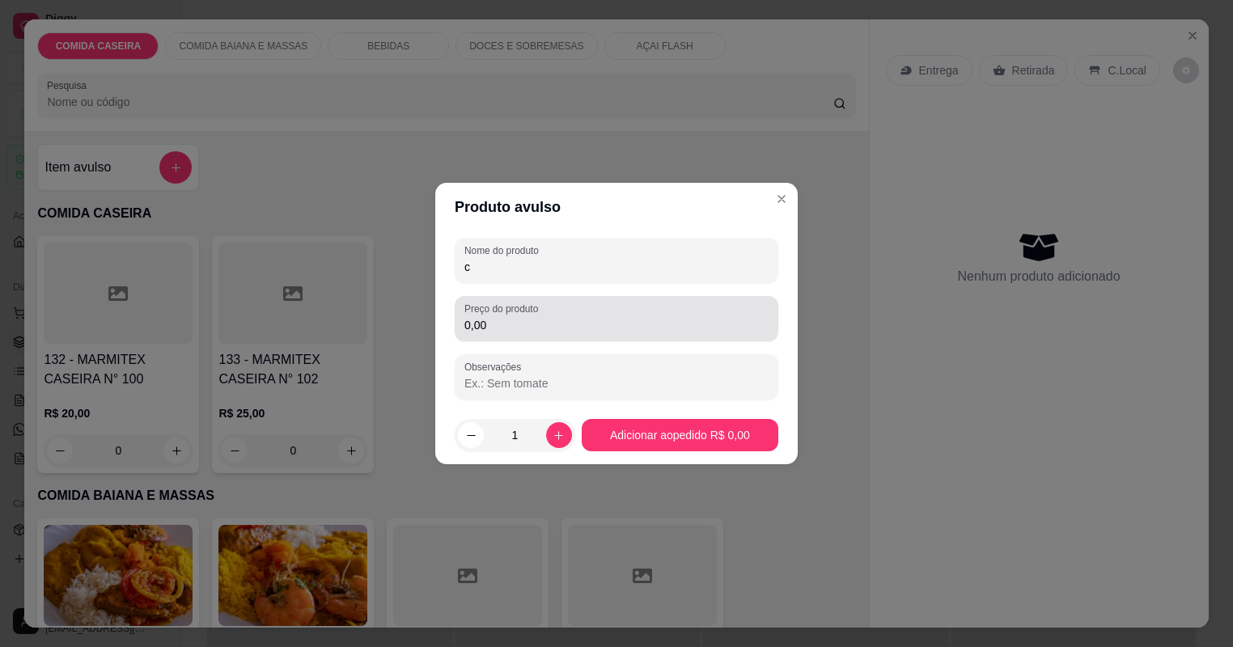
click at [554, 324] on input "0,00" at bounding box center [616, 325] width 304 height 16
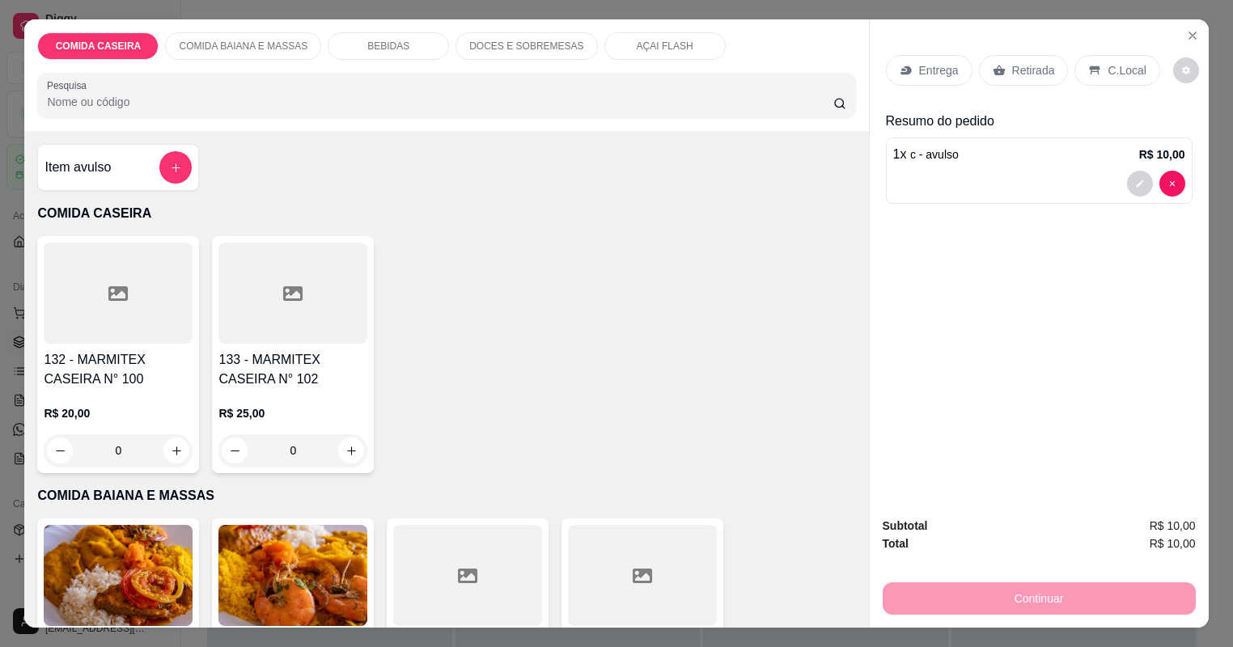
click at [1005, 72] on icon at bounding box center [999, 70] width 12 height 11
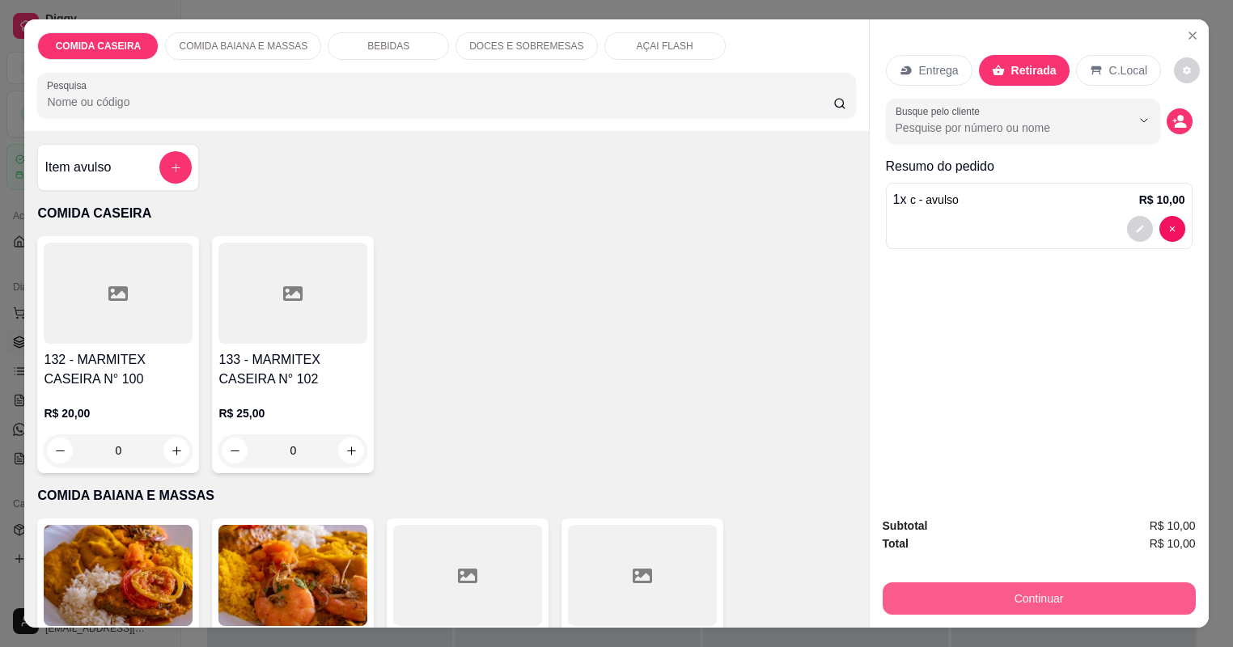
click at [990, 604] on button "Continuar" at bounding box center [1039, 599] width 313 height 32
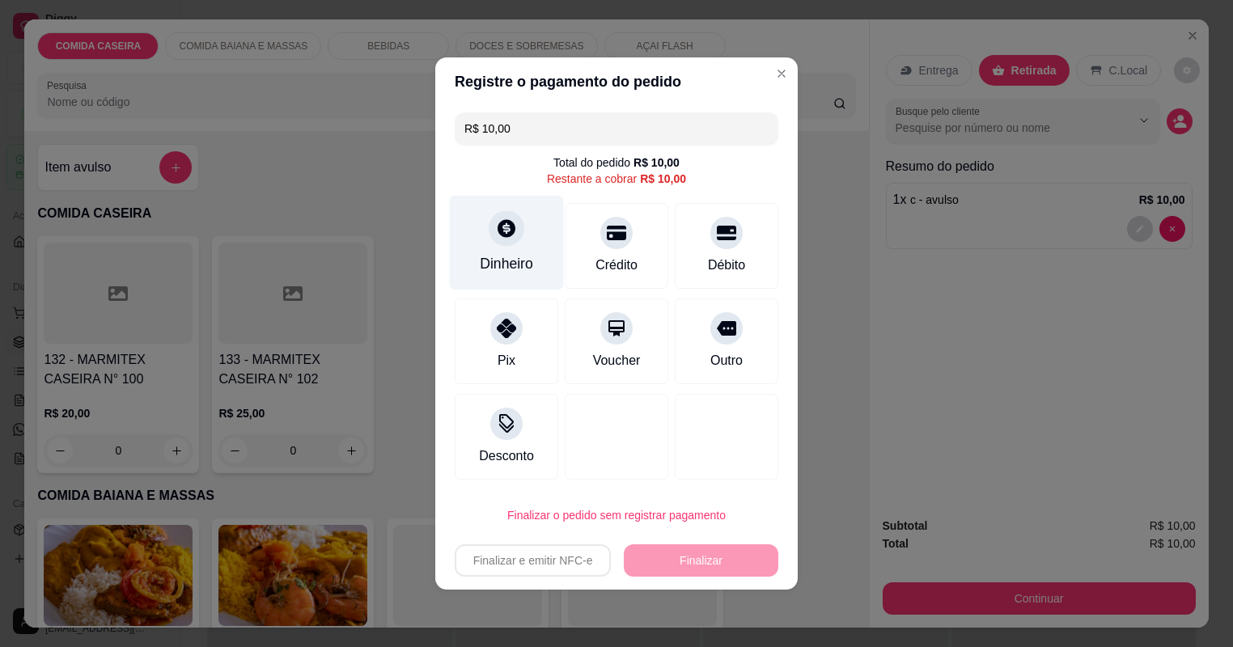
click at [524, 252] on div "Dinheiro" at bounding box center [507, 243] width 114 height 95
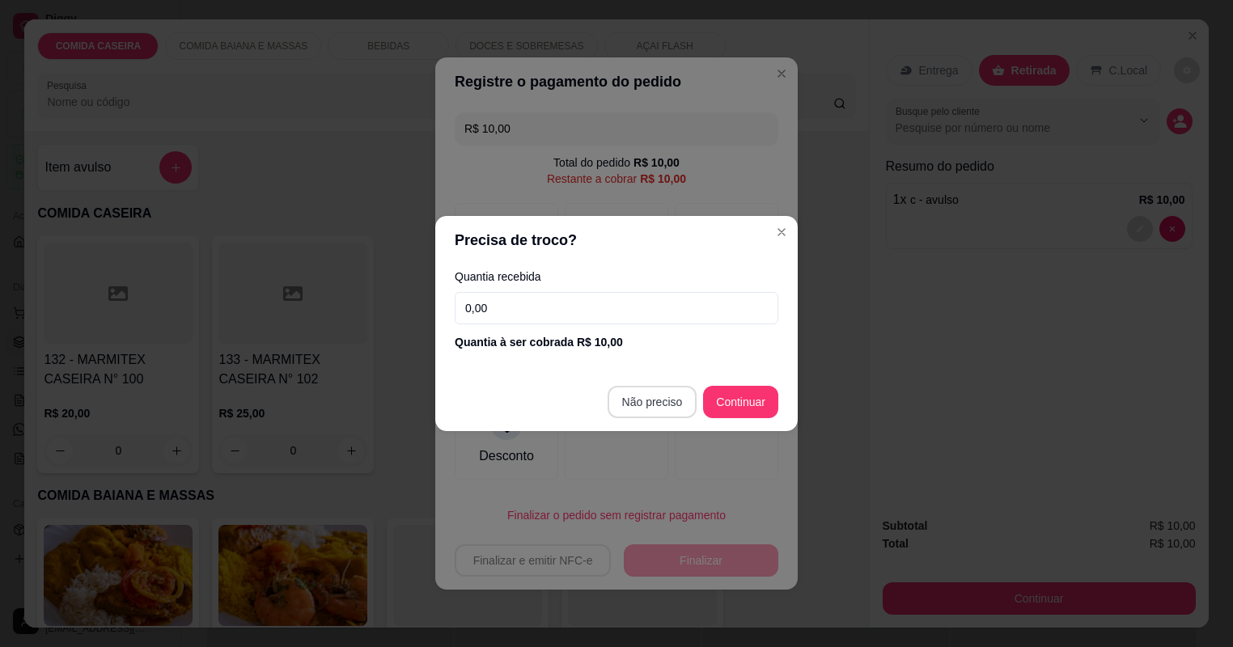
type input "R$ 0,00"
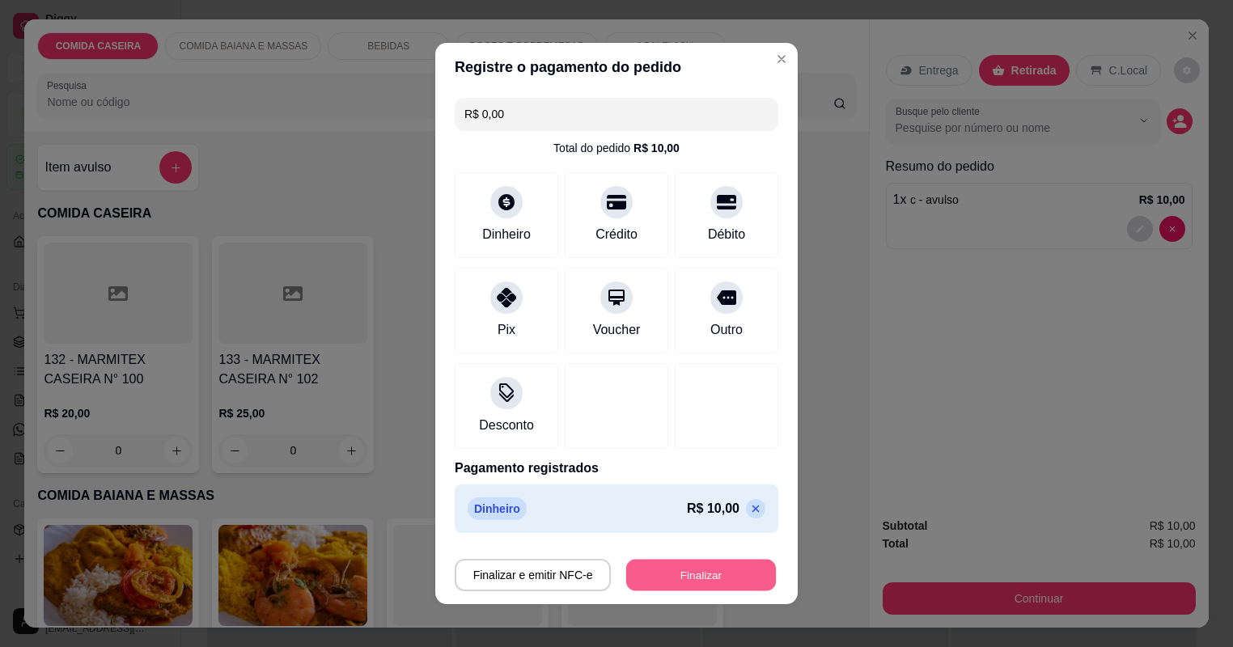
click at [713, 565] on button "Finalizar" at bounding box center [701, 576] width 150 height 32
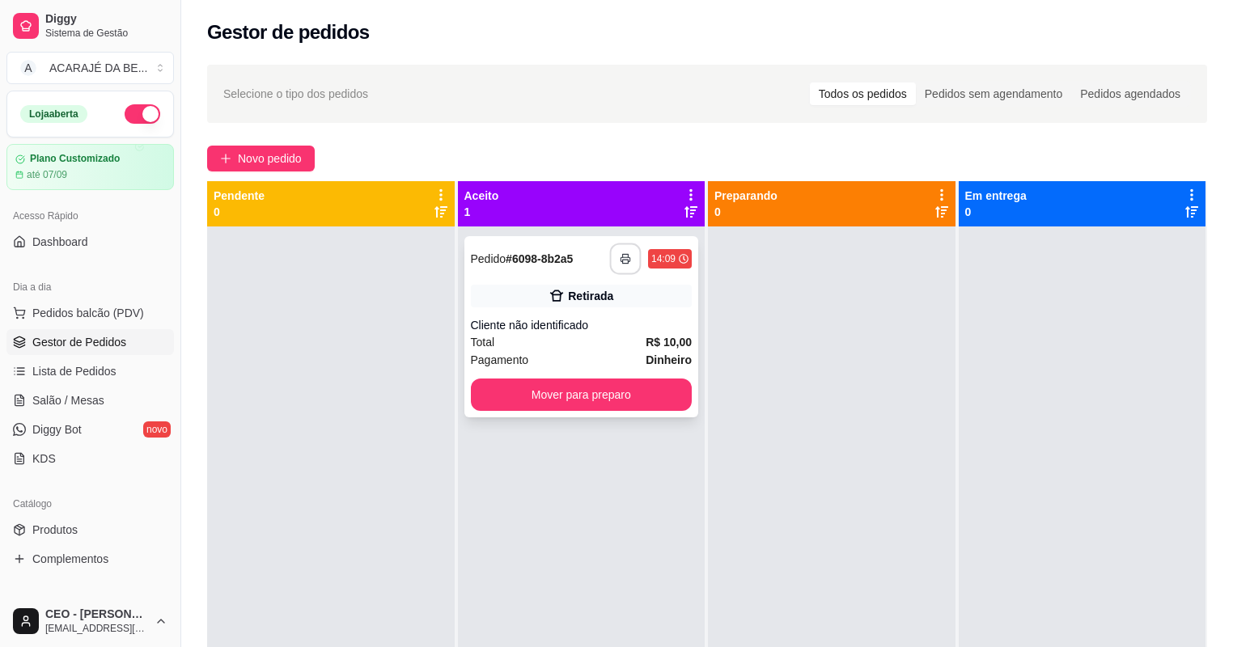
click at [621, 258] on icon "button" at bounding box center [625, 258] width 11 height 11
click at [531, 395] on button "Mover para preparo" at bounding box center [582, 395] width 222 height 32
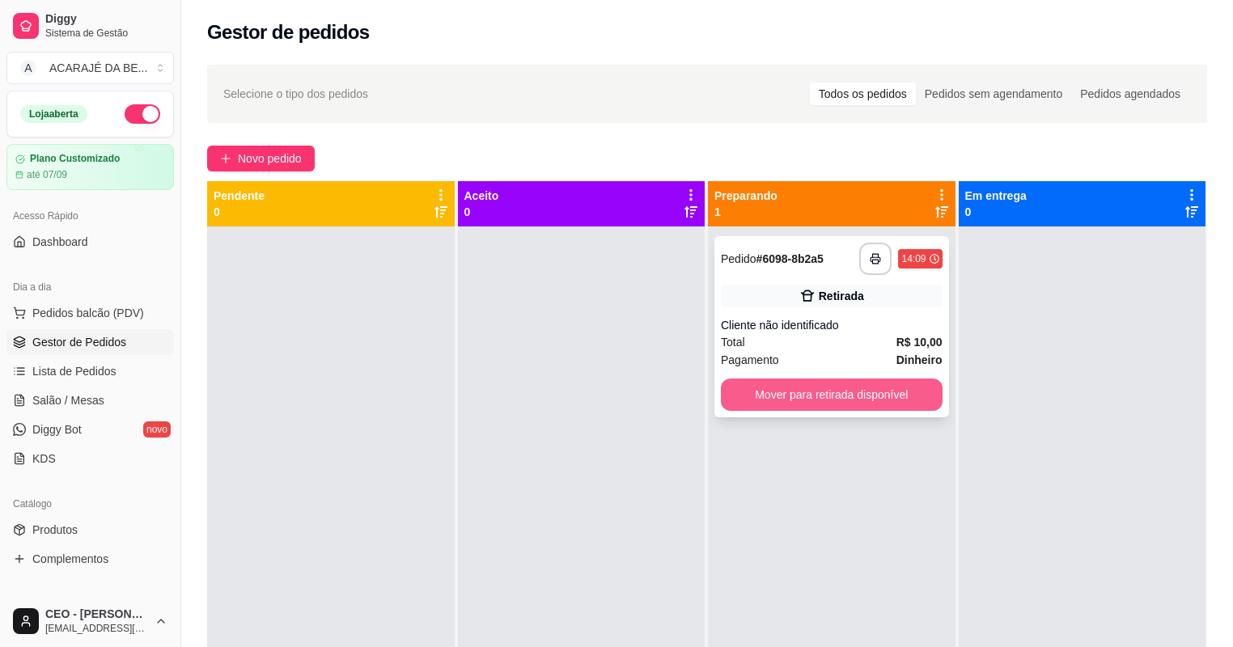
click at [793, 397] on button "Mover para retirada disponível" at bounding box center [832, 395] width 222 height 32
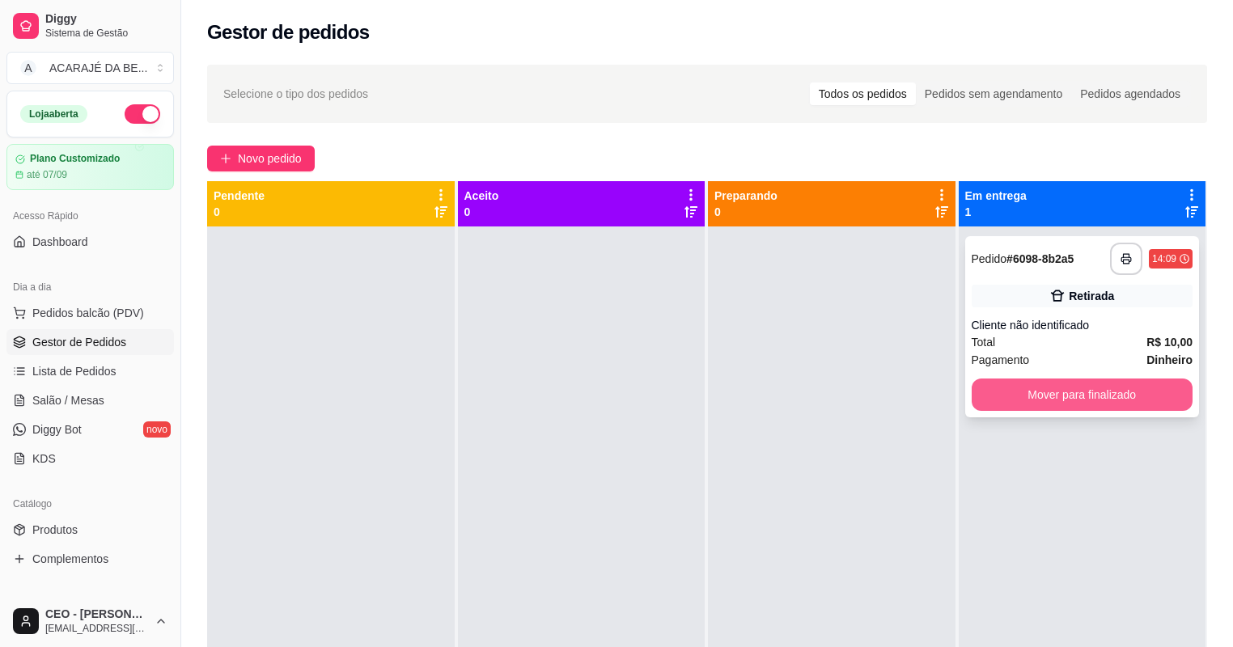
click at [1033, 389] on button "Mover para finalizado" at bounding box center [1083, 395] width 222 height 32
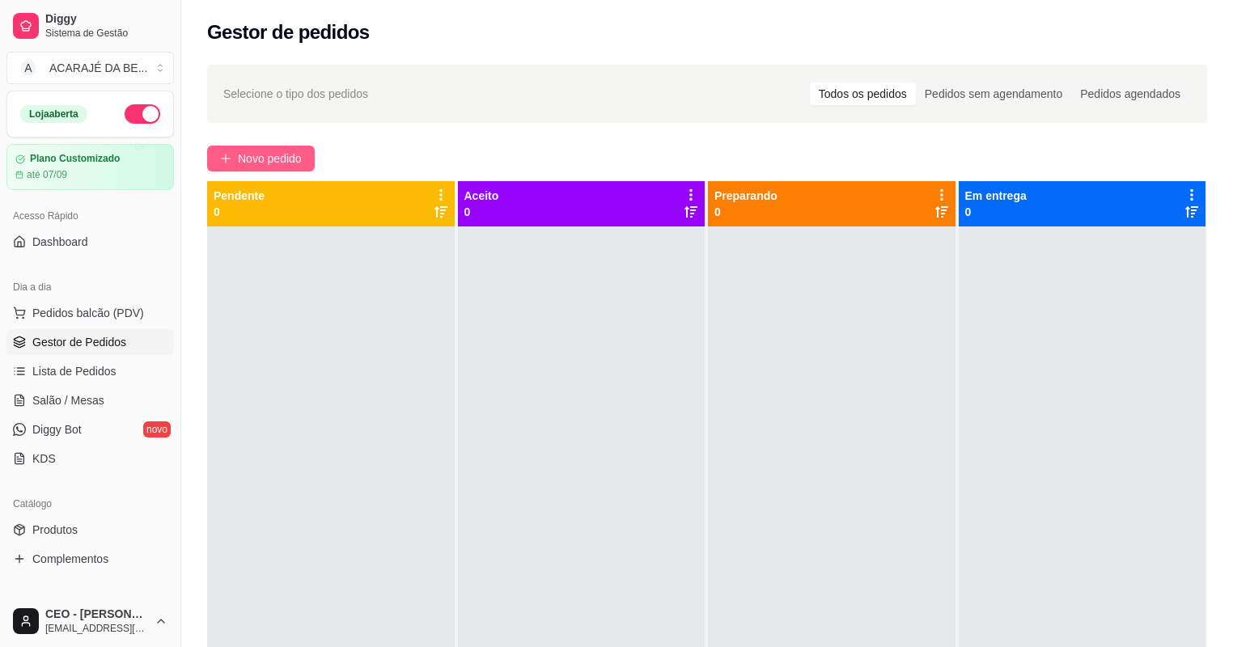
click at [278, 164] on span "Novo pedido" at bounding box center [270, 159] width 64 height 18
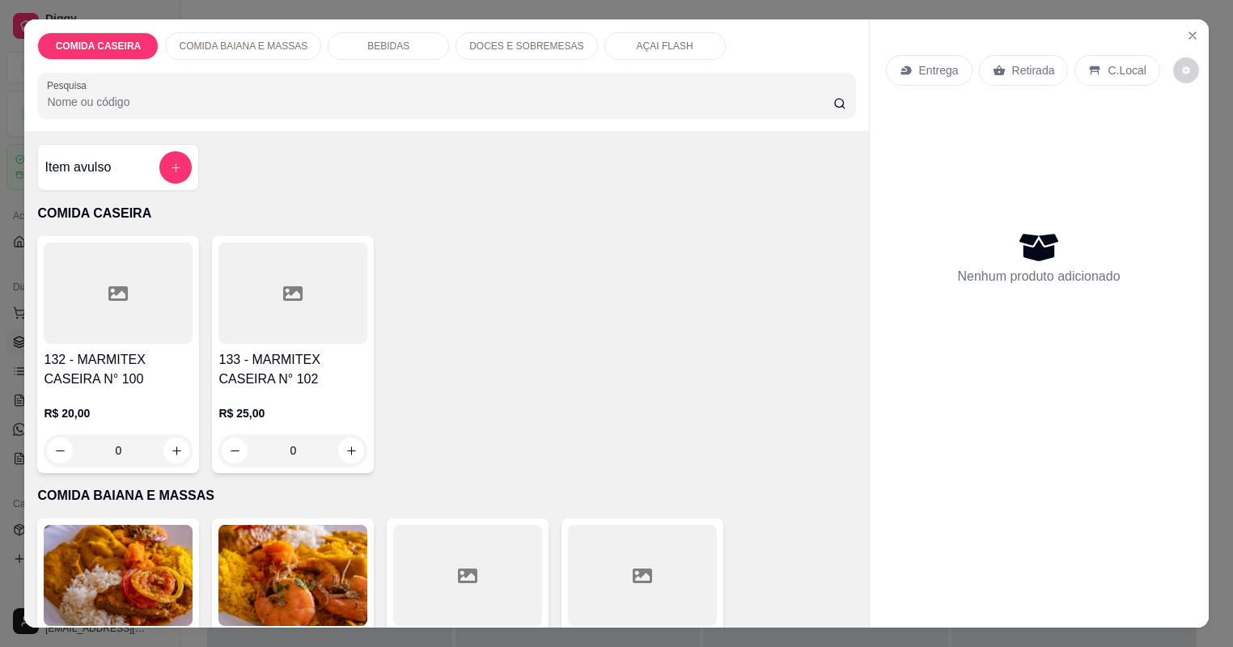
click at [235, 301] on div at bounding box center [292, 293] width 149 height 101
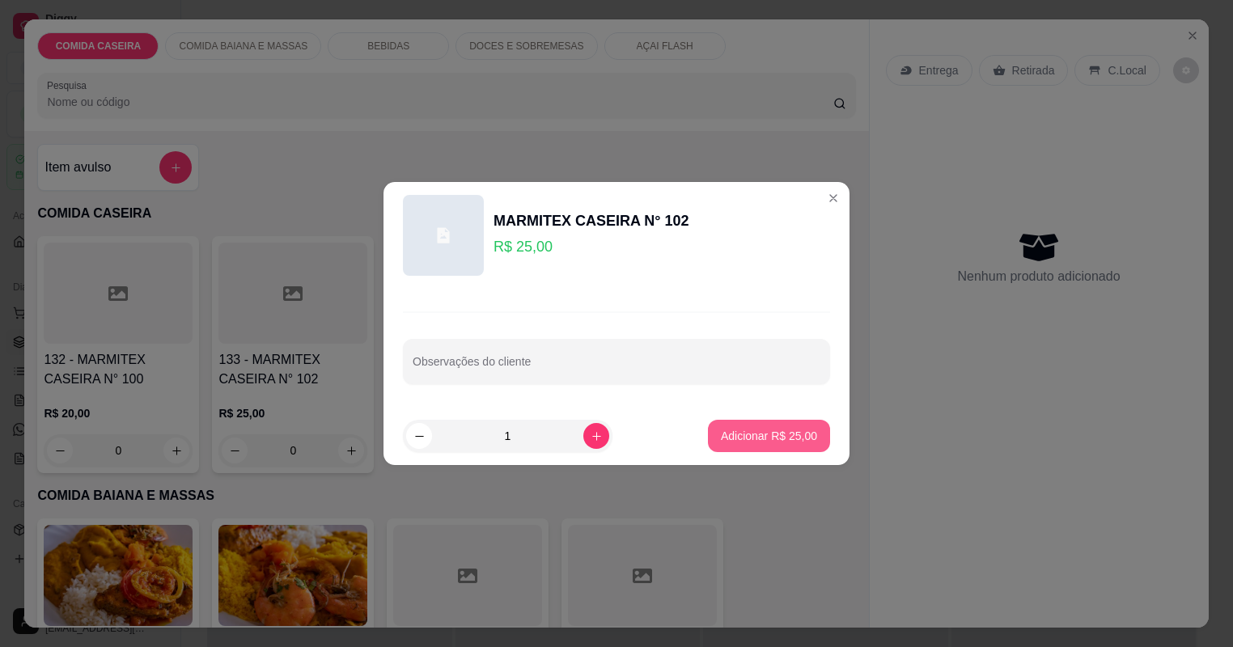
click at [767, 442] on p "Adicionar R$ 25,00" at bounding box center [769, 436] width 96 height 16
type input "1"
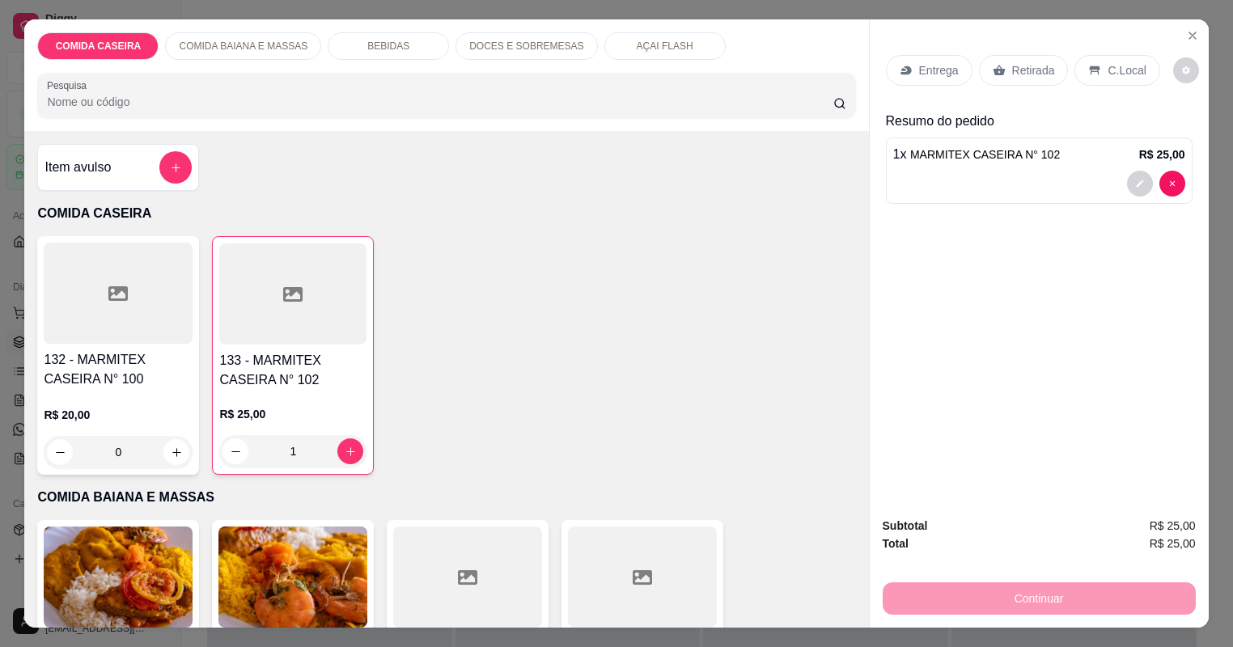
click at [989, 63] on div "Retirada" at bounding box center [1024, 70] width 90 height 31
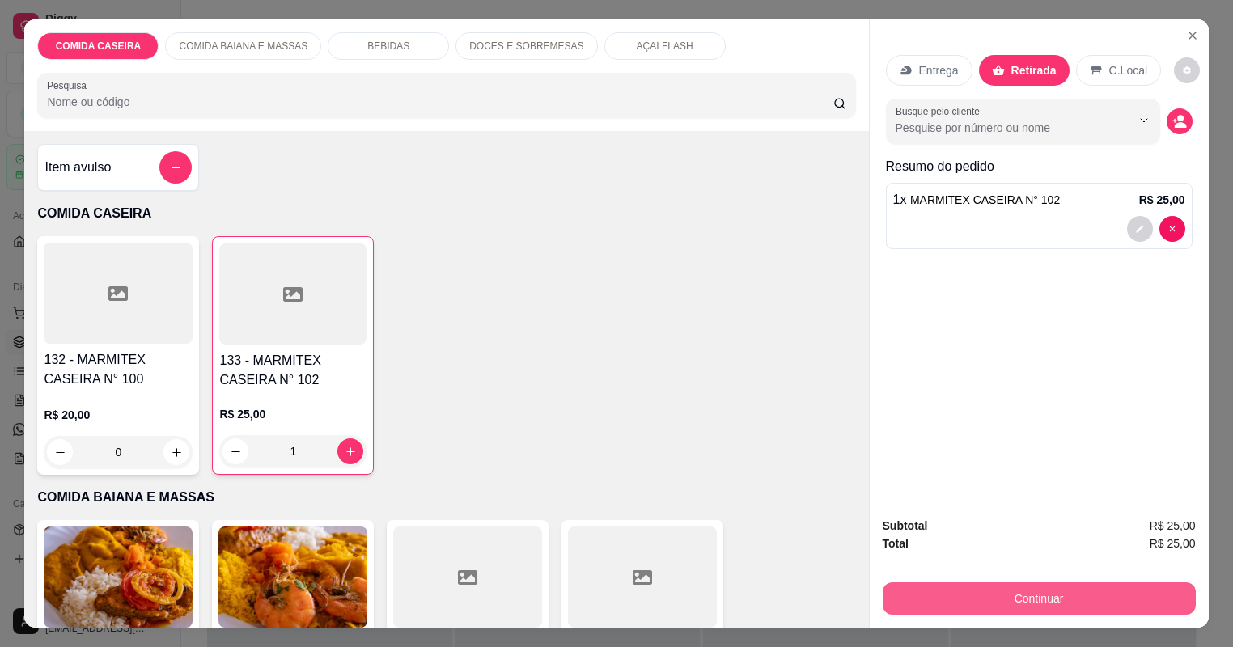
click at [986, 589] on button "Continuar" at bounding box center [1039, 599] width 313 height 32
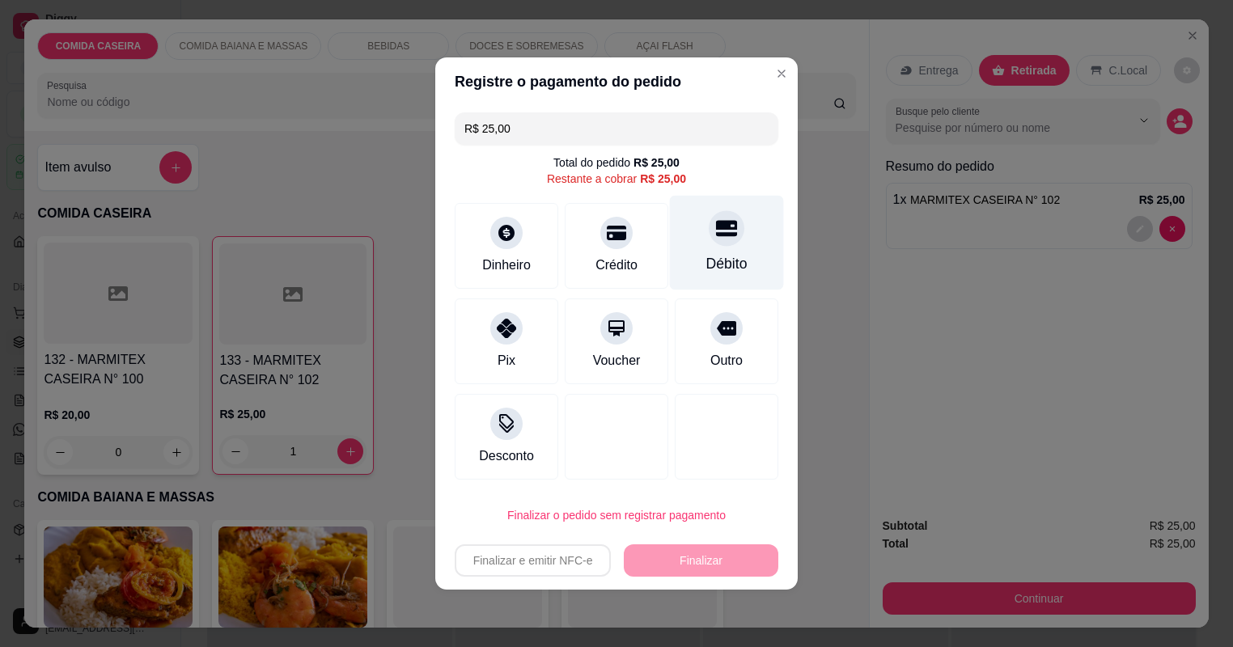
click at [688, 234] on div "Débito" at bounding box center [727, 243] width 114 height 95
type input "R$ 0,00"
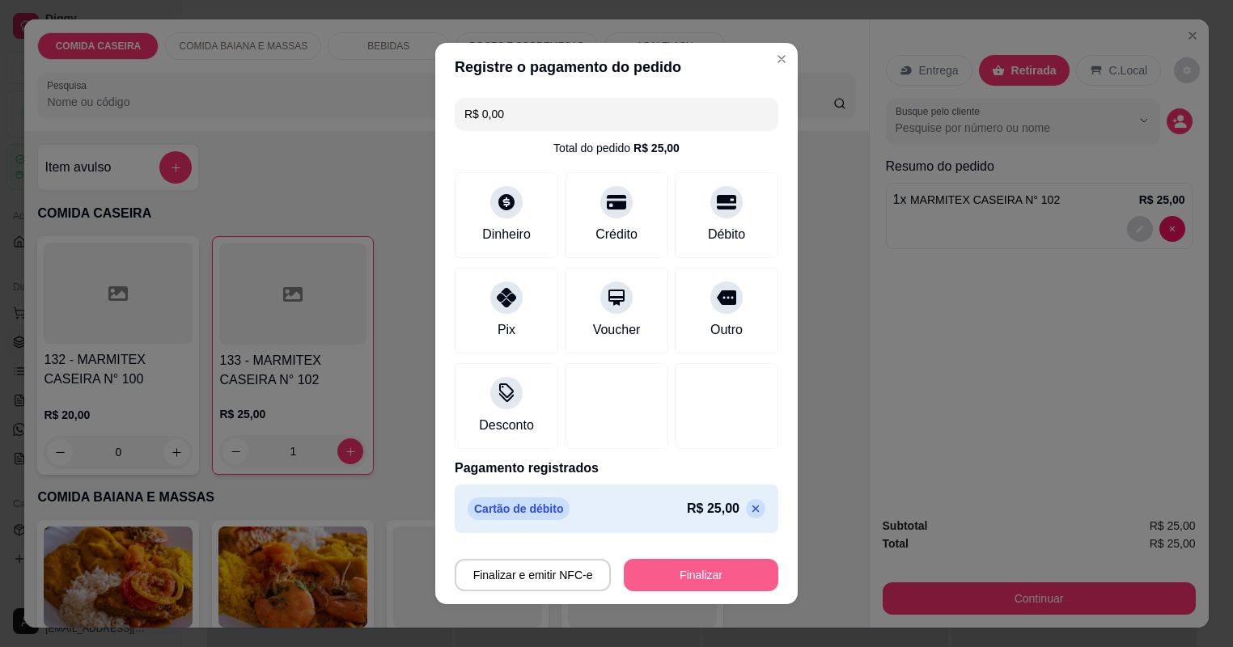
click at [706, 582] on button "Finalizar" at bounding box center [701, 575] width 155 height 32
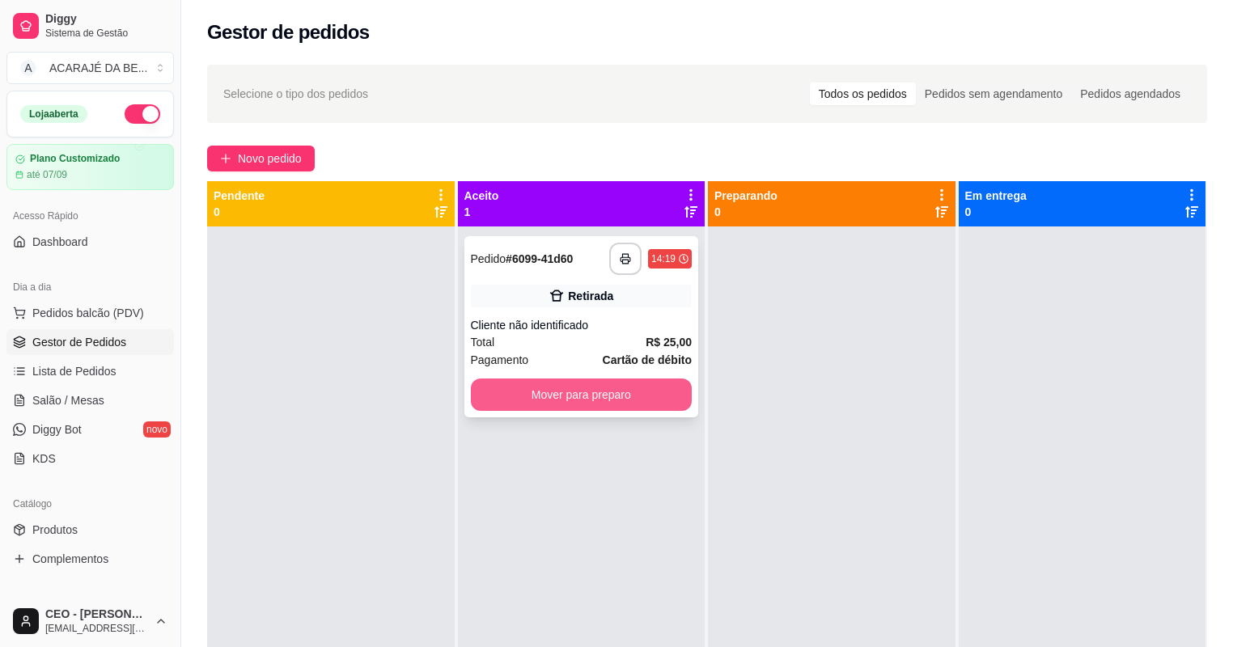
click at [661, 394] on button "Mover para preparo" at bounding box center [582, 395] width 222 height 32
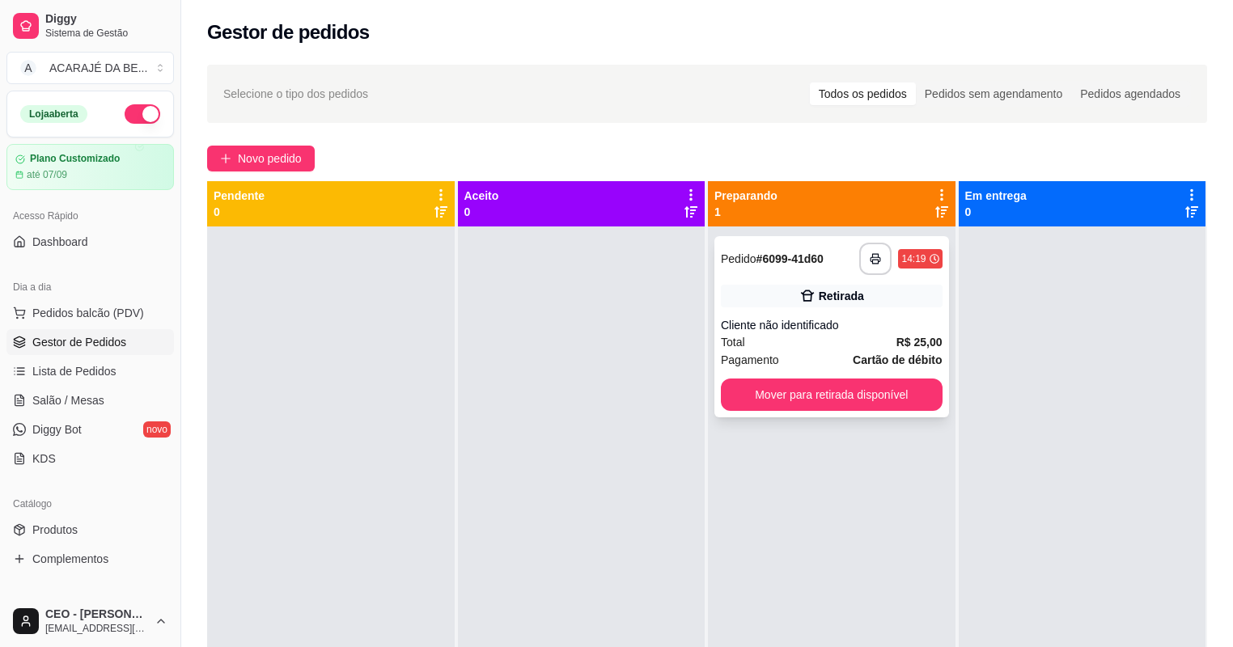
click at [825, 375] on div "**********" at bounding box center [832, 326] width 235 height 181
click at [910, 398] on button "Mover para retirada disponível" at bounding box center [832, 395] width 222 height 32
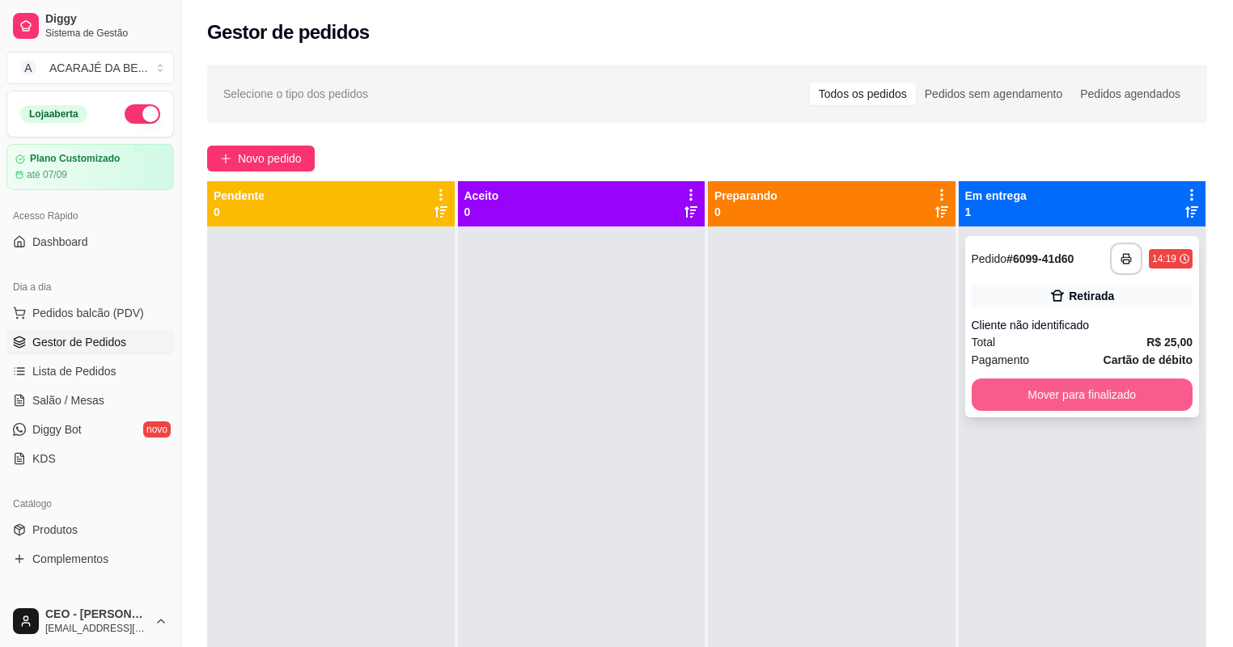
click at [1058, 395] on button "Mover para finalizado" at bounding box center [1083, 395] width 222 height 32
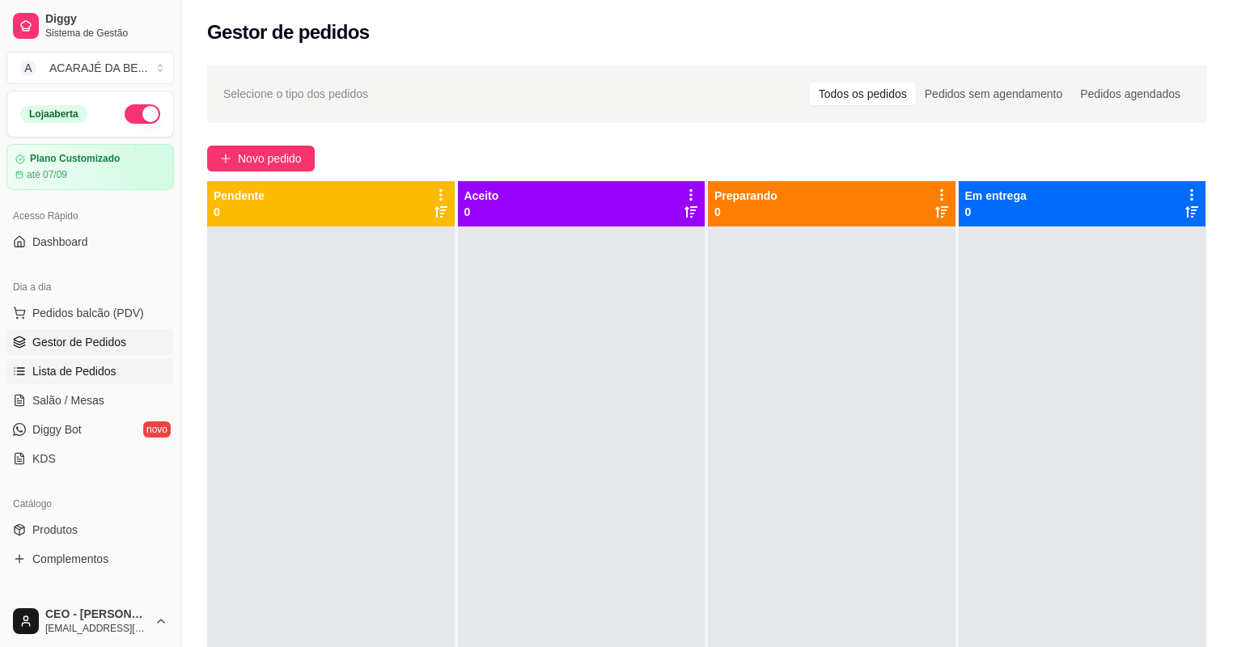
click at [97, 379] on link "Lista de Pedidos" at bounding box center [90, 371] width 168 height 26
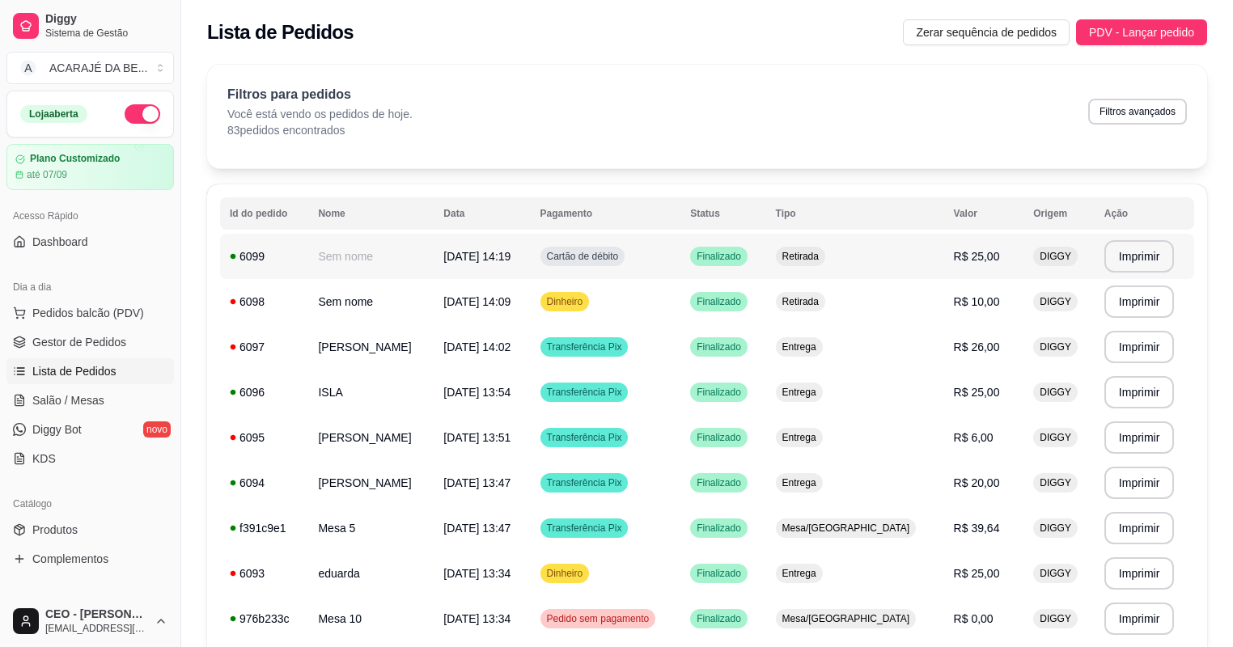
click at [681, 241] on td "Cartão de débito" at bounding box center [606, 256] width 151 height 45
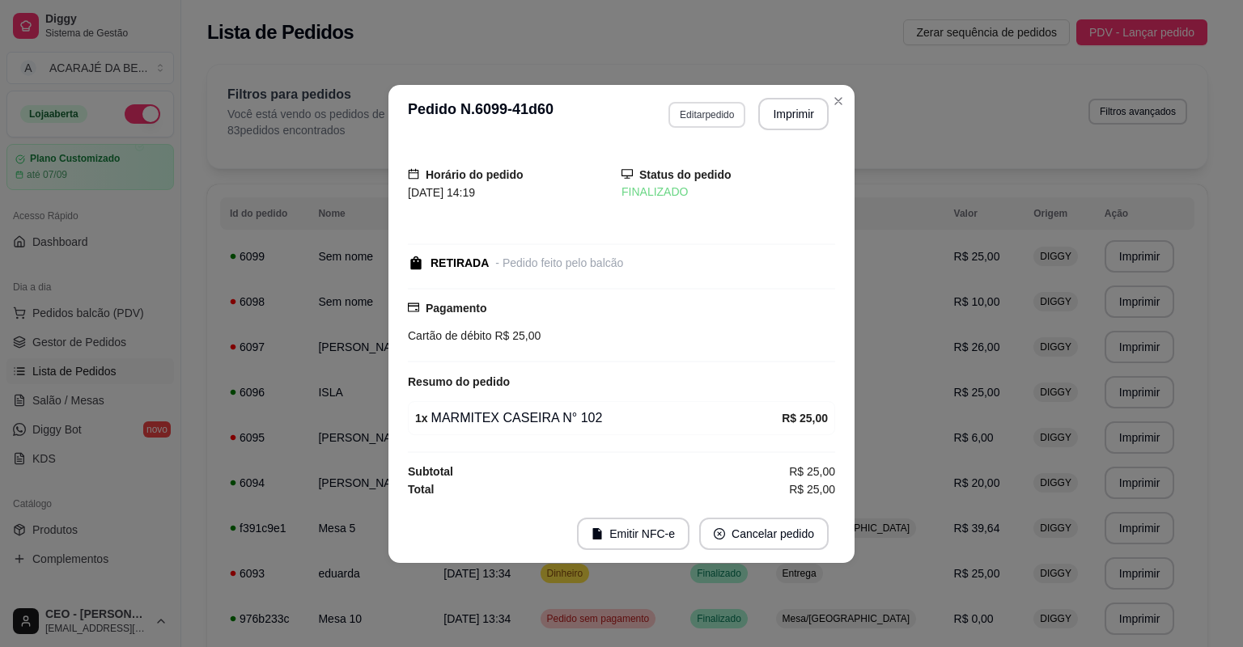
click at [710, 120] on button "Editar pedido" at bounding box center [706, 115] width 77 height 26
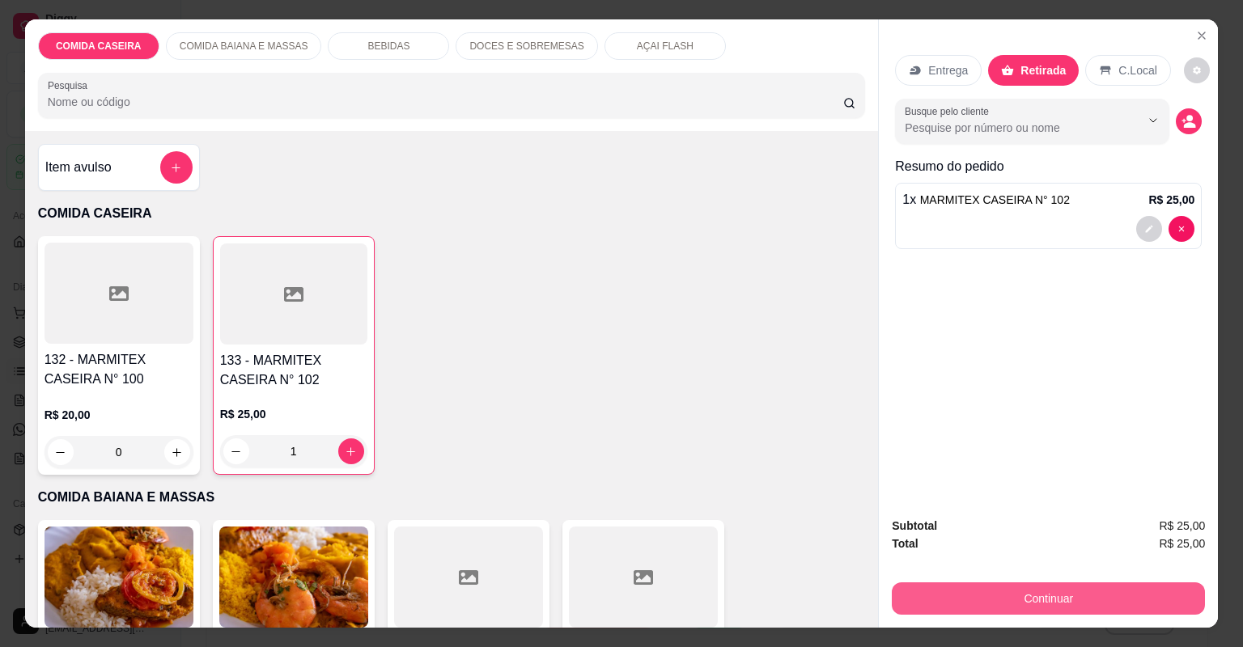
click at [1031, 588] on button "Continuar" at bounding box center [1048, 599] width 313 height 32
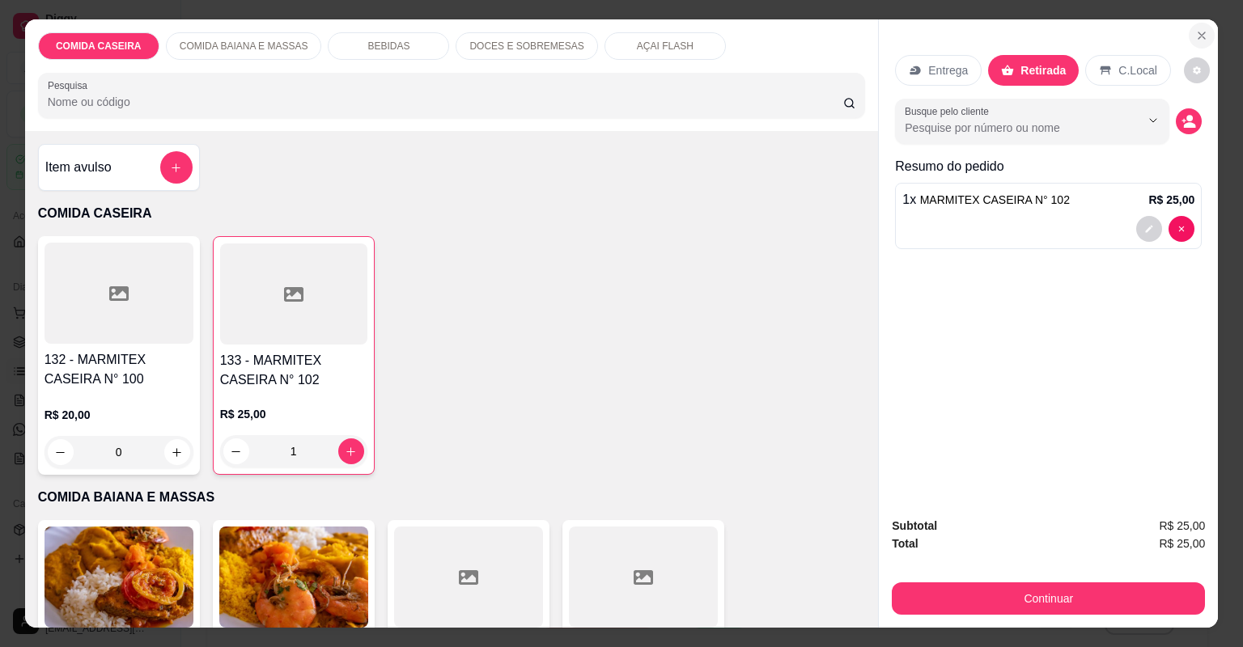
click at [1195, 36] on icon "Close" at bounding box center [1201, 35] width 13 height 13
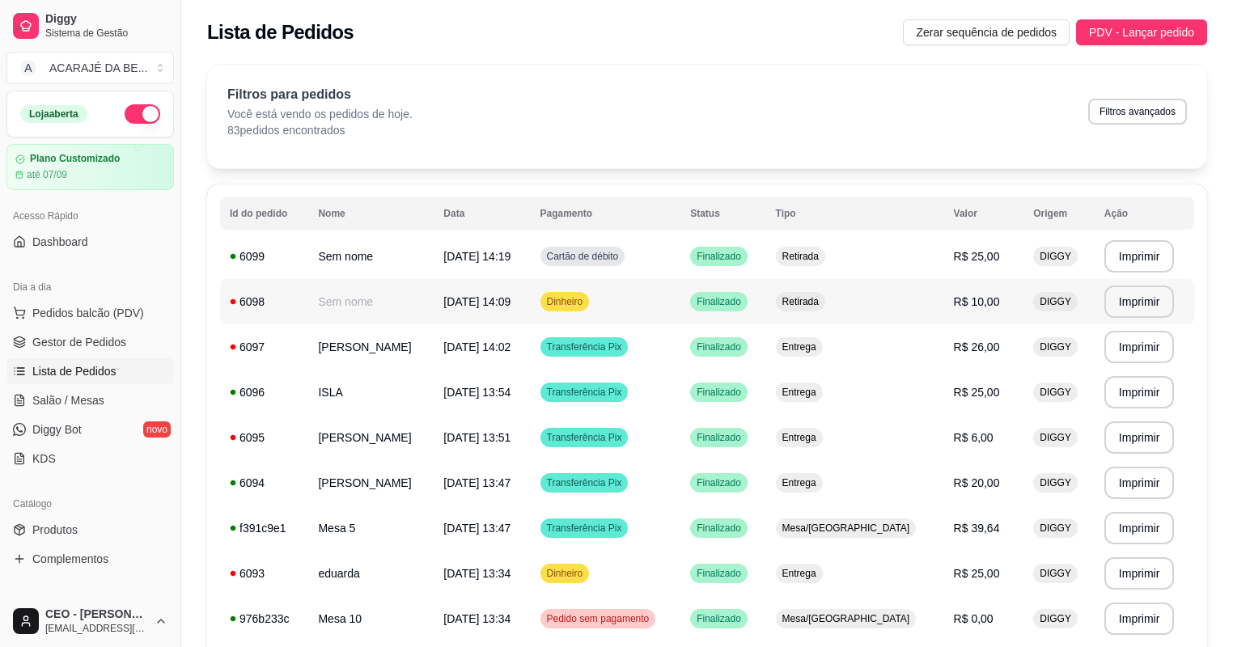
click at [511, 308] on span "[DATE] 14:09" at bounding box center [476, 301] width 67 height 13
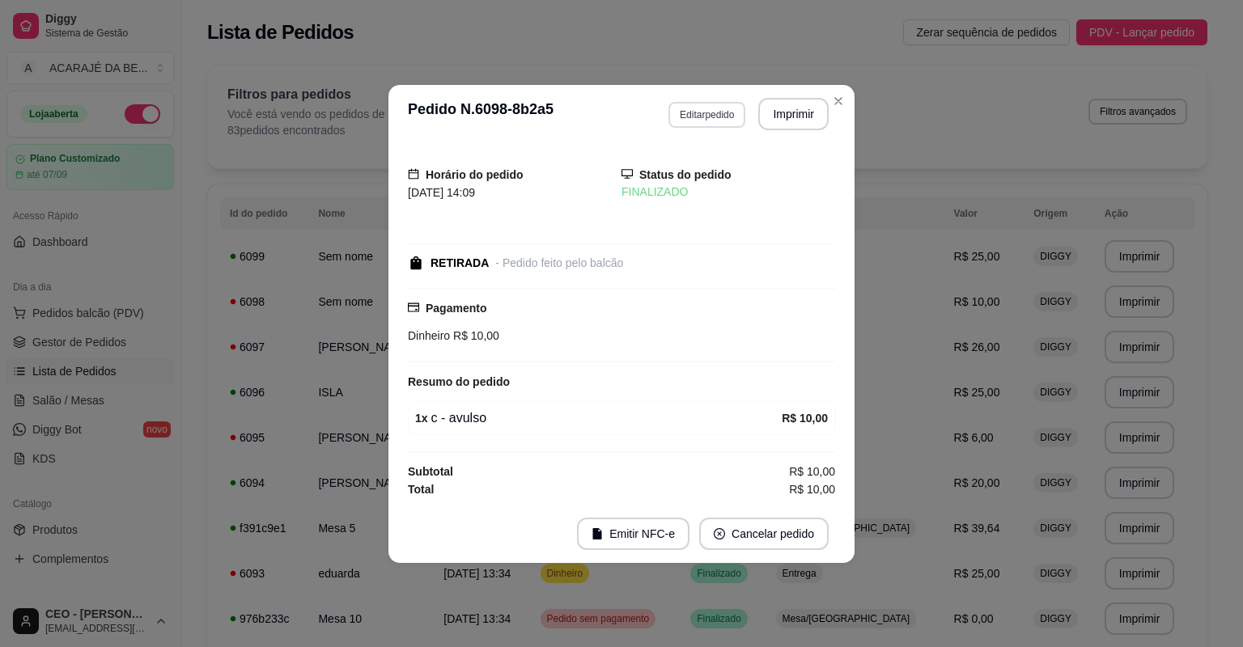
click at [723, 121] on button "Editar pedido" at bounding box center [706, 115] width 77 height 26
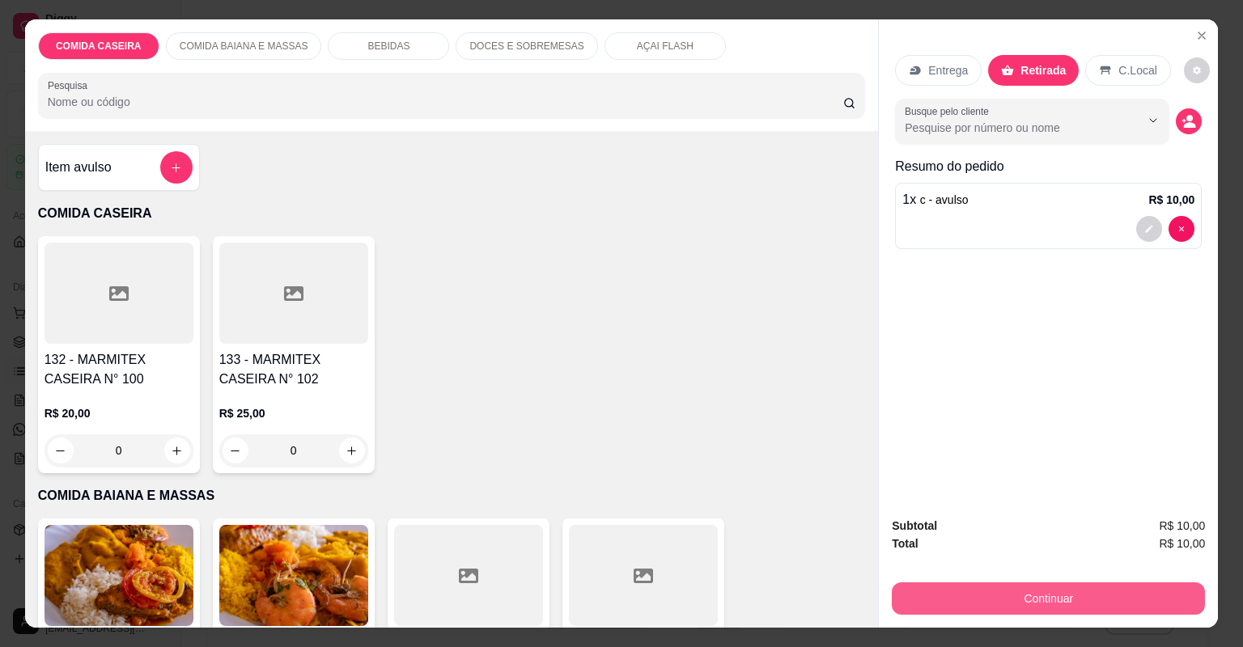
click at [908, 605] on button "Continuar" at bounding box center [1048, 599] width 313 height 32
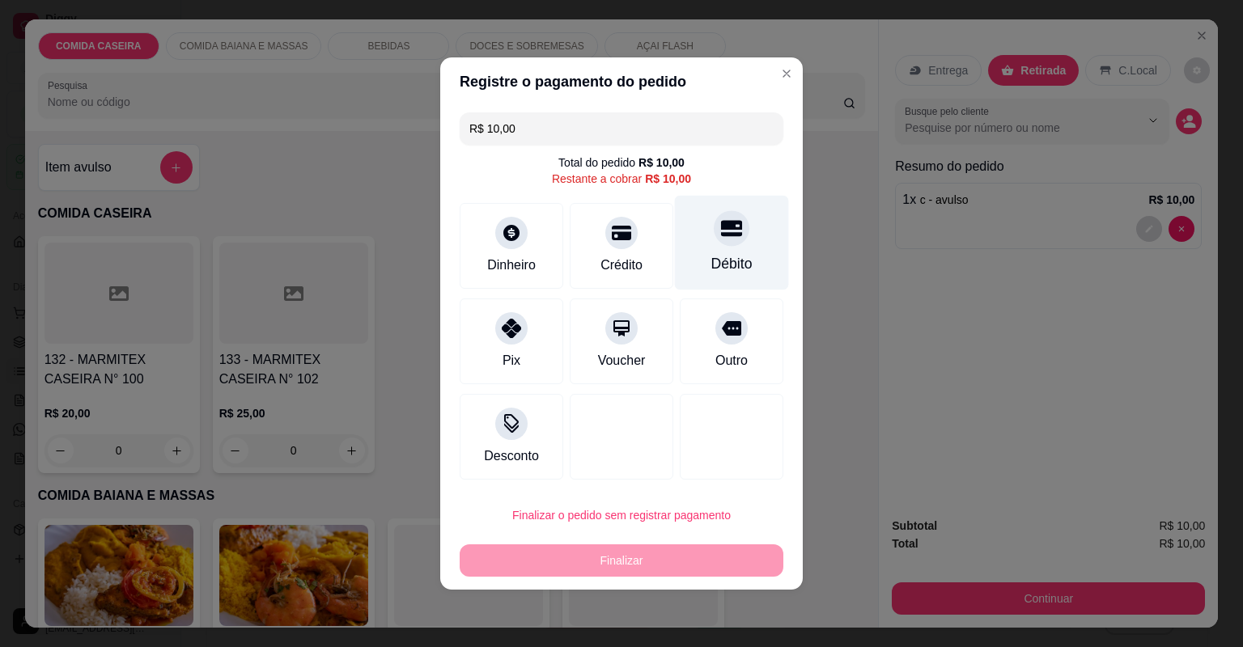
click at [726, 252] on div "Débito" at bounding box center [732, 243] width 114 height 95
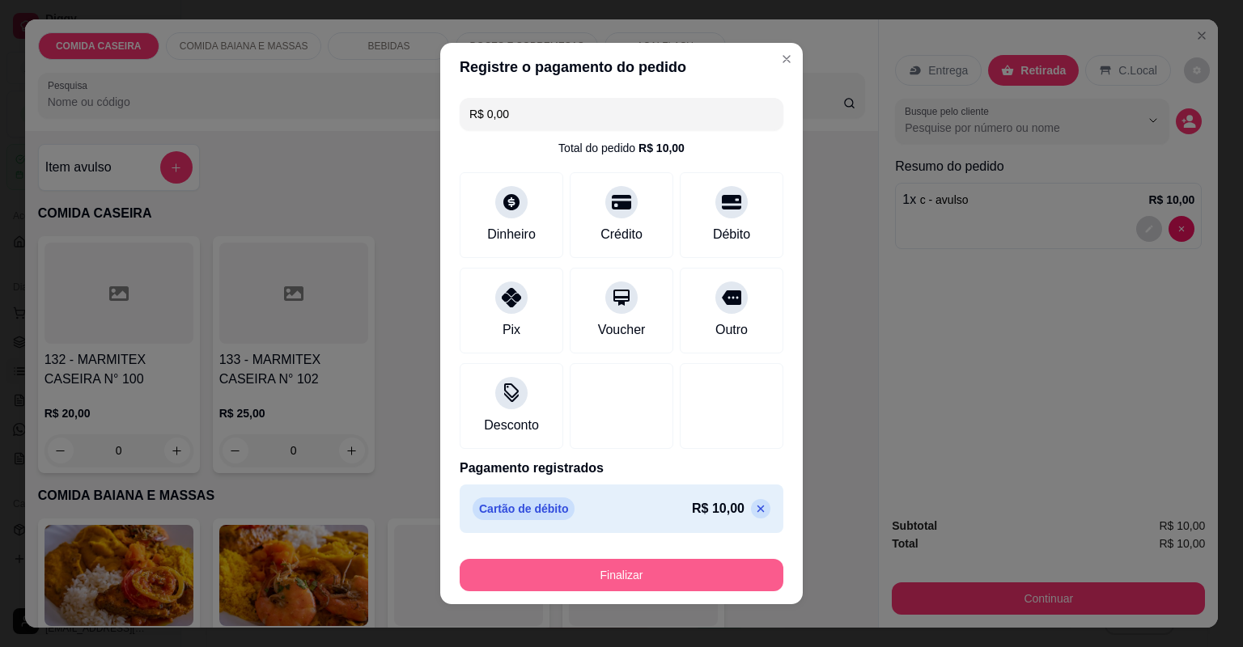
click at [706, 562] on button "Finalizar" at bounding box center [622, 575] width 324 height 32
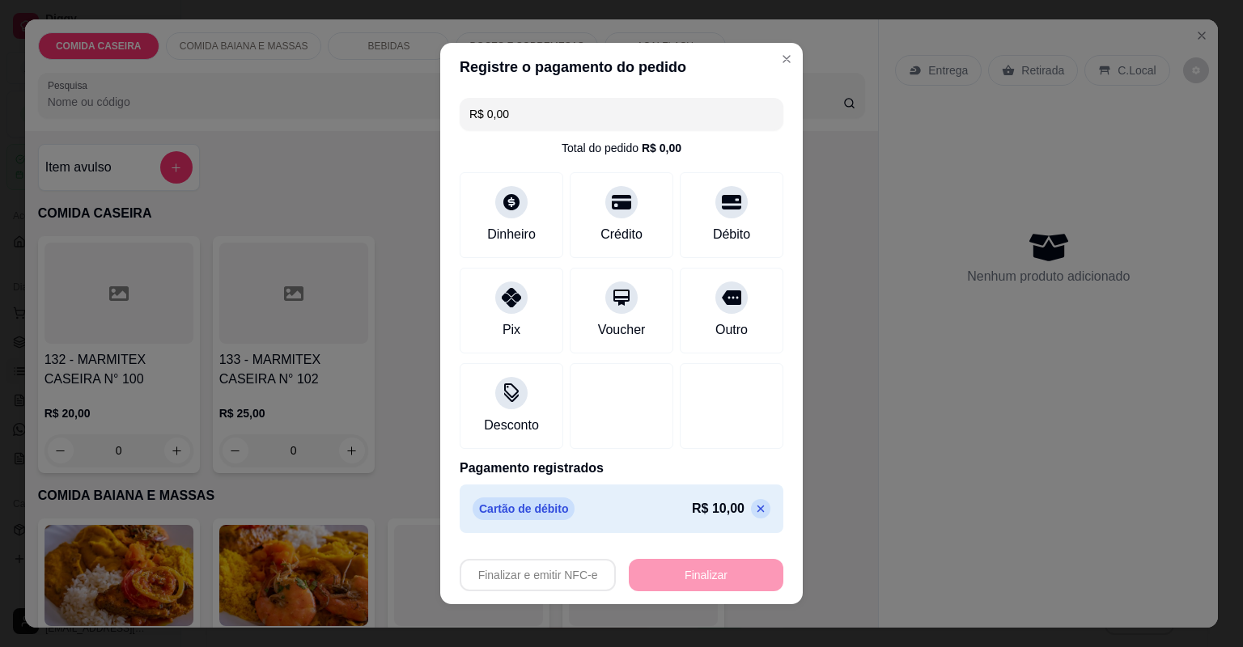
type input "-R$ 10,00"
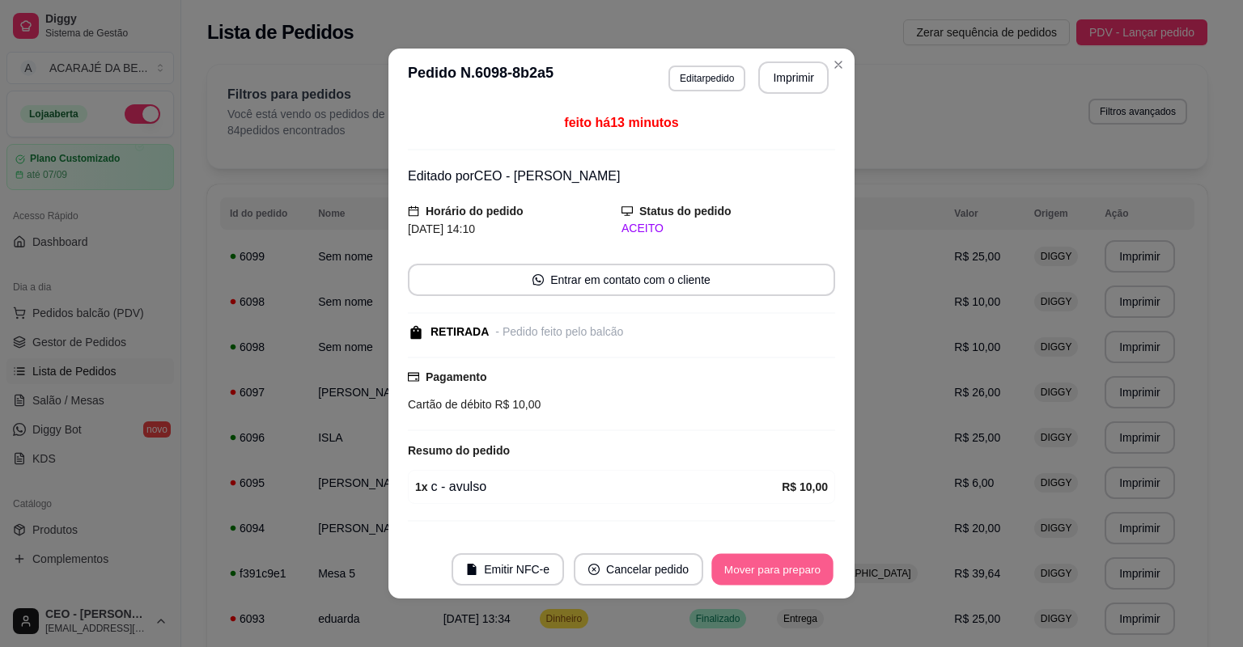
click at [761, 575] on button "Mover para preparo" at bounding box center [771, 570] width 121 height 32
click at [761, 573] on button "Mover para retirada disponível" at bounding box center [745, 570] width 179 height 32
click at [762, 573] on button "Mover para finalizado" at bounding box center [768, 570] width 130 height 32
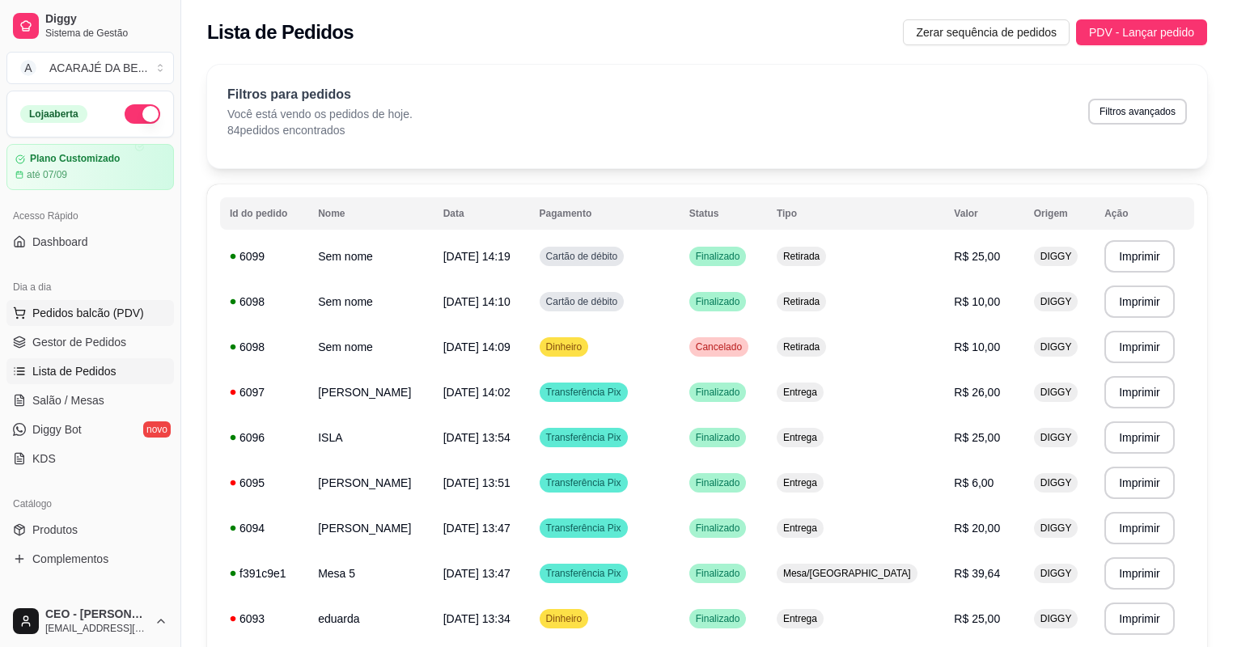
click at [115, 317] on span "Pedidos balcão (PDV)" at bounding box center [88, 313] width 112 height 16
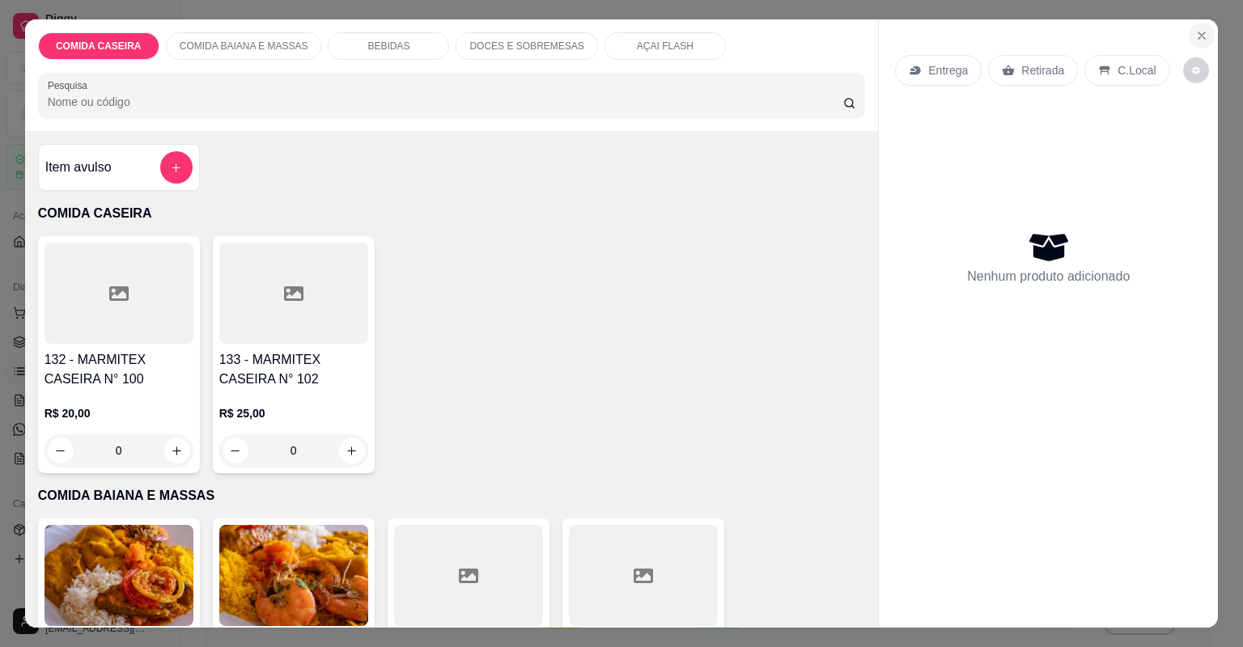
click at [1198, 34] on icon "Close" at bounding box center [1201, 35] width 6 height 6
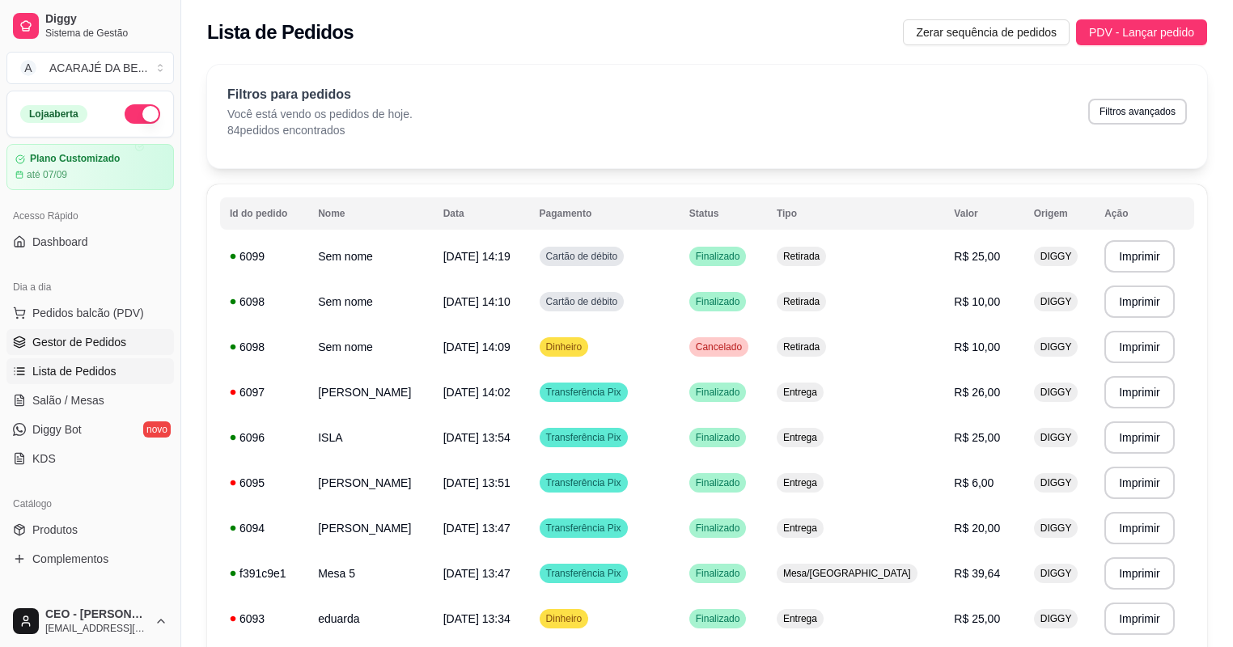
click at [116, 353] on link "Gestor de Pedidos" at bounding box center [90, 342] width 168 height 26
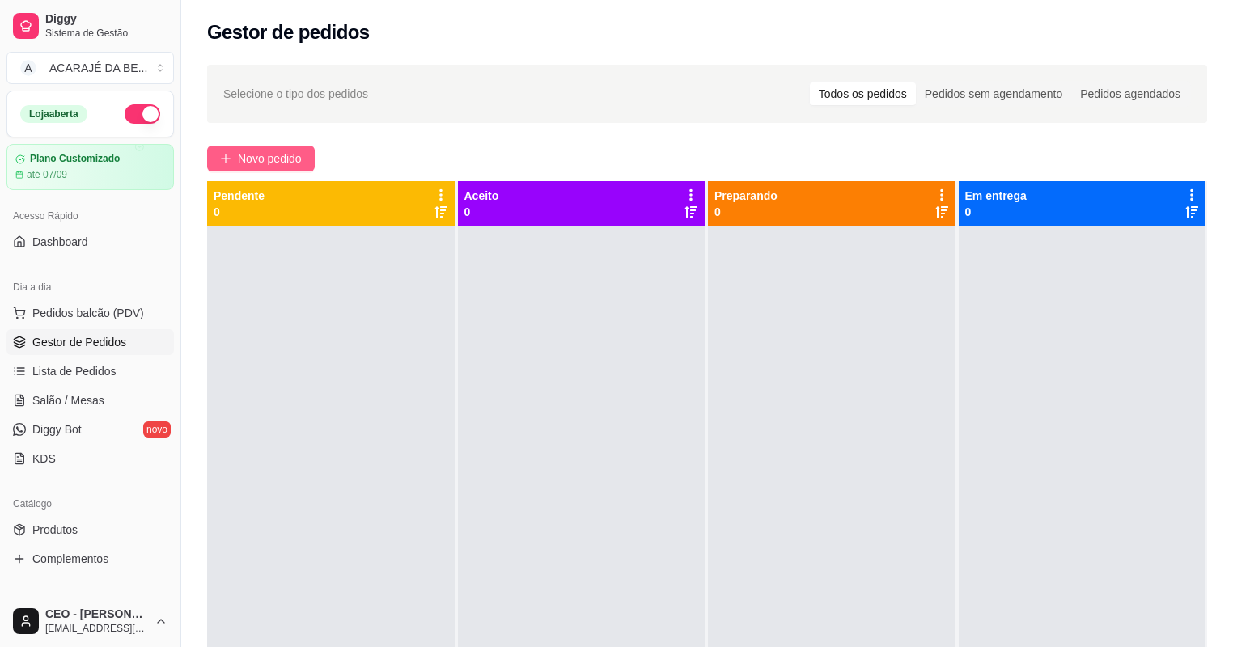
click at [300, 146] on button "Novo pedido" at bounding box center [261, 159] width 108 height 26
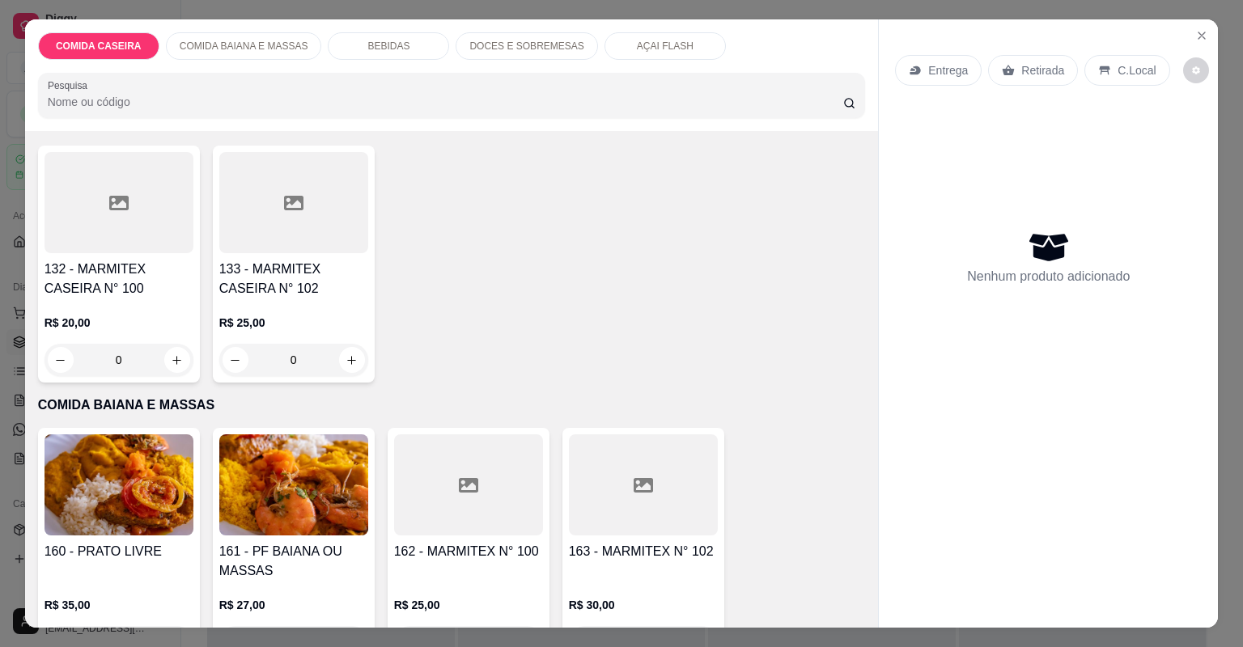
scroll to position [129, 0]
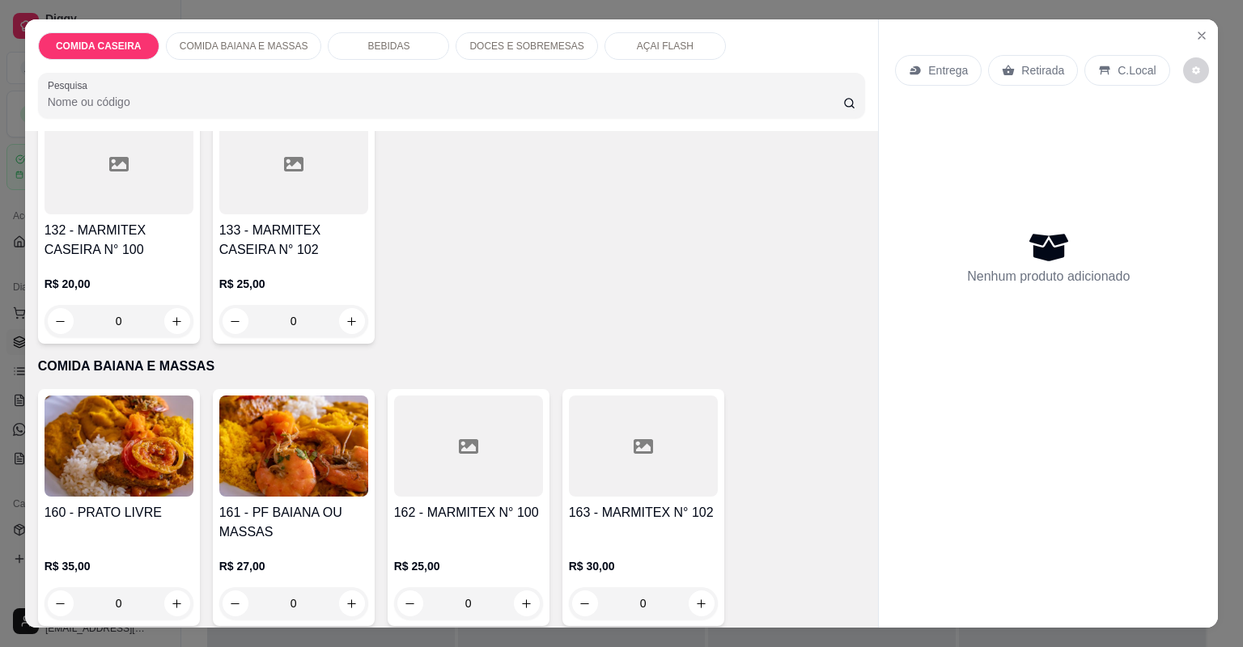
click at [446, 427] on div at bounding box center [468, 446] width 149 height 101
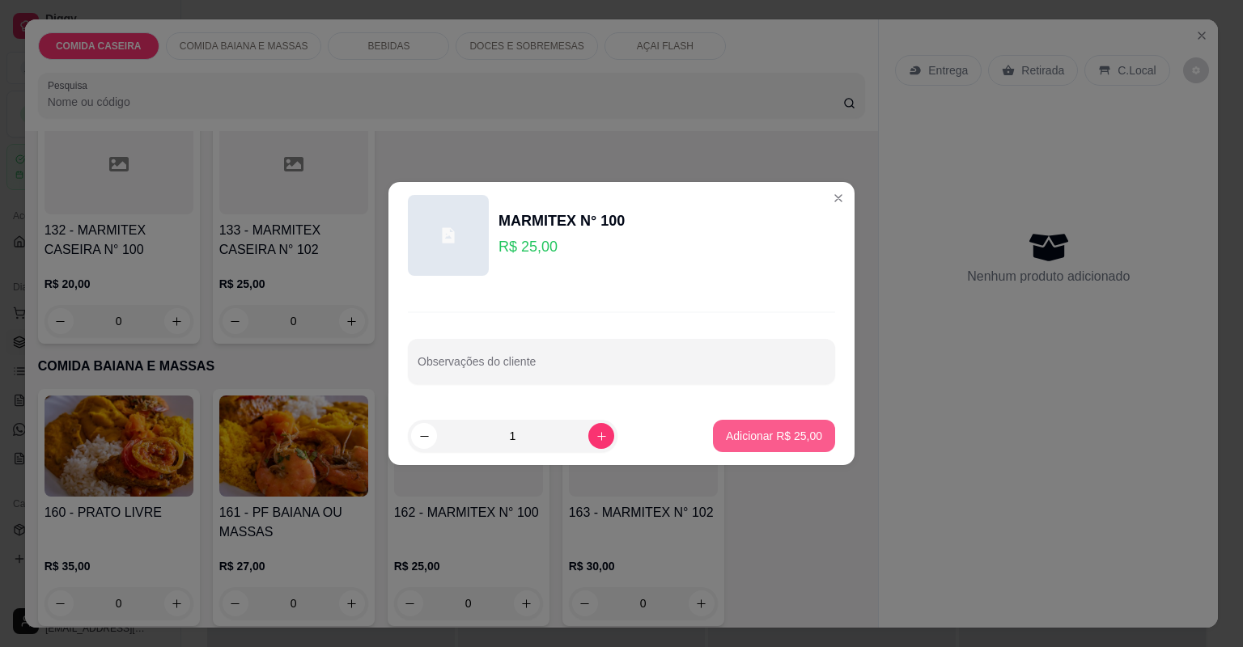
click at [719, 424] on button "Adicionar R$ 25,00" at bounding box center [774, 436] width 122 height 32
type input "1"
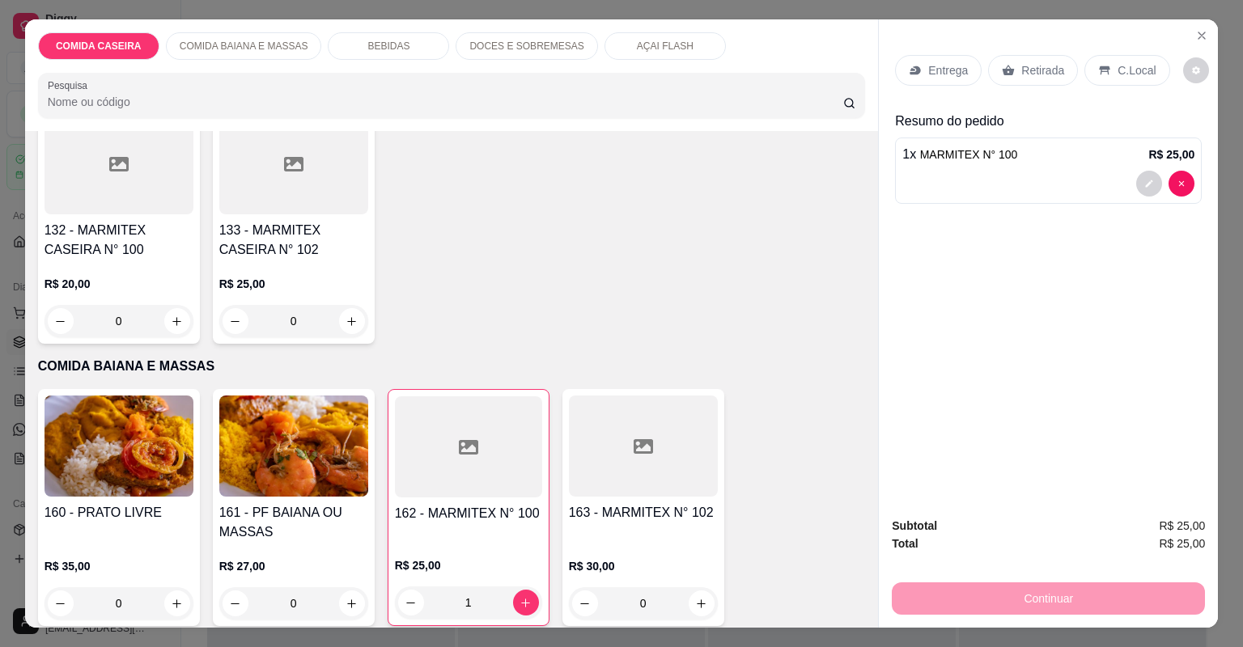
click at [1003, 73] on icon at bounding box center [1009, 70] width 12 height 11
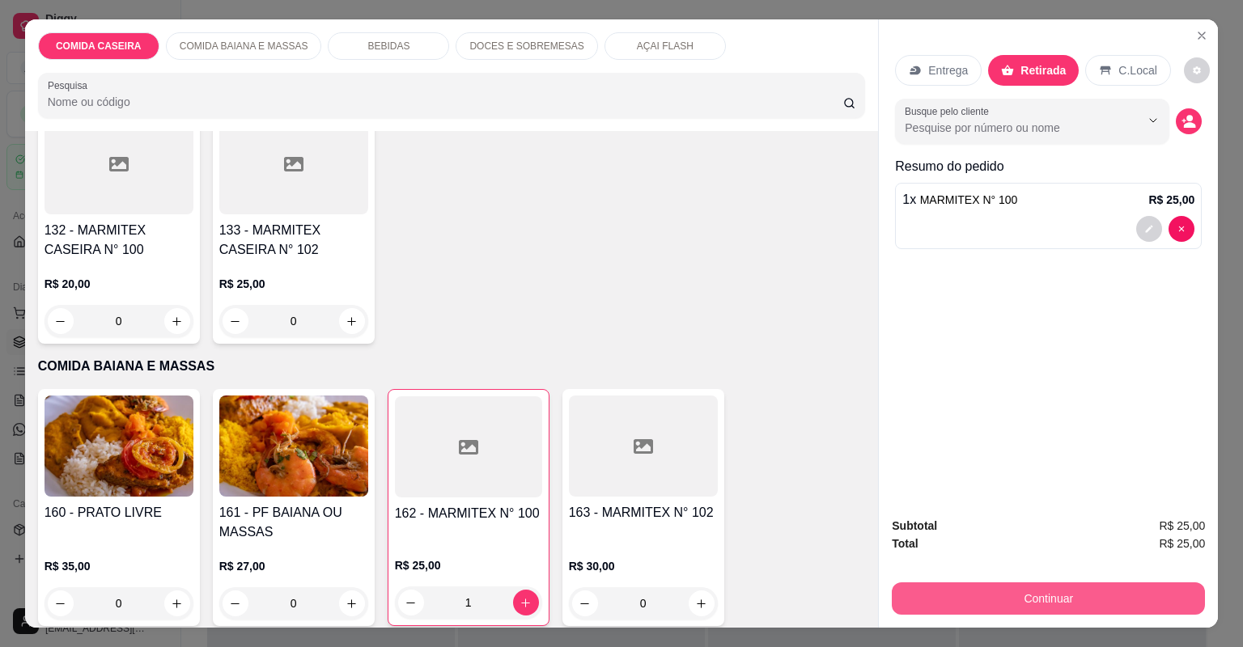
click at [922, 596] on button "Continuar" at bounding box center [1048, 599] width 313 height 32
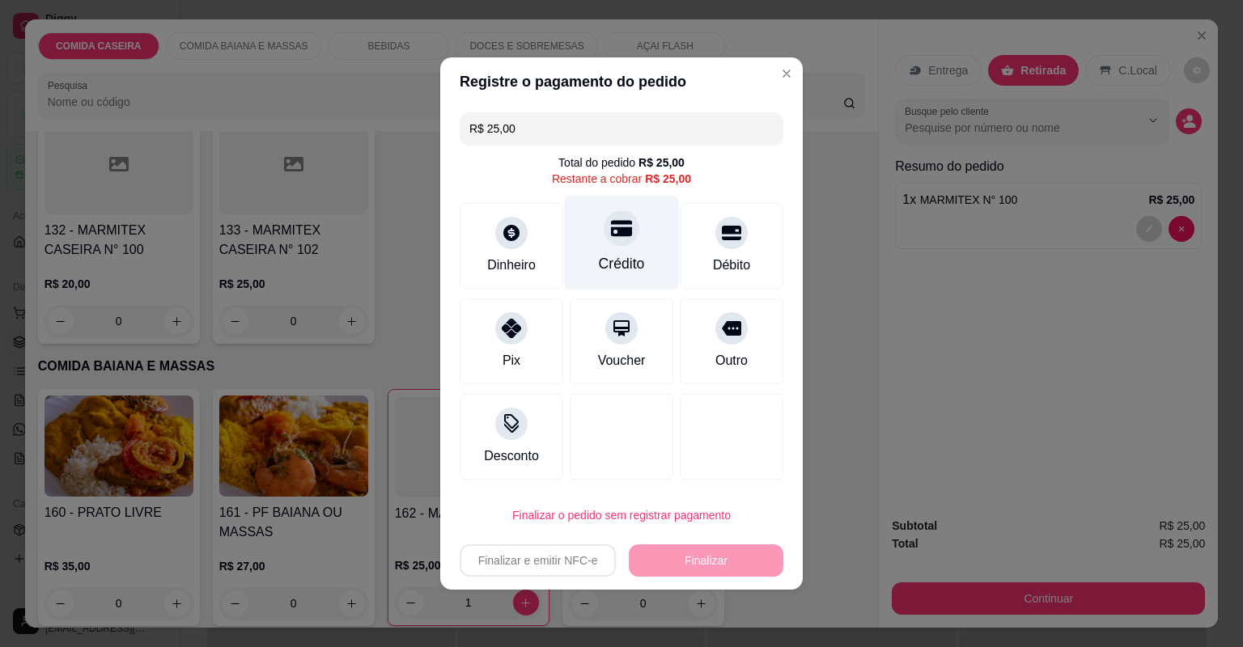
click at [592, 259] on div "Crédito" at bounding box center [622, 243] width 114 height 95
type input "R$ 0,00"
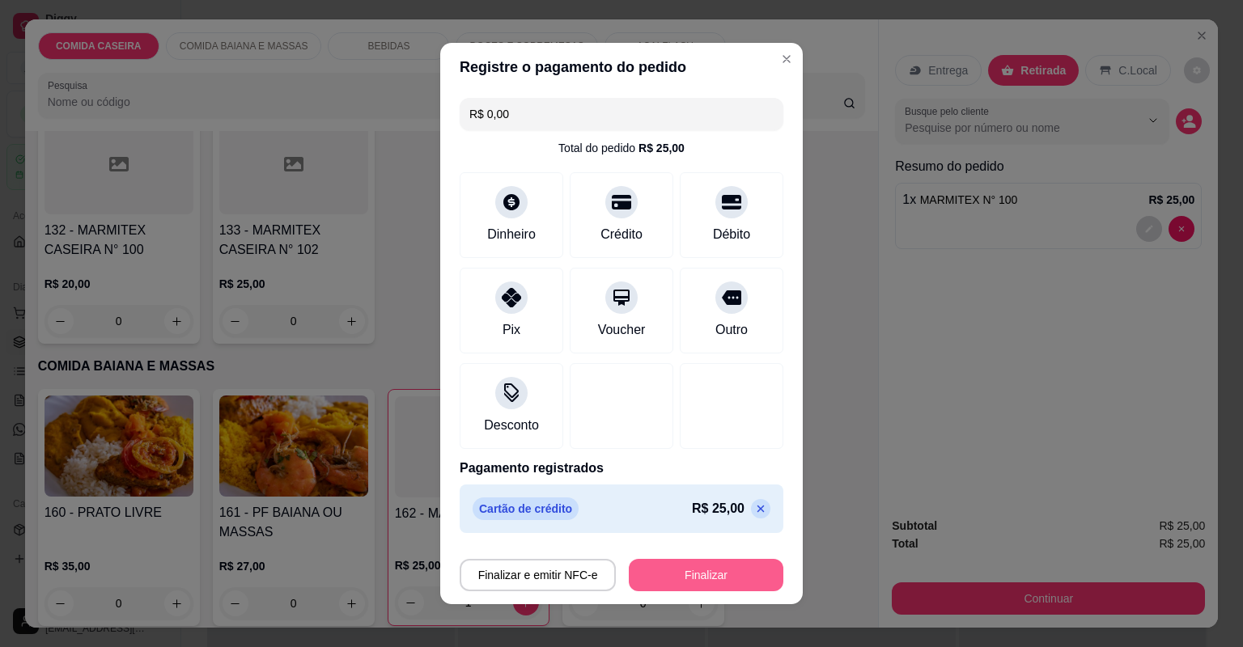
click at [711, 577] on button "Finalizar" at bounding box center [706, 575] width 155 height 32
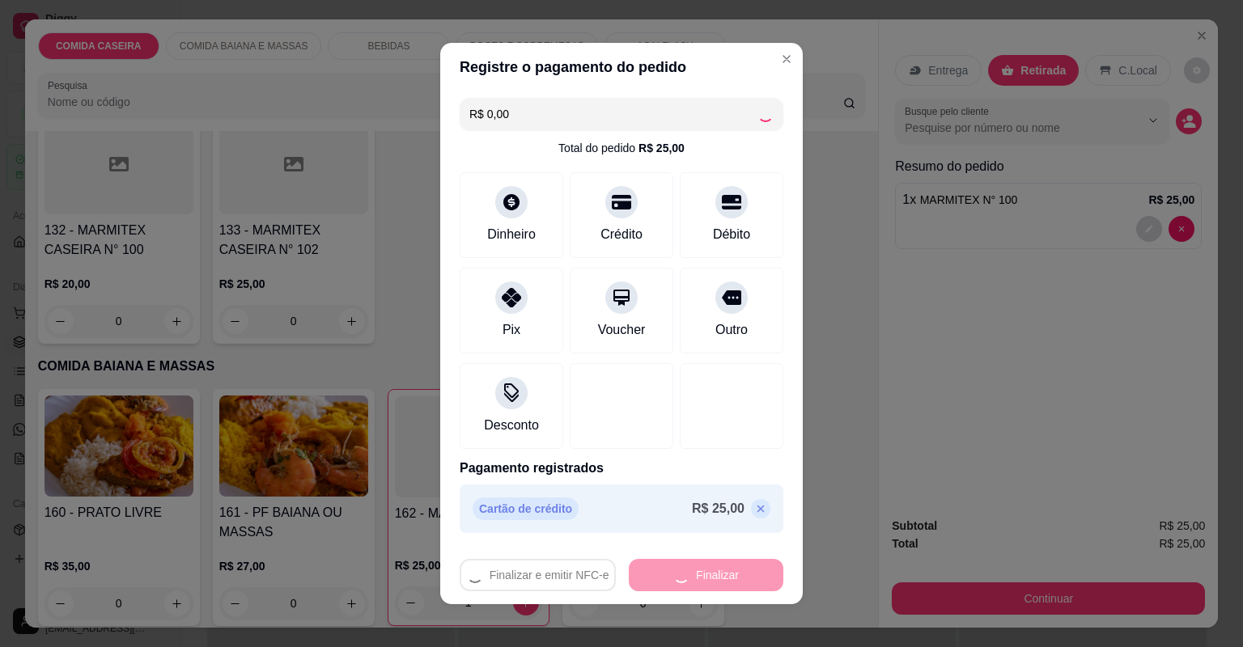
type input "0"
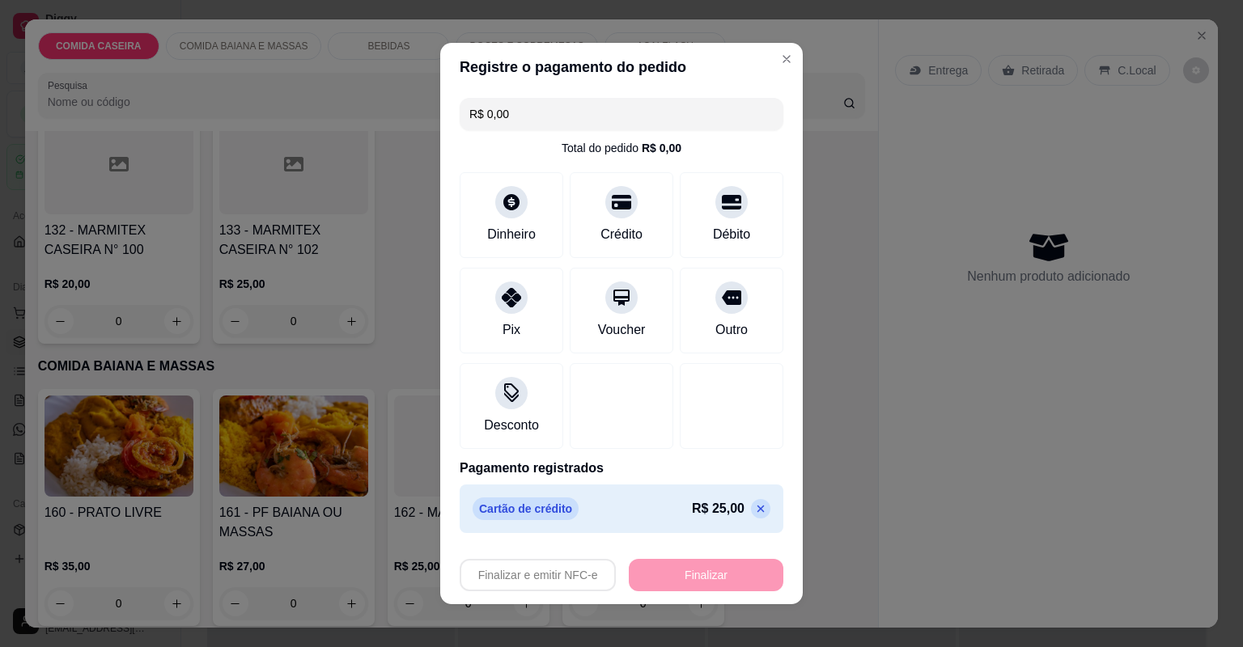
type input "-R$ 25,00"
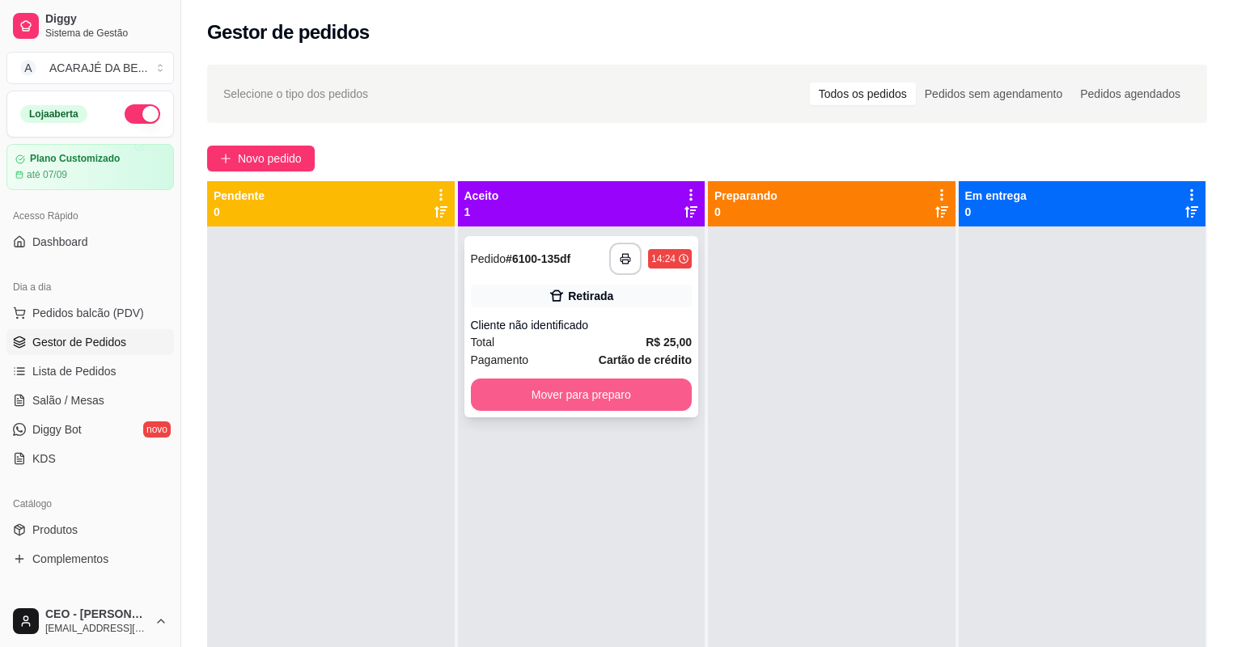
click at [652, 402] on button "Mover para preparo" at bounding box center [582, 395] width 222 height 32
click at [652, 402] on div "Mover para preparo" at bounding box center [582, 395] width 222 height 32
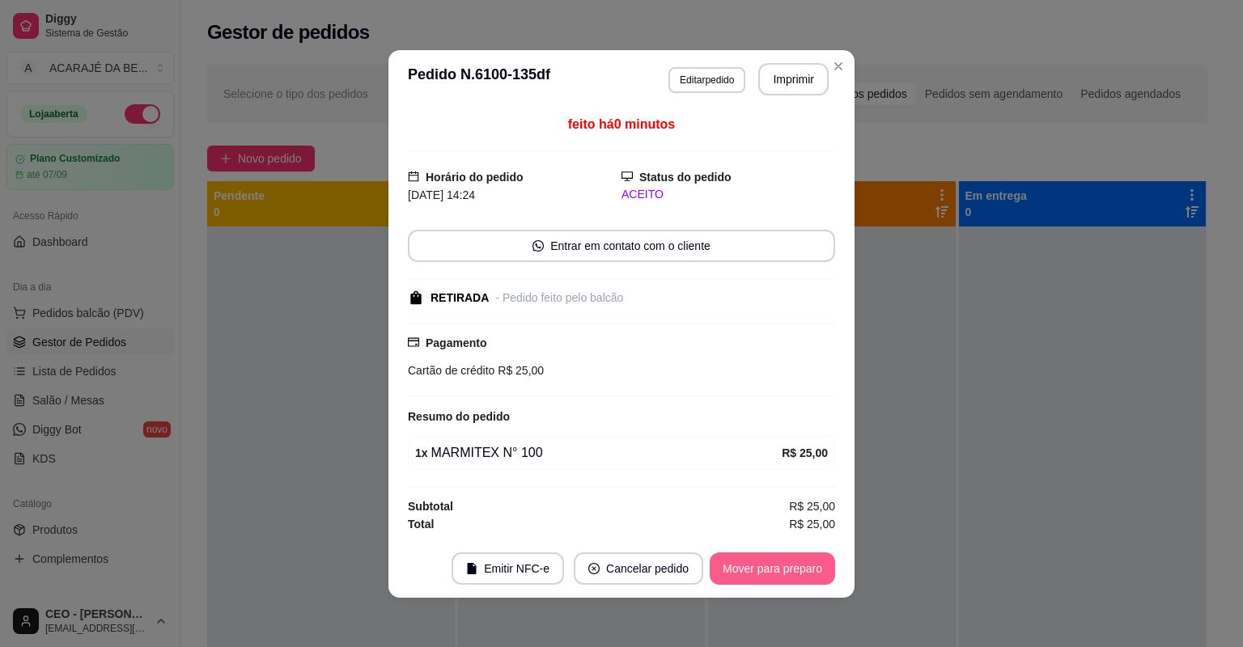
click at [808, 566] on button "Mover para preparo" at bounding box center [772, 569] width 125 height 32
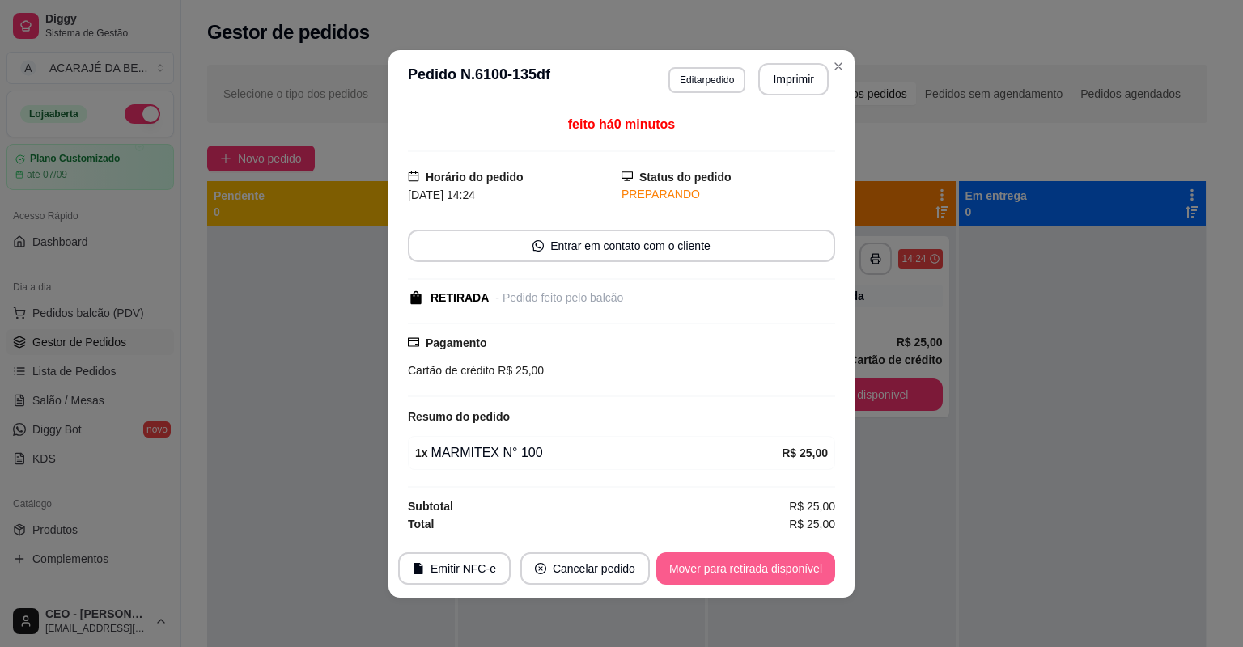
click at [819, 566] on button "Mover para retirada disponível" at bounding box center [745, 569] width 179 height 32
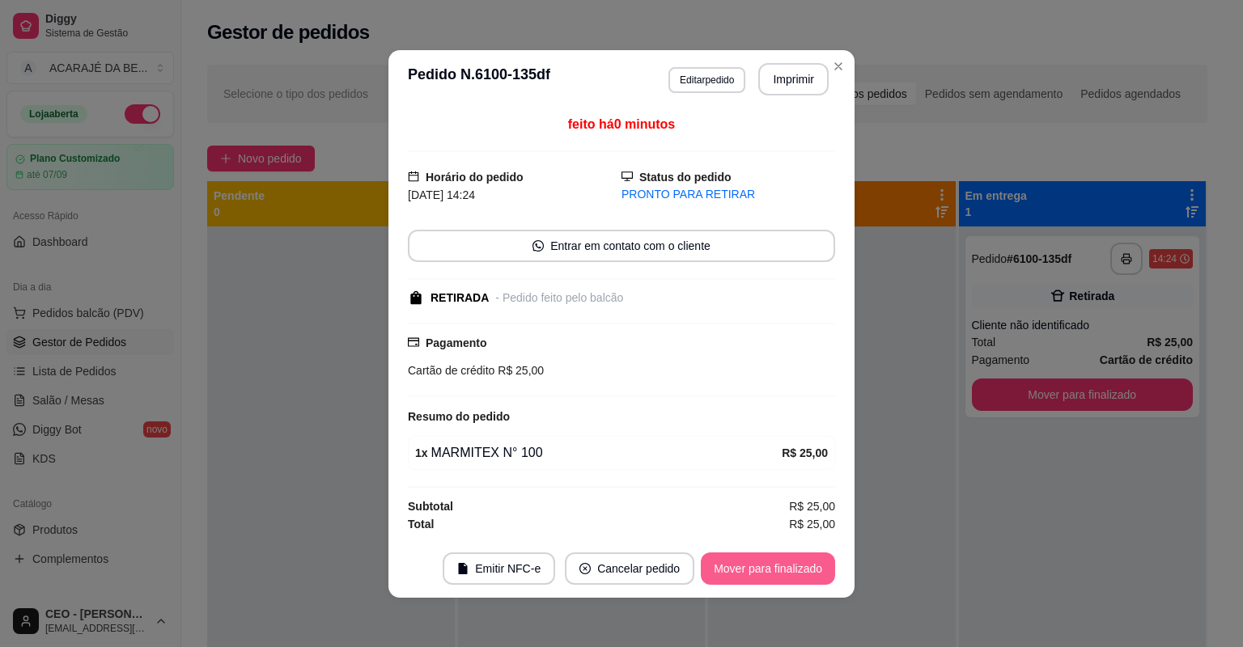
click at [817, 566] on button "Mover para finalizado" at bounding box center [768, 569] width 134 height 32
click at [817, 566] on div "Mover para finalizado" at bounding box center [768, 569] width 134 height 32
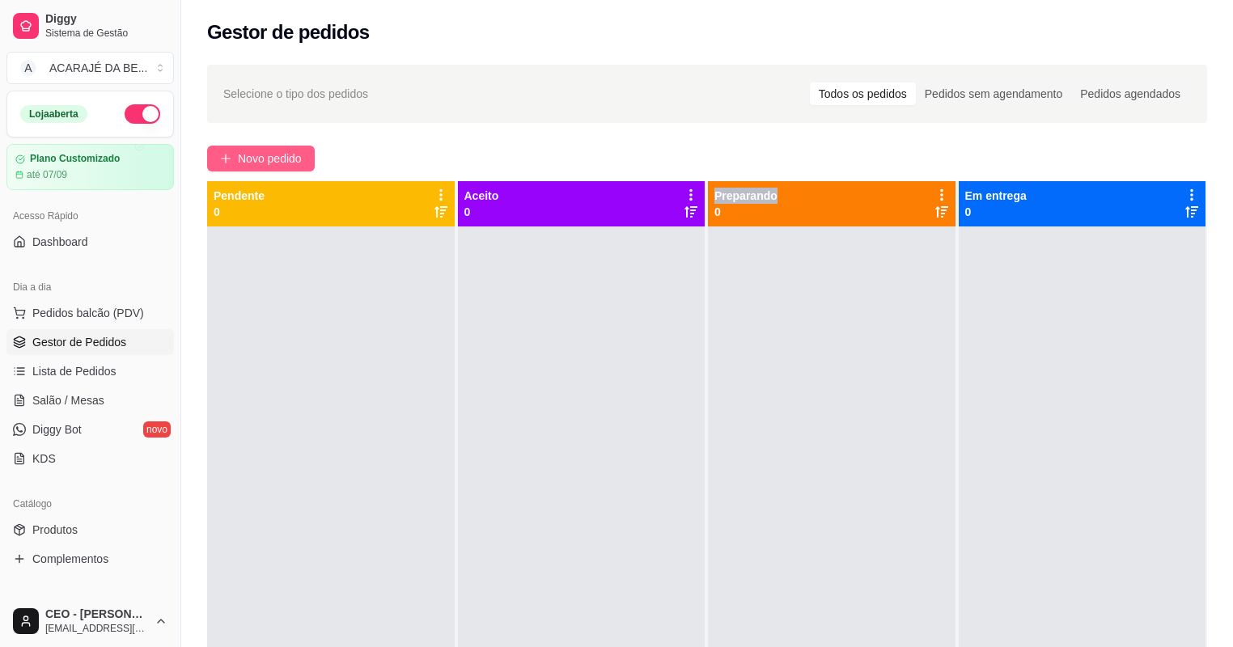
click at [259, 148] on button "Novo pedido" at bounding box center [261, 159] width 108 height 26
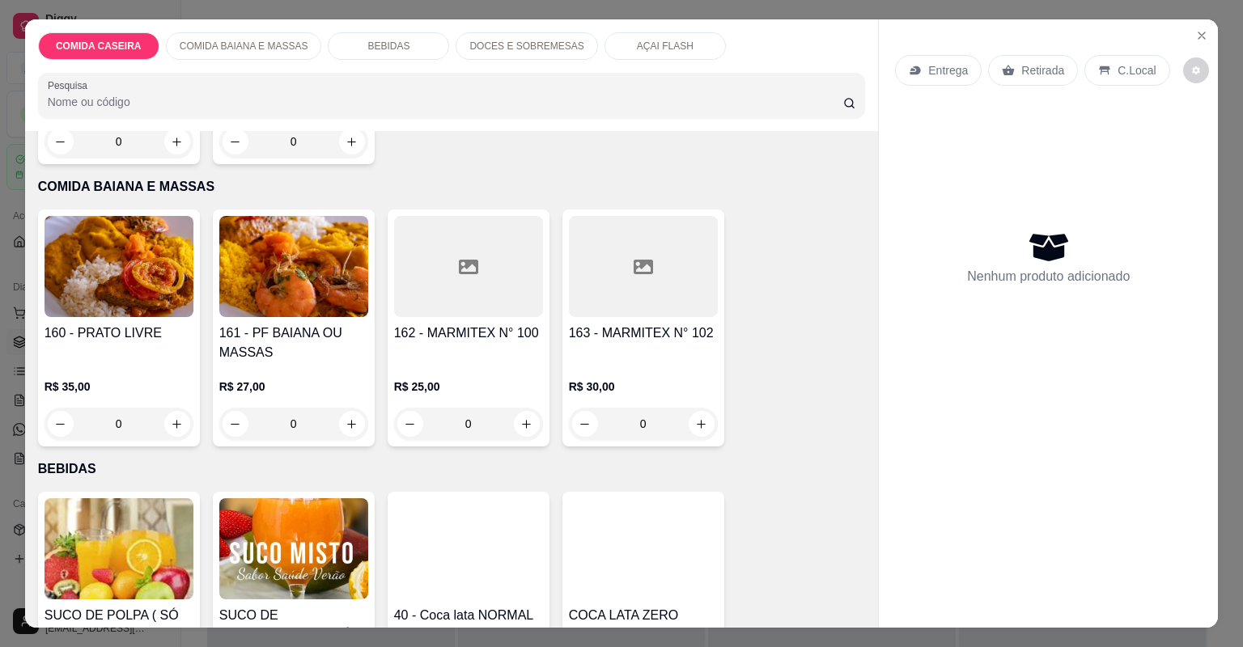
scroll to position [324, 0]
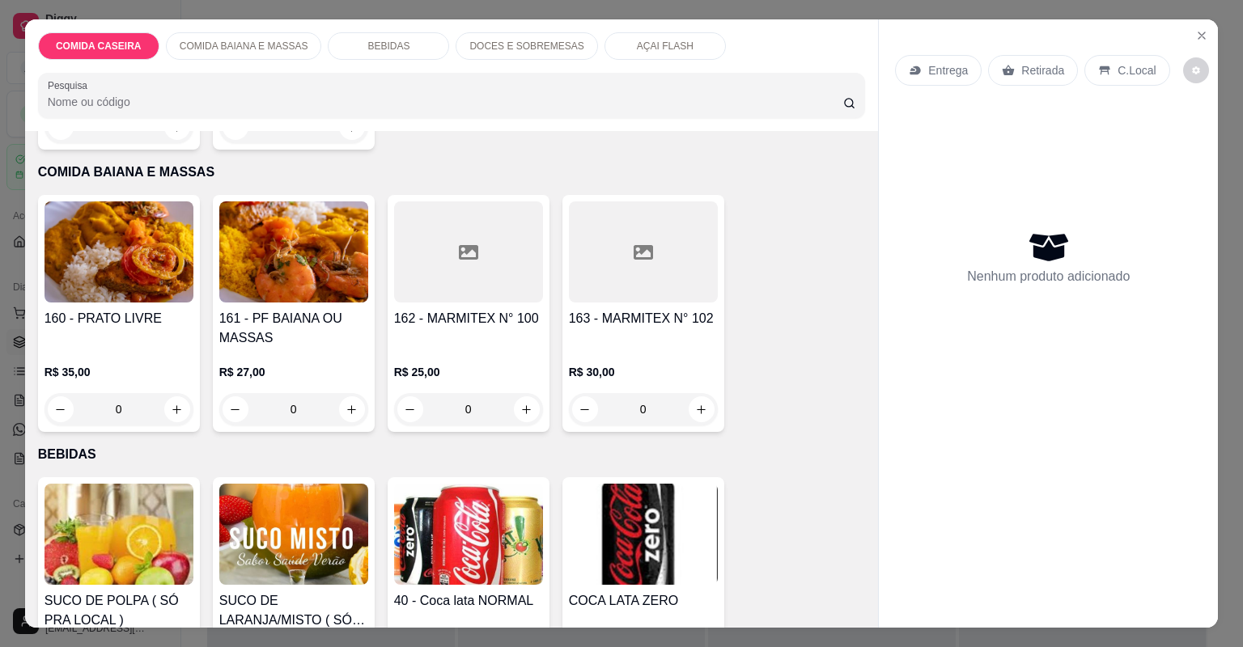
click at [628, 324] on h4 "163 - MARMITEX N° 102" at bounding box center [643, 318] width 149 height 19
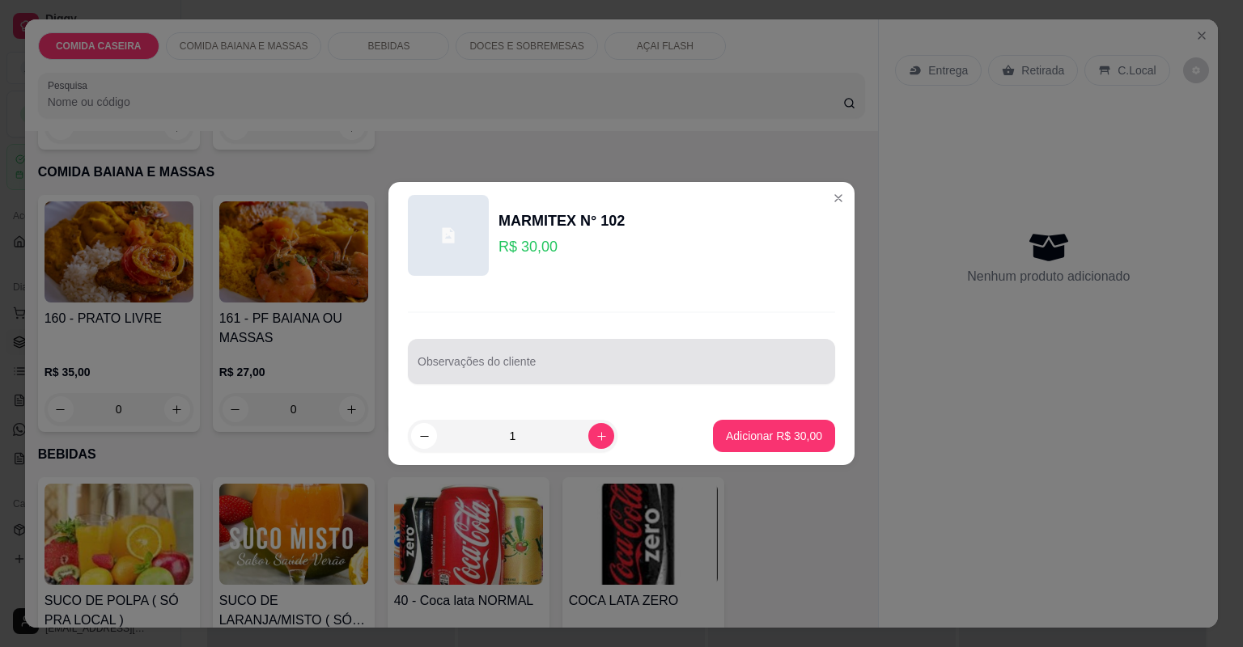
click at [582, 370] on input "Observações do cliente" at bounding box center [622, 368] width 408 height 16
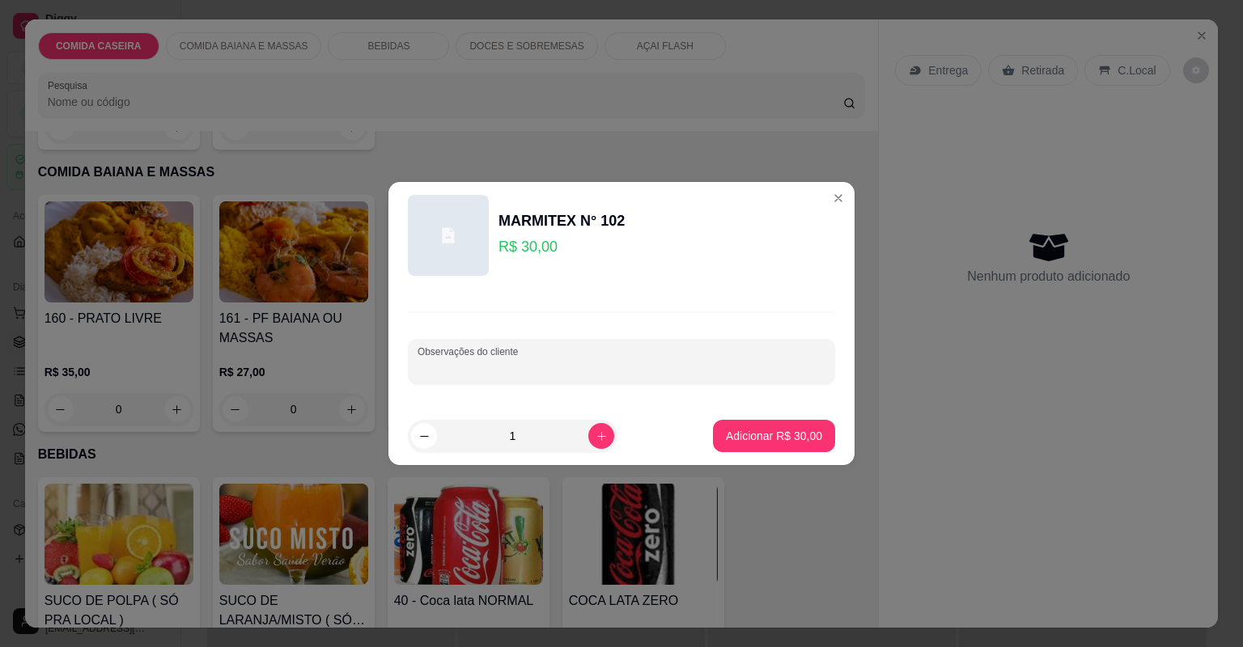
paste input "Vatapá, pouquíssimo arroz temperado, xixim de [GEOGRAPHIC_DATA]"
type input "Vatapá, pouquíssimo arroz temperado, xixim de [GEOGRAPHIC_DATA]"
click at [778, 443] on p "Adicionar R$ 30,00" at bounding box center [774, 436] width 96 height 16
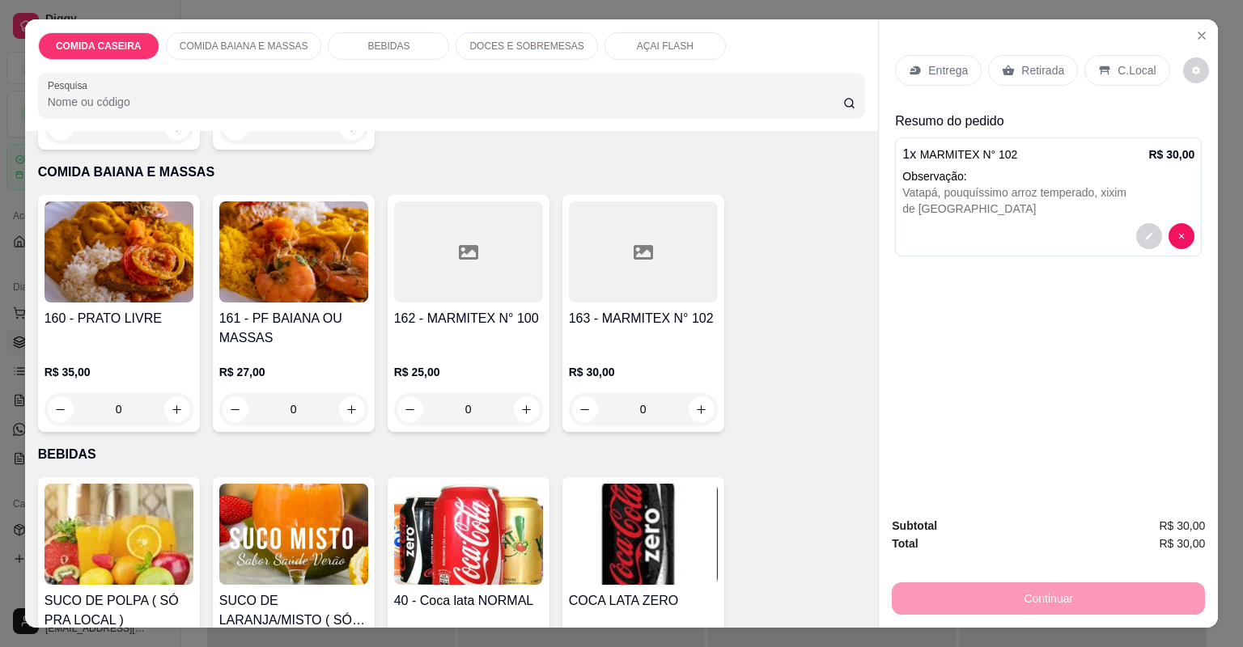
click at [954, 70] on p "Entrega" at bounding box center [948, 70] width 40 height 16
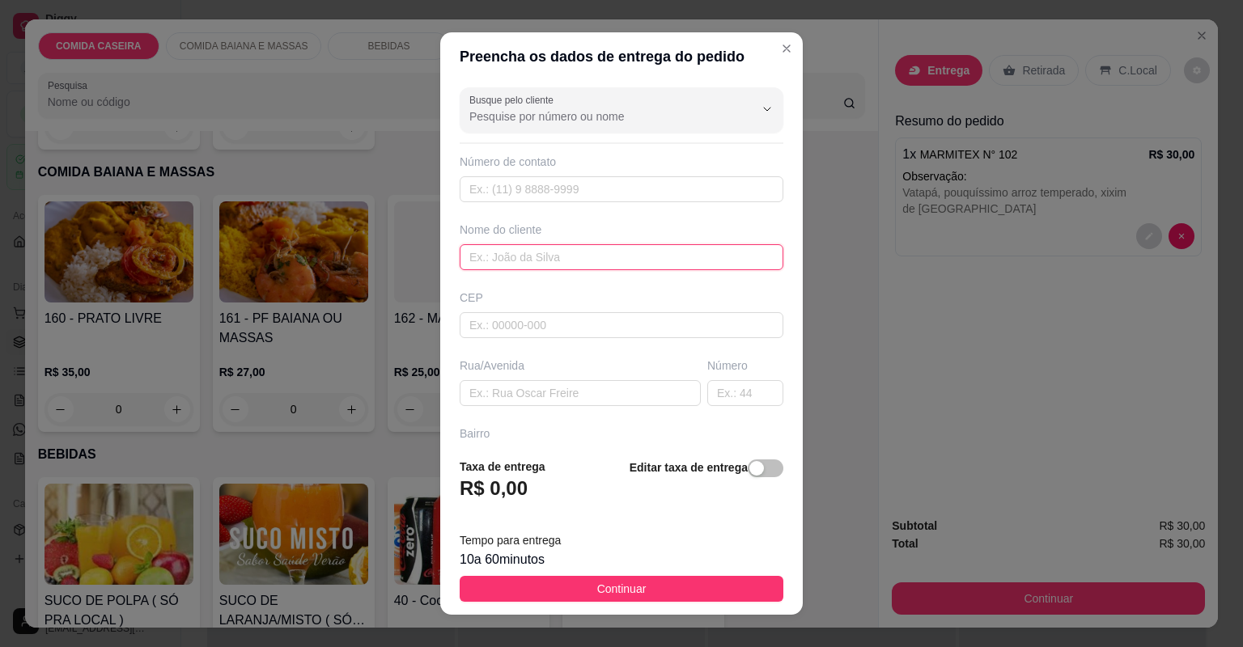
click at [589, 251] on input "text" at bounding box center [622, 257] width 324 height 26
type input "tamis"
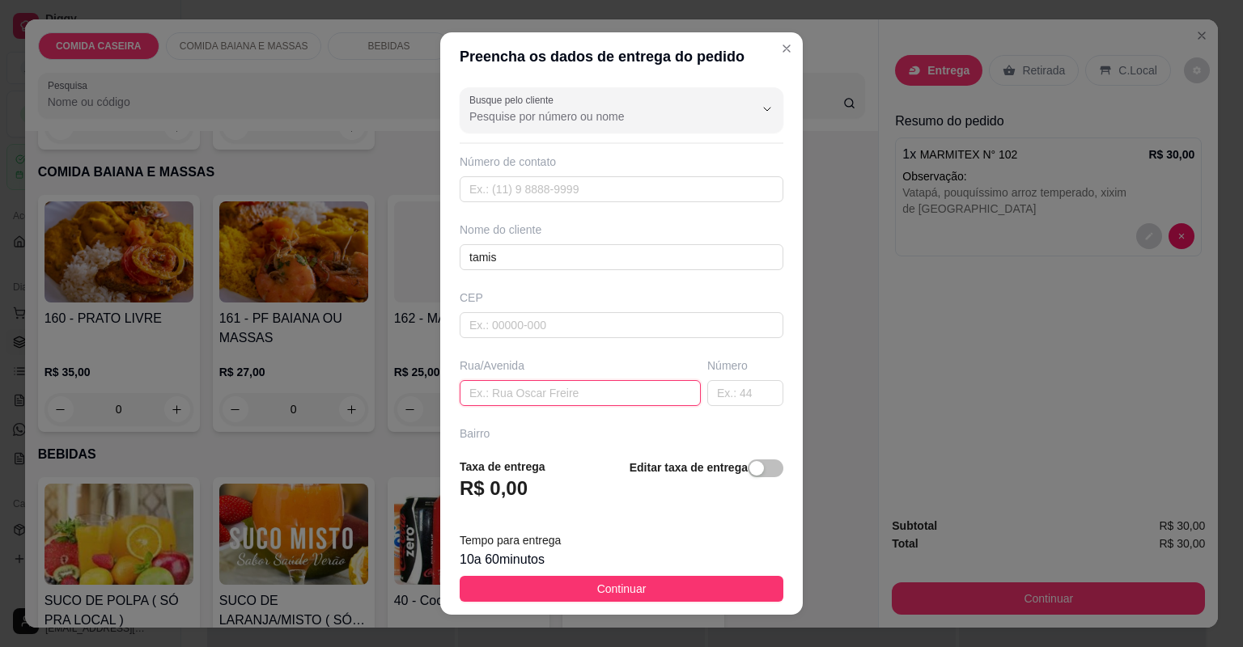
click at [581, 382] on input "text" at bounding box center [580, 393] width 241 height 26
paste input "[GEOGRAPHIC_DATA][PERSON_NAME] ao lado da coarts na garagem branca do portão ci…"
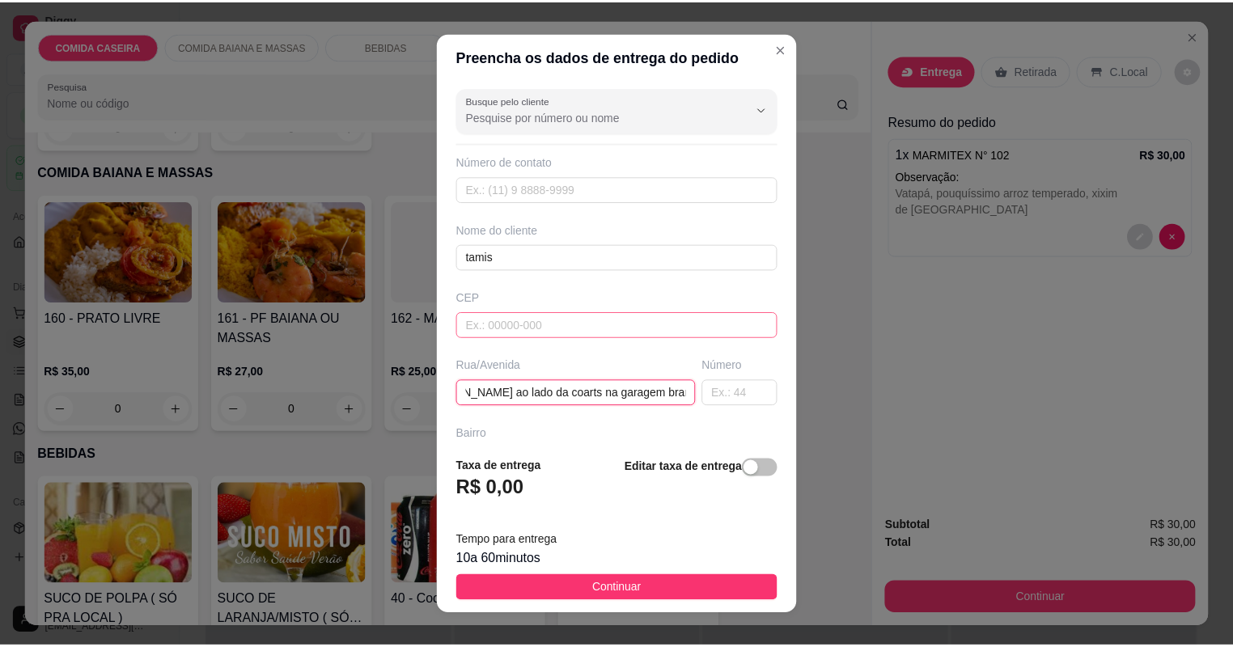
scroll to position [0, 167]
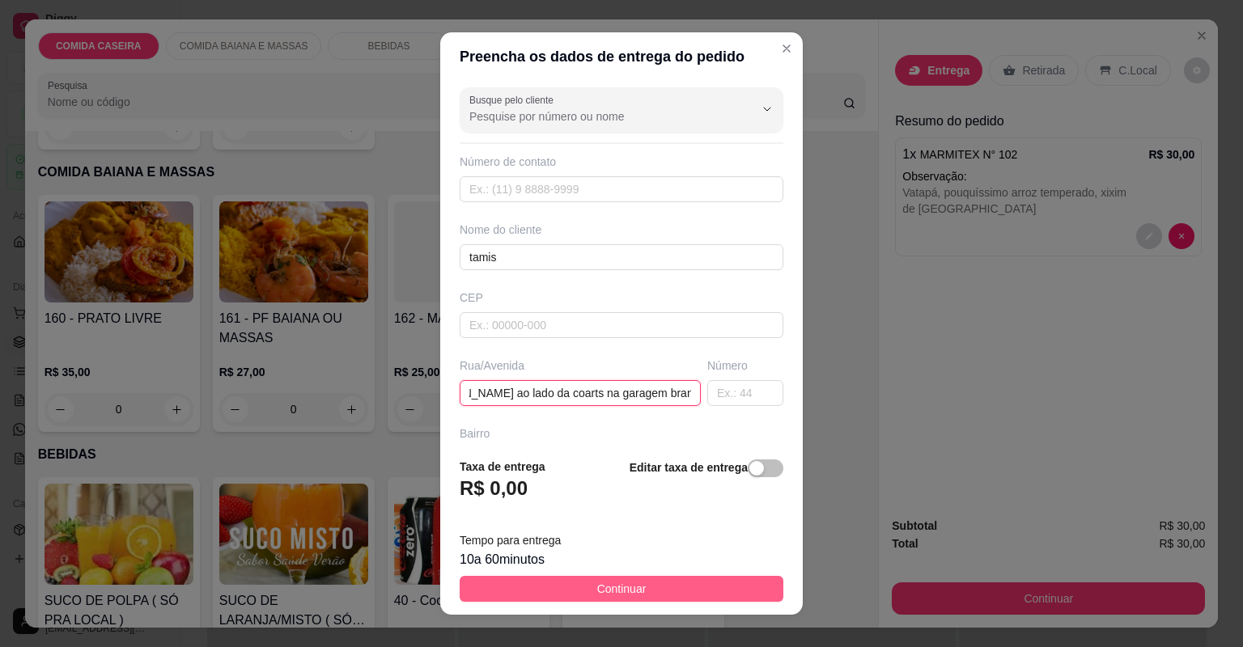
type input "[GEOGRAPHIC_DATA][PERSON_NAME] ao lado da coarts na garagem branca do portão ci…"
click at [621, 590] on span "Continuar" at bounding box center [621, 589] width 49 height 18
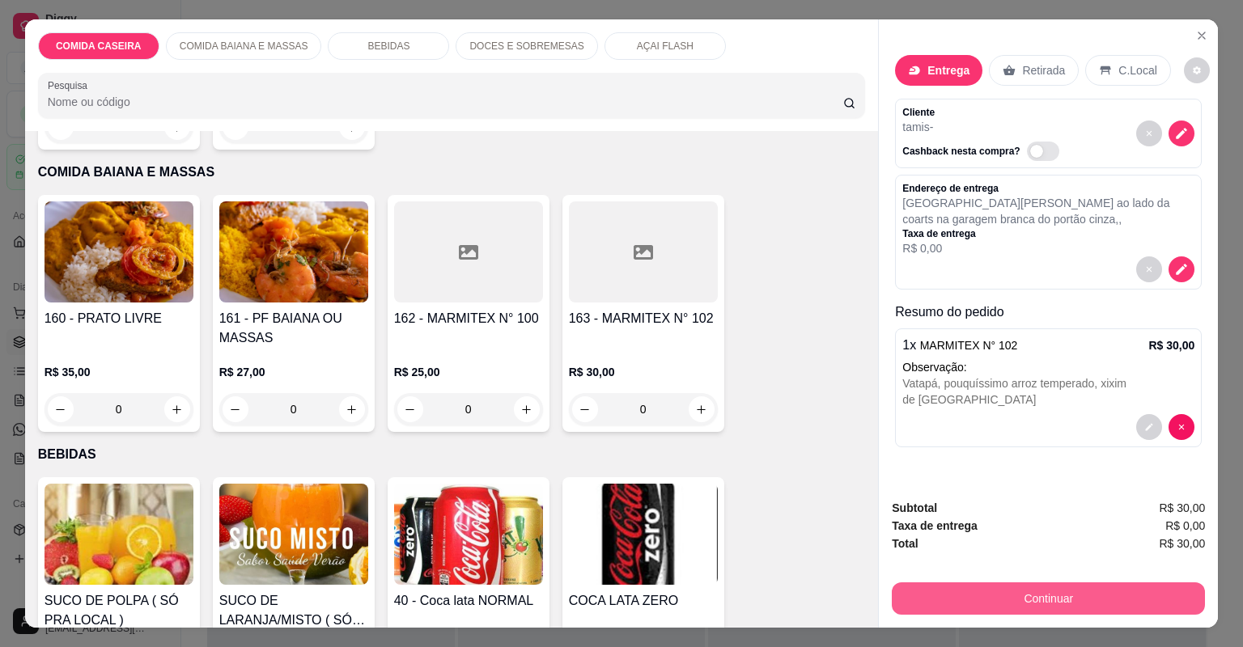
click at [1008, 596] on button "Continuar" at bounding box center [1048, 599] width 313 height 32
click at [943, 603] on button "Continuar" at bounding box center [1048, 599] width 313 height 32
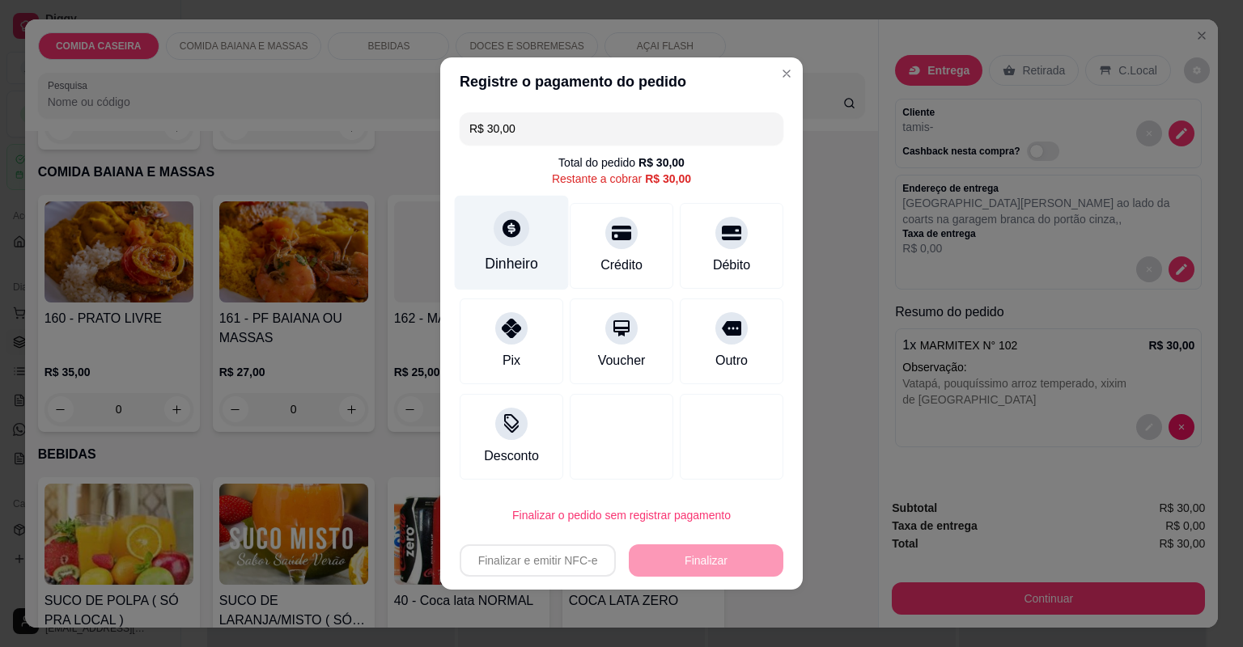
click at [520, 248] on div "Dinheiro" at bounding box center [512, 243] width 114 height 95
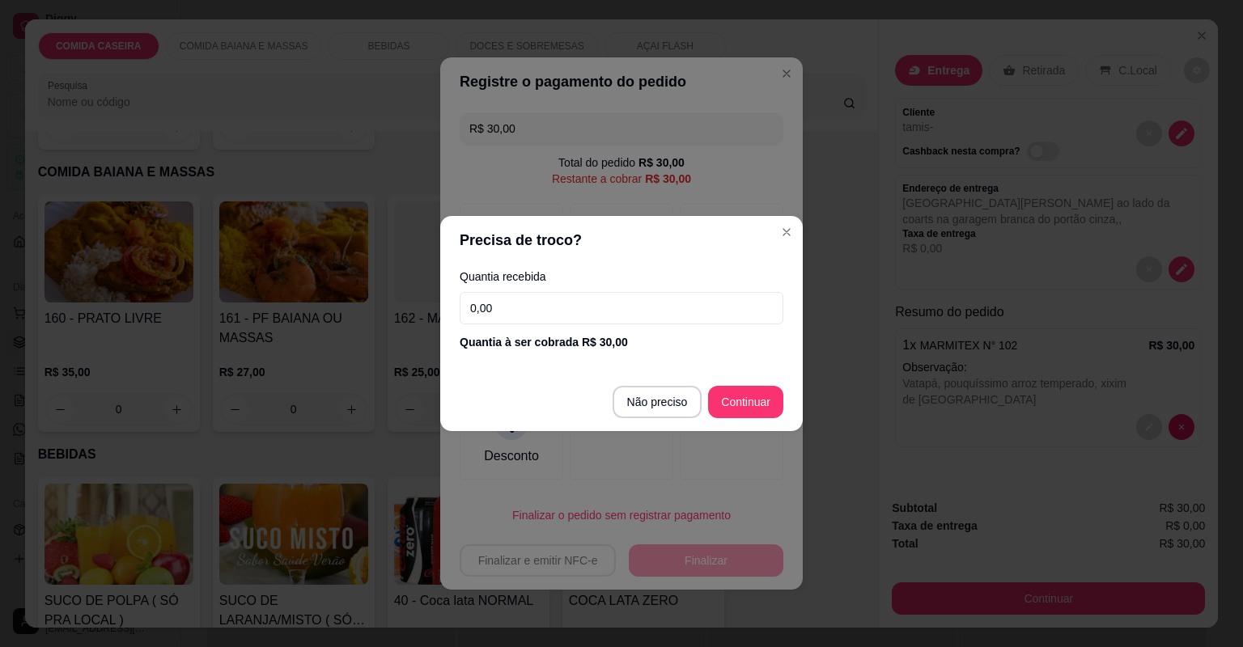
click at [620, 312] on input "0,00" at bounding box center [622, 308] width 324 height 32
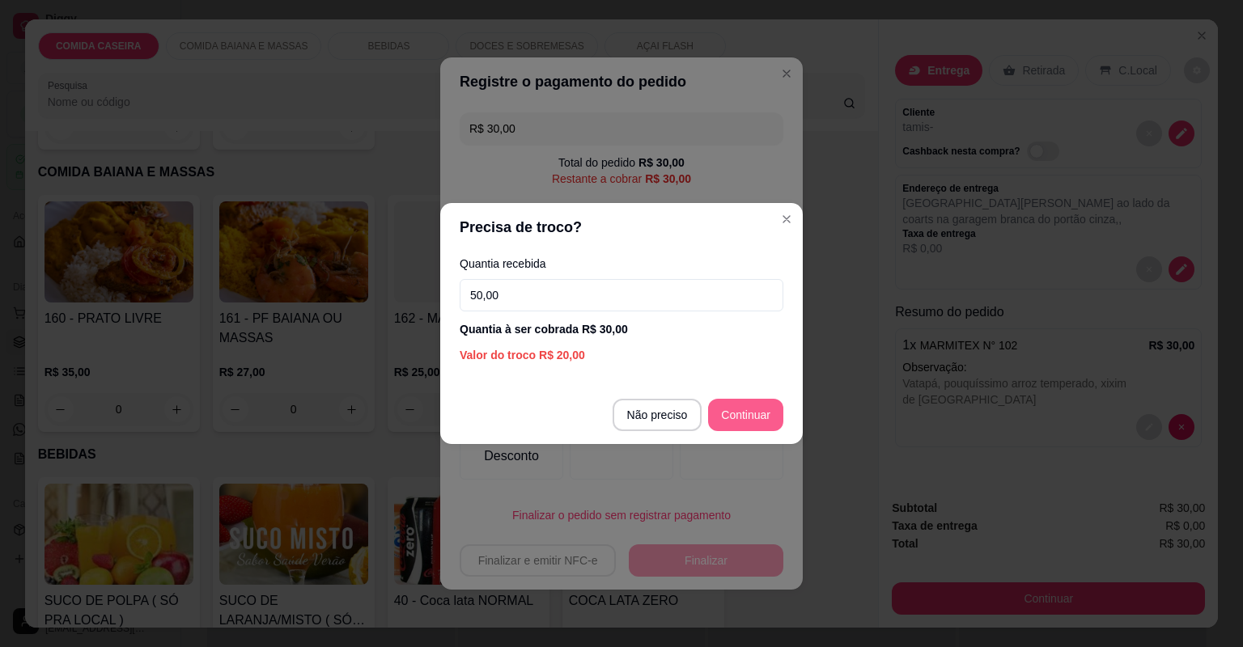
type input "50,00"
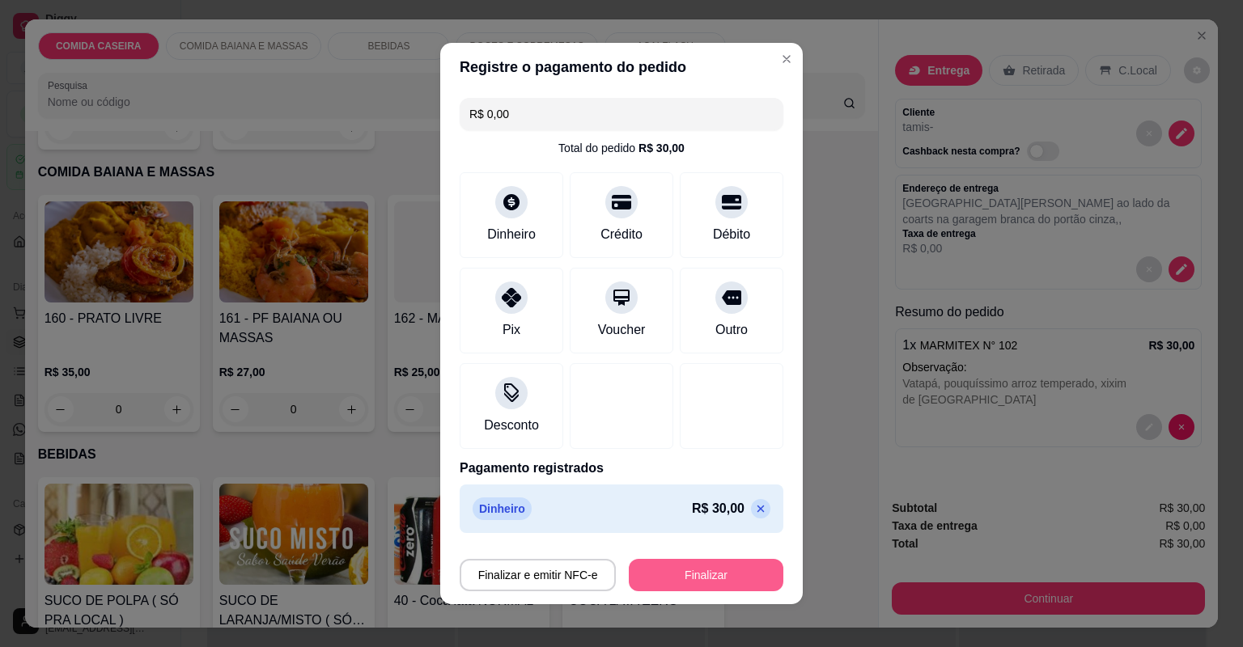
click at [704, 570] on button "Finalizar" at bounding box center [706, 575] width 155 height 32
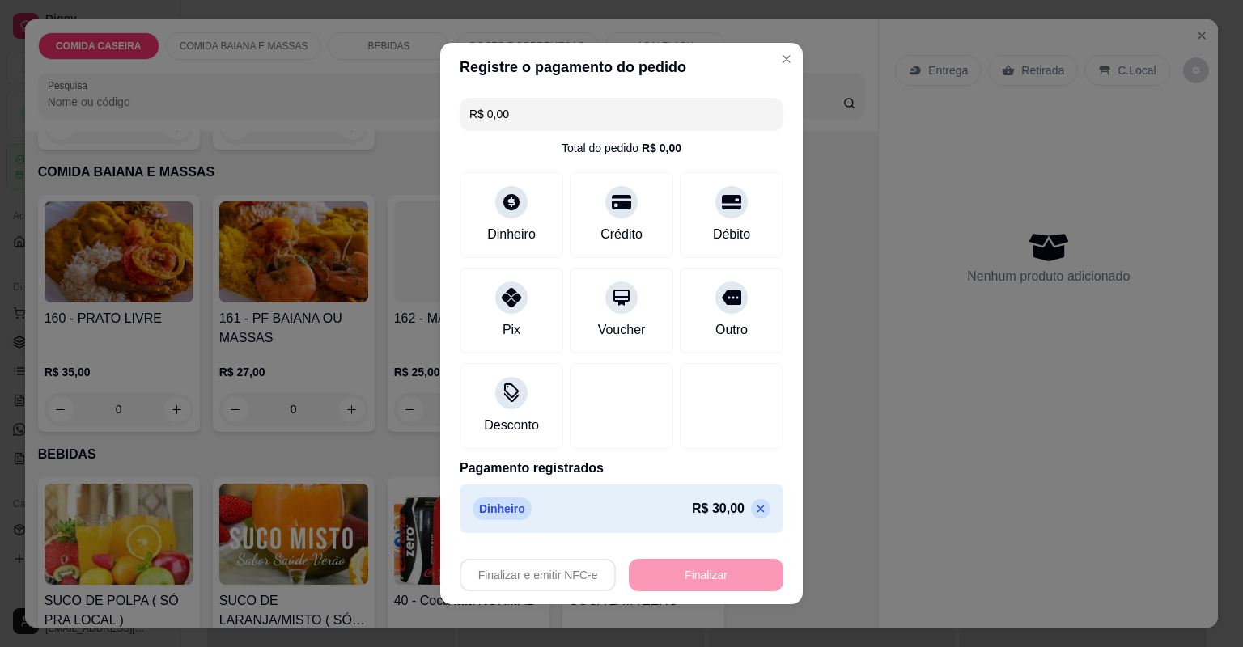
type input "-R$ 30,00"
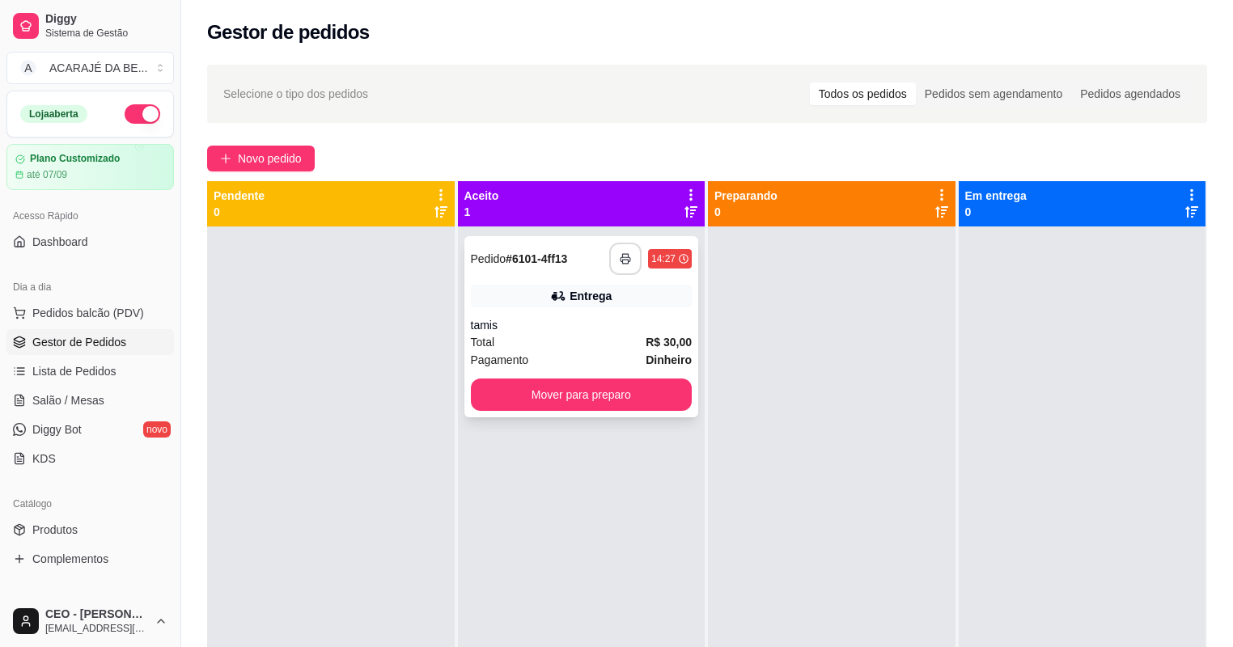
click at [629, 254] on button "button" at bounding box center [625, 259] width 32 height 32
click at [515, 395] on button "Mover para preparo" at bounding box center [582, 395] width 222 height 32
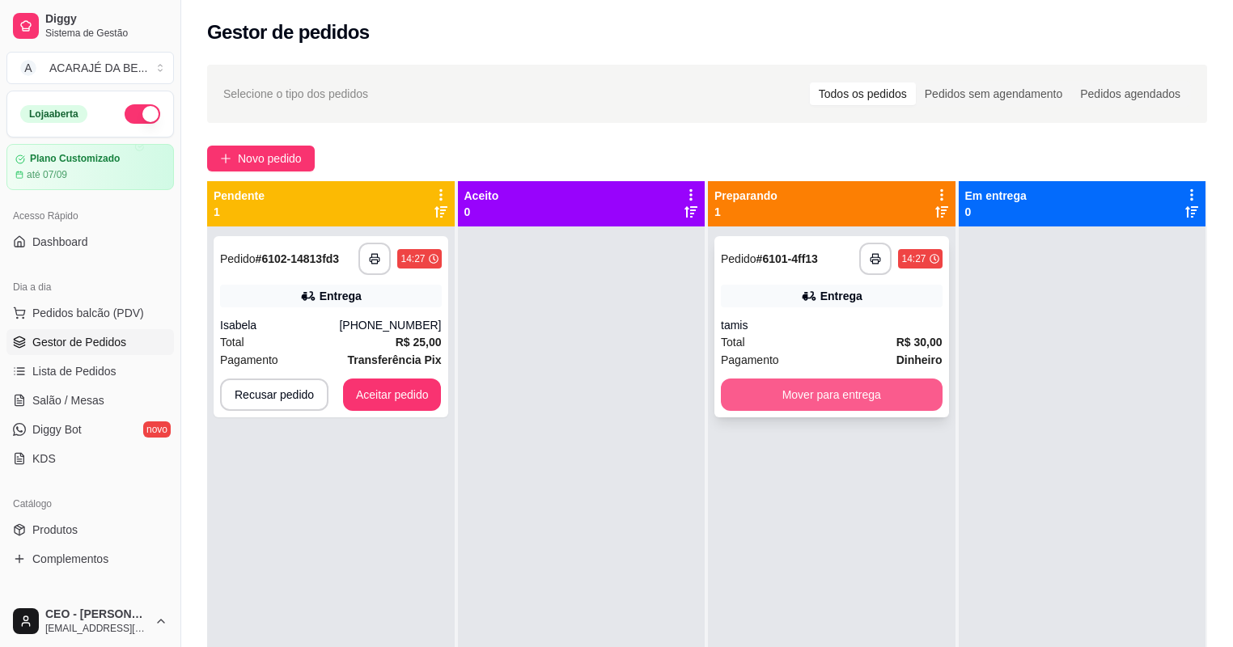
click at [736, 388] on button "Mover para entrega" at bounding box center [832, 395] width 222 height 32
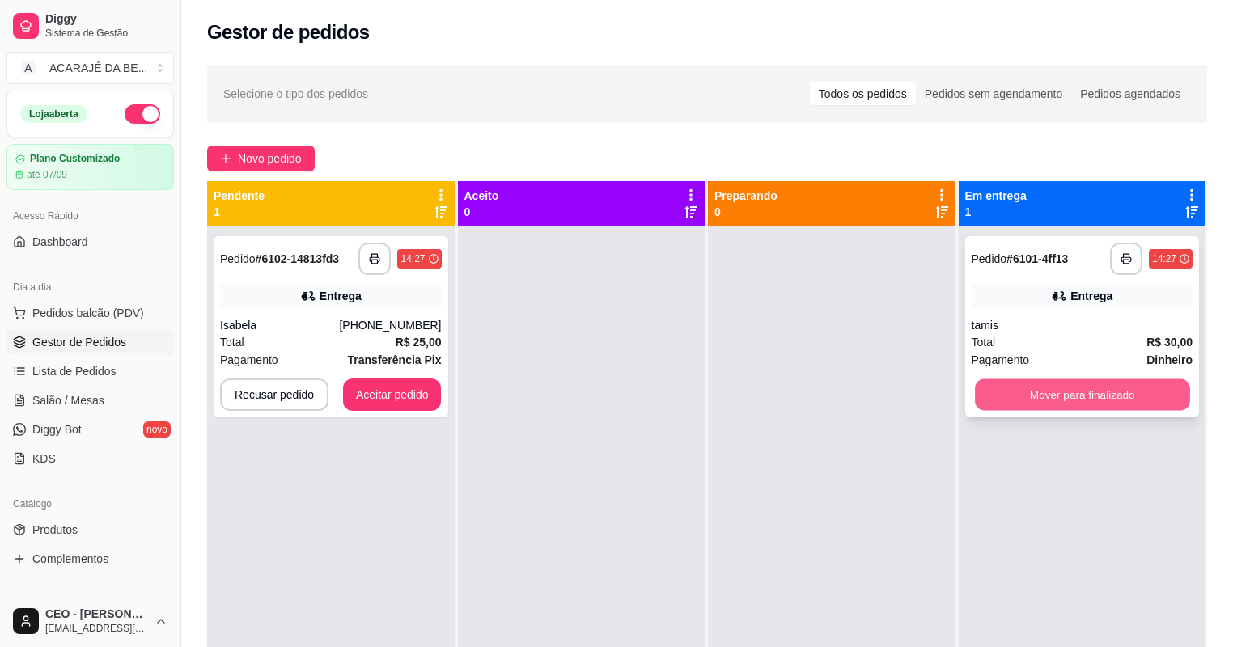
click at [995, 407] on button "Mover para finalizado" at bounding box center [1082, 396] width 214 height 32
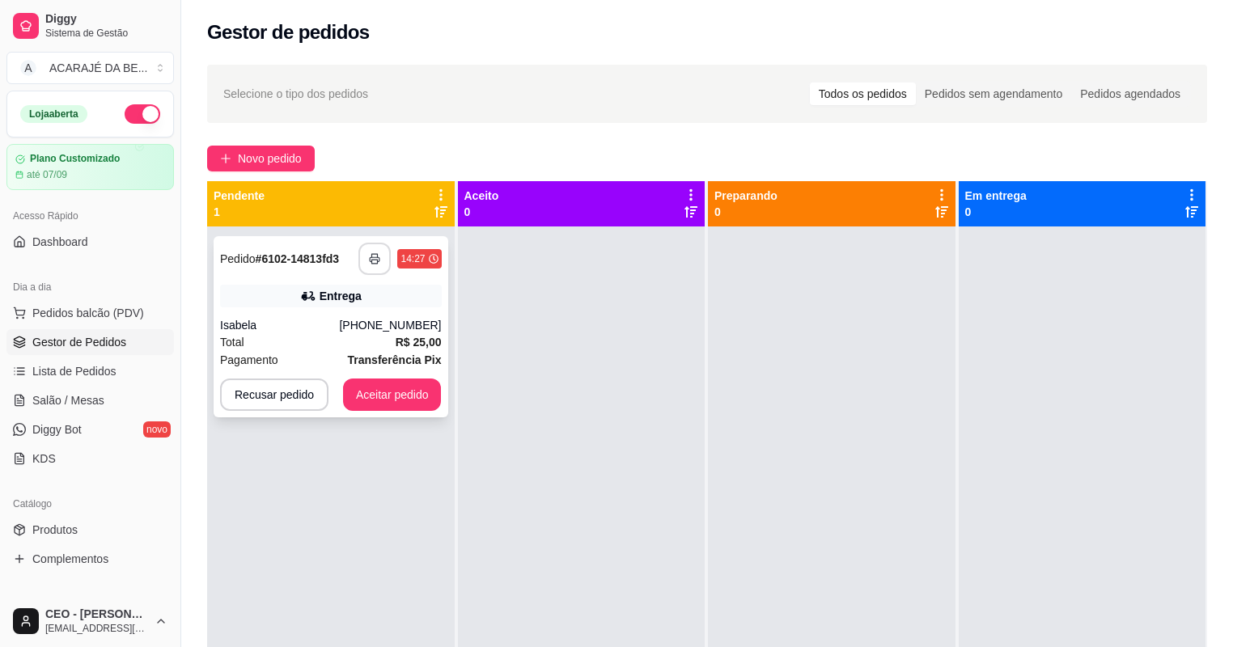
click at [378, 256] on icon "button" at bounding box center [374, 258] width 11 height 11
click at [405, 337] on strong "R$ 25,00" at bounding box center [419, 342] width 46 height 13
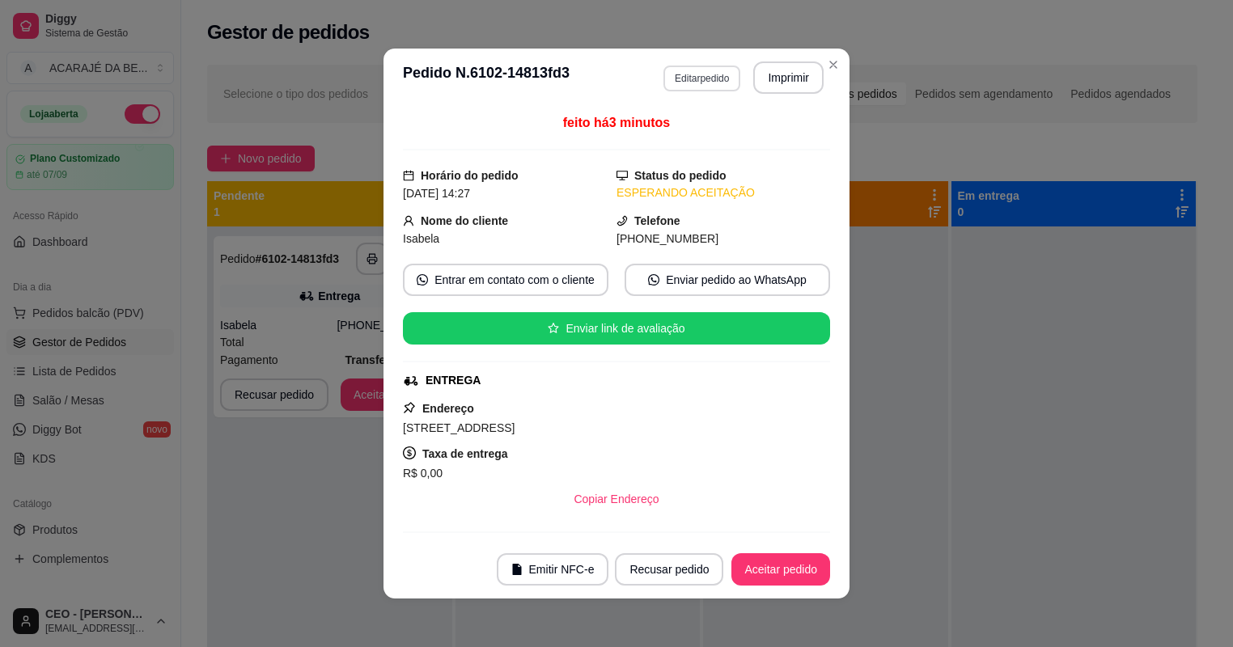
click at [699, 77] on button "Editar pedido" at bounding box center [702, 79] width 77 height 26
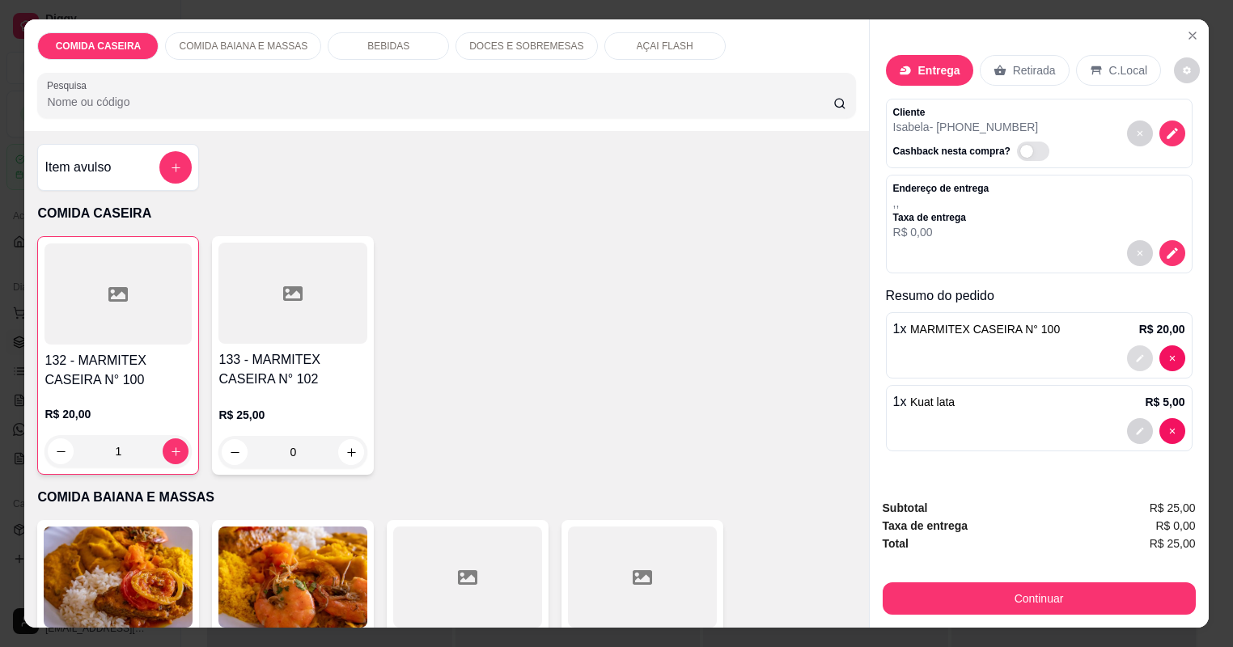
click at [1143, 354] on icon "decrease-product-quantity" at bounding box center [1140, 359] width 10 height 10
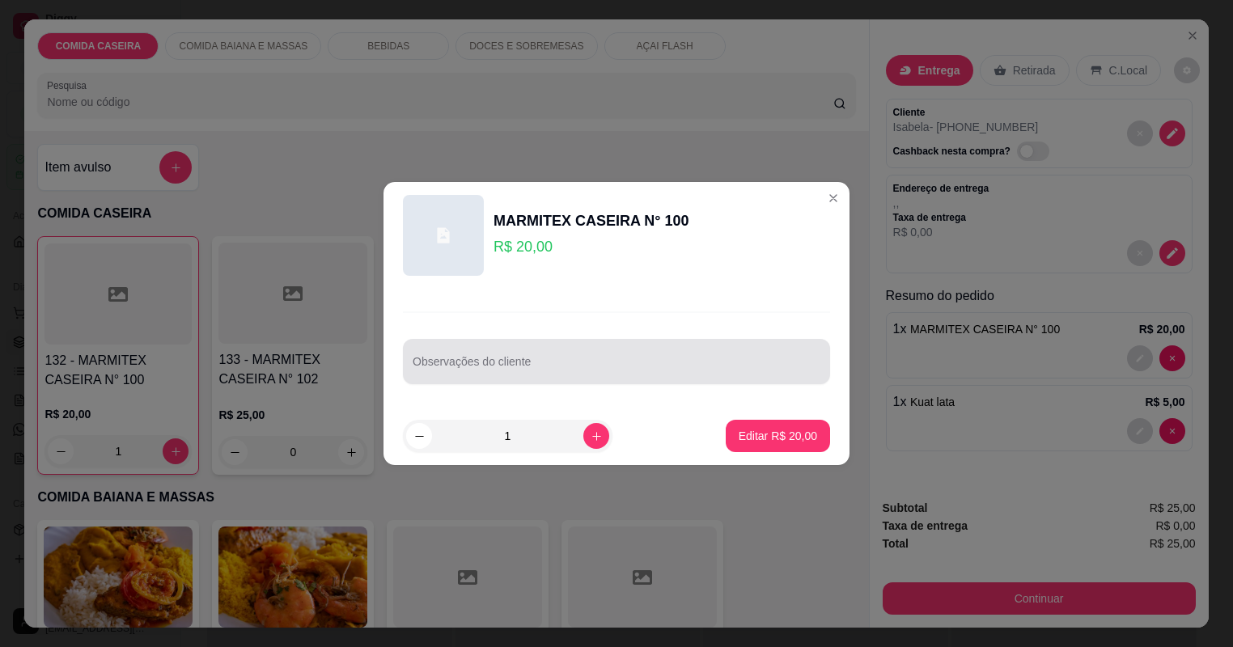
click at [652, 371] on input "Observações do cliente" at bounding box center [617, 368] width 408 height 16
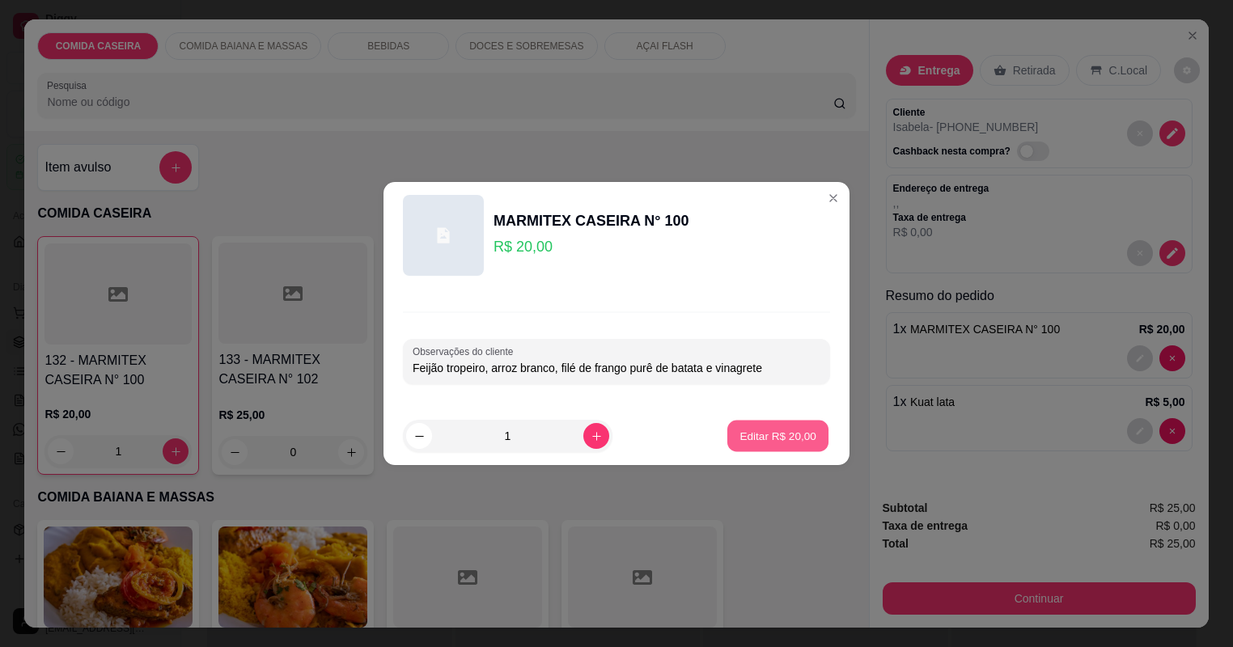
click at [766, 428] on p "Editar R$ 20,00" at bounding box center [778, 435] width 76 height 15
type input "0"
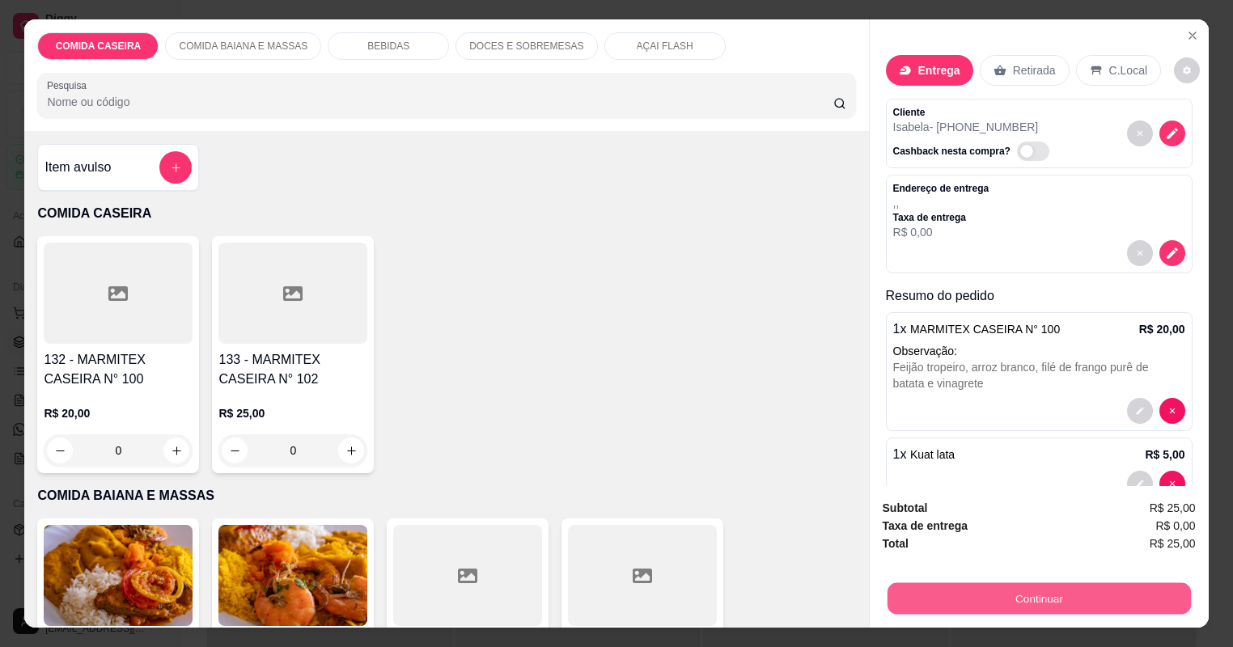
click at [968, 587] on button "Continuar" at bounding box center [1038, 599] width 303 height 32
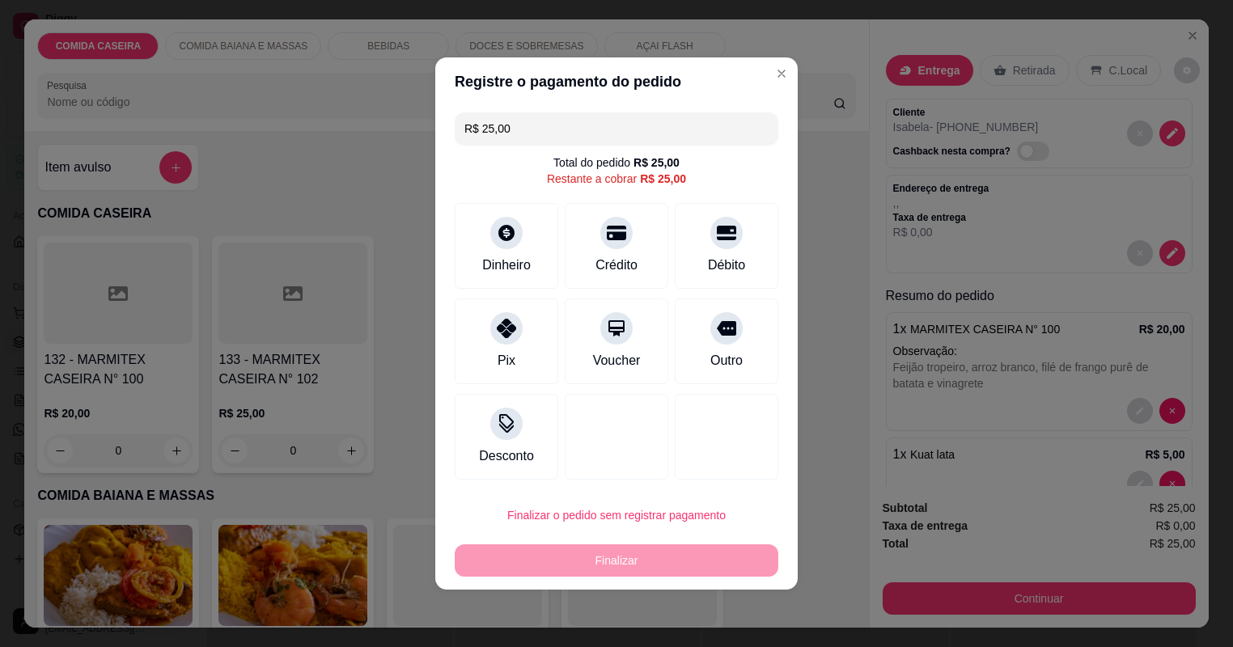
click at [426, 358] on div "132 - MARMITEX CASEIRA N° 100 R$ 20,00 0 133 - MARMITEX CASEIRA N° 102 R$ 25,00…" at bounding box center [446, 354] width 818 height 237
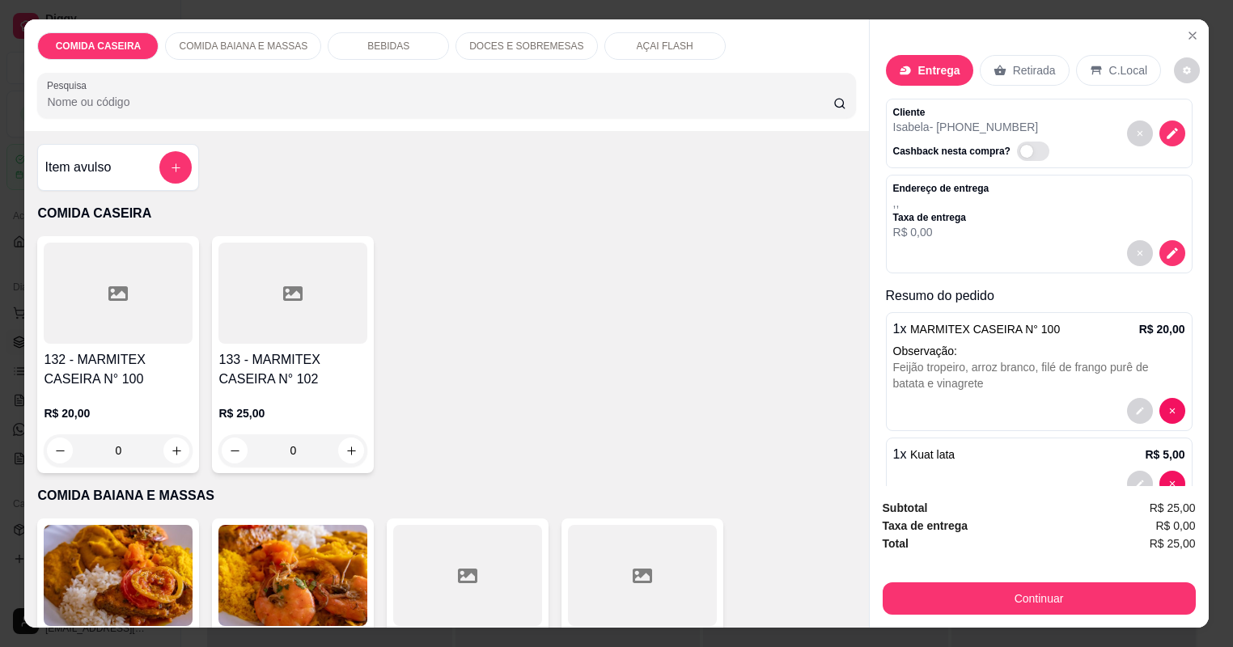
drag, startPoint x: 431, startPoint y: 358, endPoint x: 470, endPoint y: 353, distance: 40.1
click at [470, 353] on div "132 - MARMITEX CASEIRA N° 100 R$ 20,00 0 133 - MARMITEX CASEIRA N° 102 R$ 25,00…" at bounding box center [446, 354] width 818 height 237
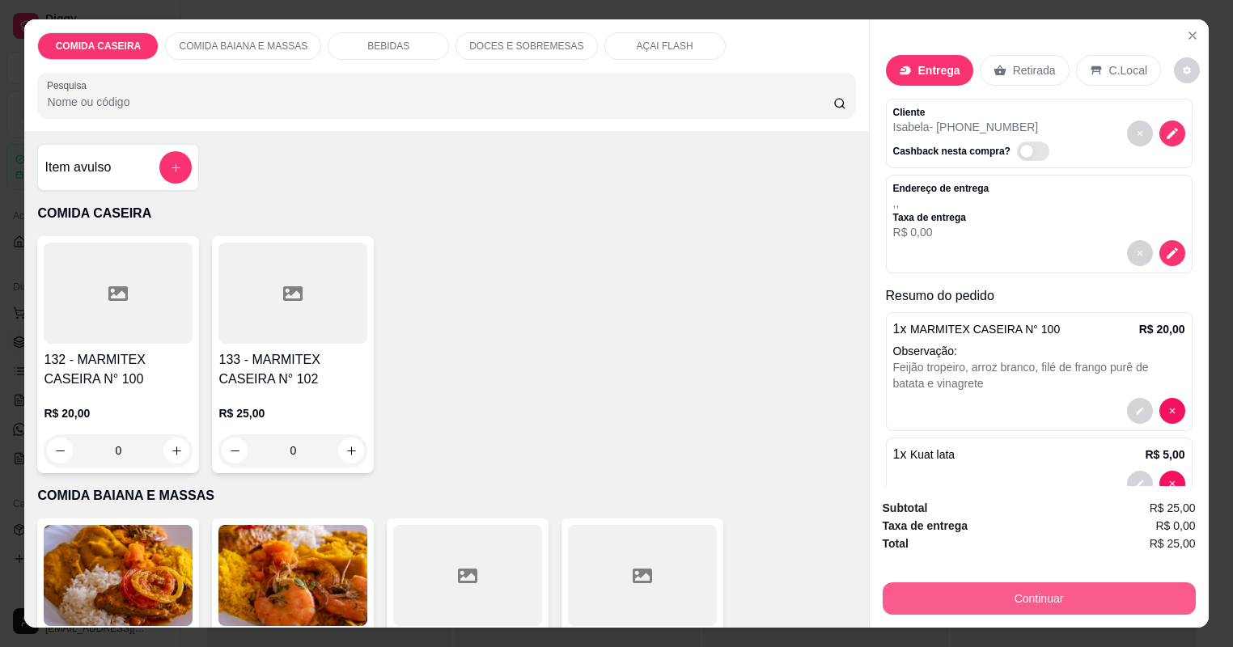
click at [914, 590] on button "Continuar" at bounding box center [1039, 599] width 313 height 32
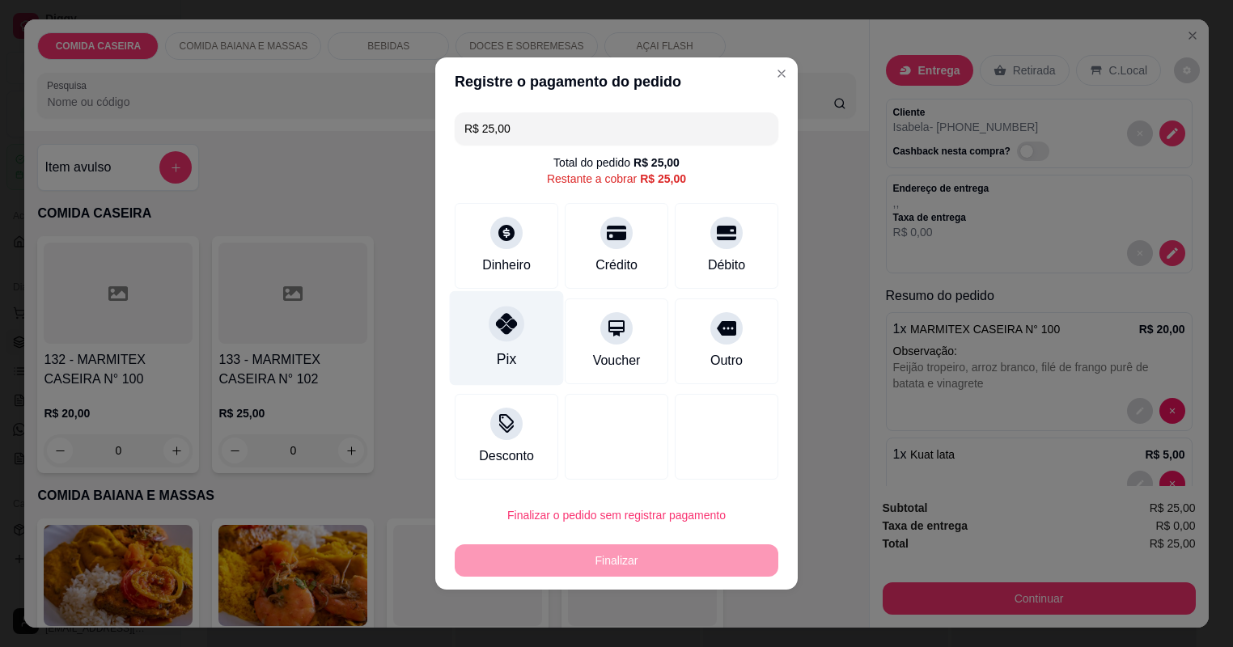
click at [538, 351] on div "Pix" at bounding box center [507, 338] width 114 height 95
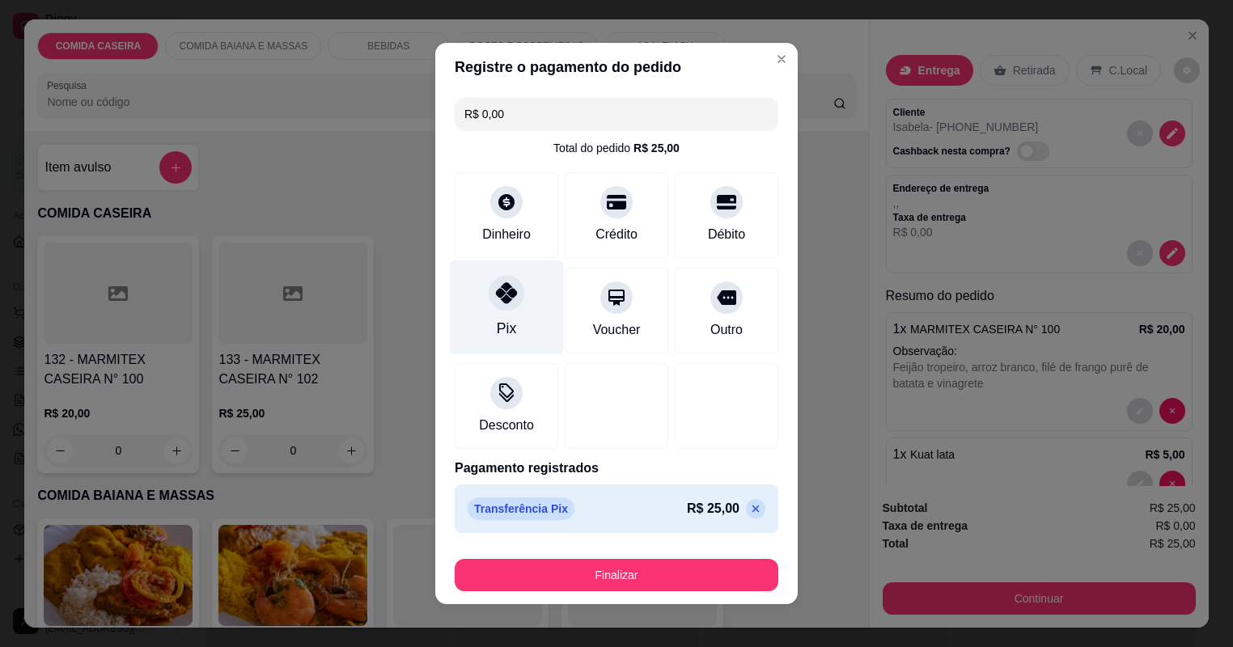
type input "R$ 0,00"
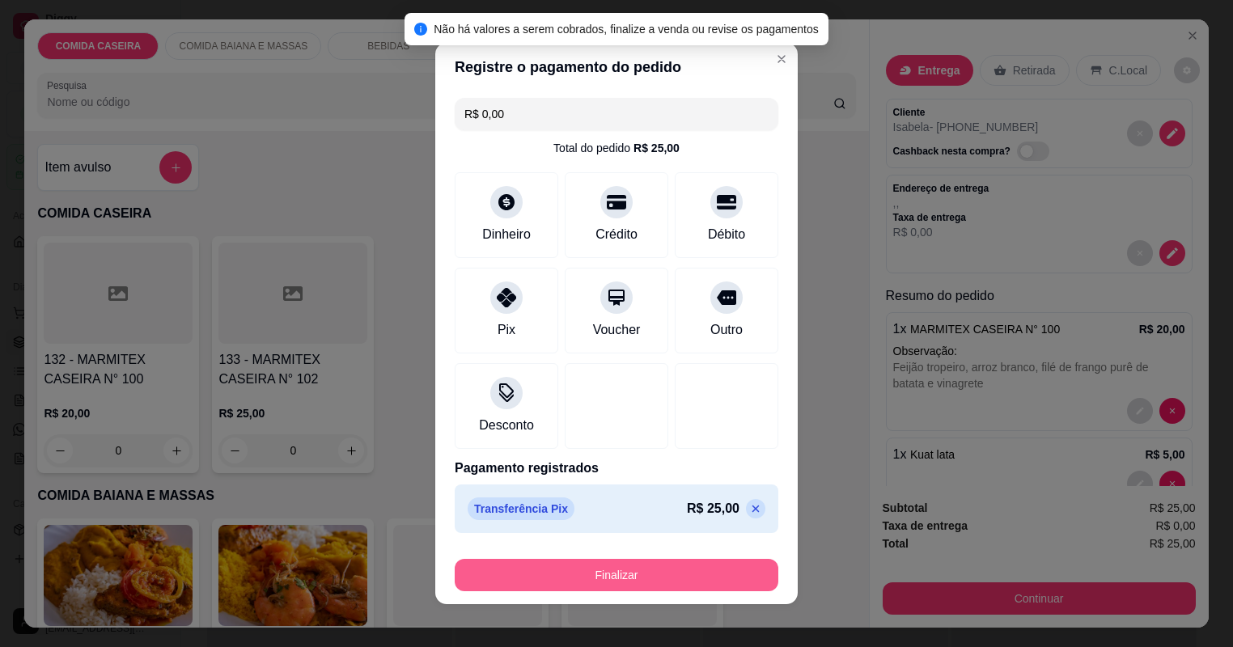
click at [618, 564] on button "Finalizar" at bounding box center [617, 575] width 324 height 32
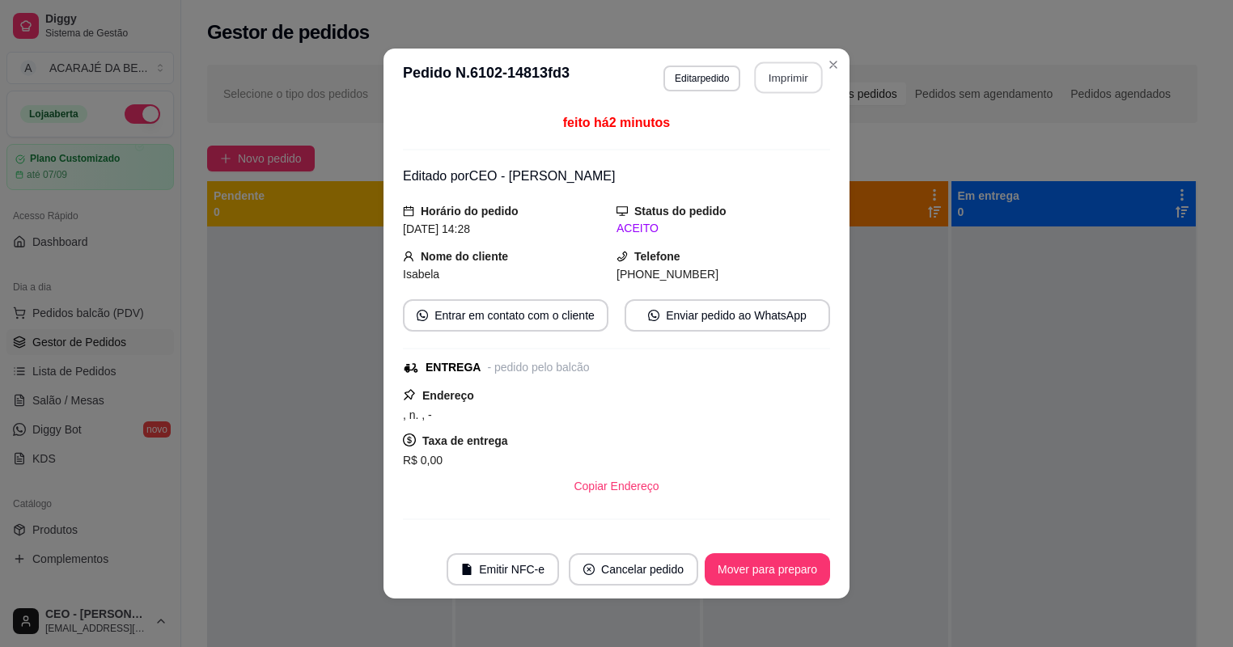
click at [792, 76] on button "Imprimir" at bounding box center [789, 78] width 68 height 32
click at [780, 561] on button "Mover para preparo" at bounding box center [767, 570] width 125 height 32
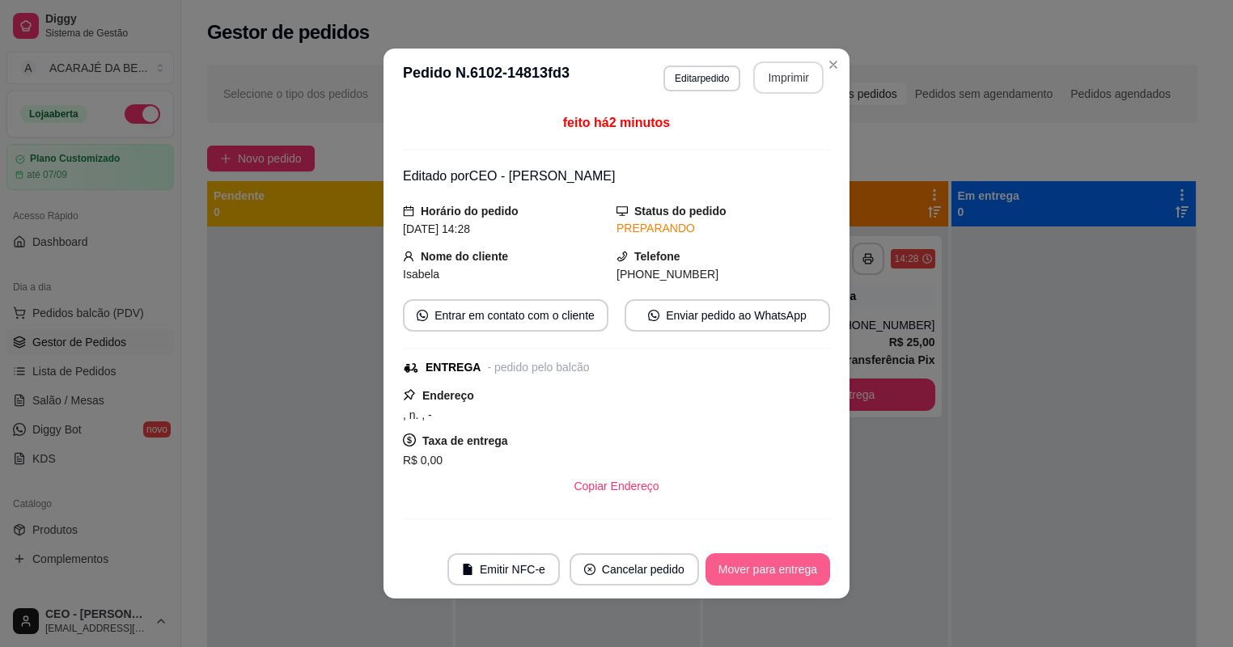
click at [780, 567] on button "Mover para entrega" at bounding box center [768, 570] width 125 height 32
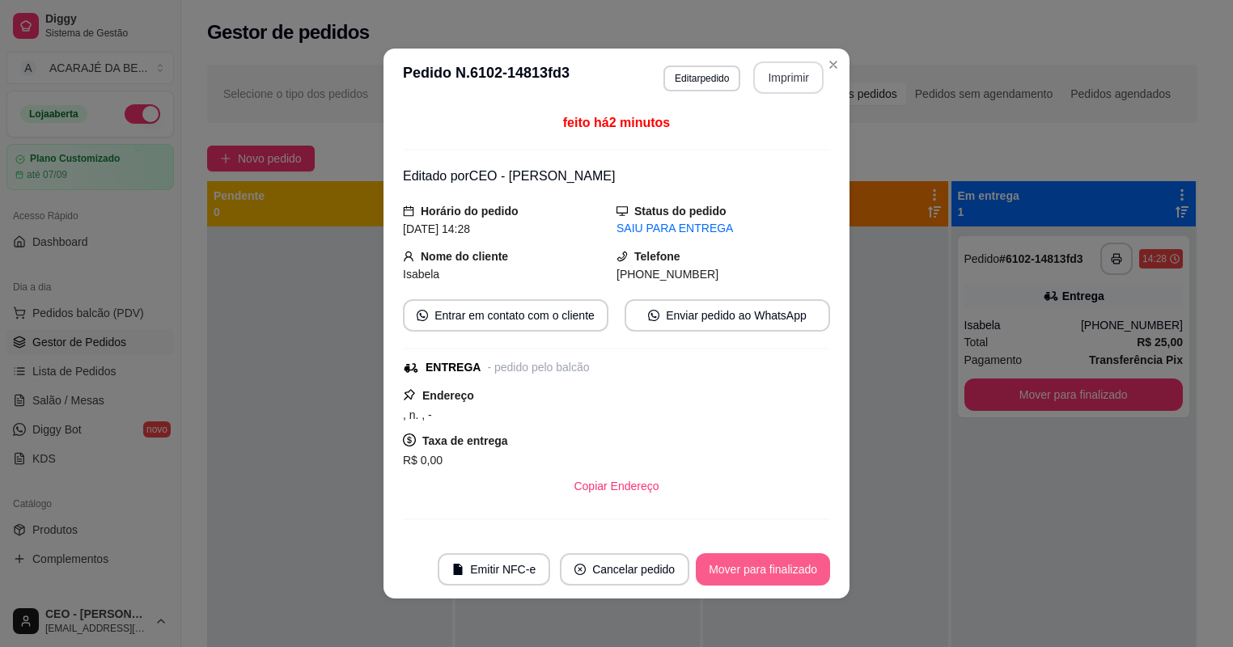
click at [783, 573] on button "Mover para finalizado" at bounding box center [763, 570] width 134 height 32
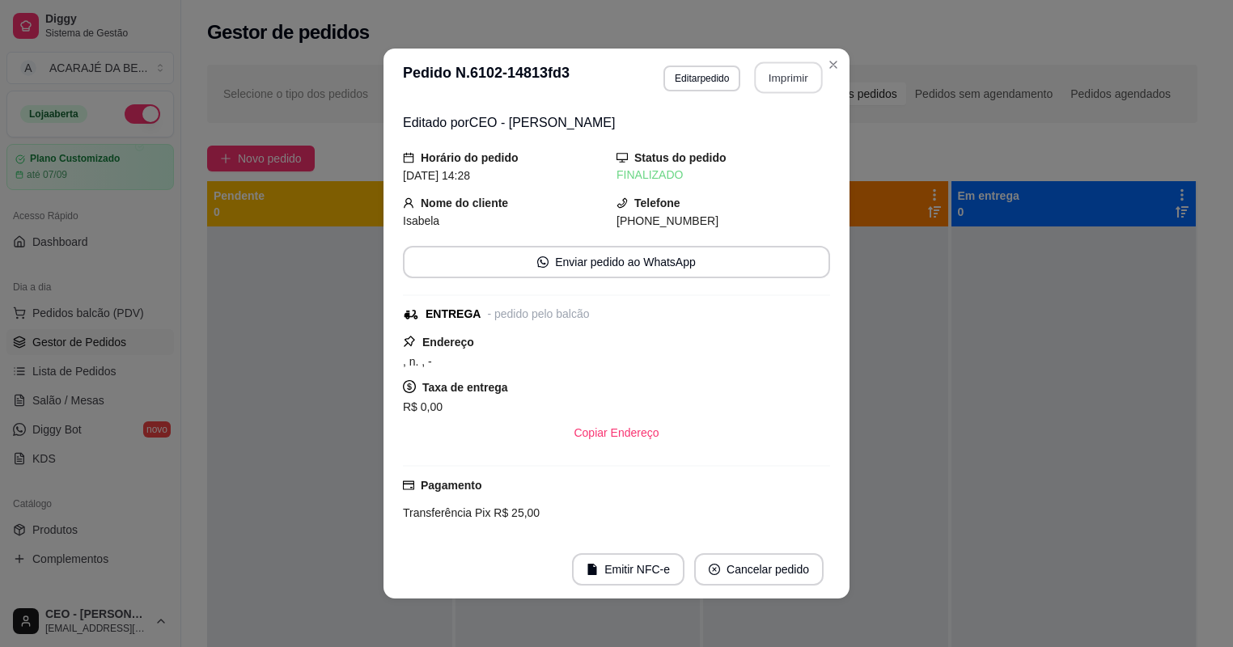
click at [790, 78] on button "Imprimir" at bounding box center [789, 78] width 68 height 32
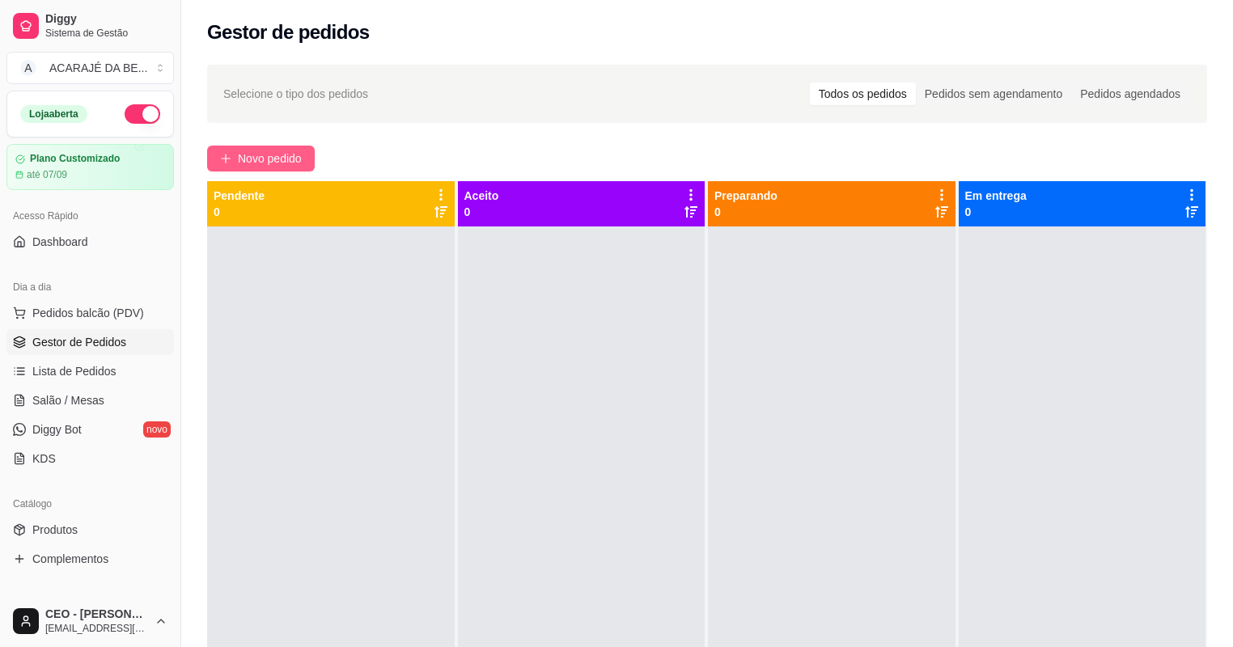
click at [291, 164] on span "Novo pedido" at bounding box center [270, 159] width 64 height 18
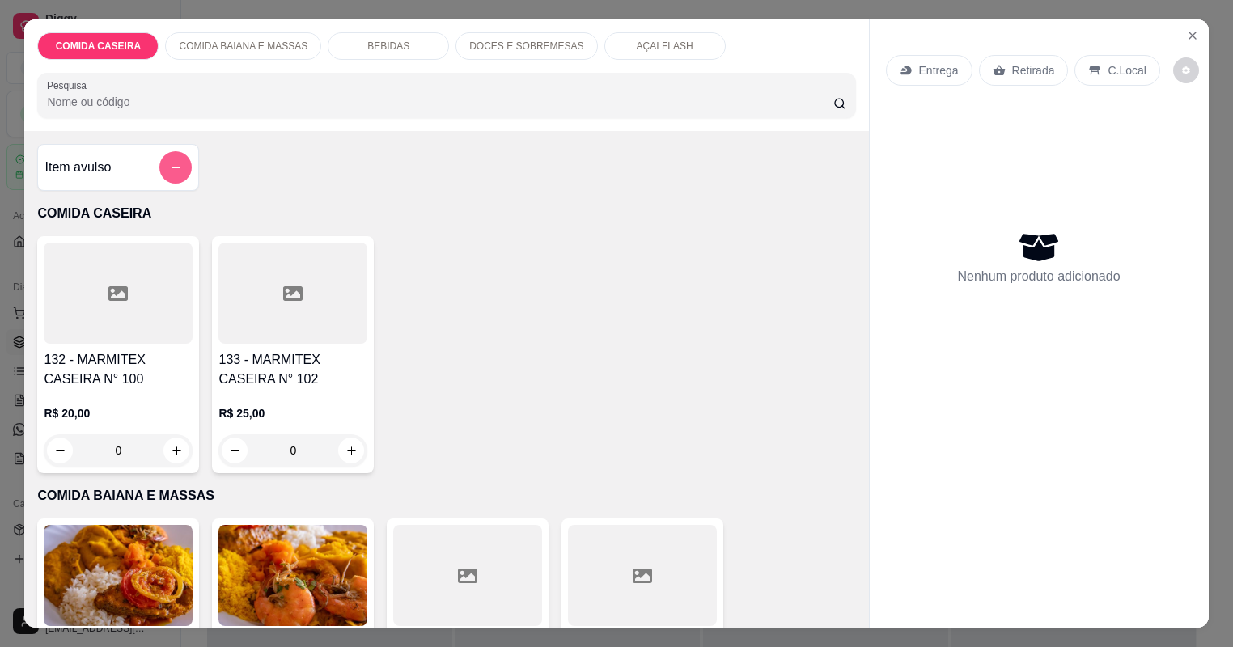
click at [168, 181] on button "add-separate-item" at bounding box center [175, 167] width 32 height 32
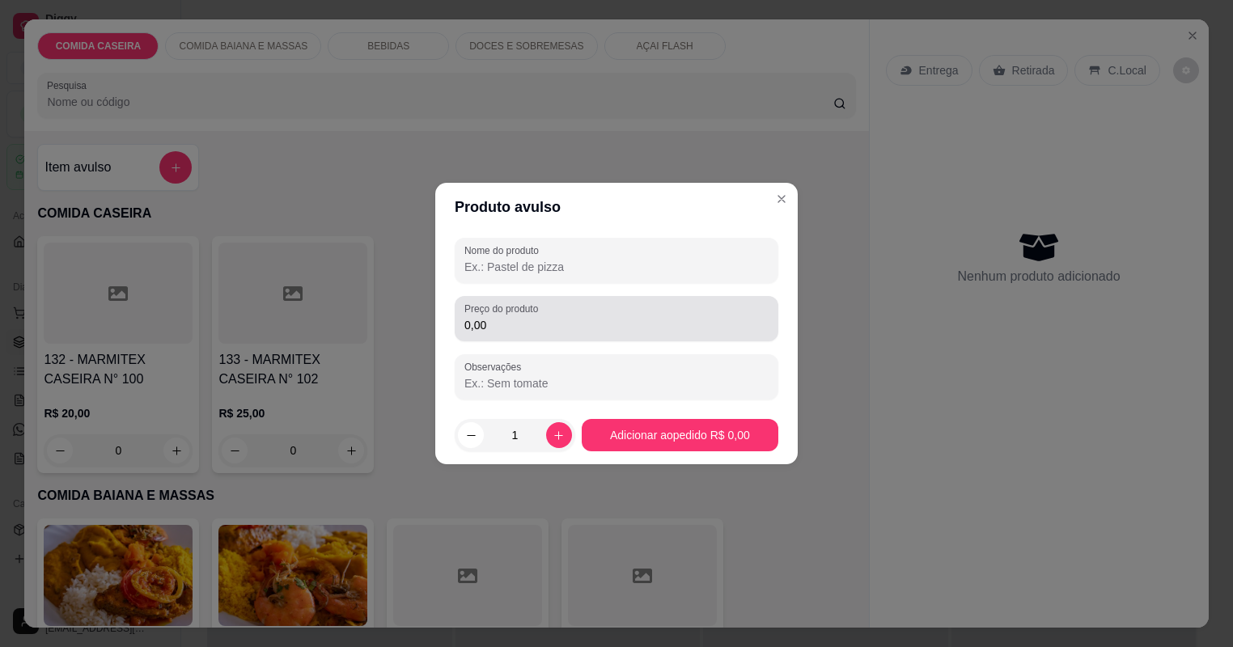
click at [649, 333] on div "0,00" at bounding box center [616, 319] width 304 height 32
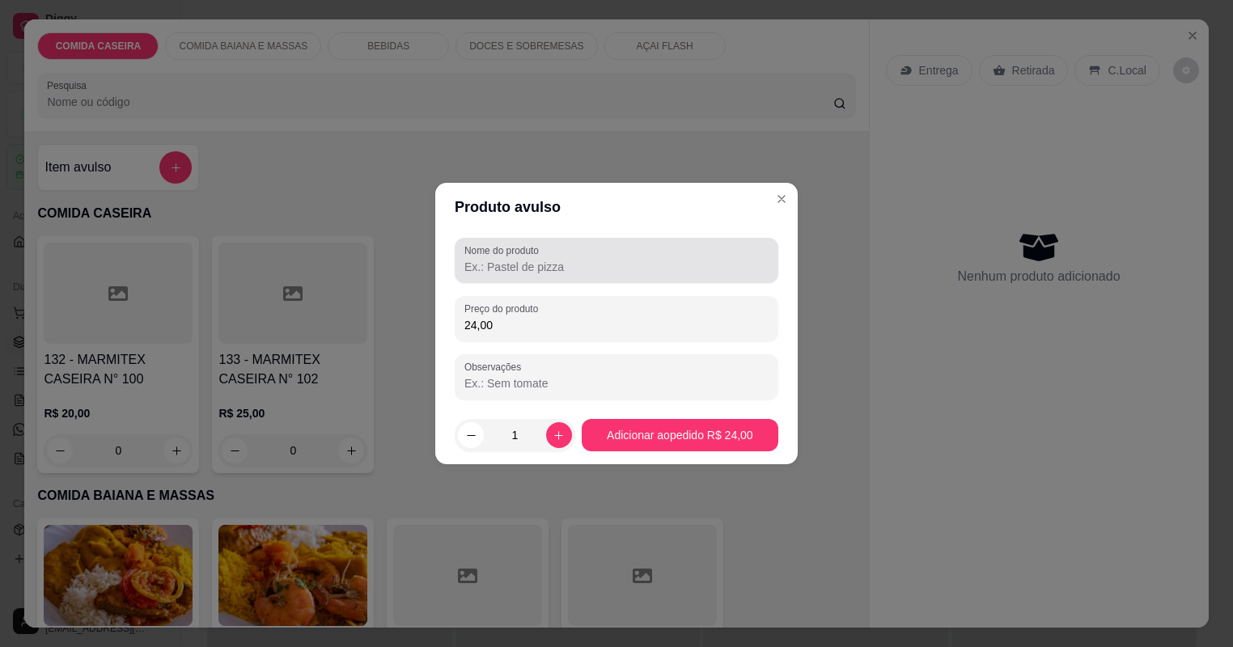
type input "24,00"
click at [583, 259] on div at bounding box center [616, 260] width 304 height 32
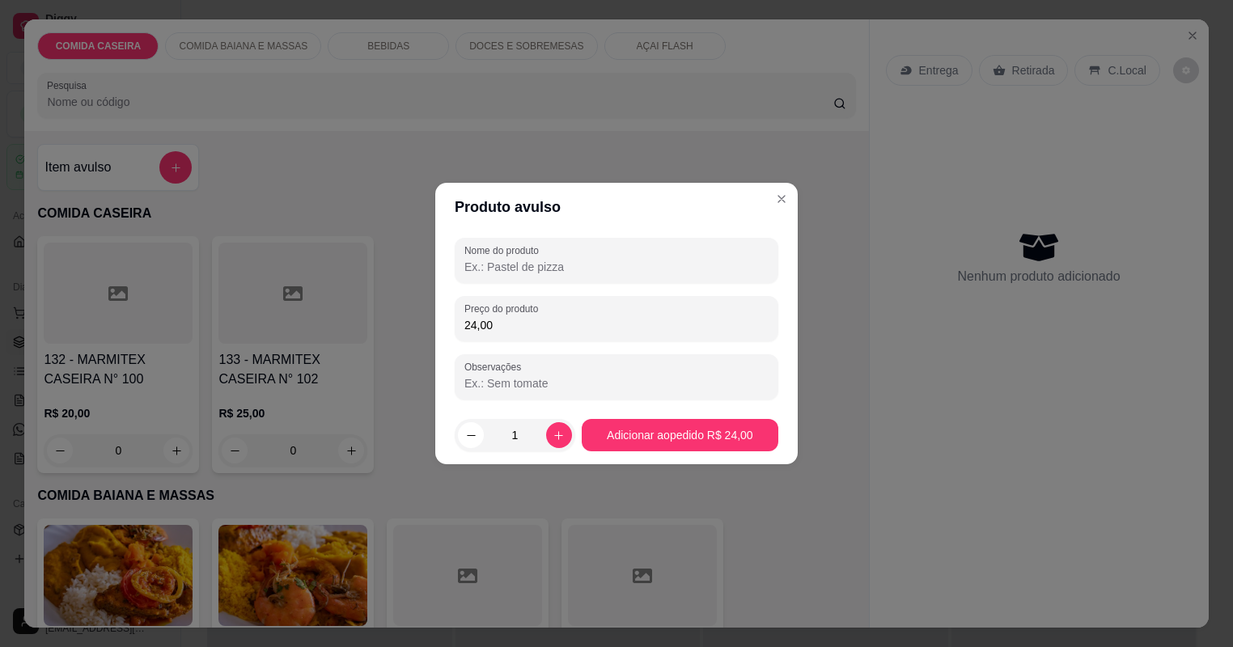
click at [589, 269] on input "Nome do produto" at bounding box center [616, 267] width 304 height 16
type input "c"
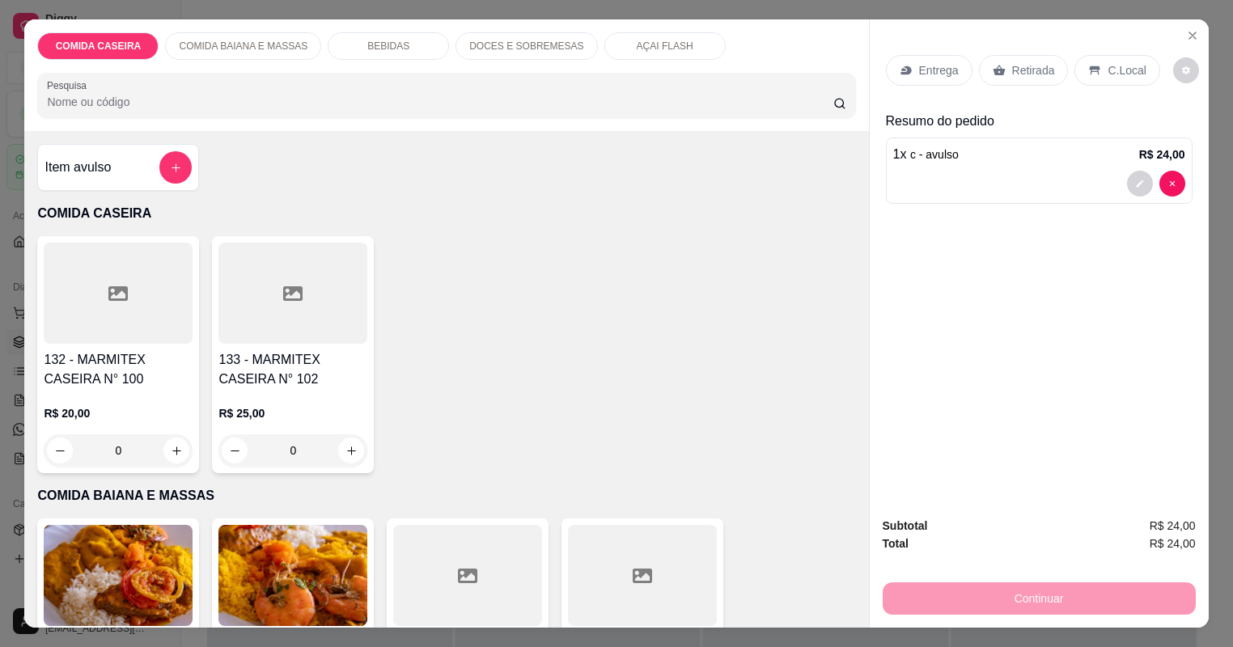
click at [521, 48] on p "DOCES E SOBREMESAS" at bounding box center [526, 46] width 114 height 13
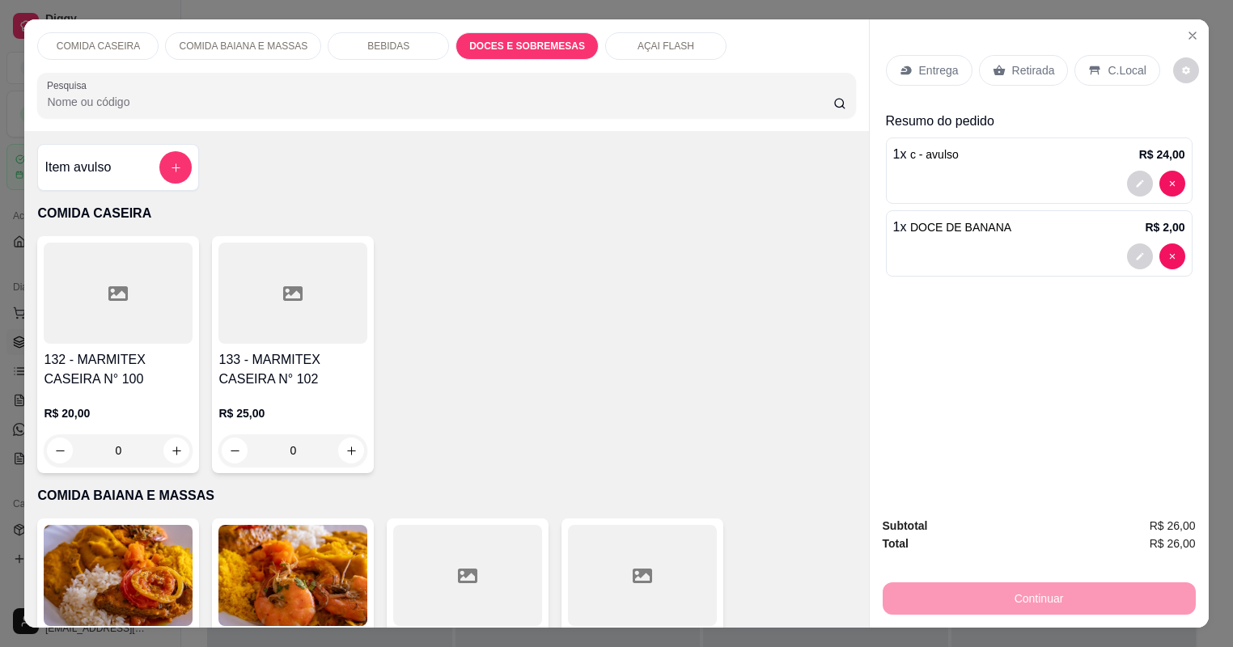
type input "4"
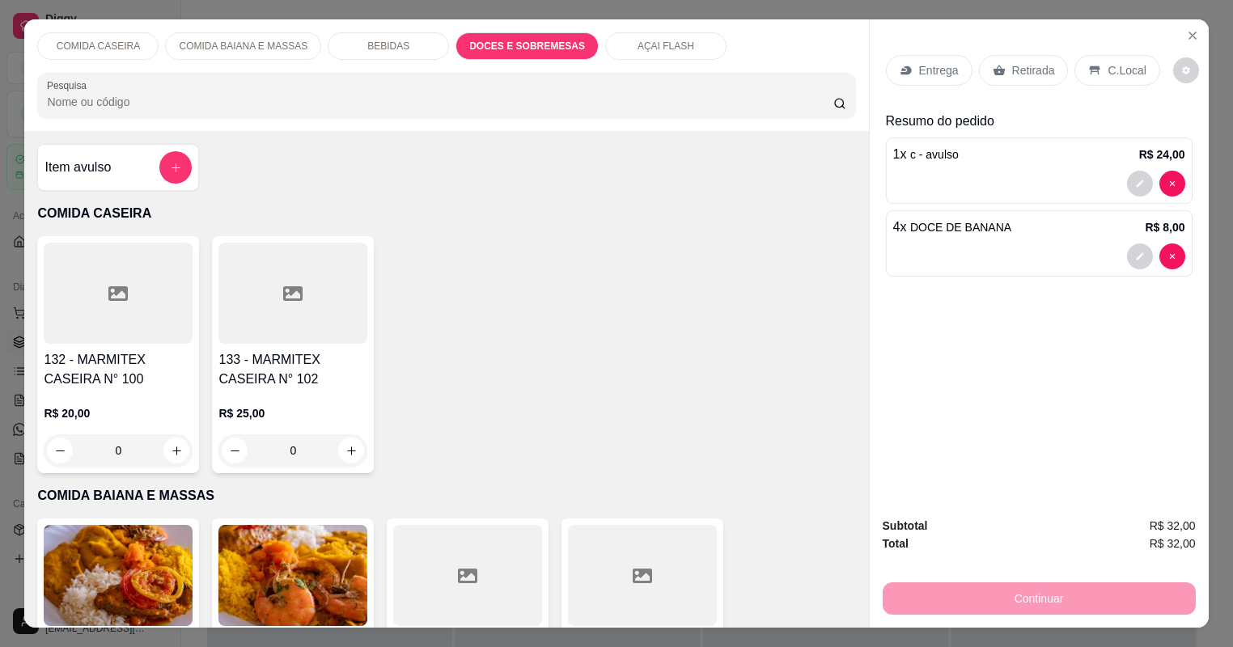
type input "1"
click at [994, 55] on div "Retirada" at bounding box center [1024, 70] width 90 height 31
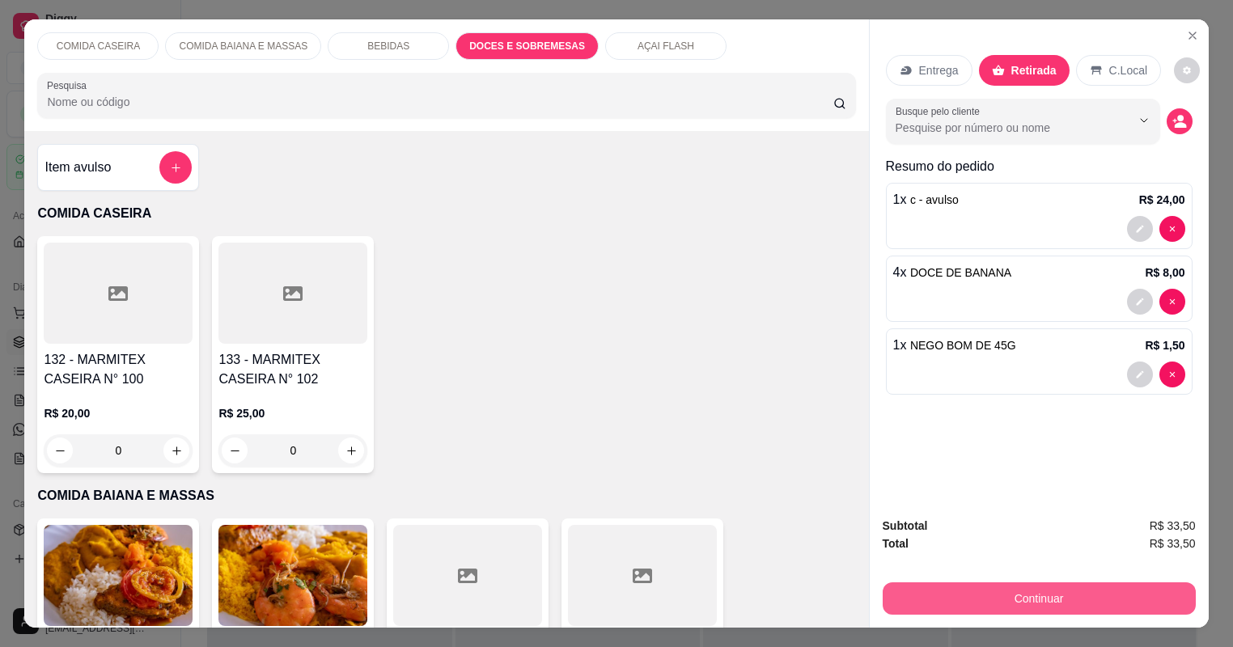
click at [949, 583] on button "Continuar" at bounding box center [1039, 599] width 313 height 32
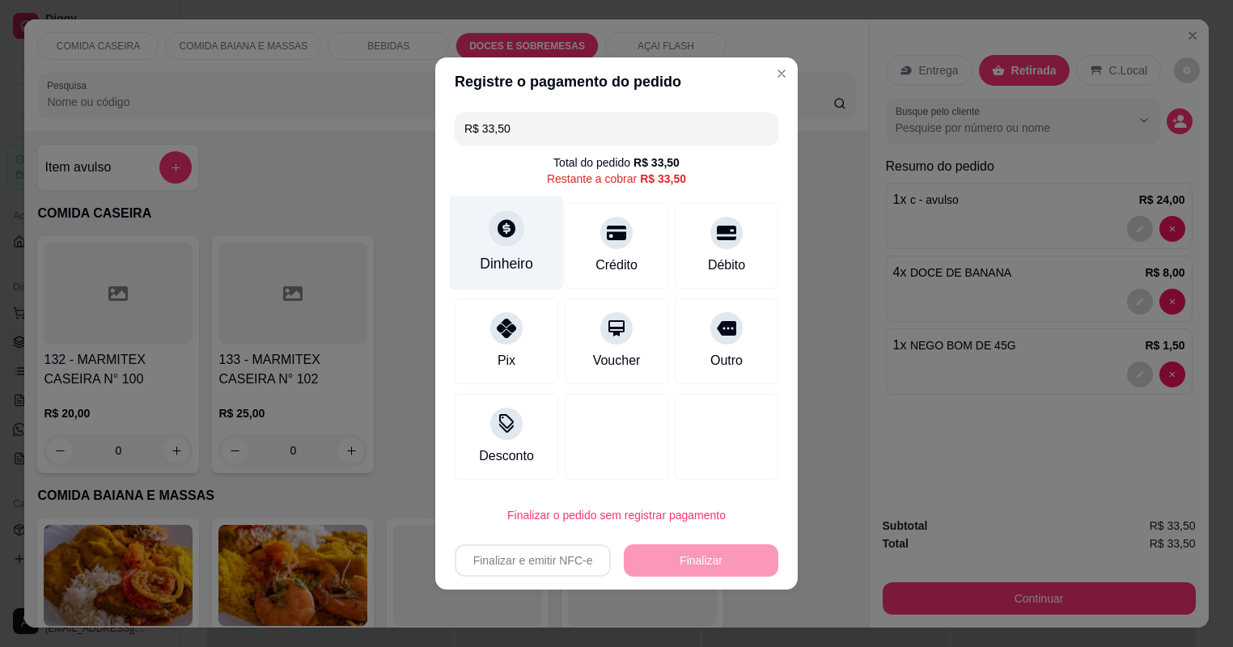
click at [490, 269] on div "Dinheiro" at bounding box center [506, 263] width 53 height 21
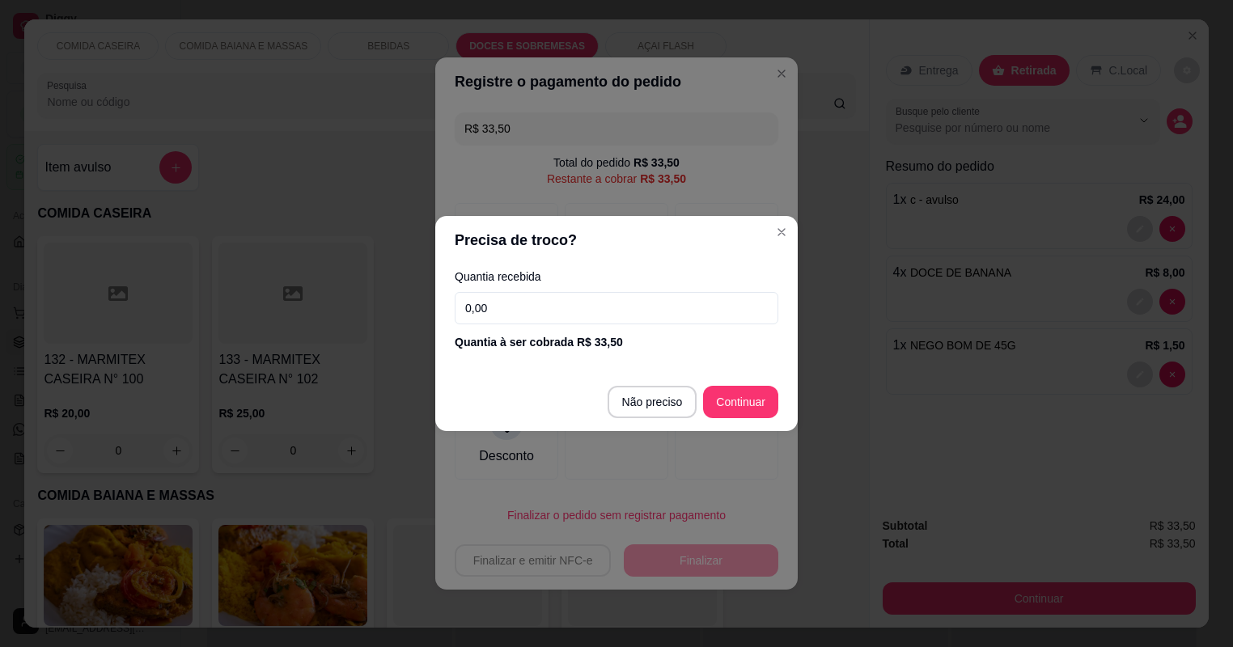
click at [562, 309] on input "0,00" at bounding box center [617, 308] width 324 height 32
type input "50,00"
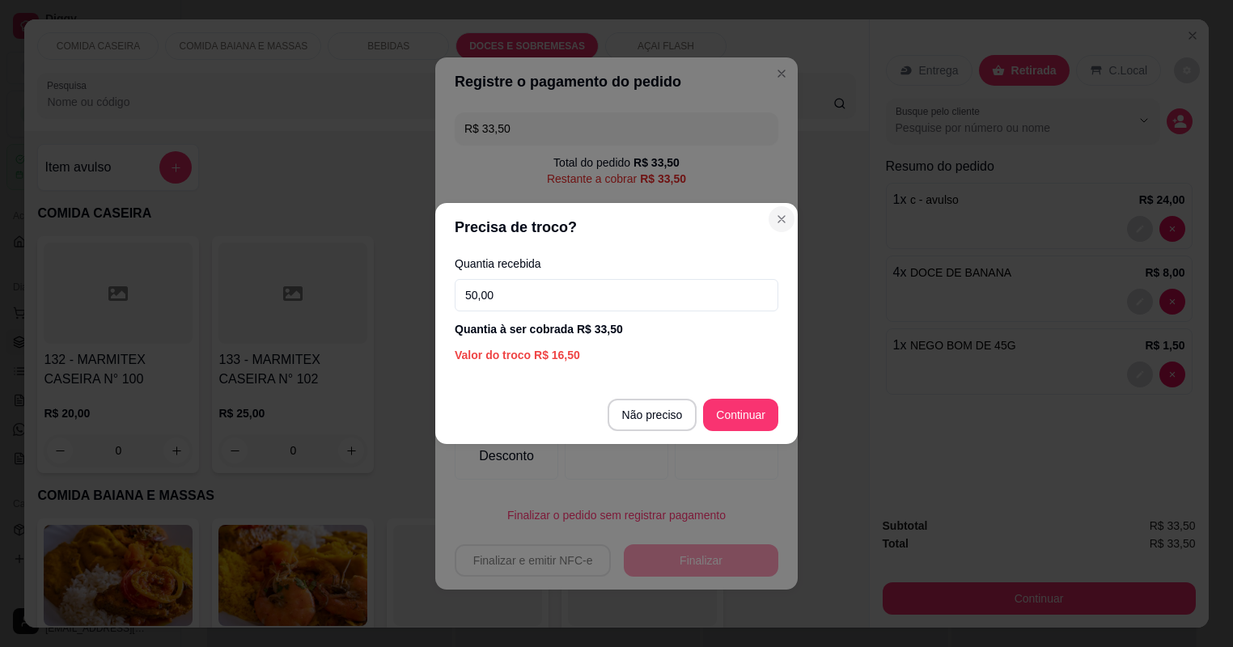
click at [794, 230] on section "Precisa de troco? Quantia recebida 50,00 Quantia à ser cobrada R$ 33,50 Valor d…" at bounding box center [616, 323] width 363 height 241
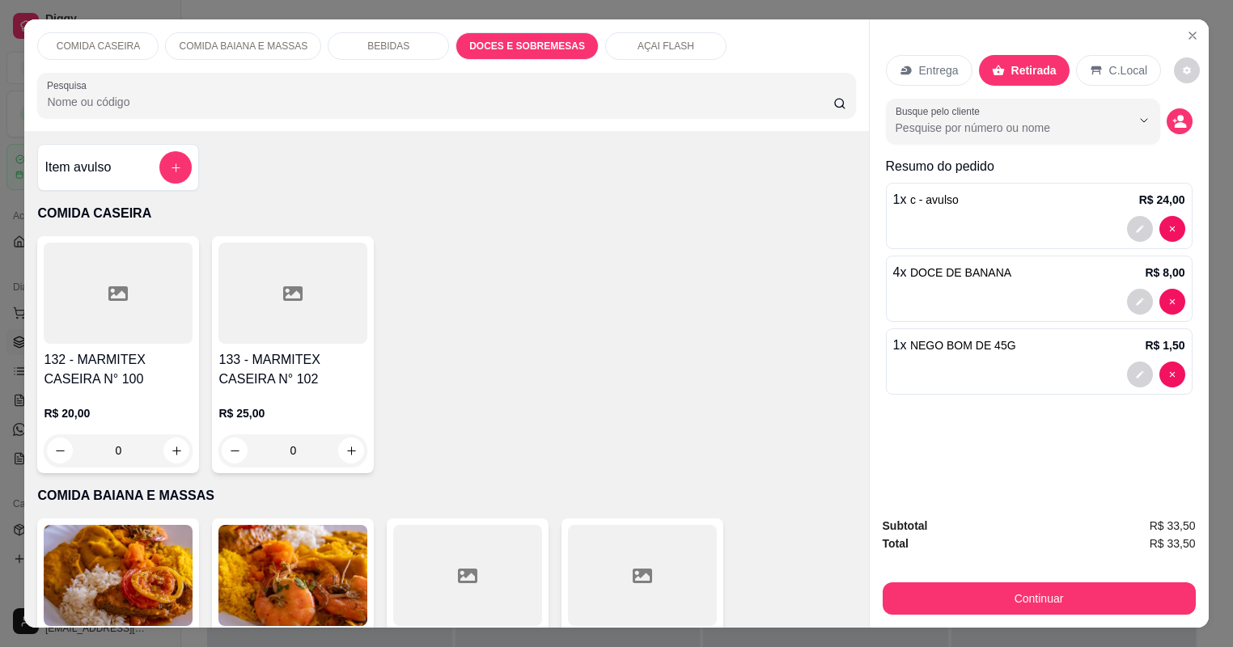
type input "5"
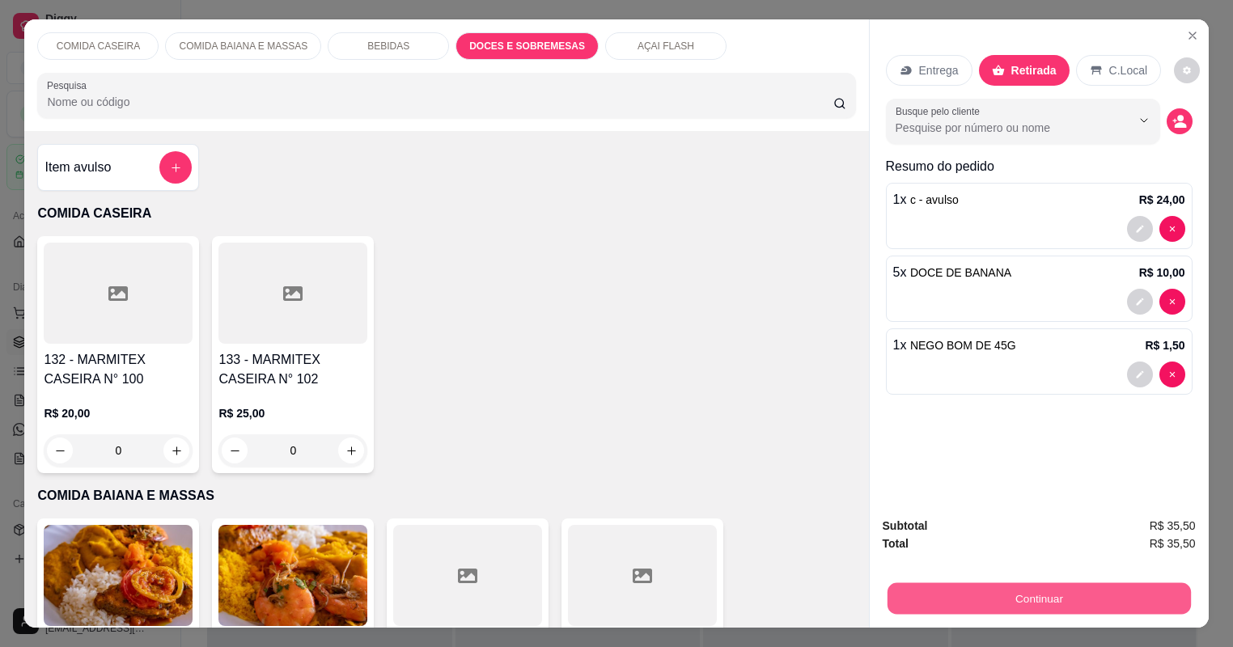
click at [1041, 583] on button "Continuar" at bounding box center [1038, 599] width 303 height 32
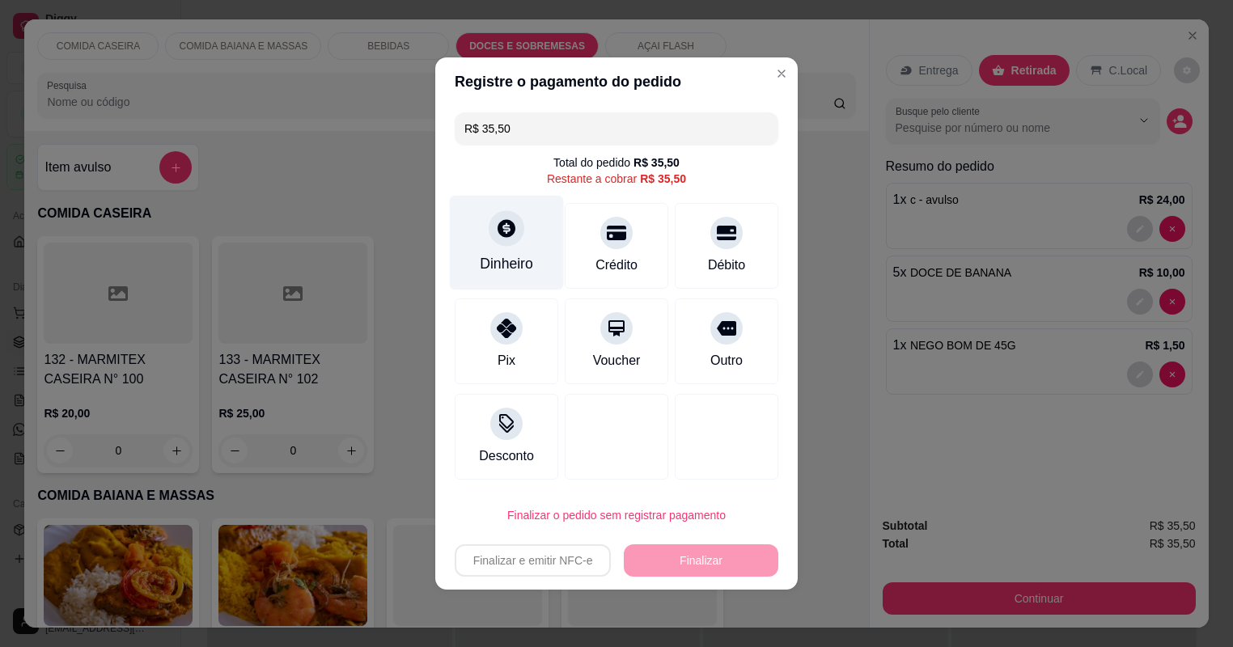
click at [487, 231] on div "Dinheiro" at bounding box center [507, 243] width 114 height 95
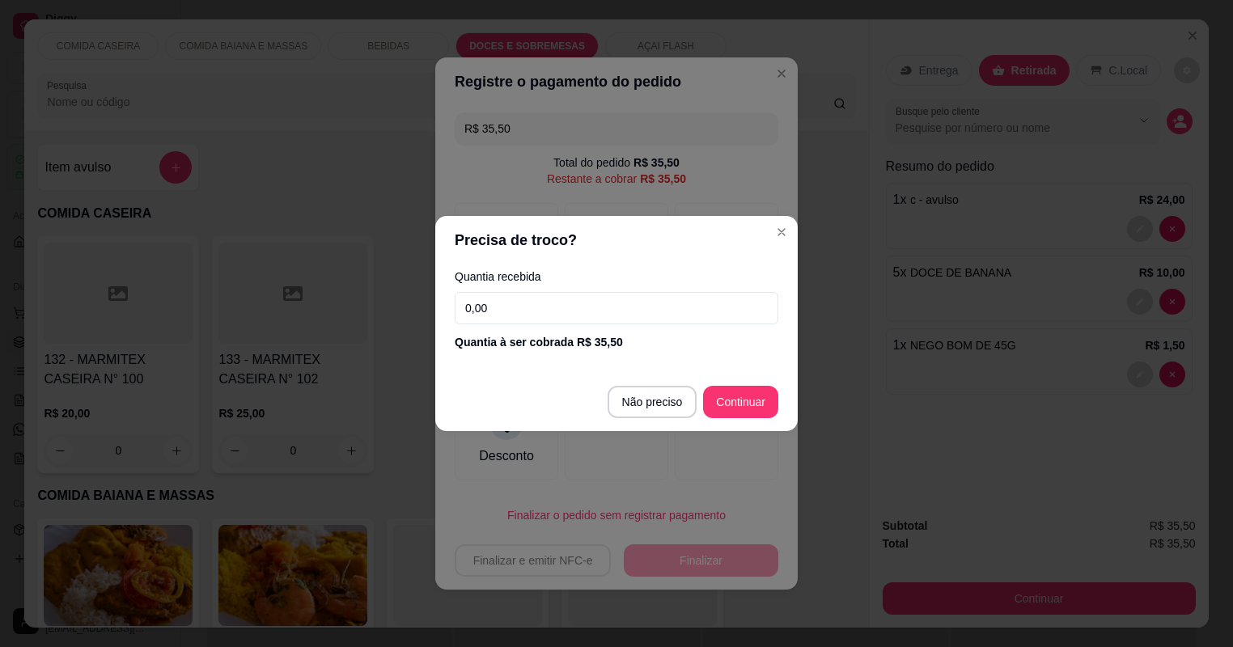
click at [625, 314] on input "0,00" at bounding box center [617, 308] width 324 height 32
type input "50,00"
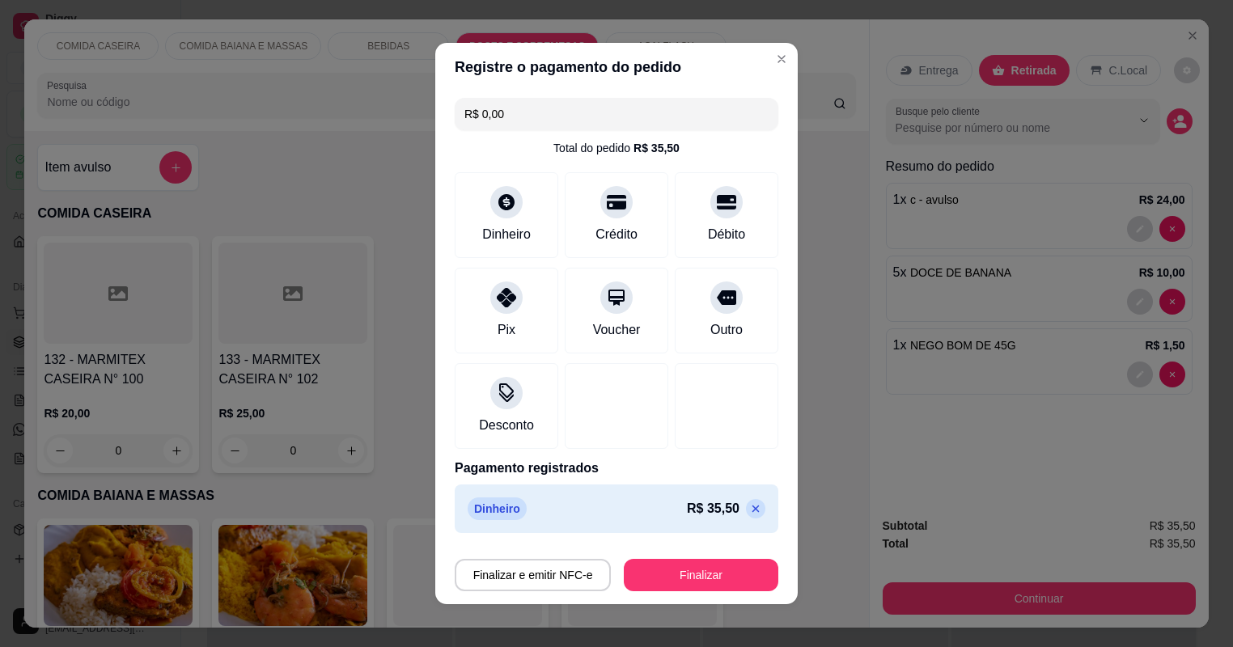
type input "R$ 0,00"
click at [709, 566] on button "Finalizar" at bounding box center [701, 575] width 155 height 32
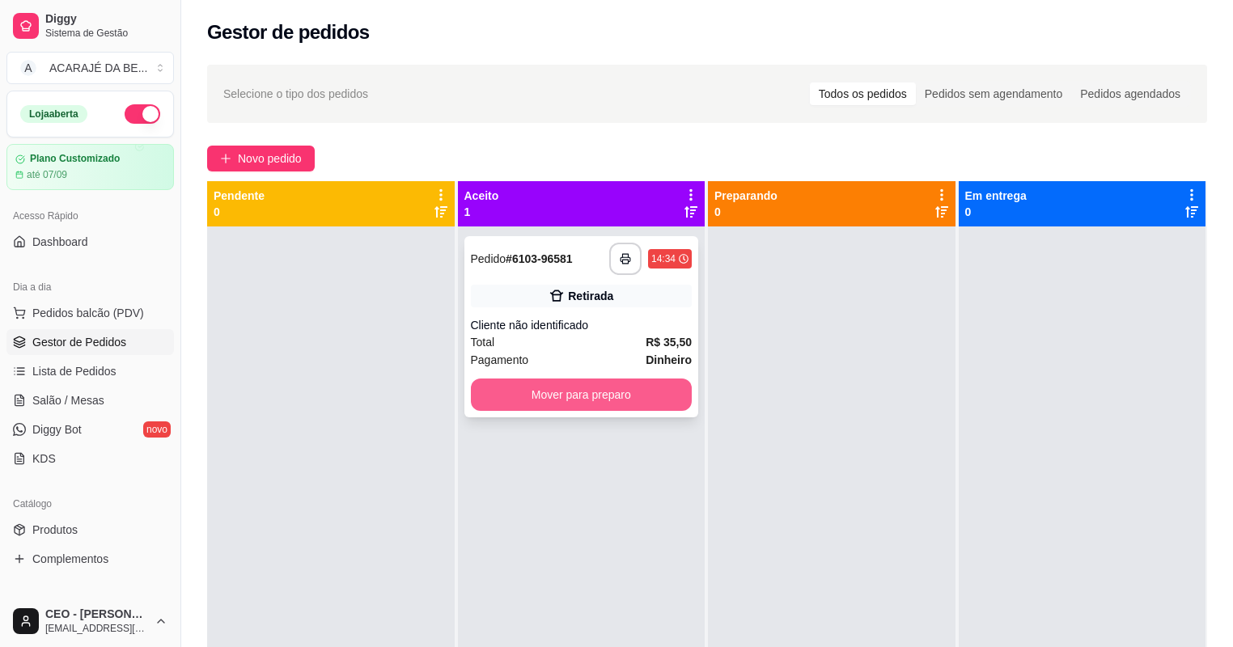
click at [651, 390] on button "Mover para preparo" at bounding box center [582, 395] width 222 height 32
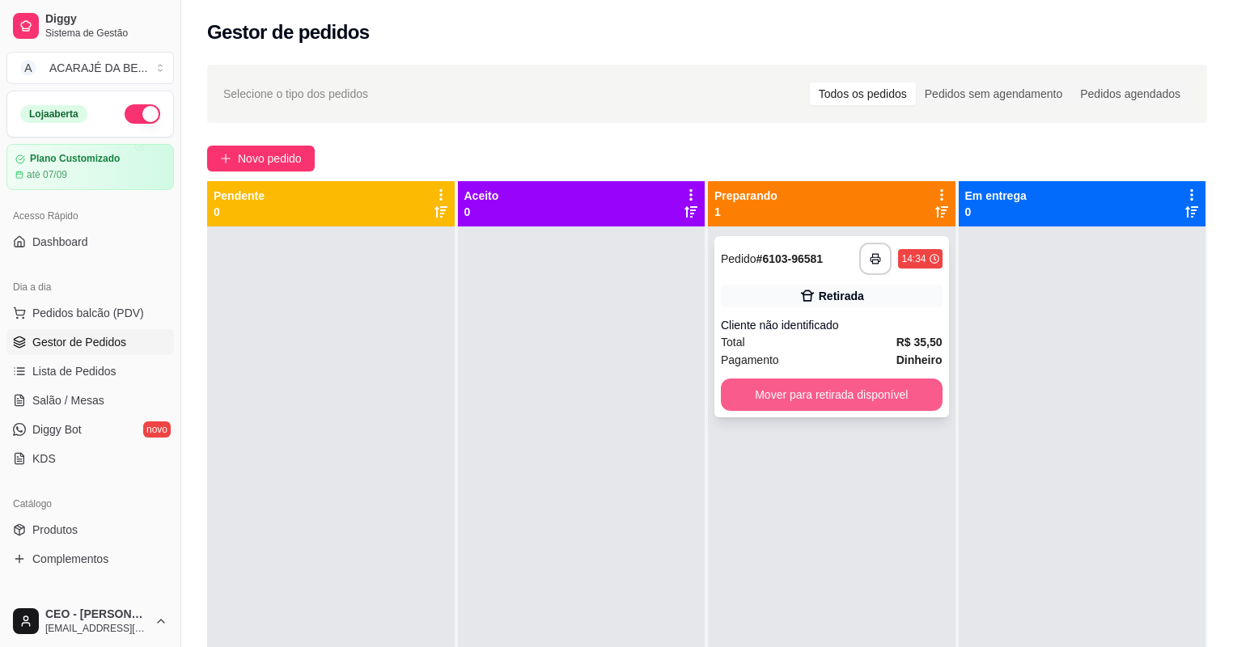
click at [759, 383] on button "Mover para retirada disponível" at bounding box center [832, 395] width 222 height 32
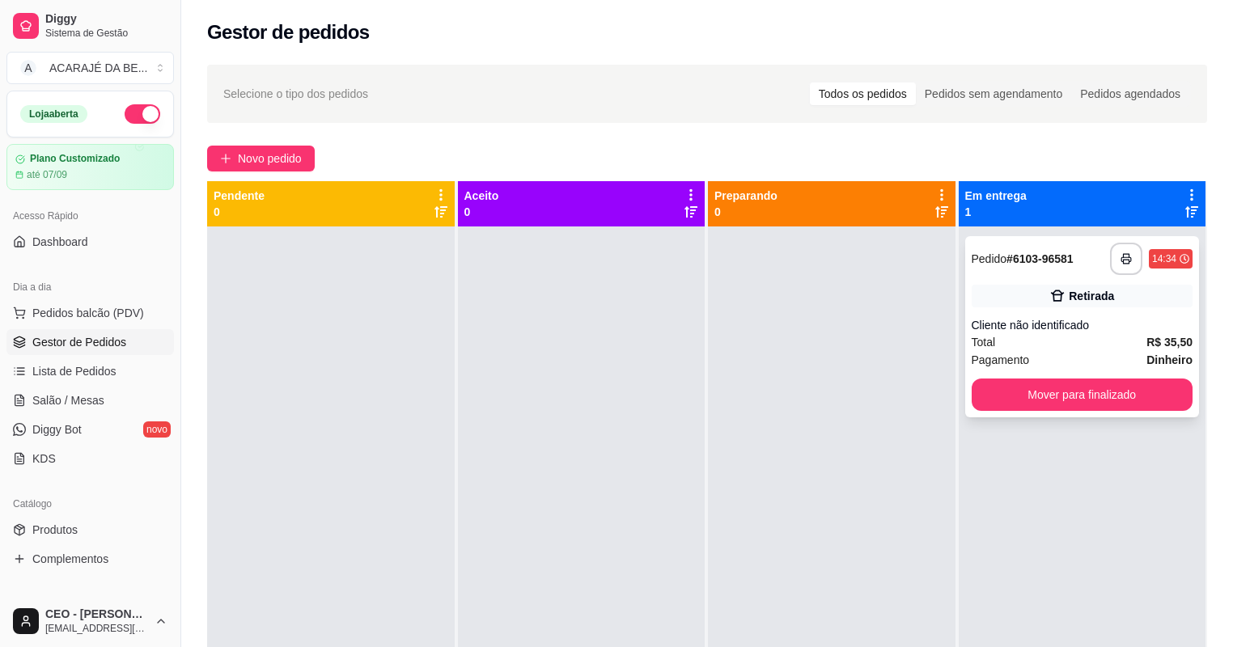
click at [1029, 383] on button "Mover para finalizado" at bounding box center [1083, 395] width 222 height 32
